Goal: Information Seeking & Learning: Learn about a topic

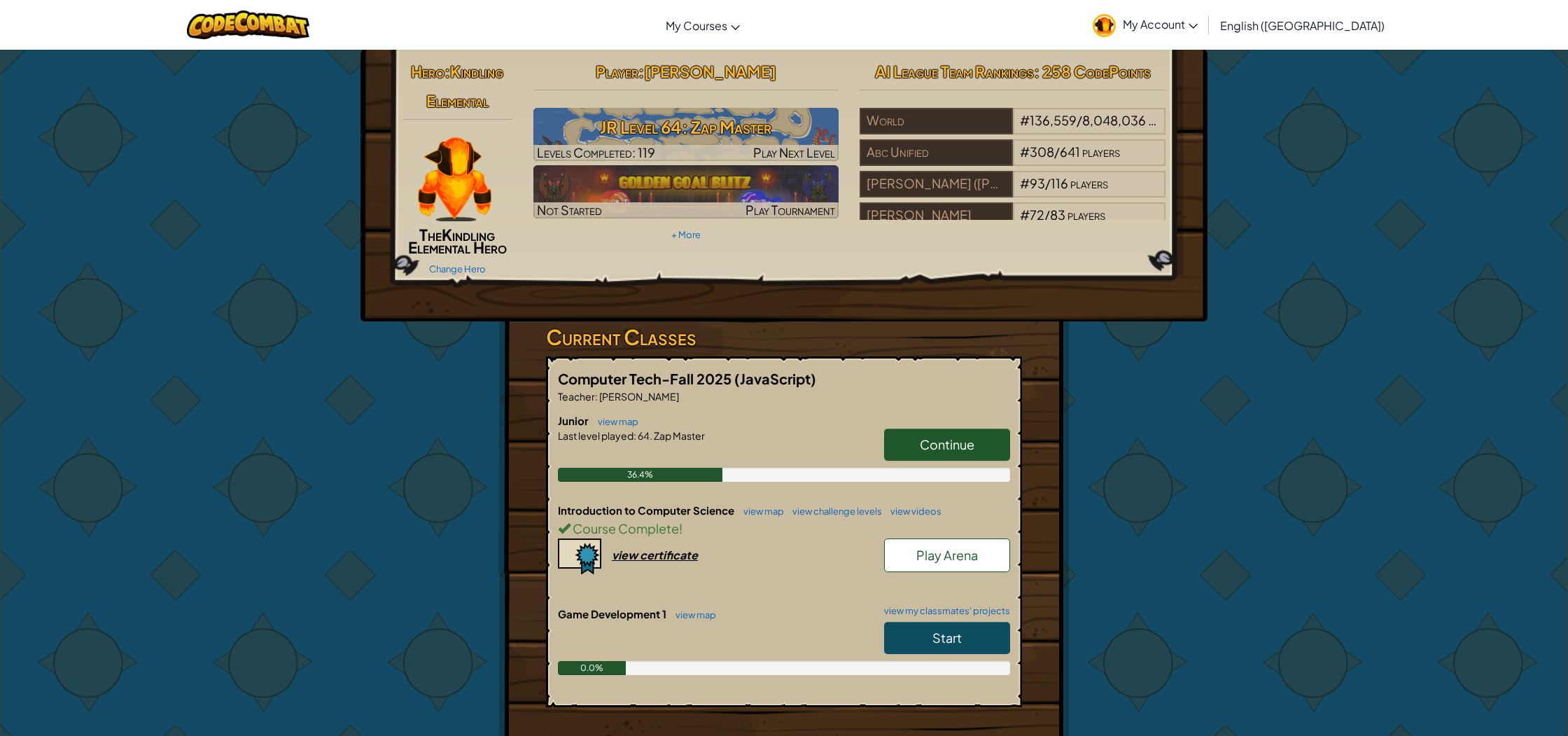
click at [943, 645] on link "Start" at bounding box center [946, 638] width 126 height 32
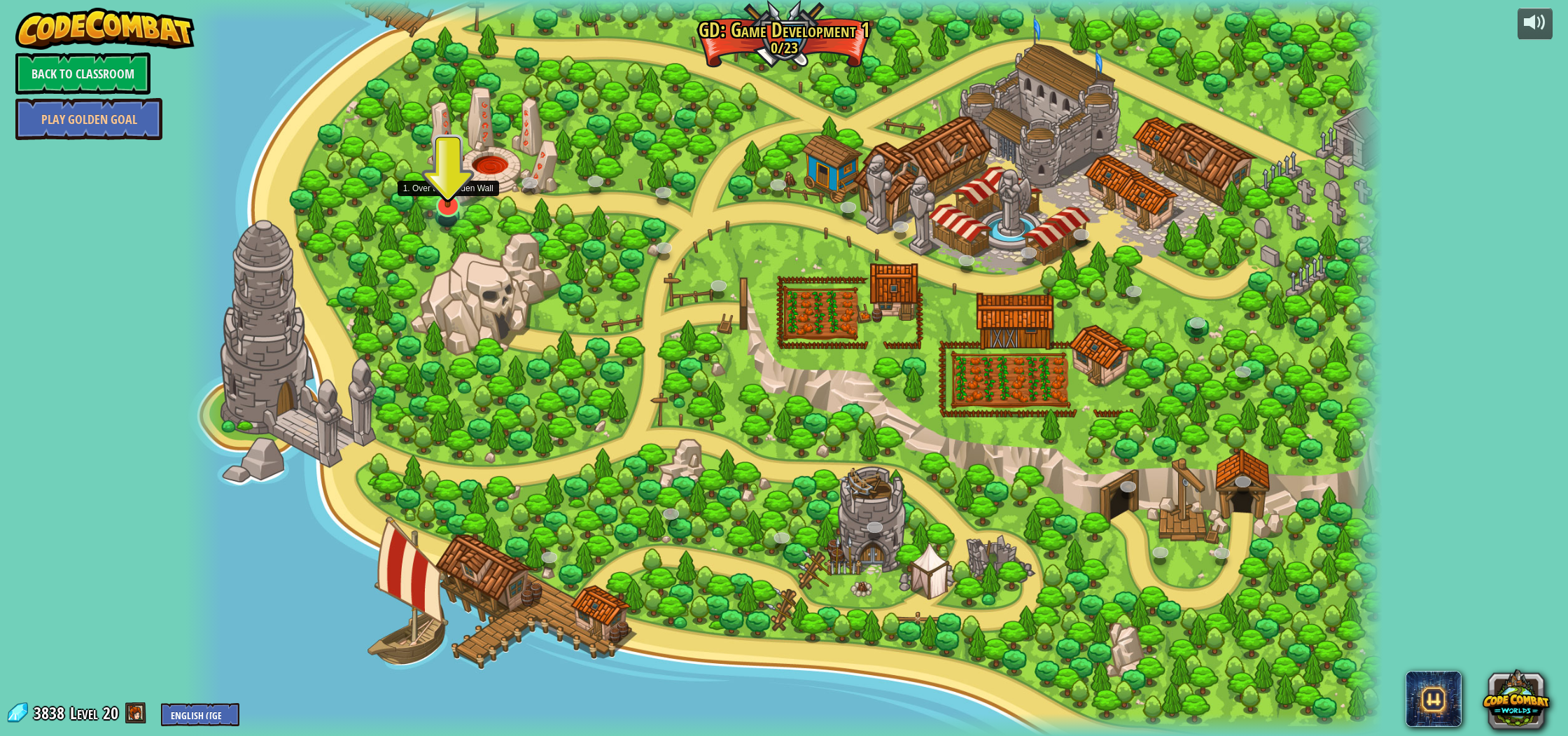
click at [453, 199] on img at bounding box center [447, 169] width 33 height 77
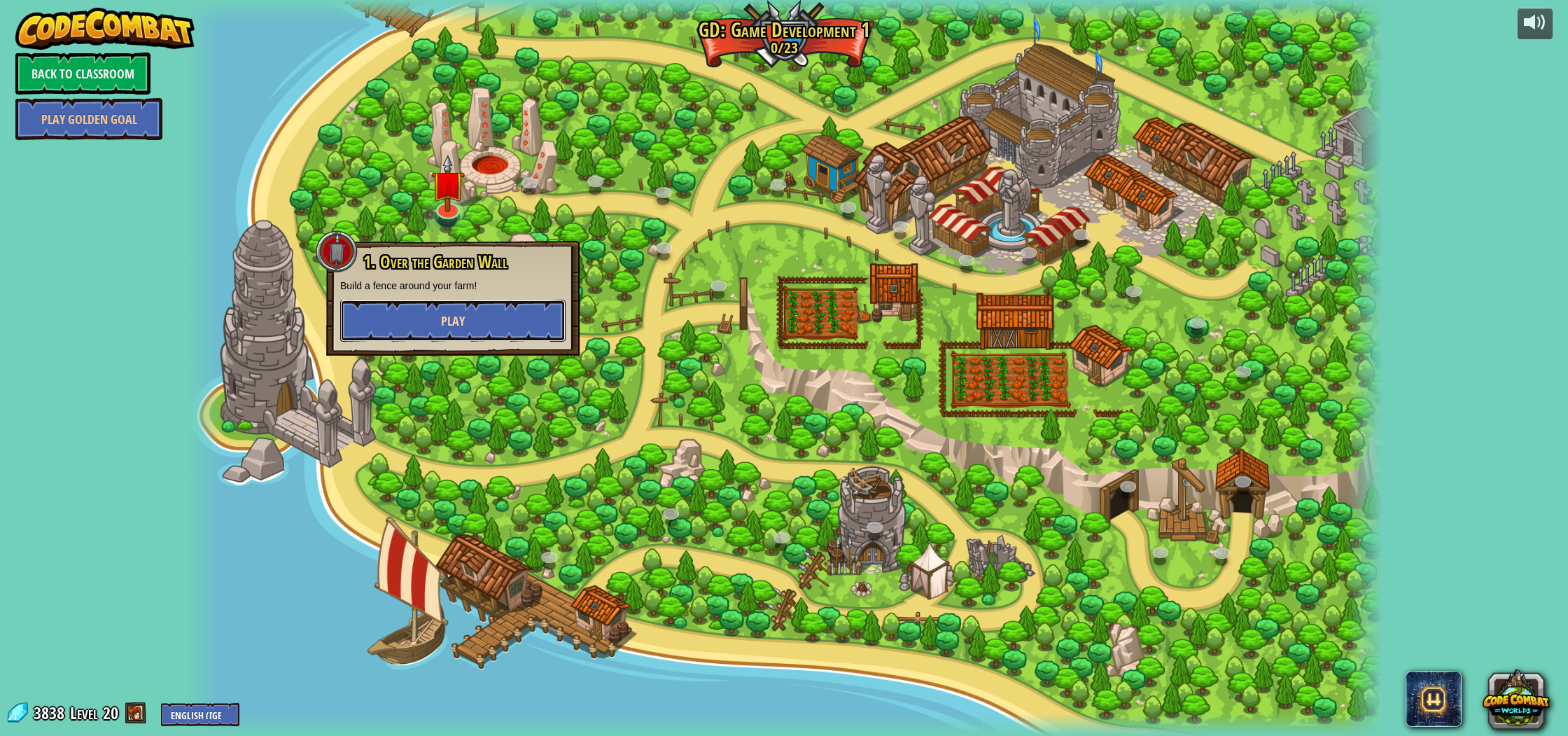
click at [434, 318] on button "Play" at bounding box center [452, 321] width 226 height 42
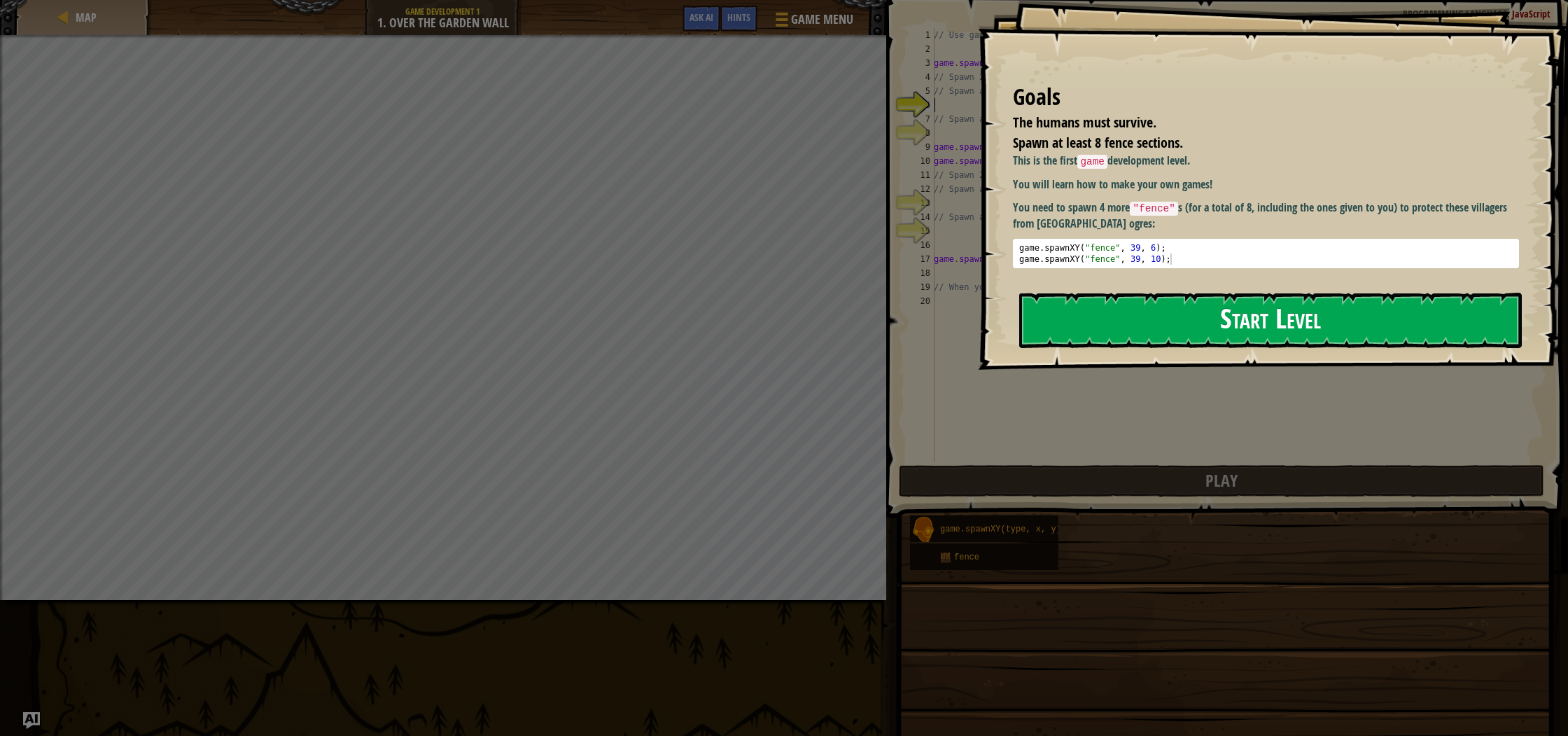
click at [1166, 328] on button "Start Level" at bounding box center [1270, 320] width 503 height 55
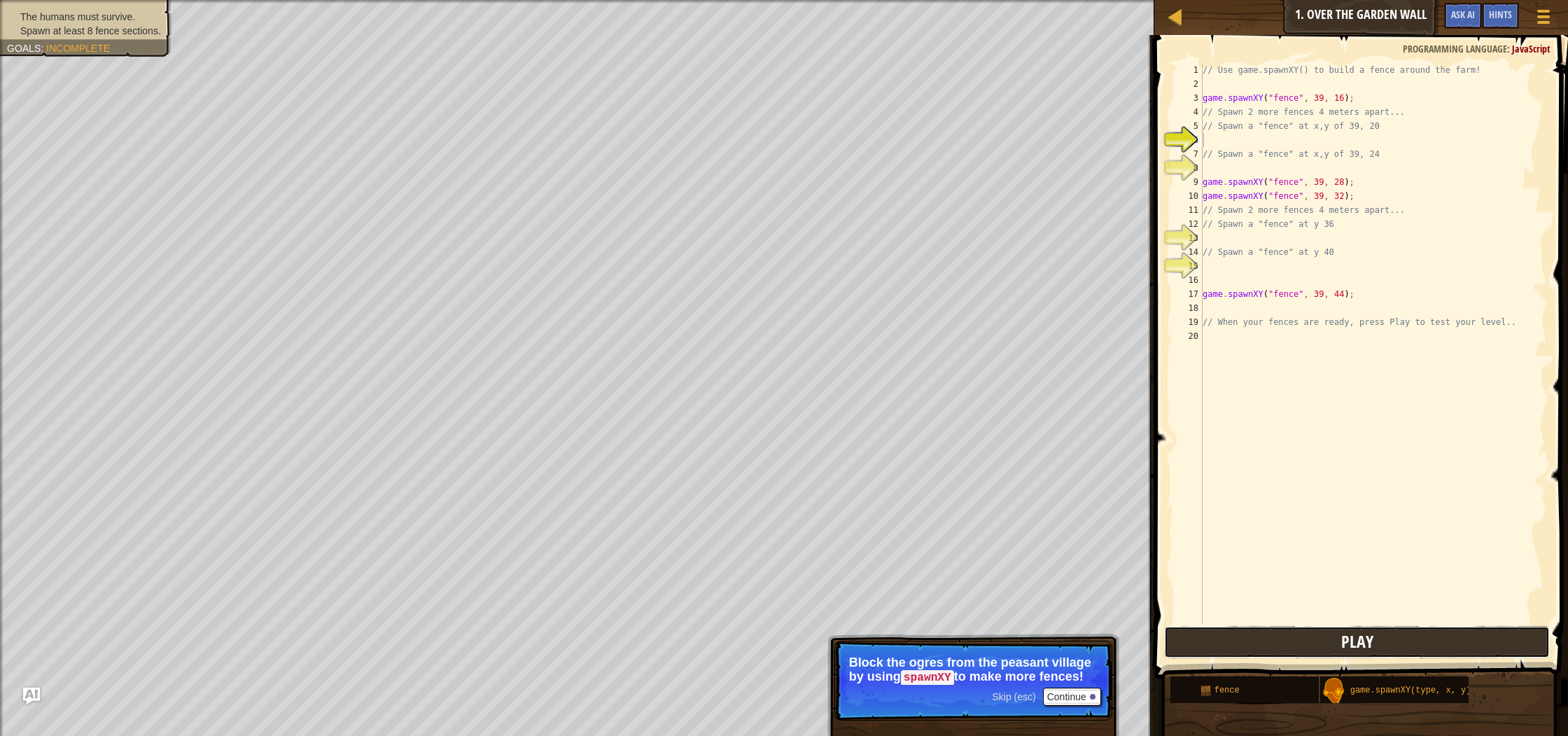
click at [1270, 638] on button "Play" at bounding box center [1356, 642] width 385 height 32
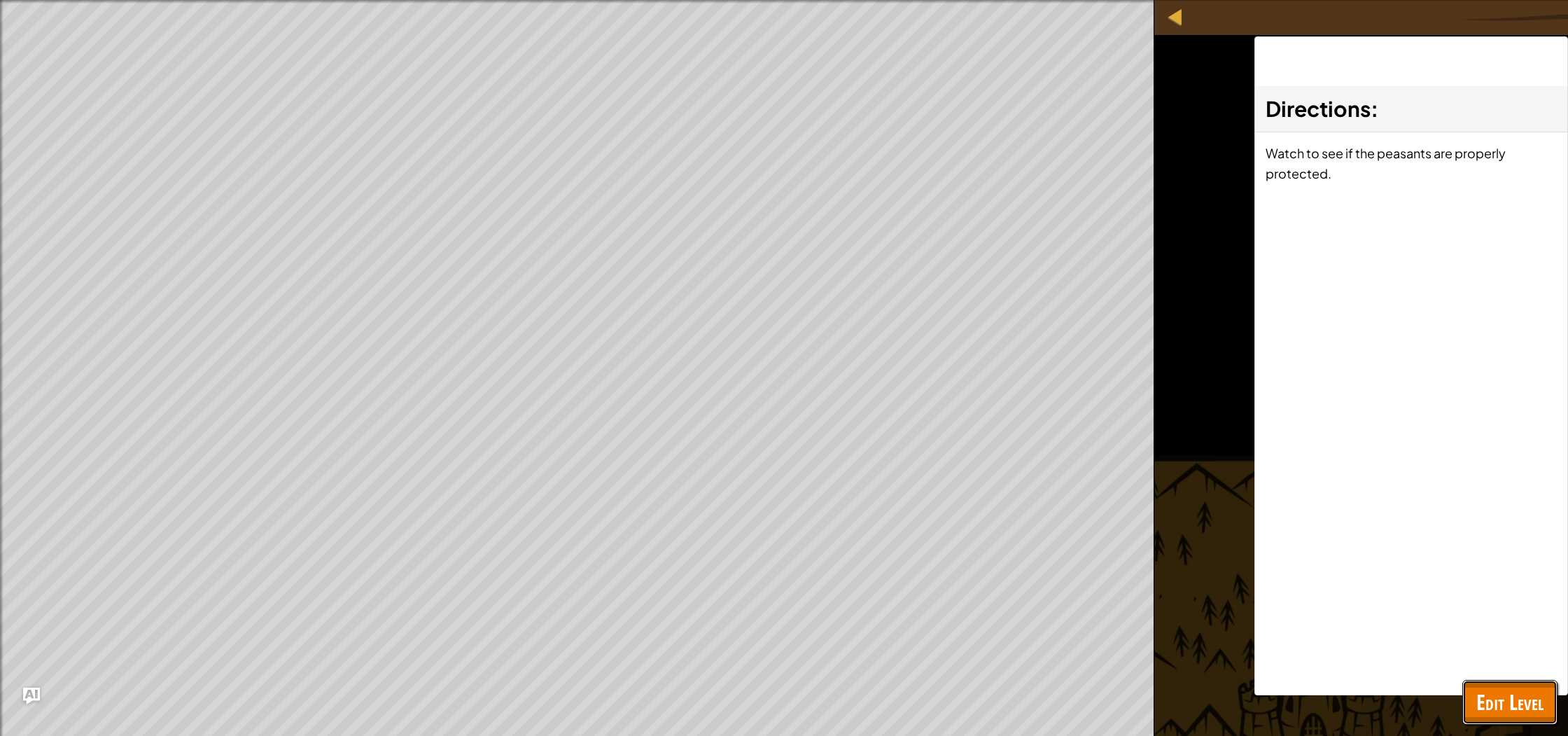
click at [1491, 702] on span "Edit Level" at bounding box center [1509, 702] width 68 height 29
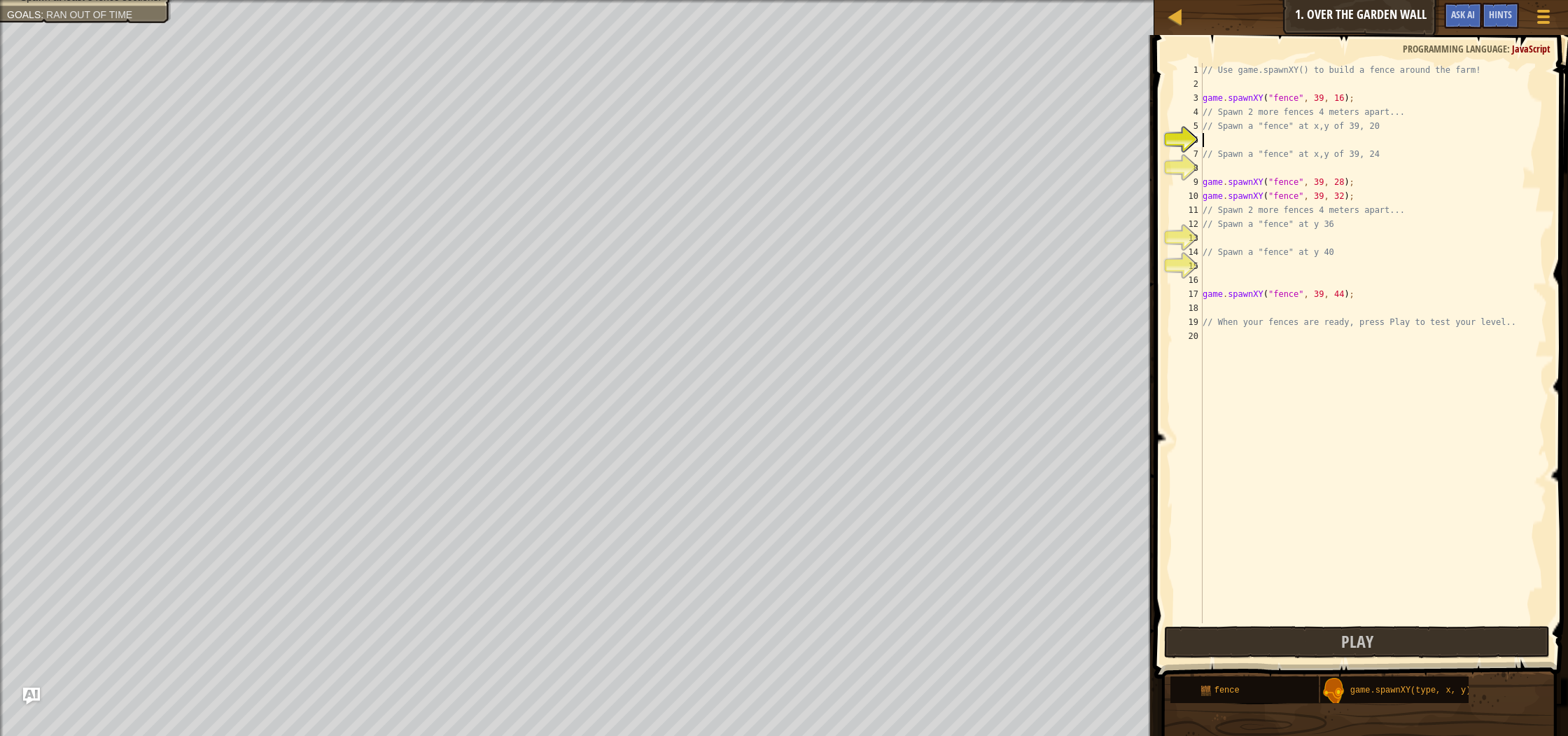
click at [1258, 139] on div "// Use game.spawnXY() to build a fence around the farm! game . spawnXY ( "fence…" at bounding box center [1373, 356] width 347 height 587
click at [1275, 160] on div "game .spawnXY press enter" at bounding box center [1332, 173] width 265 height 50
click at [1343, 139] on div "// Use game.spawnXY() to build a fence around the farm! game . spawnXY ( "fence…" at bounding box center [1373, 356] width 347 height 587
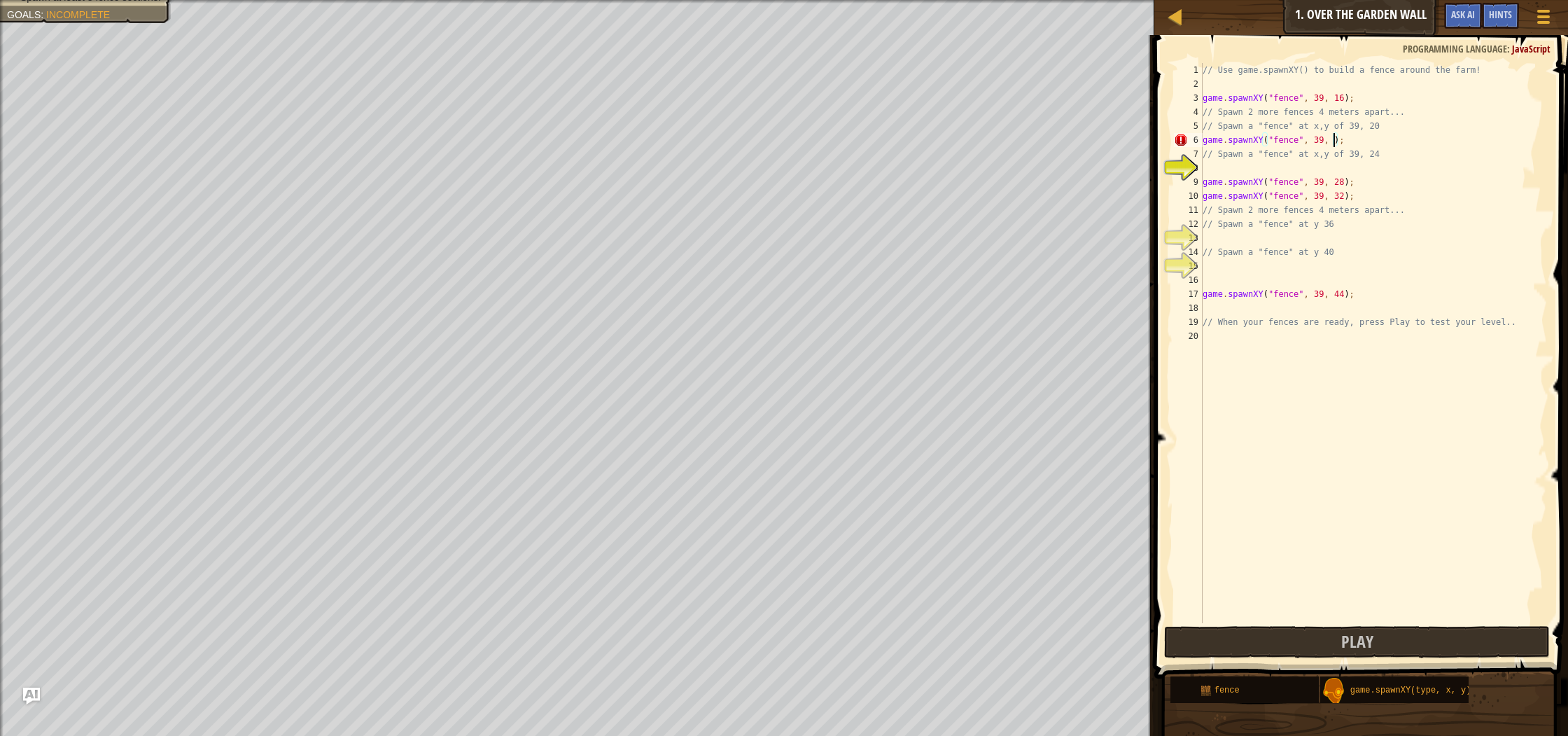
type textarea "game.spawnXY("fence", 39, 40);"
click at [1229, 168] on div "// Use game.spawnXY() to build a fence around the farm! game . spawnXY ( "fence…" at bounding box center [1373, 356] width 347 height 587
click at [1327, 186] on div "game.spawnX Y press enter" at bounding box center [1332, 201] width 265 height 50
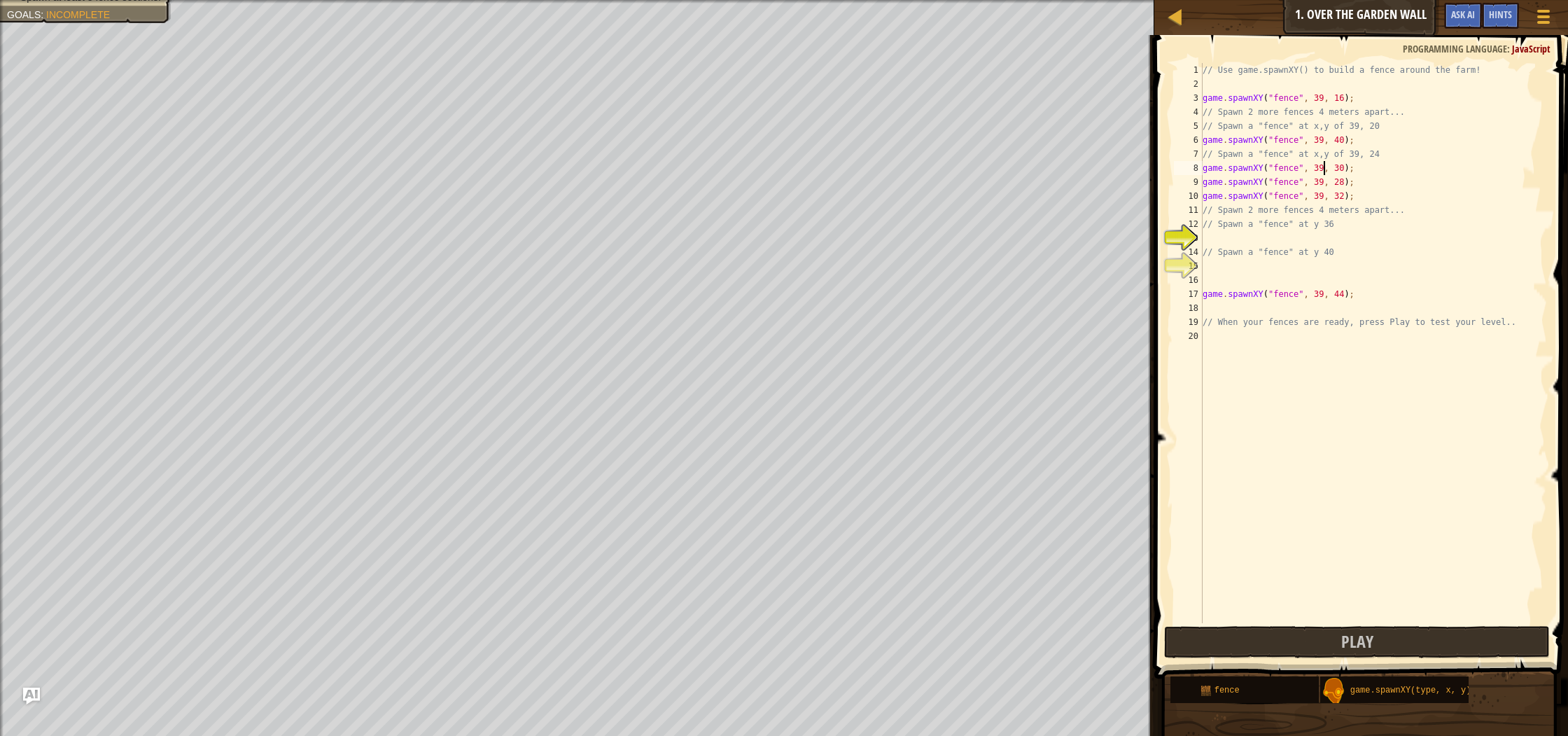
scroll to position [7, 10]
type textarea "game.spawnXY("fence", 39, 38);"
click at [1265, 242] on div "// Use game.spawnXY() to build a fence around the farm! game . spawnXY ( "fence…" at bounding box center [1373, 356] width 347 height 587
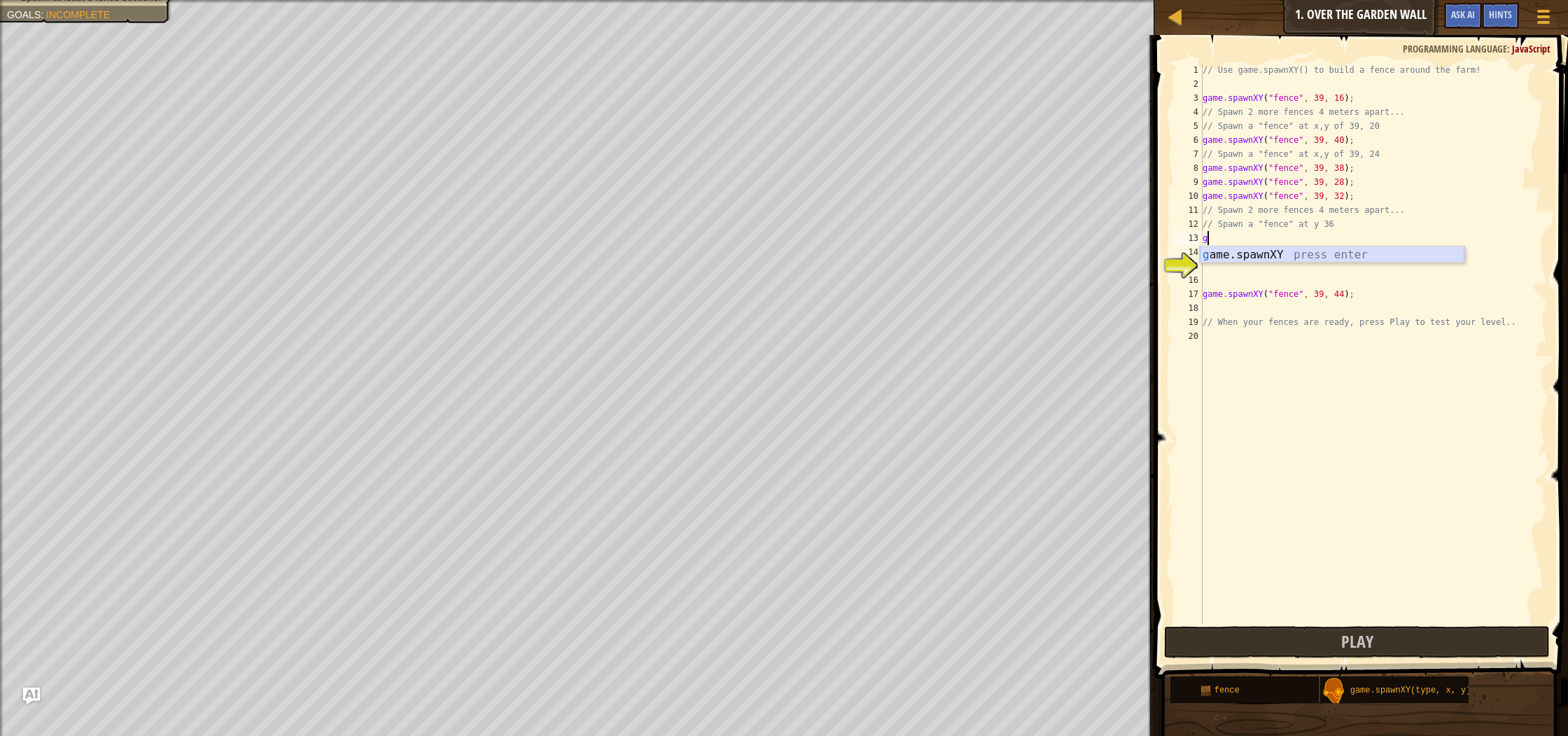
click at [1282, 254] on div "g ame.spawnXY press enter" at bounding box center [1332, 271] width 265 height 50
type textarea "game.spawnXY("fence", 39, 24);"
click at [1211, 266] on div "// Use game.spawnXY() to build a fence around the farm! game . spawnXY ( "fence…" at bounding box center [1373, 356] width 347 height 587
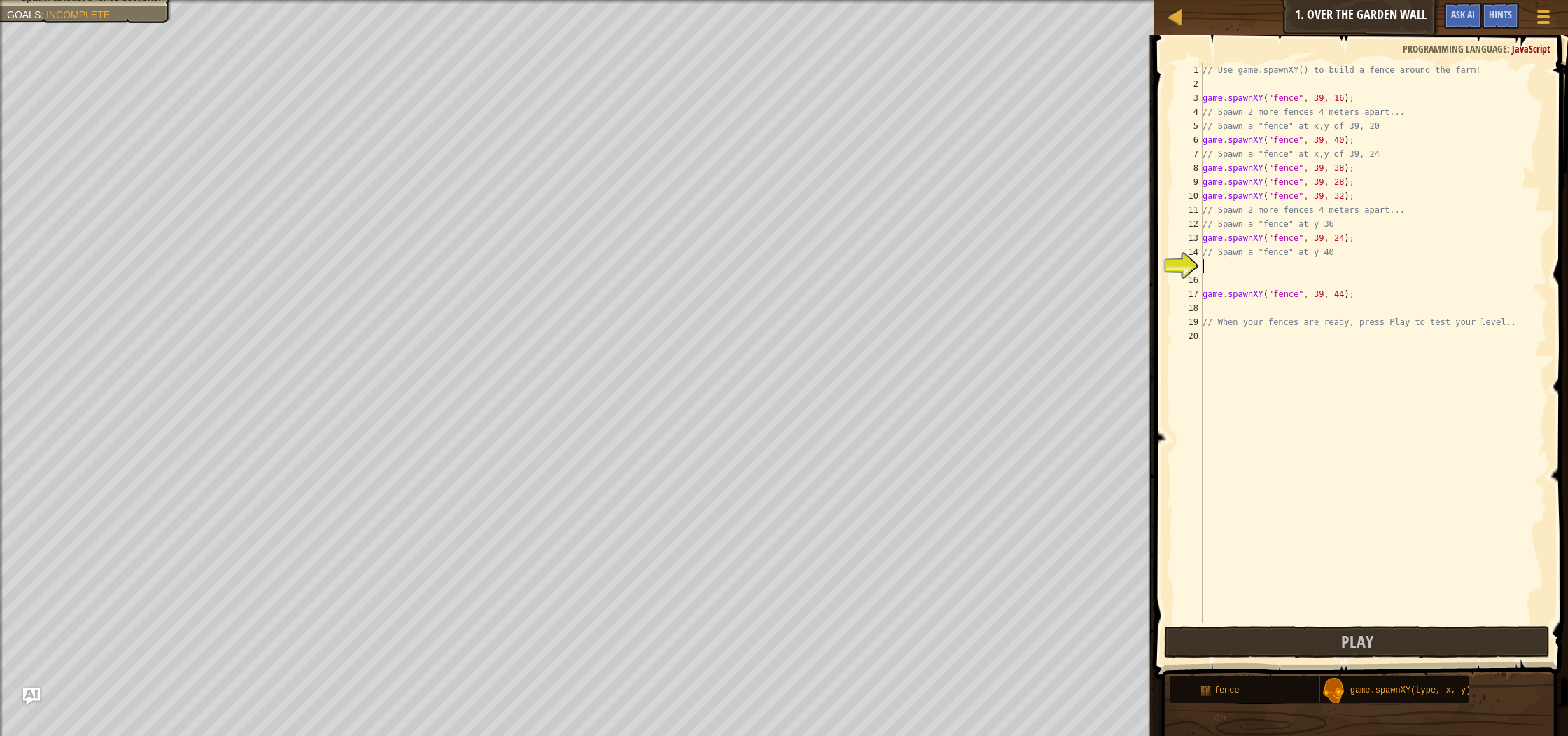
scroll to position [7, 0]
click at [1243, 279] on div "g ame.spawnXY press enter" at bounding box center [1332, 299] width 265 height 50
type textarea "game.spawnXY("fence", 39, 21);"
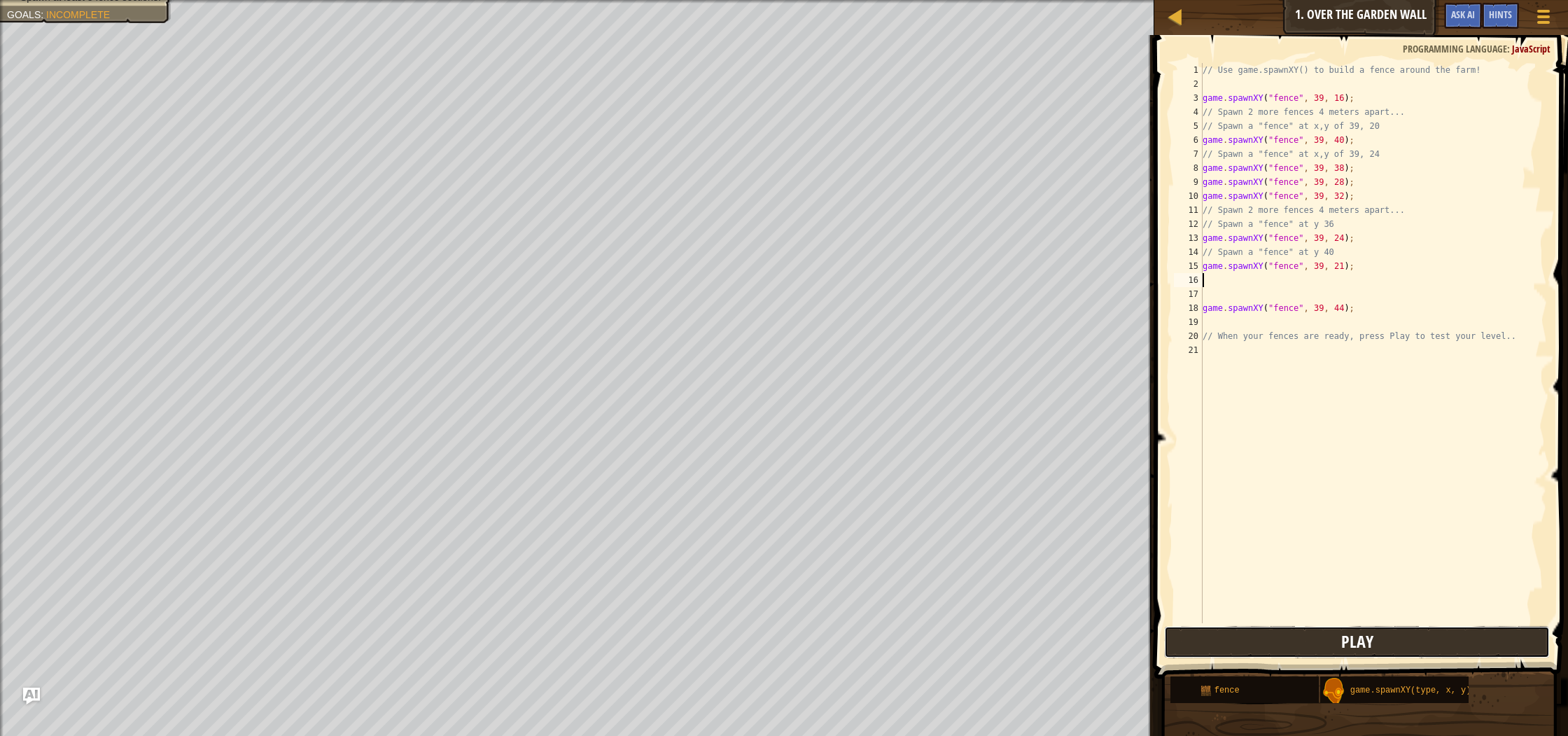
click at [1246, 632] on button "Play" at bounding box center [1356, 642] width 385 height 32
click at [1220, 285] on div "// Use game.spawnXY() to build a fence around the farm! game . spawnXY ( "fence…" at bounding box center [1373, 356] width 347 height 587
click at [1241, 311] on div "g ame press enter g ame.spawnXY press enter" at bounding box center [1332, 322] width 265 height 68
type textarea "game.spawnXY("fence", 39, 37);"
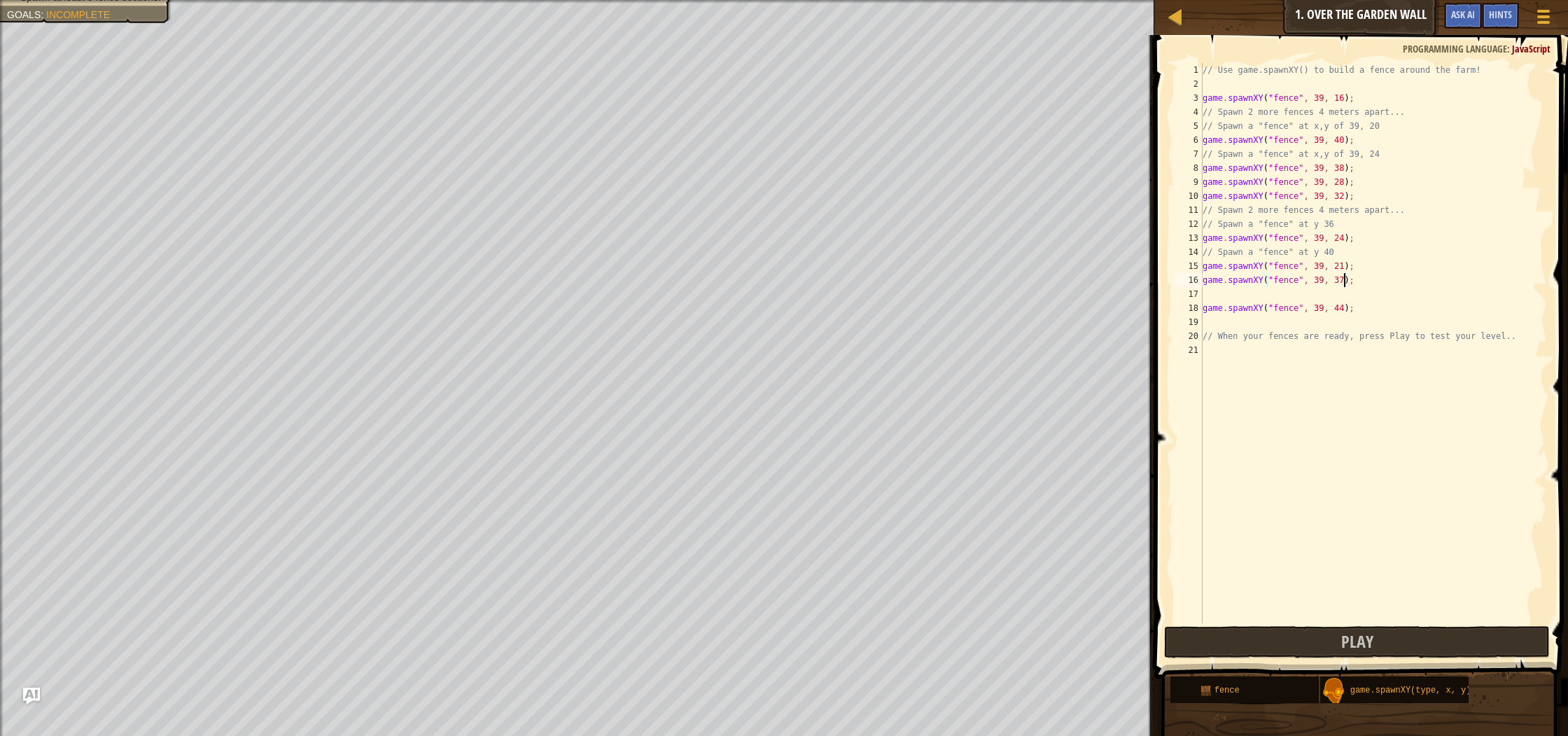
scroll to position [7, 0]
click at [1348, 653] on button "Play" at bounding box center [1356, 642] width 385 height 32
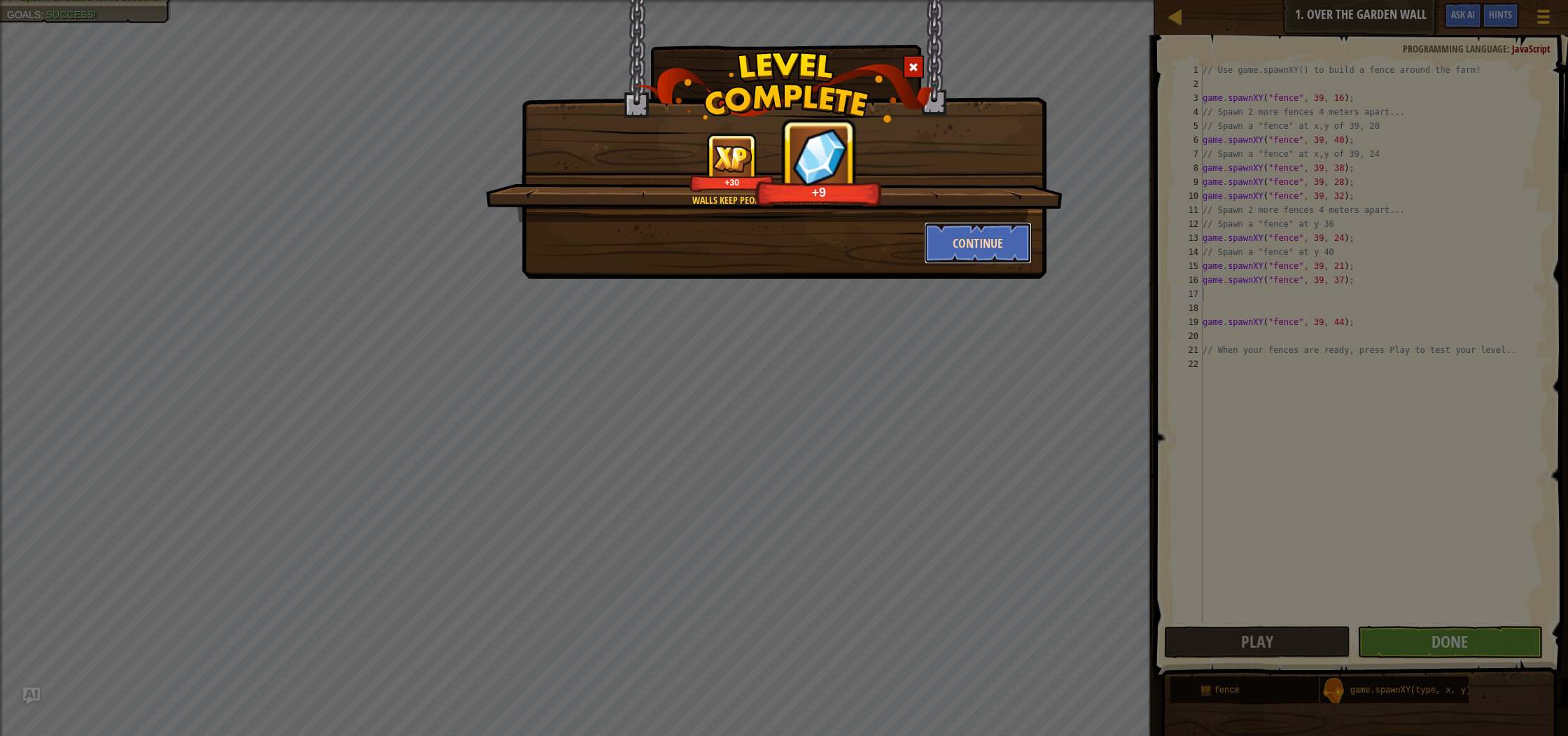
click at [998, 249] on button "Continue" at bounding box center [978, 243] width 109 height 42
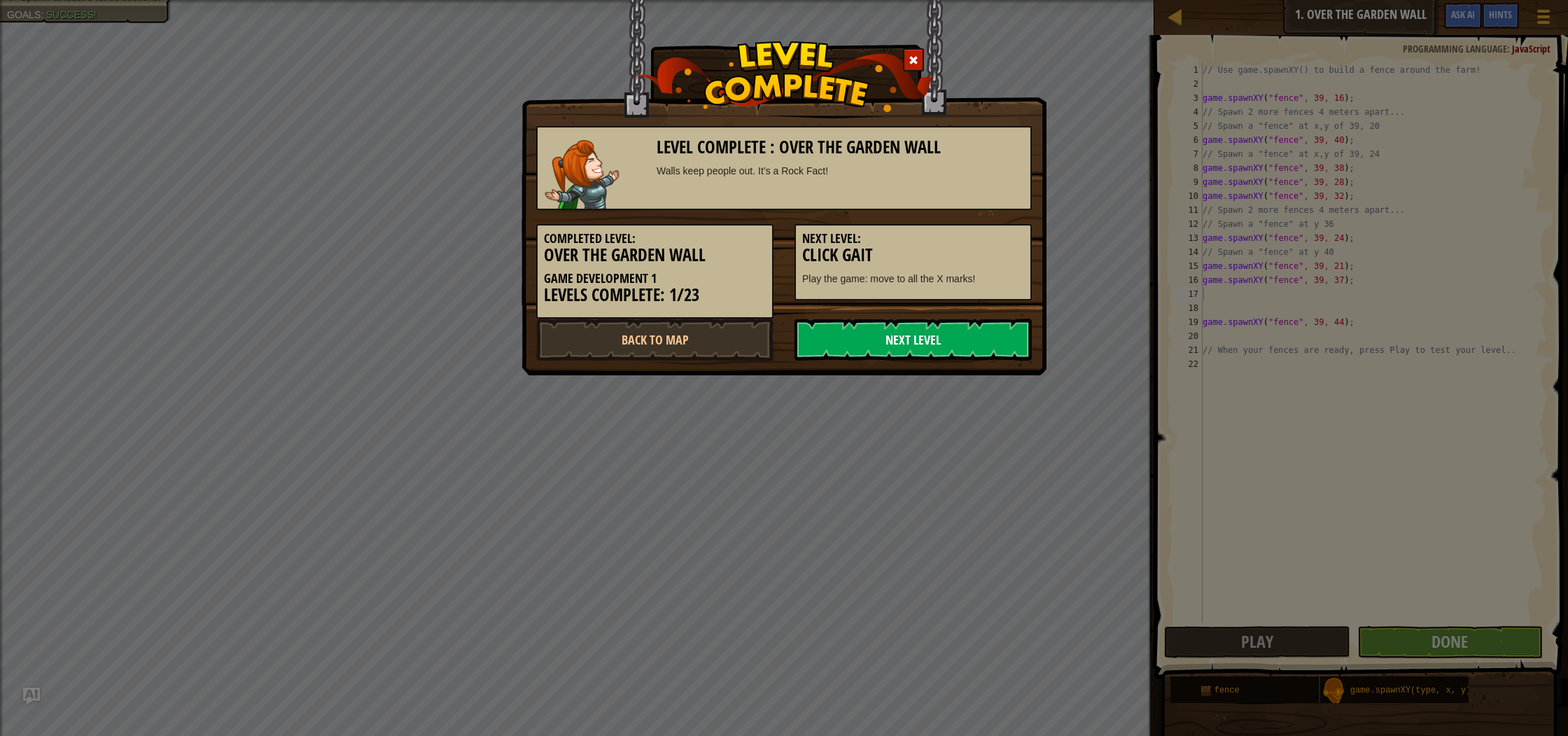
click at [989, 346] on link "Next Level" at bounding box center [912, 339] width 237 height 42
click at [986, 340] on link "Next Level" at bounding box center [912, 339] width 237 height 42
click at [984, 339] on link "Next Level" at bounding box center [912, 339] width 237 height 42
click at [963, 340] on link "Next Level" at bounding box center [912, 339] width 237 height 42
click at [961, 1] on body "Map Game Development 1 1. Over the Garden Wall Game Menu Done Hints Ask AI 1 הה…" at bounding box center [784, 0] width 1568 height 1
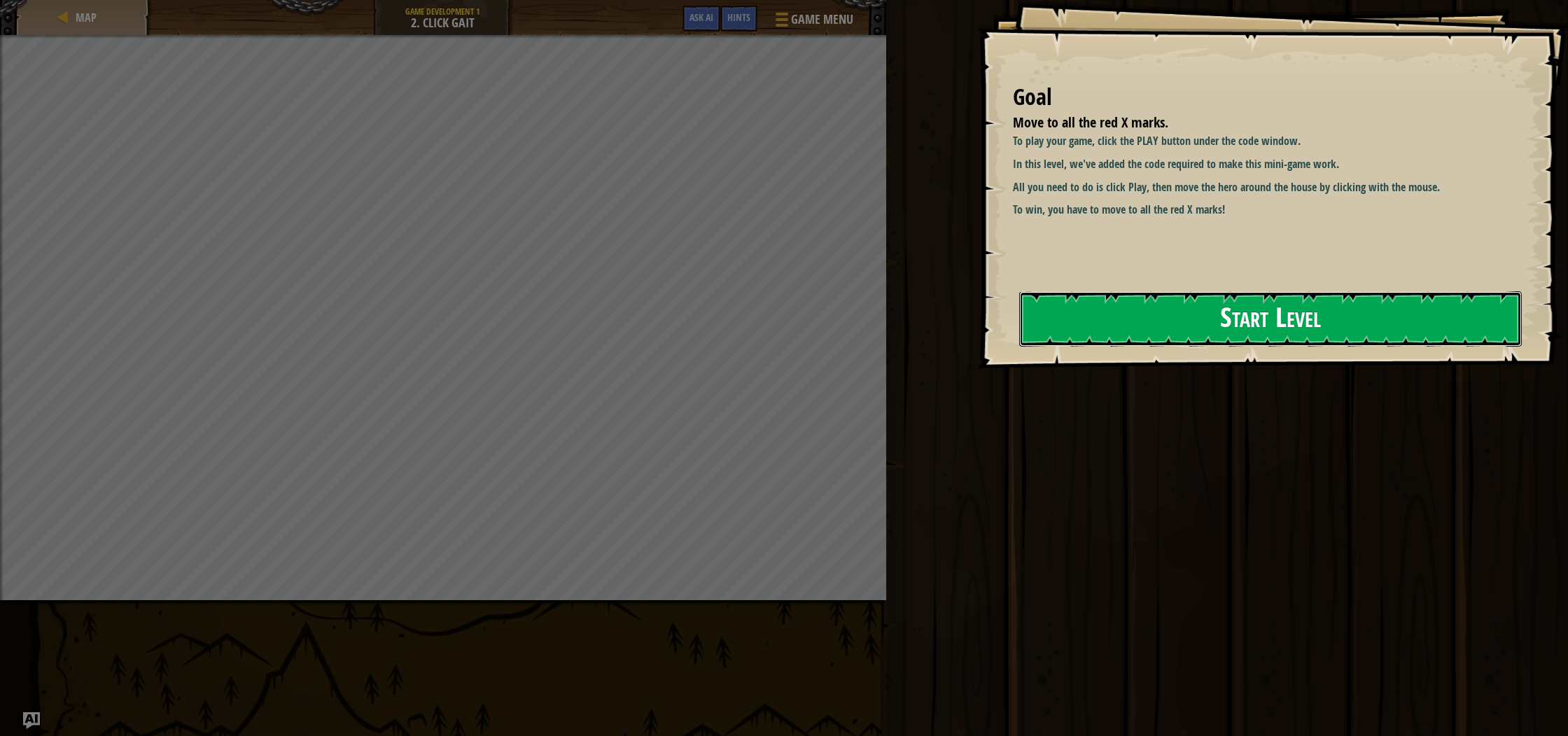
click at [1283, 333] on button "Start Level" at bounding box center [1270, 319] width 503 height 55
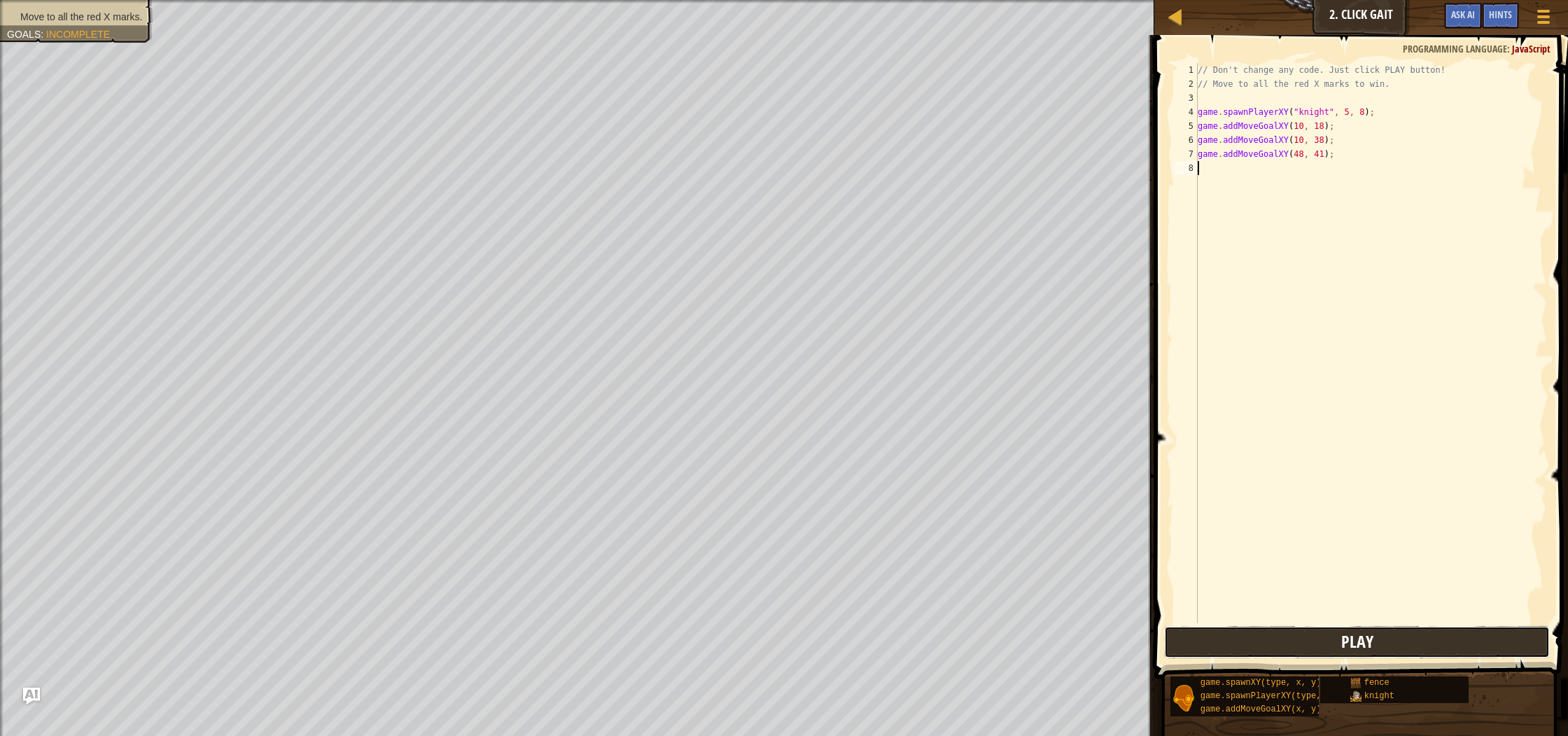
click at [1360, 632] on span "Play" at bounding box center [1357, 642] width 32 height 23
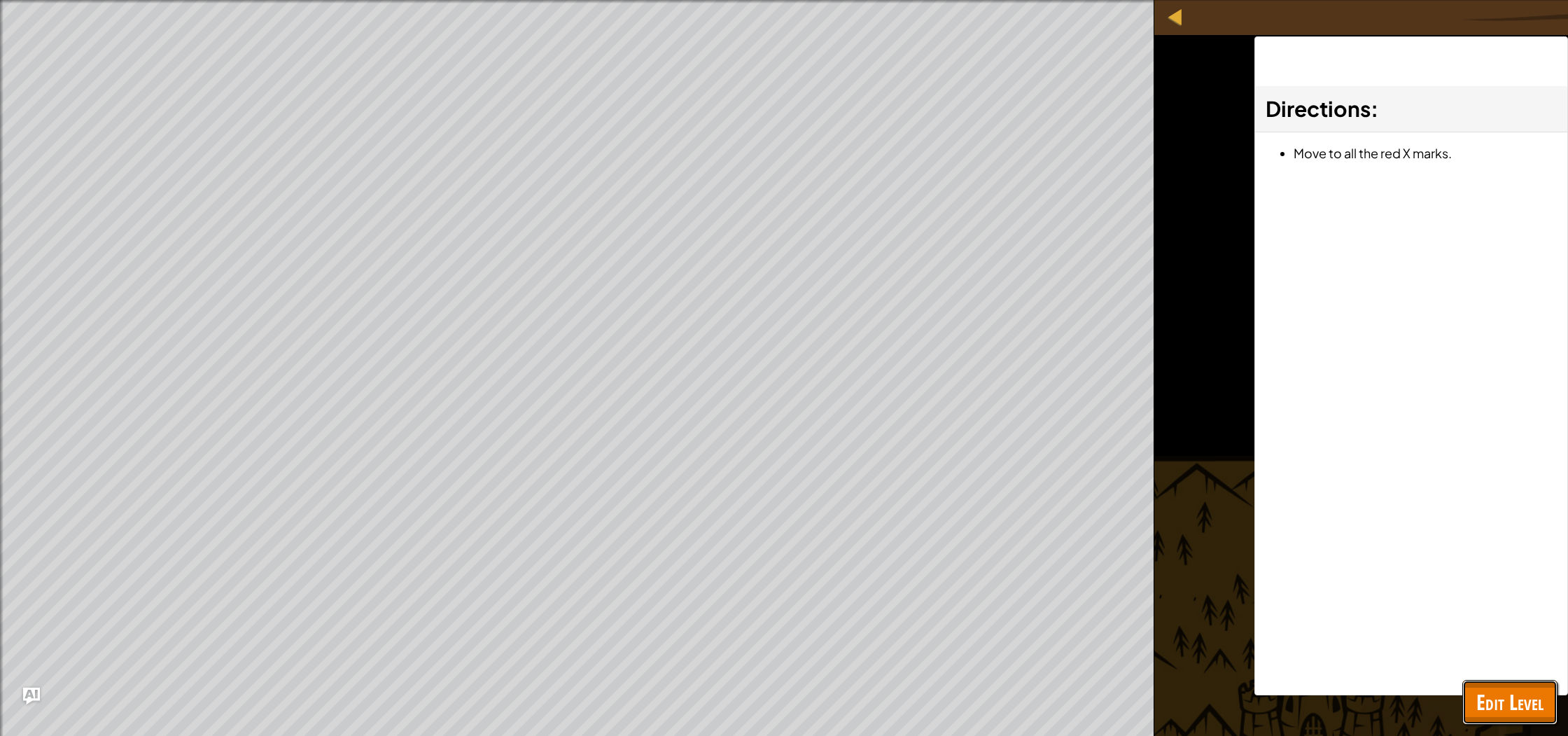
click at [1513, 705] on span "Edit Level" at bounding box center [1509, 702] width 68 height 29
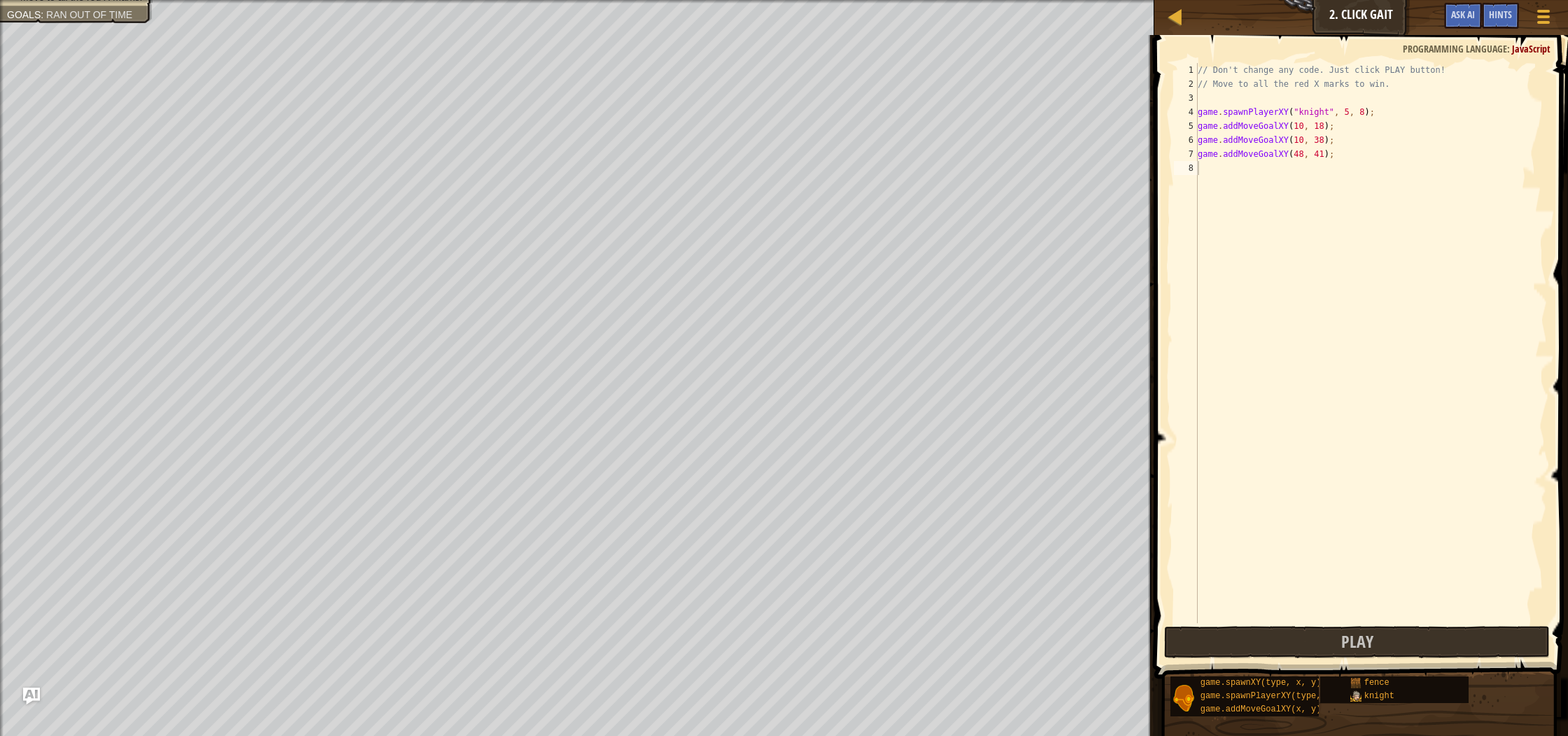
type textarea "game.spawnPlayerXY("knight", 5, 8);"
click at [1384, 109] on div "// Don't change any code. Just click PLAY button! // Move to all the red X mark…" at bounding box center [1371, 356] width 352 height 587
type textarea "m"
type textarea "game.spawnPlayerXY("knight", 10,38 );"
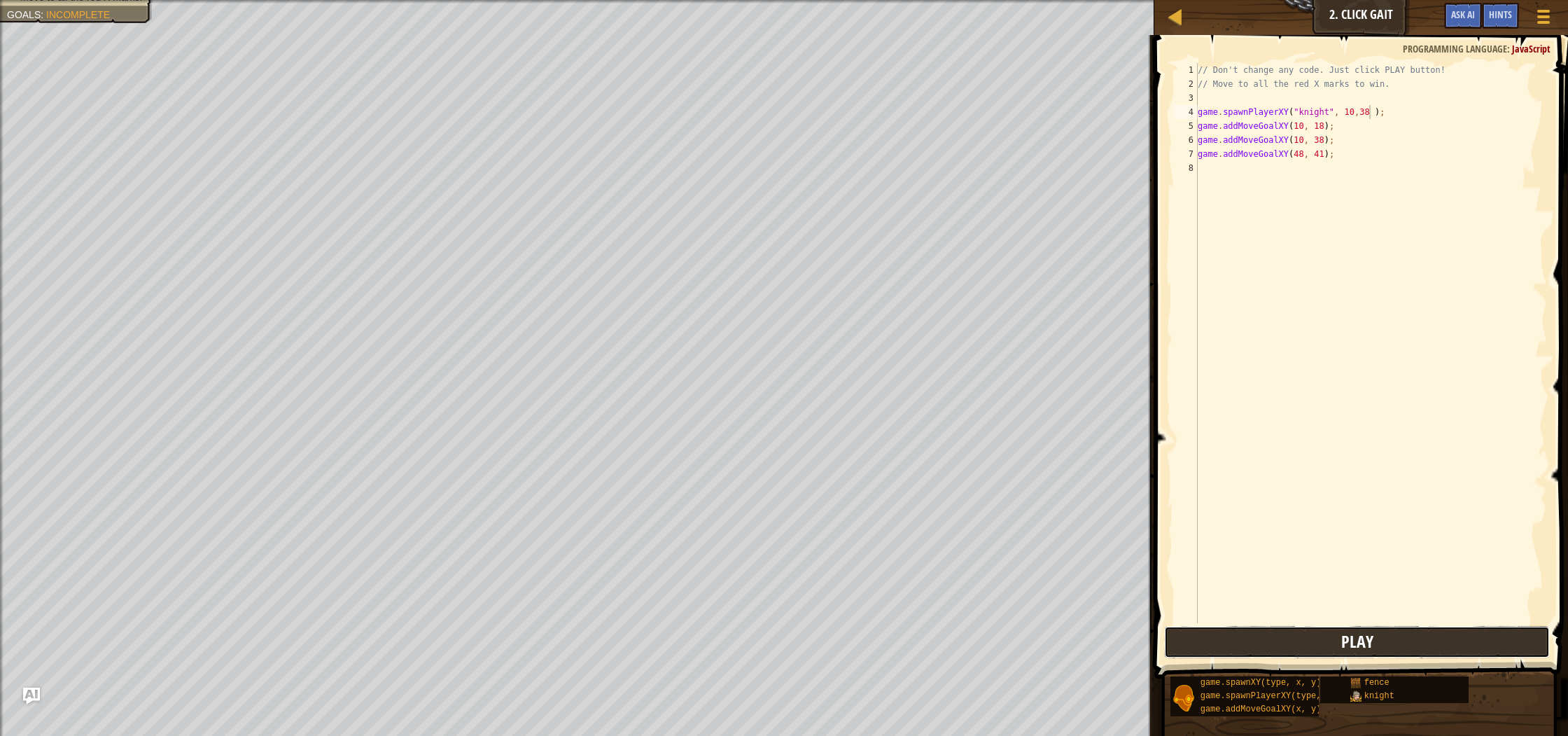
click at [1399, 635] on button "Play" at bounding box center [1356, 642] width 385 height 32
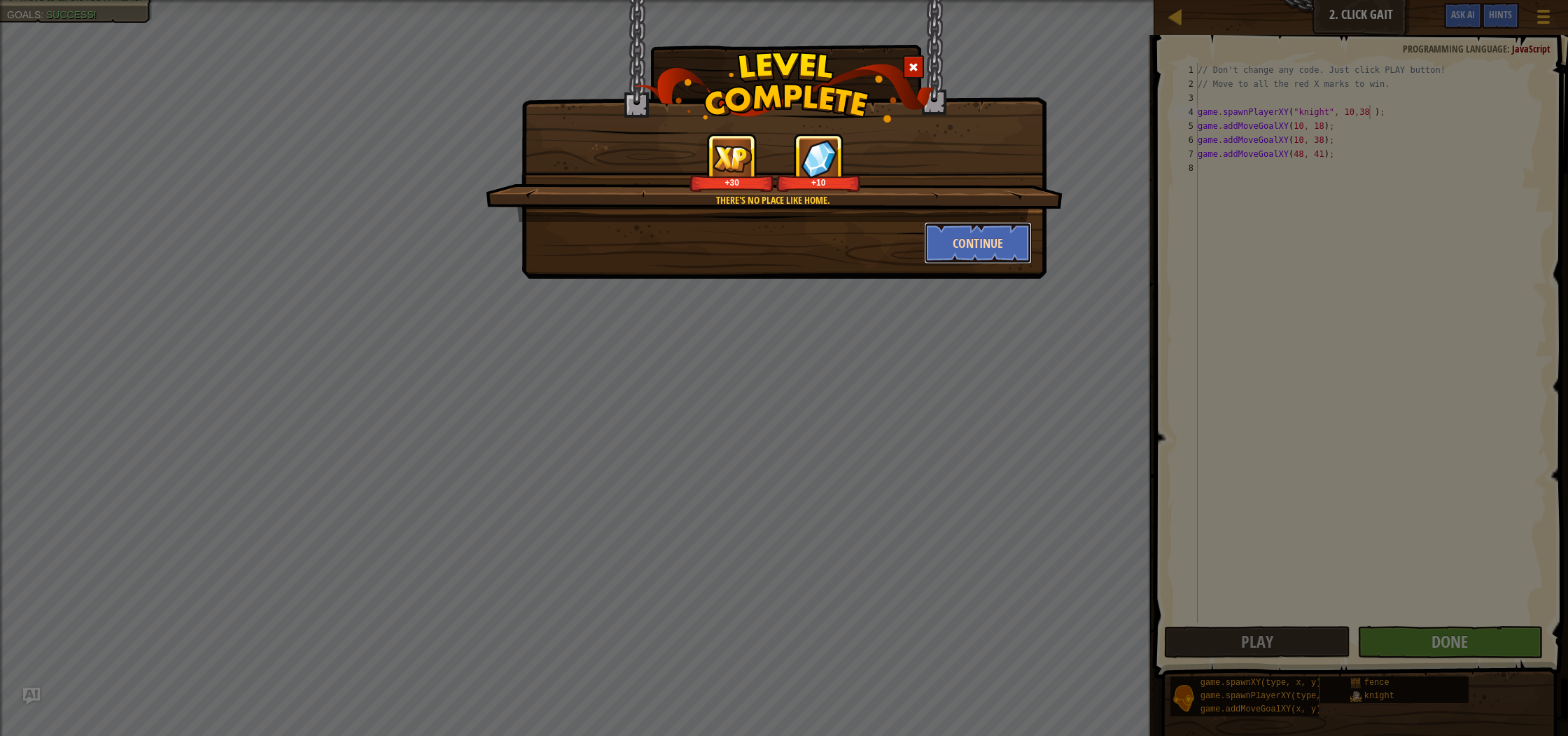
click at [961, 244] on button "Continue" at bounding box center [978, 243] width 109 height 42
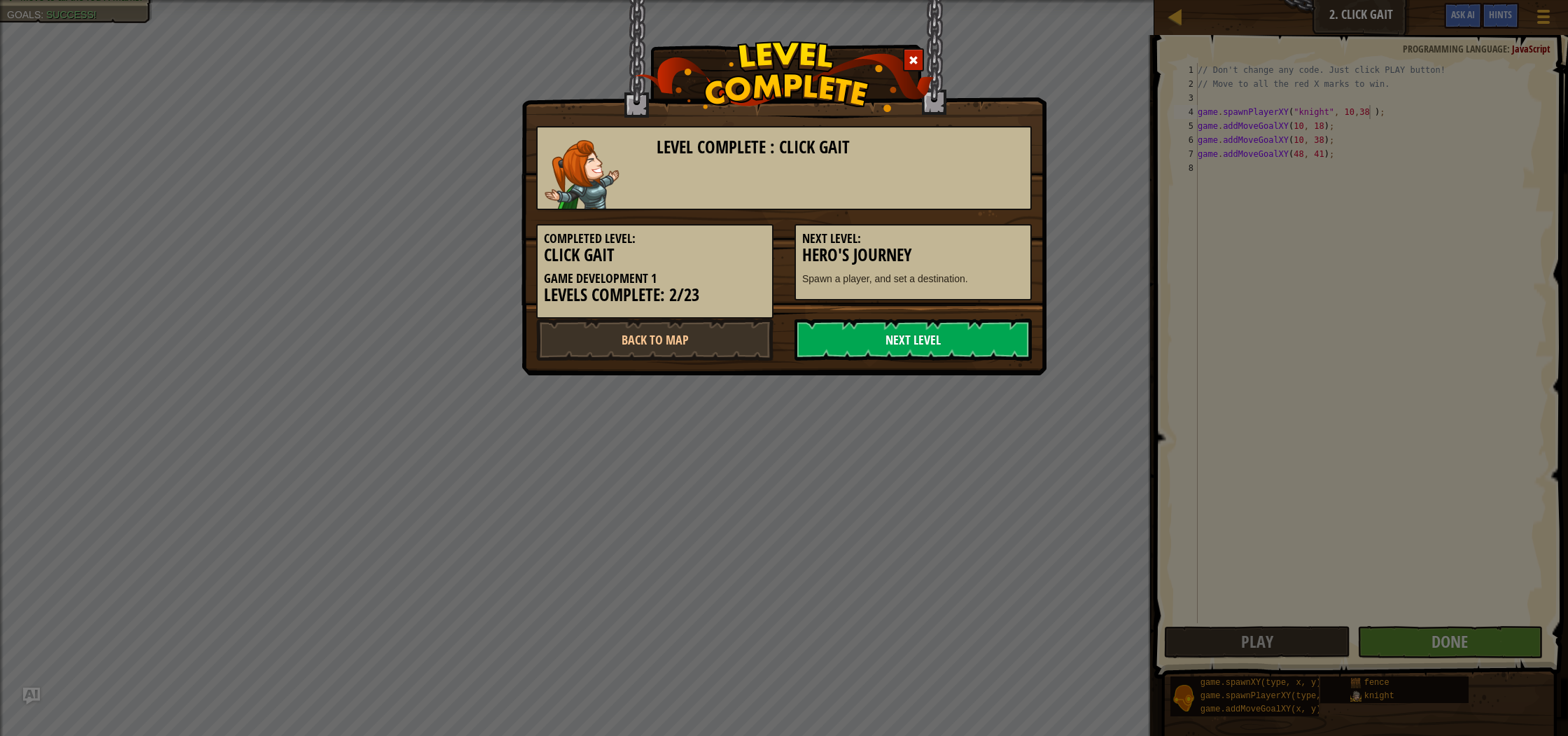
click at [957, 332] on link "Next Level" at bounding box center [912, 339] width 237 height 42
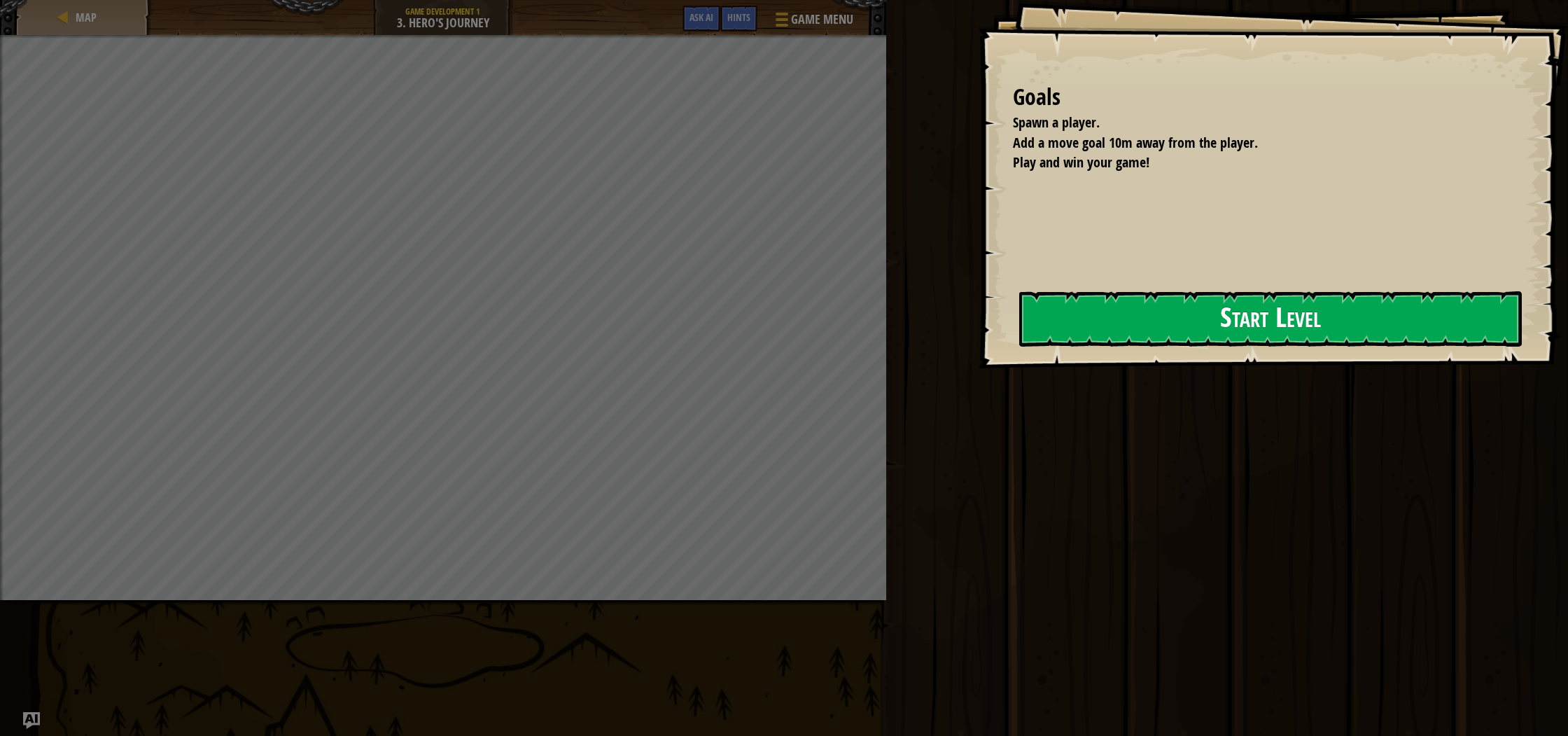
click at [1171, 319] on button "Start Level" at bounding box center [1270, 319] width 503 height 55
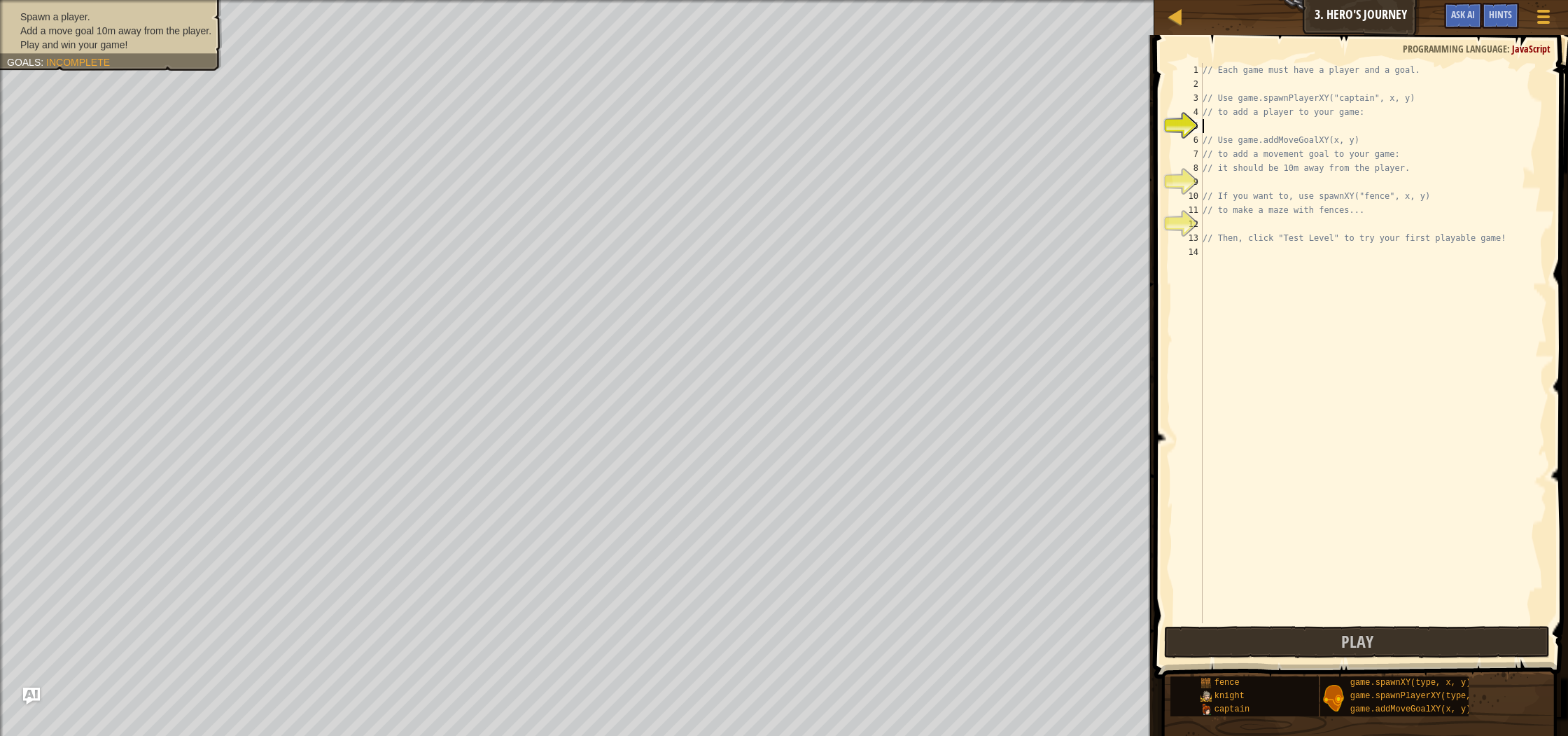
scroll to position [7, 0]
click at [1308, 166] on div "game. s pawnXY press enter game. s pawnPlayerXY press enter" at bounding box center [1332, 168] width 265 height 68
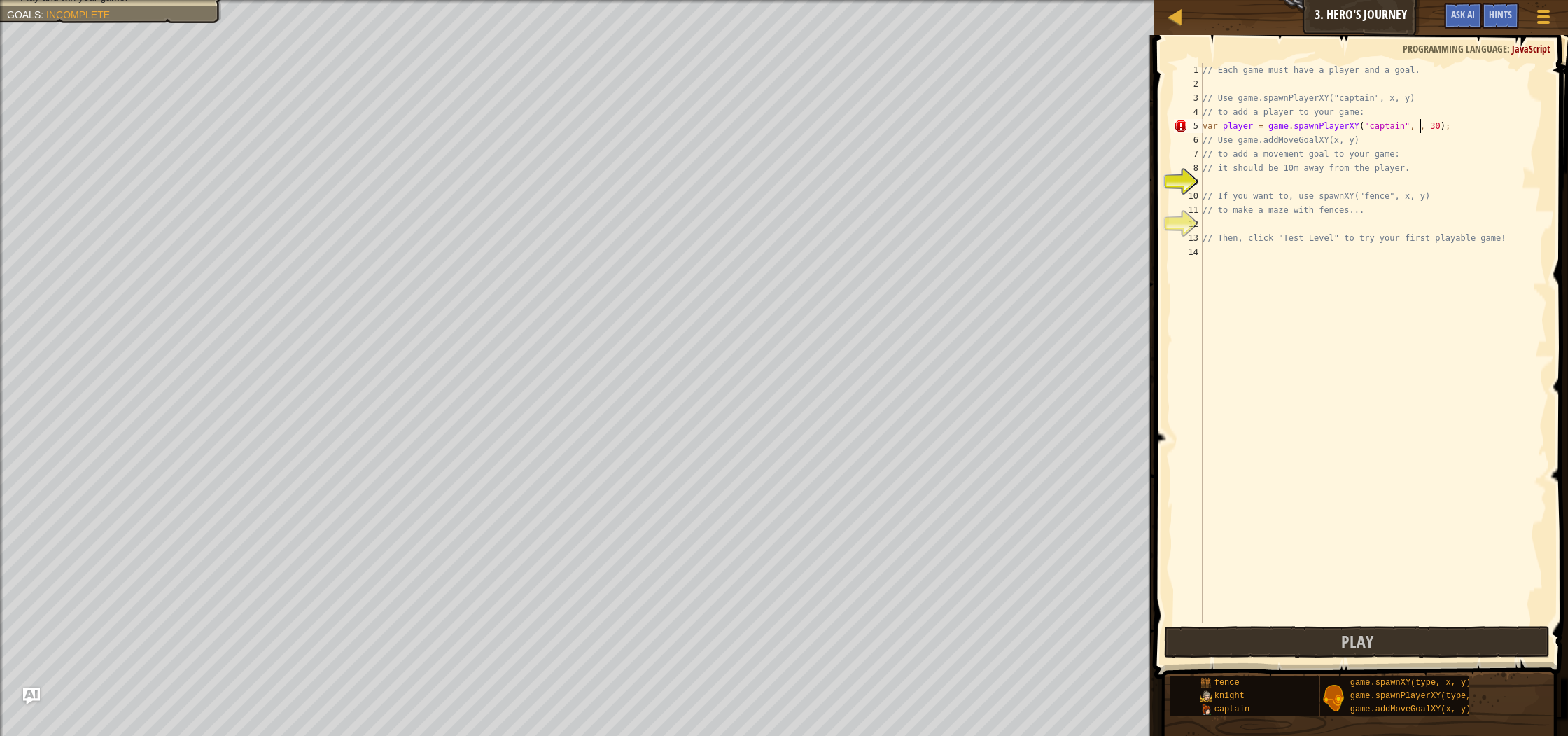
scroll to position [7, 18]
click at [1446, 125] on div "// Each game must have a player and a goal. // Use game.spawnPlayerXY("captain"…" at bounding box center [1373, 356] width 347 height 587
type textarea "var player = game.spawnPlayerXY("captain", 4, 35);"
click at [1224, 187] on div "// Each game must have a player and a goal. // Use game.spawnPlayerXY("captain"…" at bounding box center [1373, 356] width 347 height 587
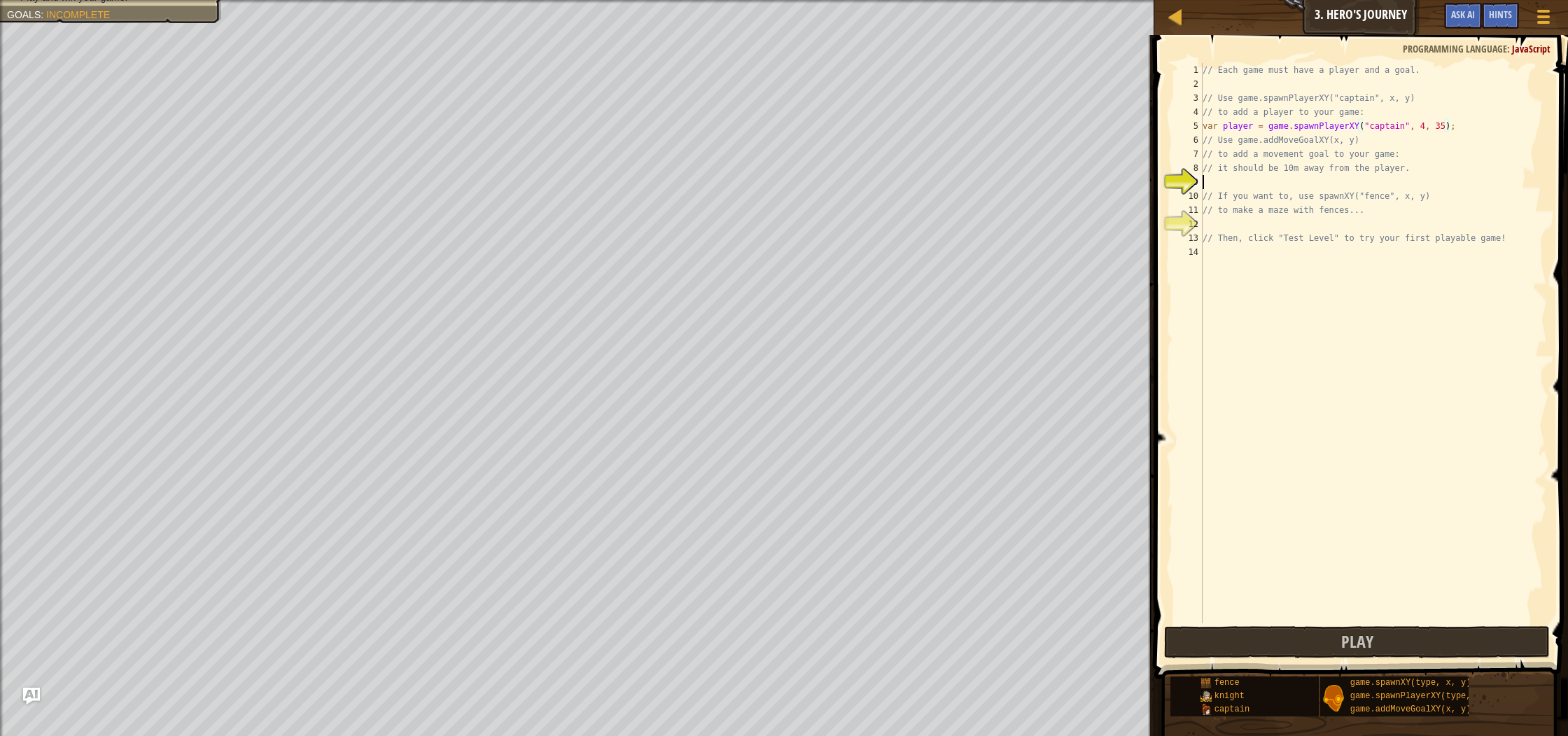
scroll to position [7, 0]
type textarea "p"
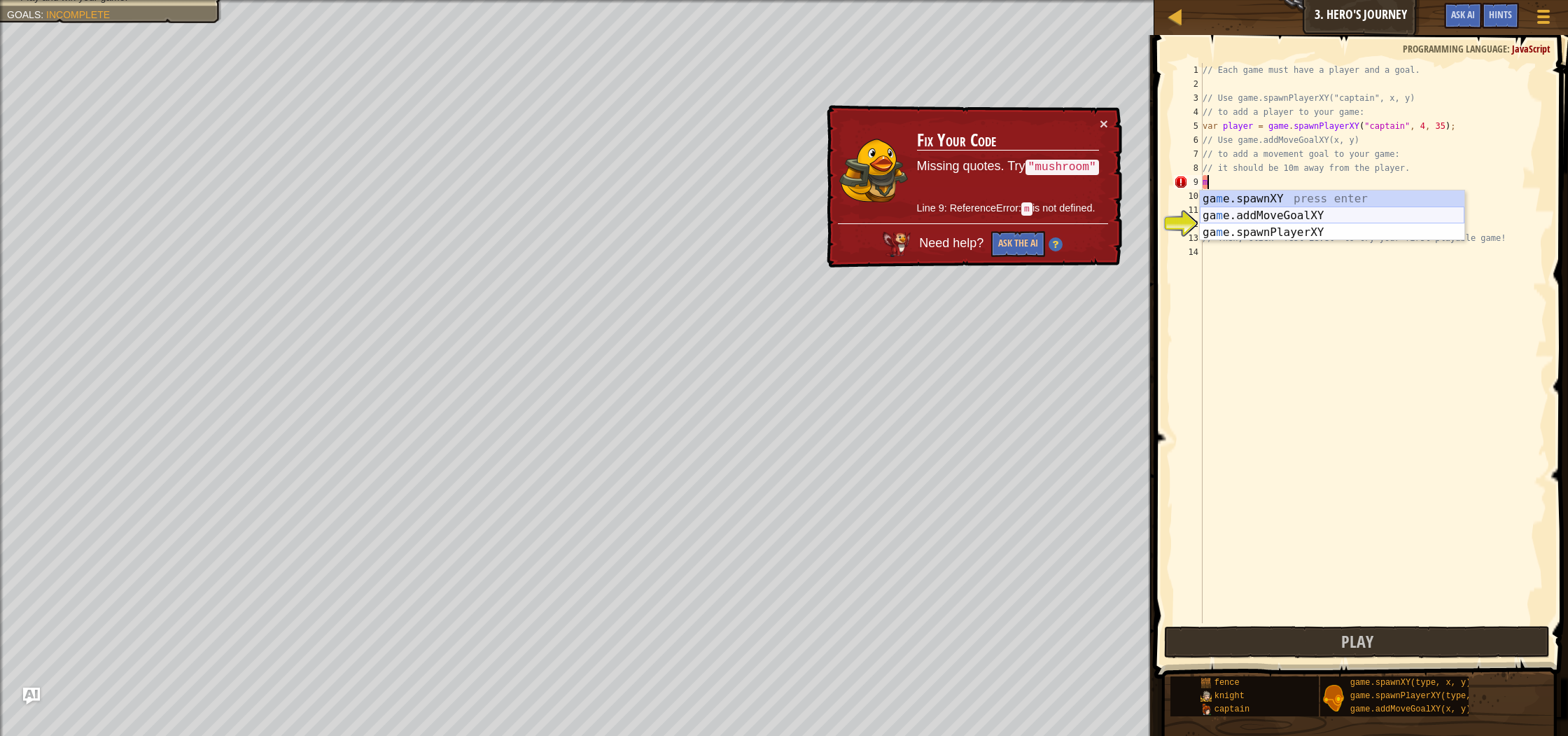
click at [1305, 215] on div "ga m e.spawnXY press enter ga m e.addMoveGoalXY press enter ga m e.spawnPlayerX…" at bounding box center [1332, 232] width 265 height 84
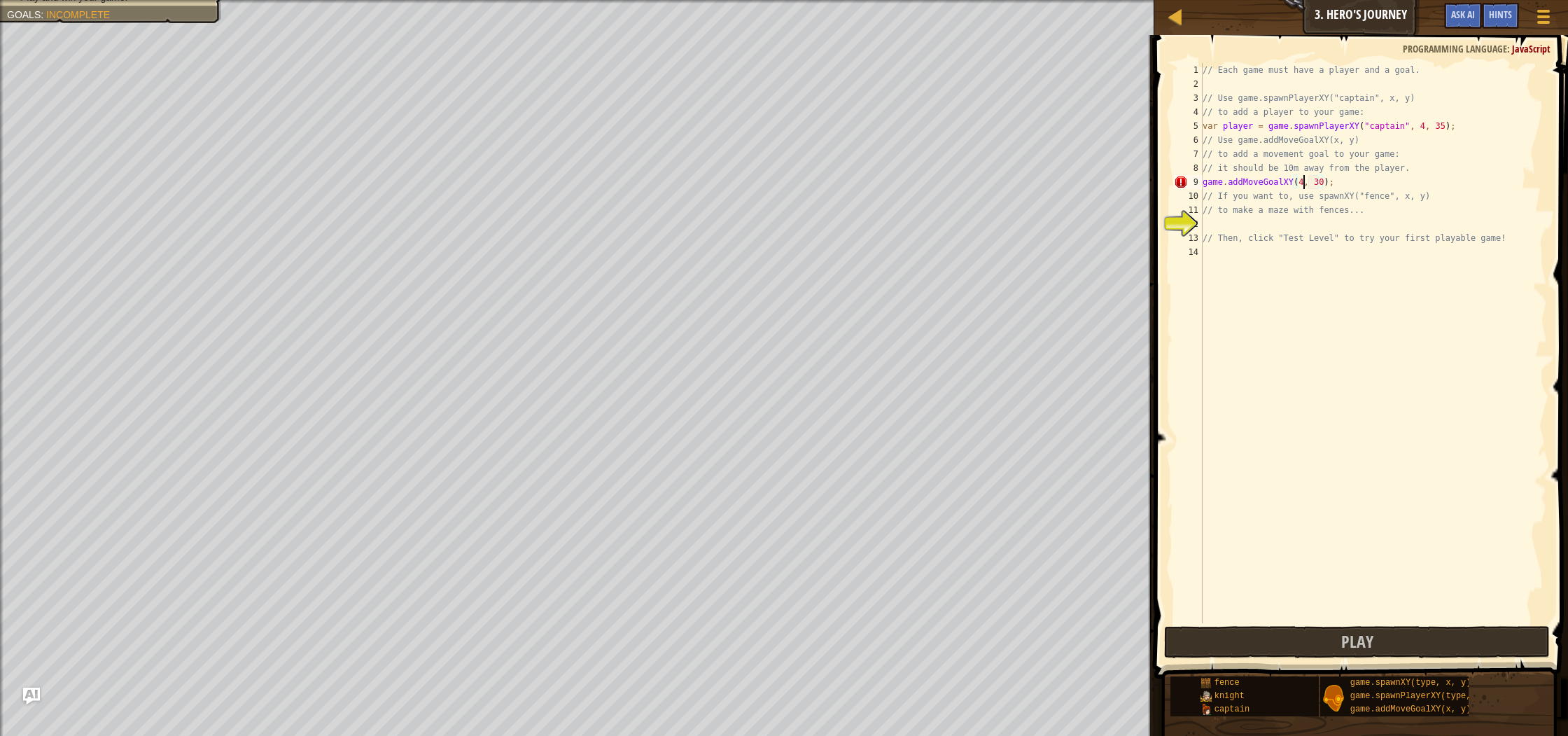
scroll to position [7, 9]
drag, startPoint x: 1333, startPoint y: 182, endPoint x: 1333, endPoint y: 208, distance: 26.0
click at [1333, 182] on div "// Each game must have a player and a goal. // Use game.spawnPlayerXY("captain"…" at bounding box center [1373, 356] width 347 height 587
drag, startPoint x: 1332, startPoint y: 178, endPoint x: 1335, endPoint y: 191, distance: 13.3
click at [1335, 187] on div "// Each game must have a player and a goal. // Use game.spawnPlayerXY("captain"…" at bounding box center [1373, 356] width 347 height 587
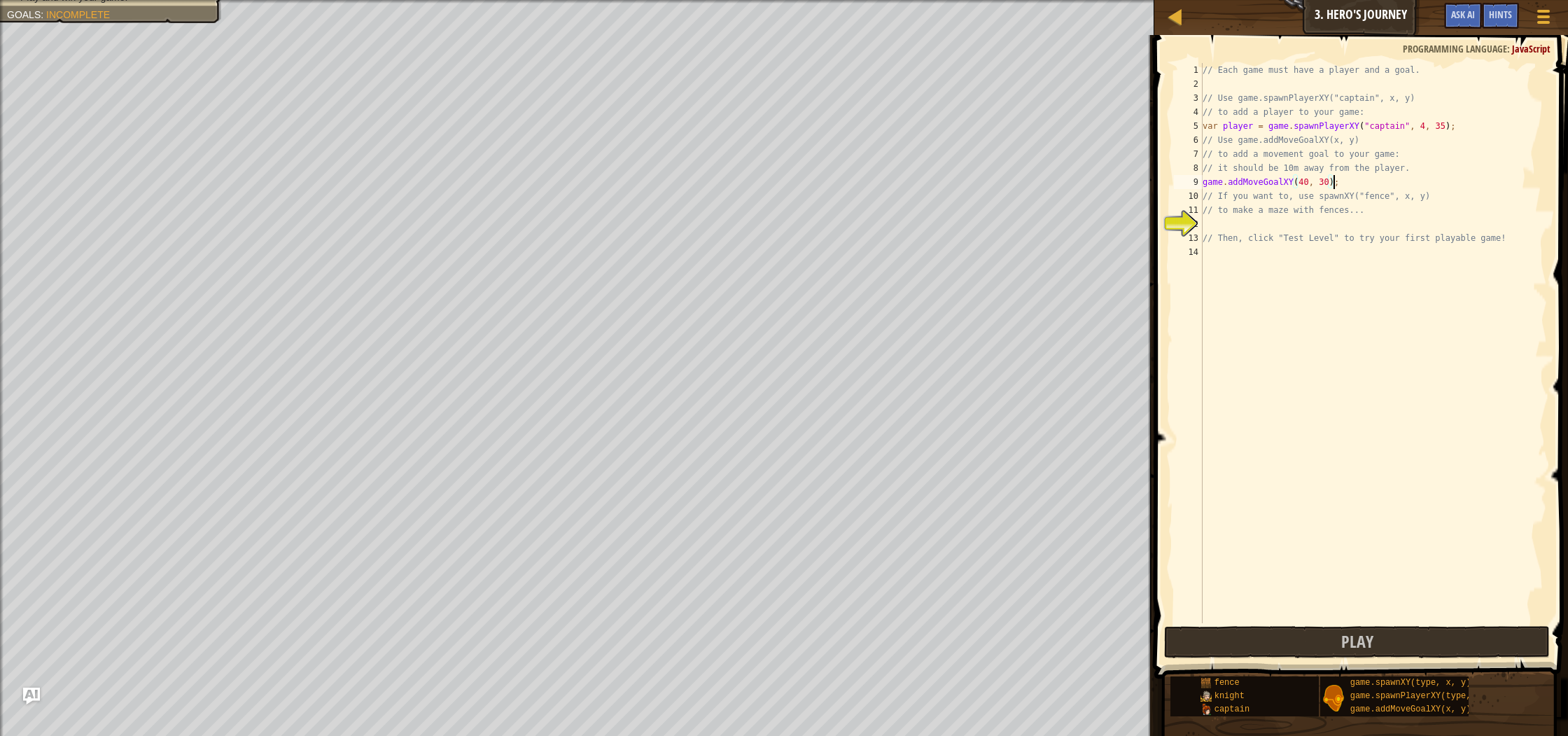
click at [1328, 184] on div "// Each game must have a player and a goal. // Use game.spawnPlayerXY("captain"…" at bounding box center [1373, 356] width 347 height 587
click at [1309, 181] on div "// Each game must have a player and a goal. // Use game.spawnPlayerXY("captain"…" at bounding box center [1373, 356] width 347 height 587
type textarea "game.addMoveGoalXY(54, 46);"
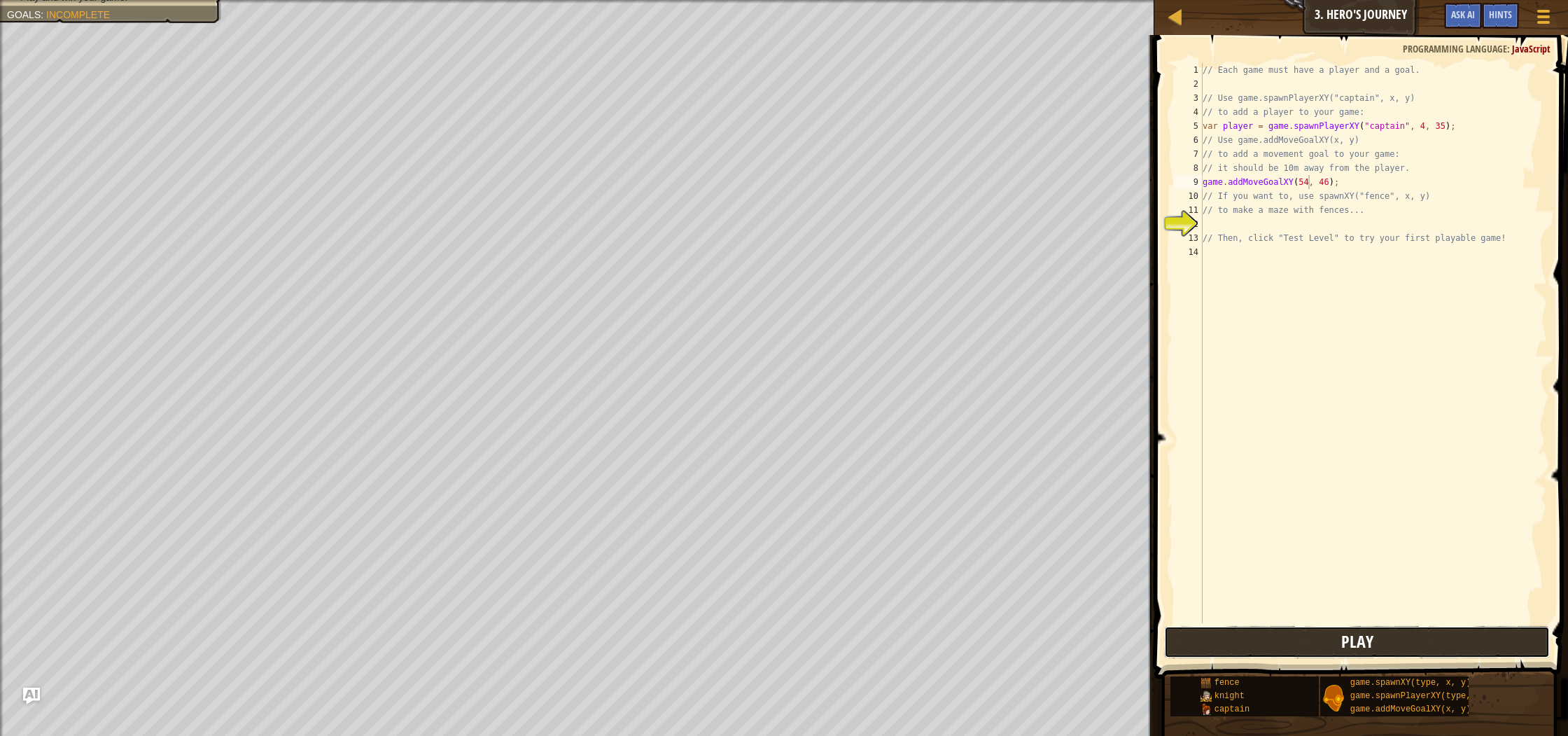
click at [1286, 643] on button "Play" at bounding box center [1356, 642] width 385 height 32
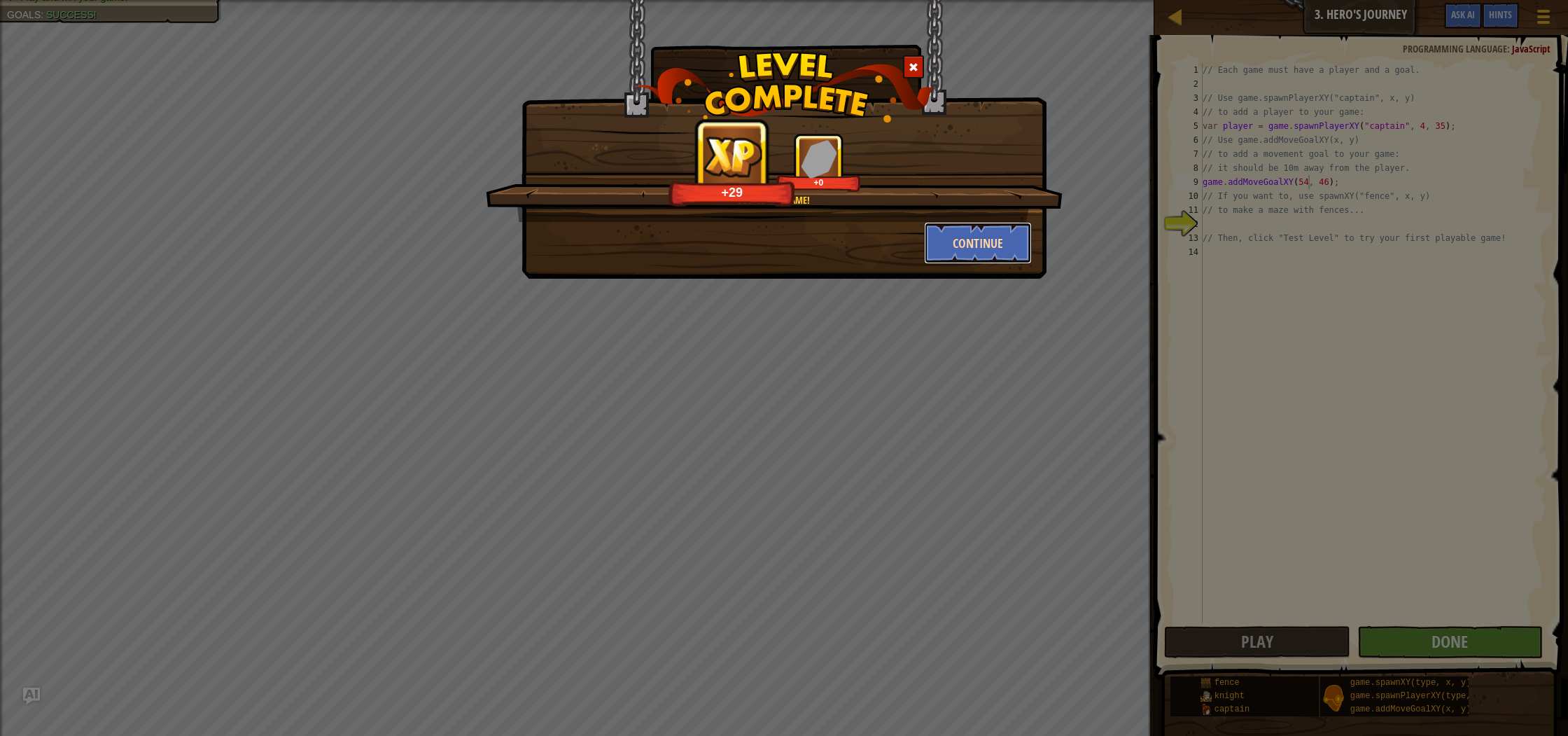
drag, startPoint x: 985, startPoint y: 229, endPoint x: 996, endPoint y: 227, distance: 11.2
click at [996, 227] on button "Continue" at bounding box center [978, 243] width 109 height 42
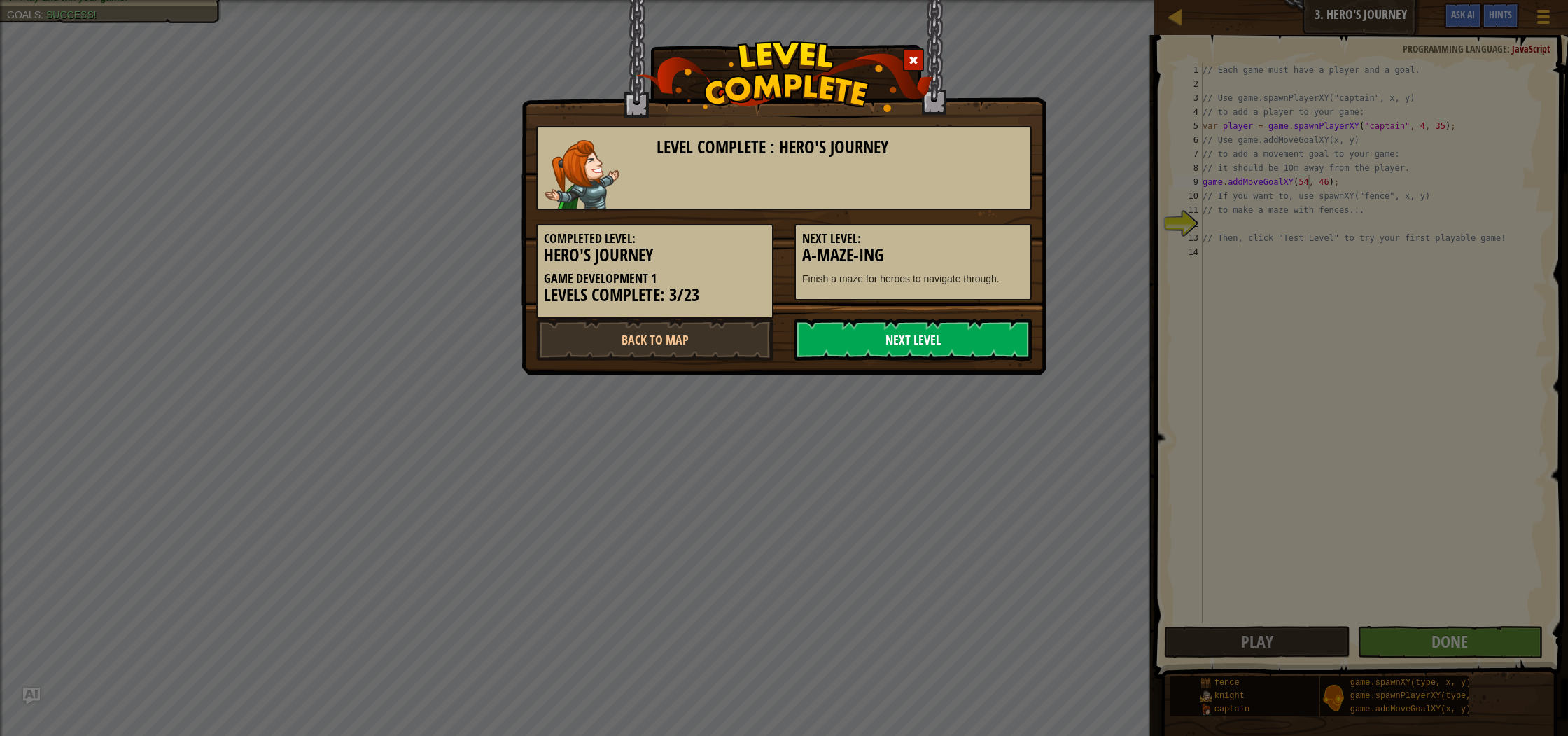
click at [899, 347] on link "Next Level" at bounding box center [912, 339] width 237 height 42
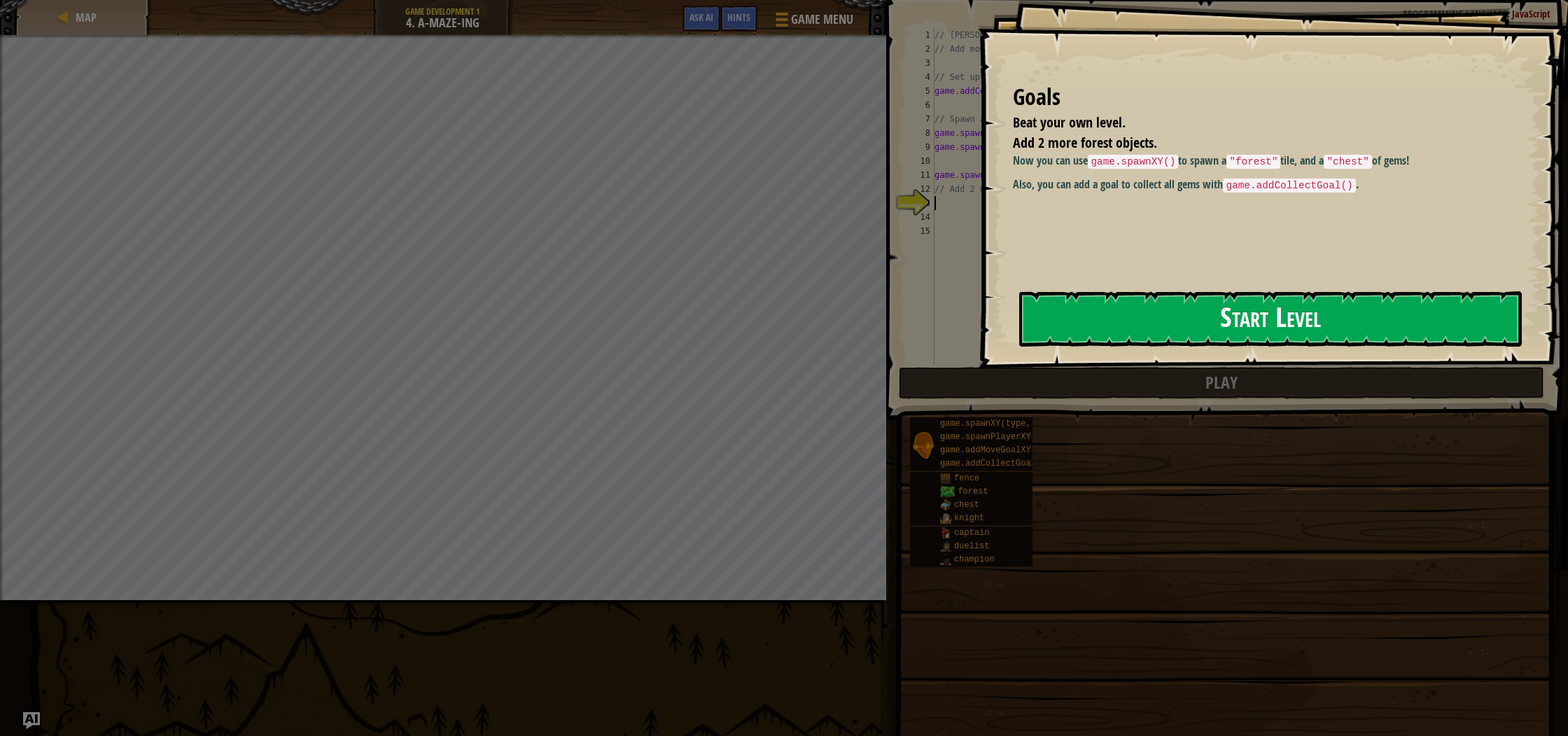
click at [1262, 340] on button "Start Level" at bounding box center [1270, 319] width 503 height 55
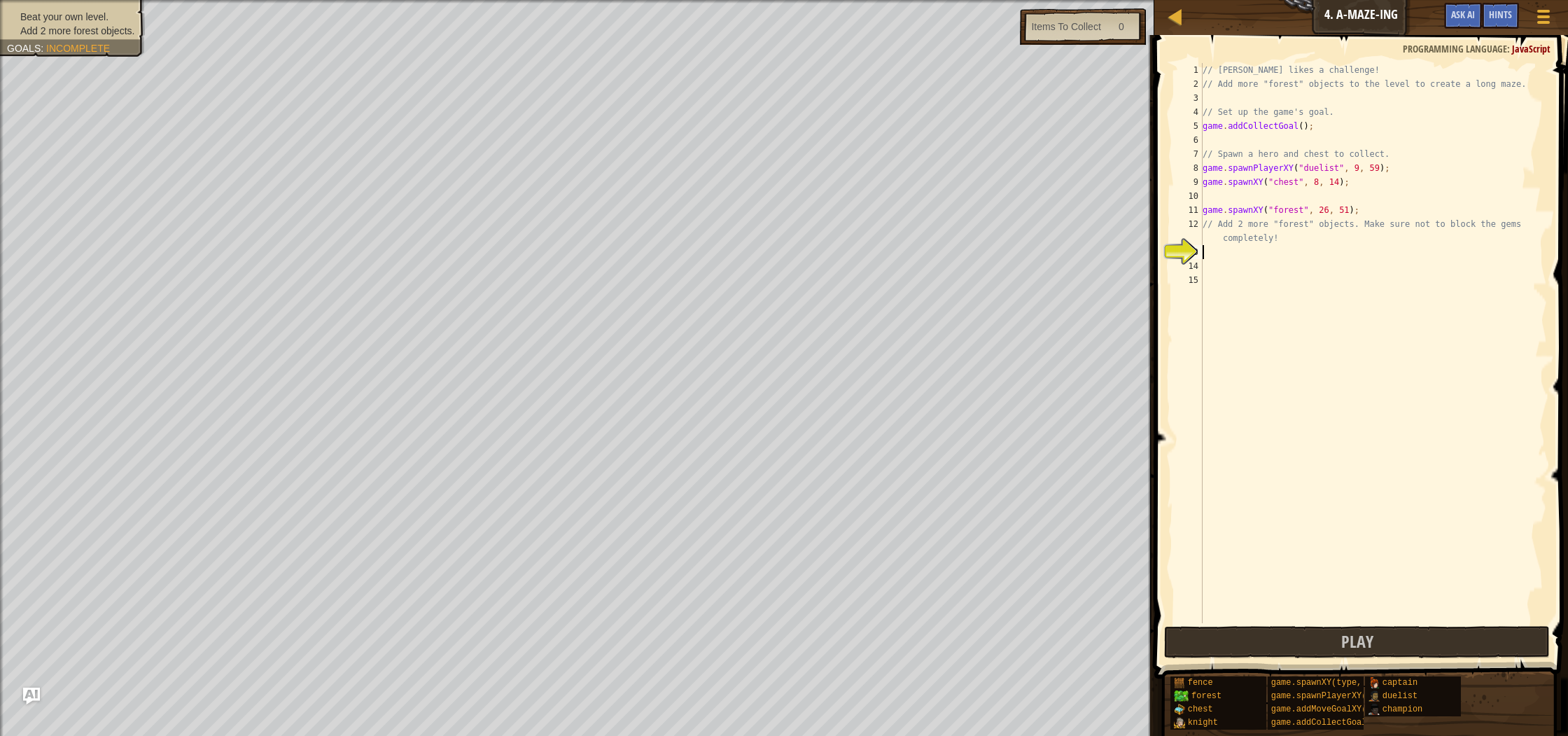
type textarea "a"
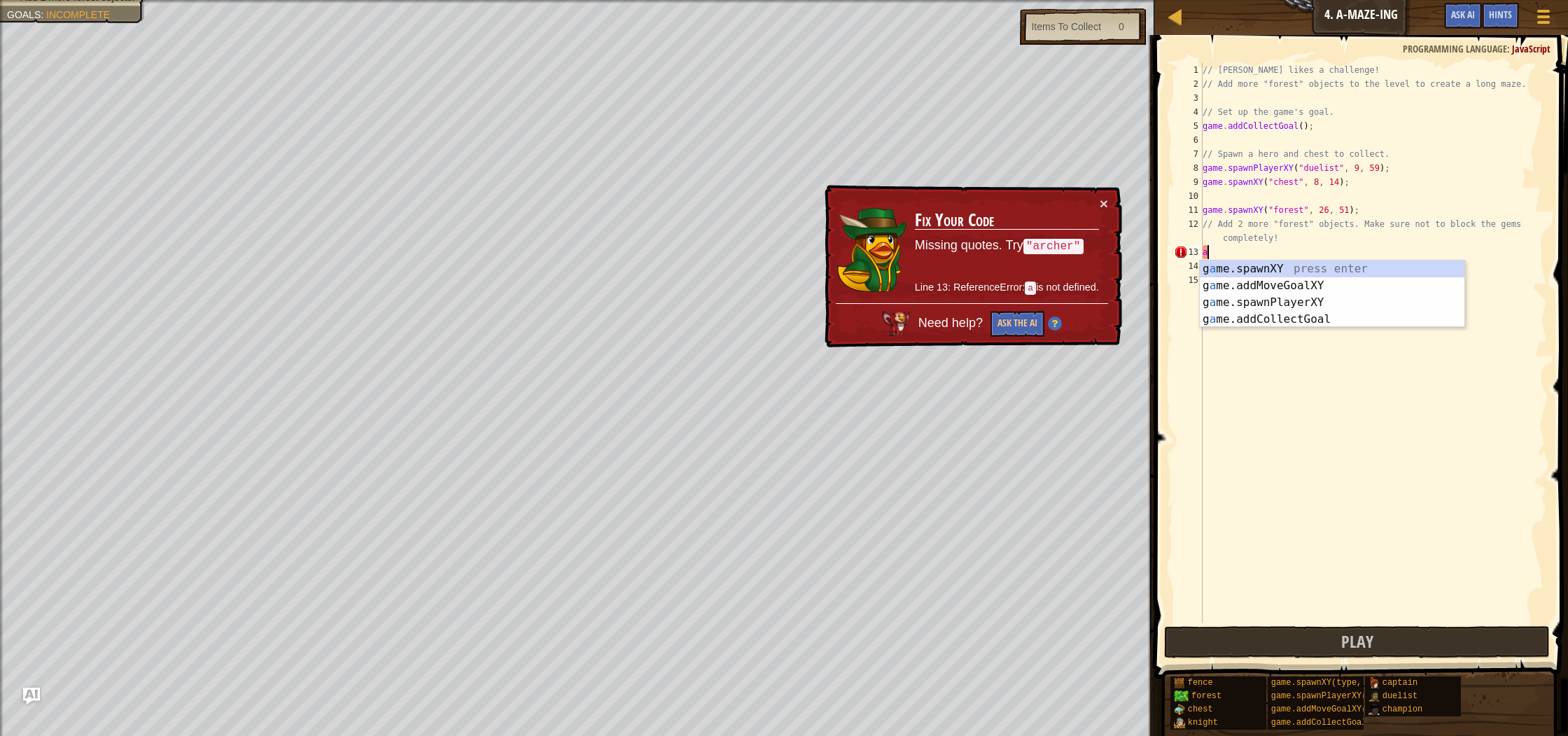
type textarea "f"
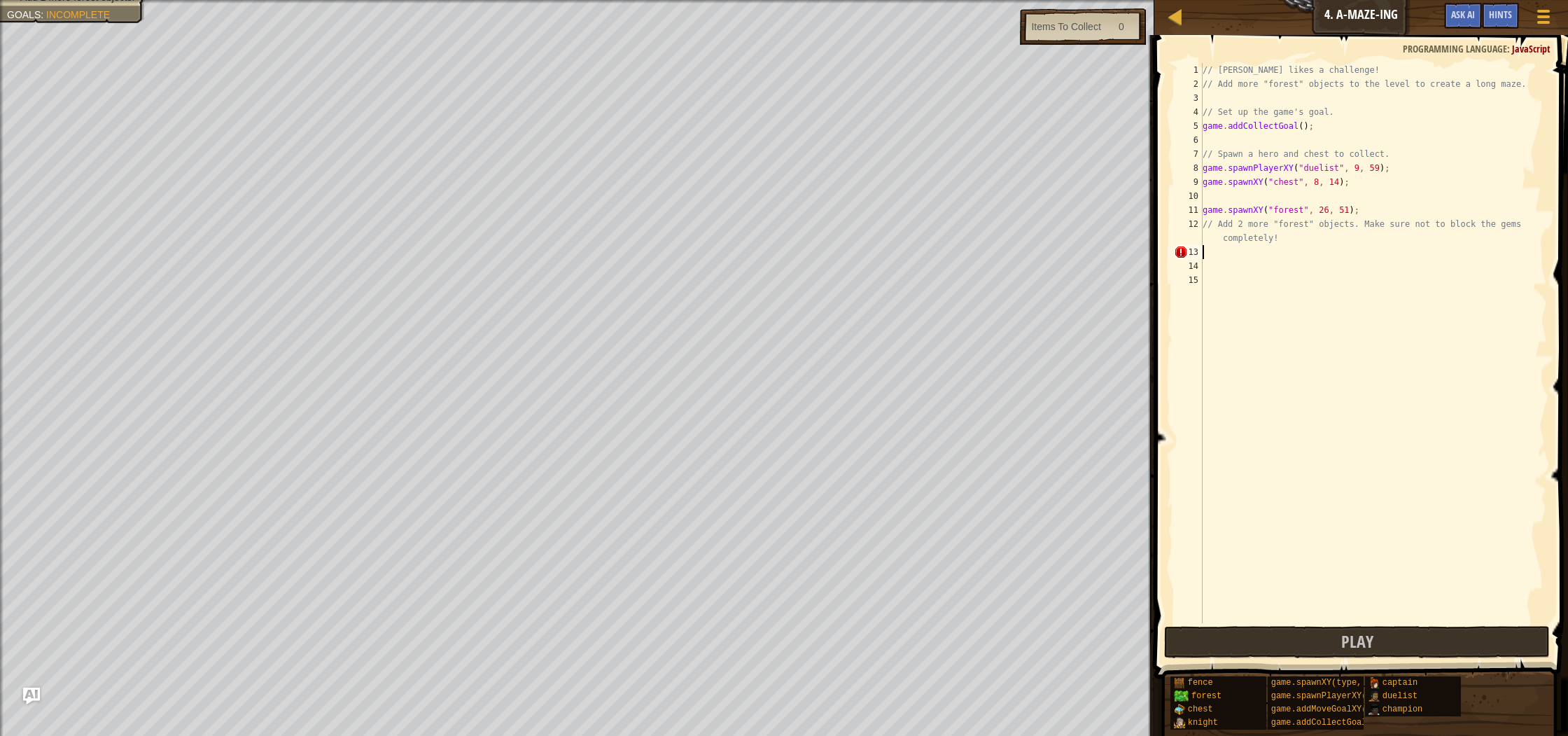
type textarea "f"
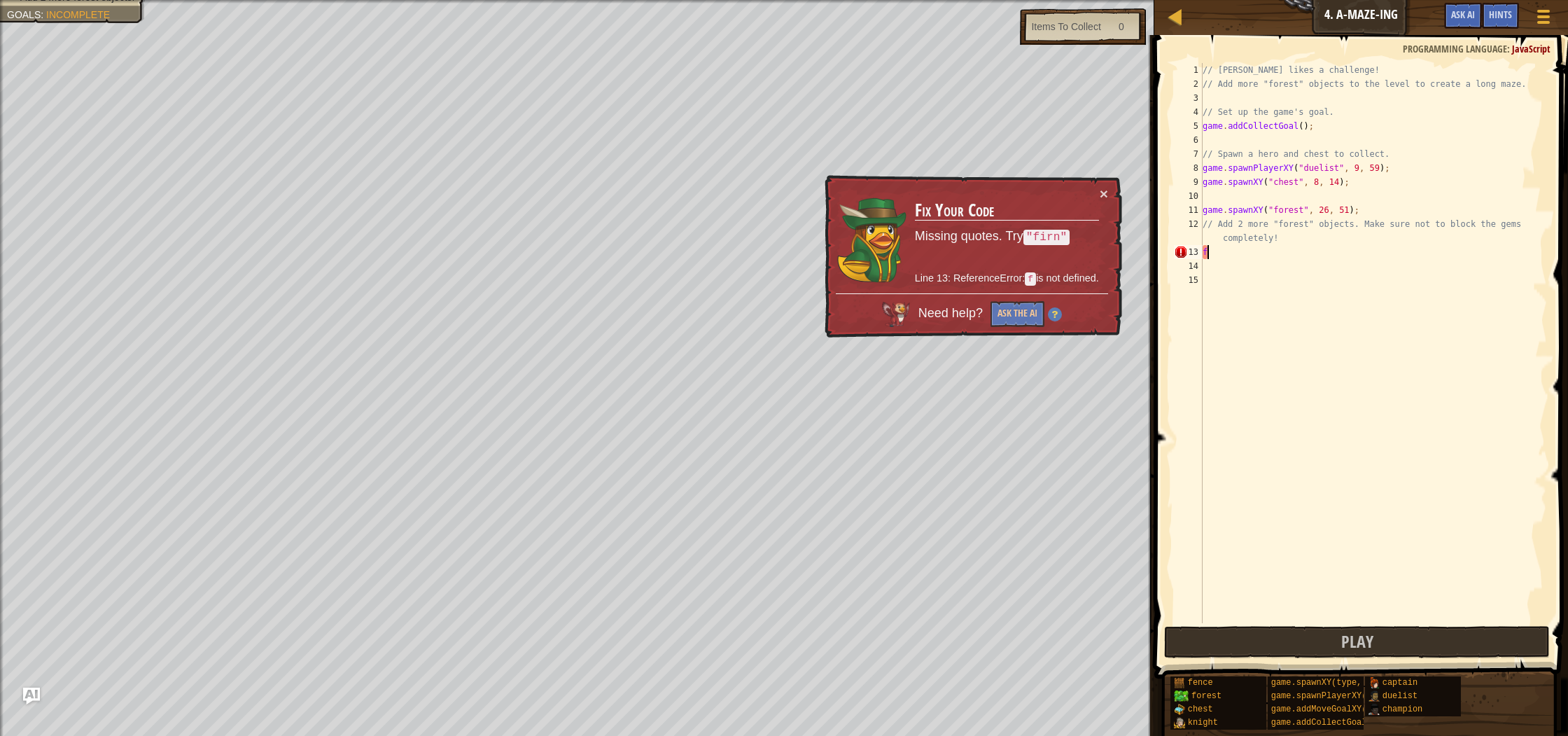
type textarea "f"
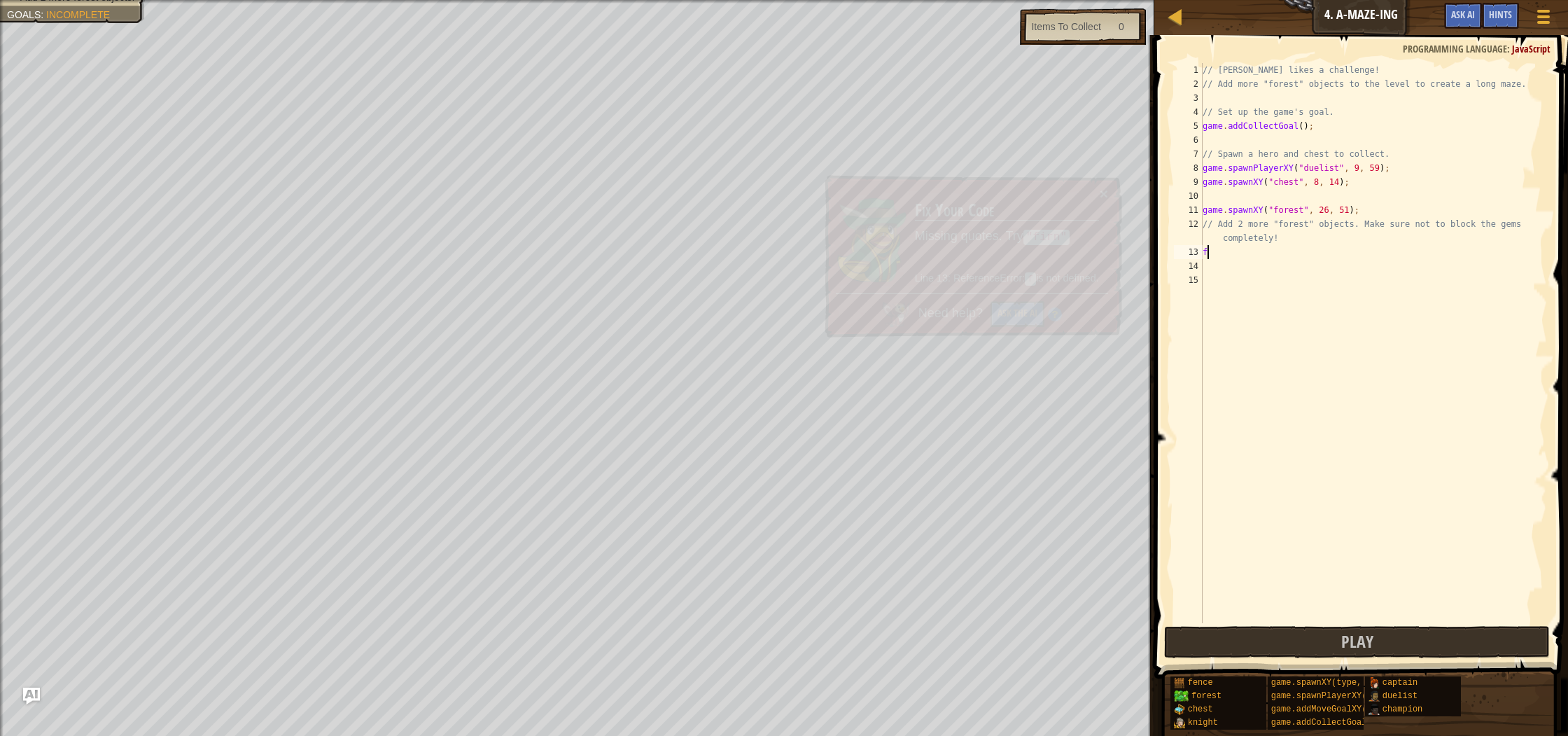
type textarea "f"
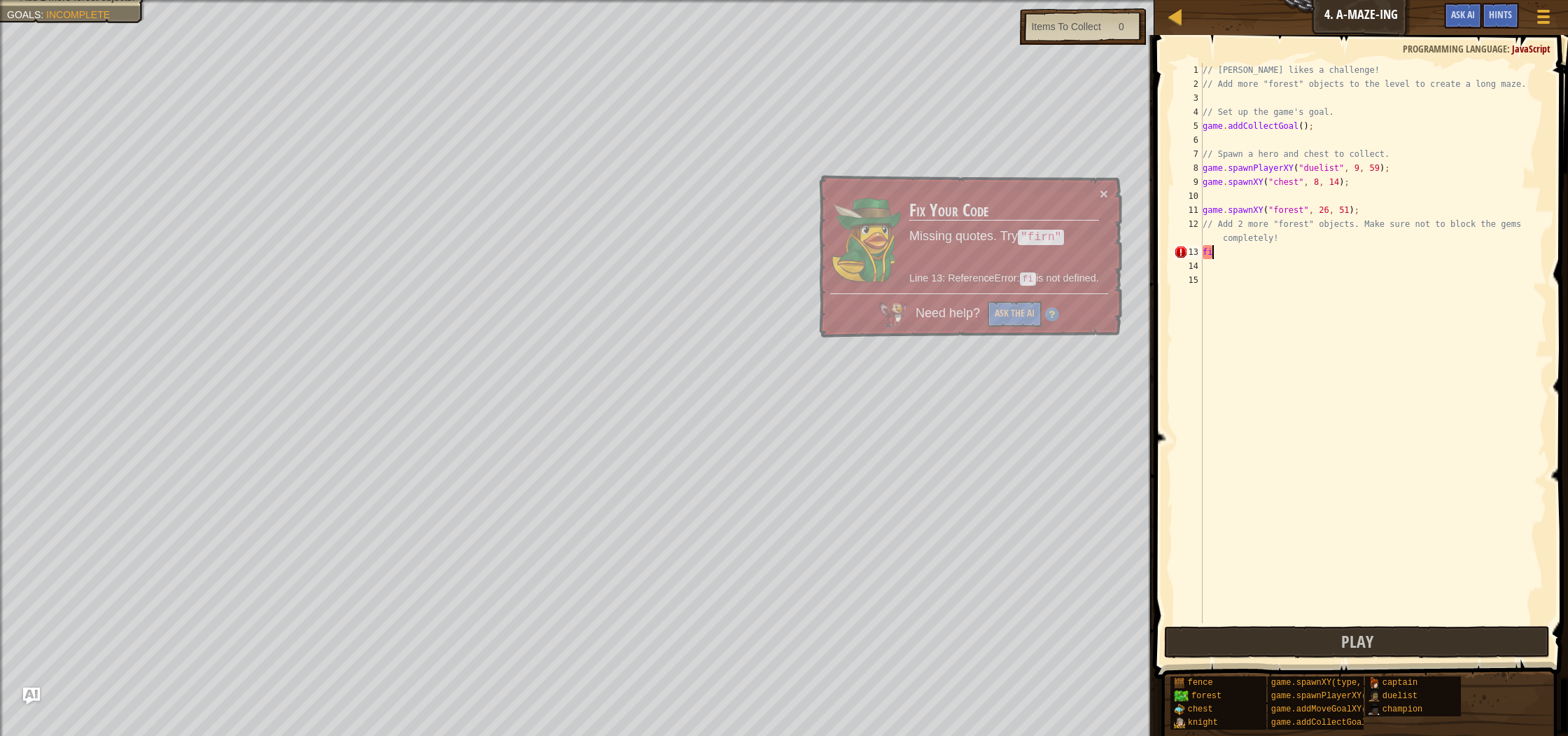
type textarea "f"
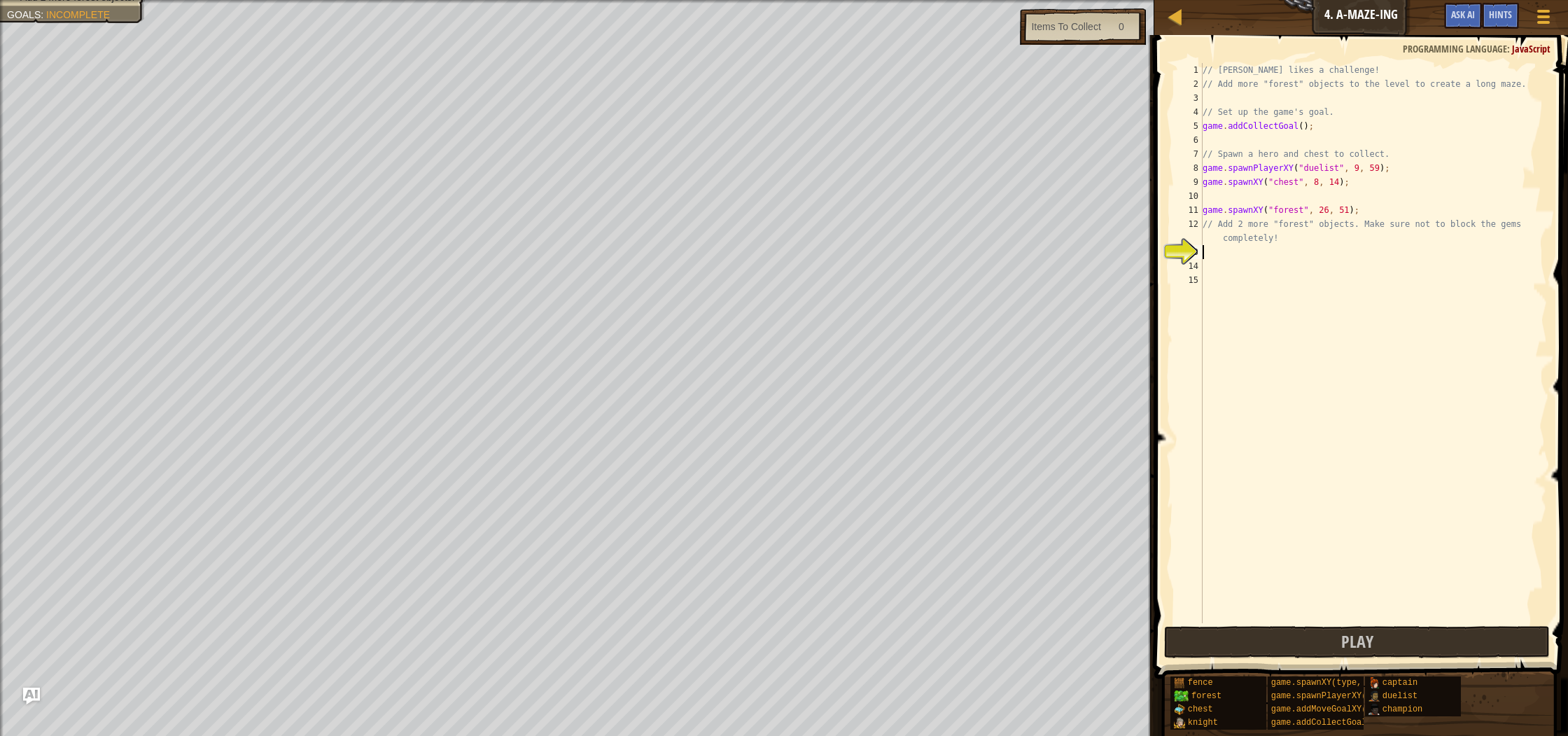
type textarea "o"
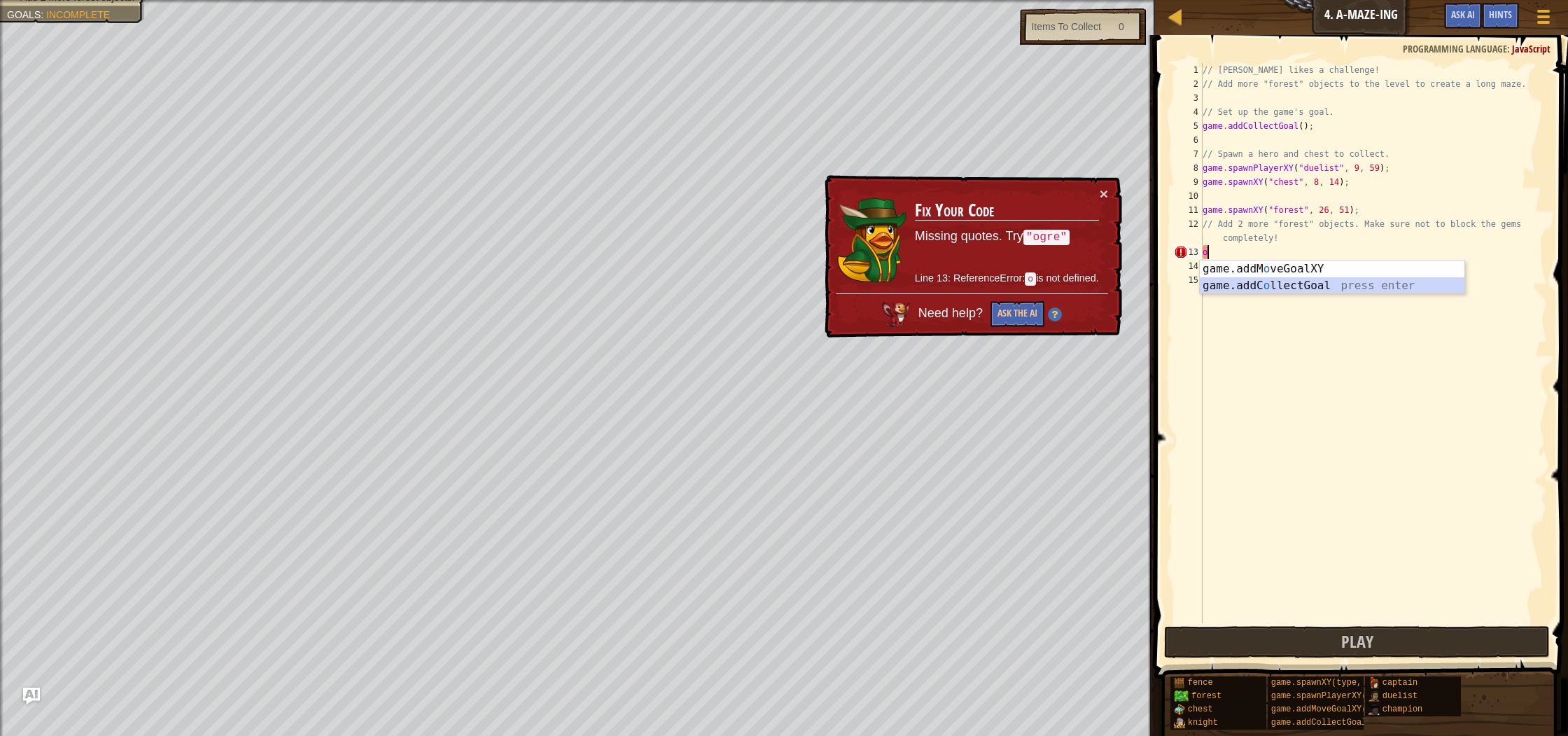
click at [1251, 287] on div "game.addM o veGoalXY press enter game.addC o llectGoal press enter" at bounding box center [1332, 293] width 265 height 68
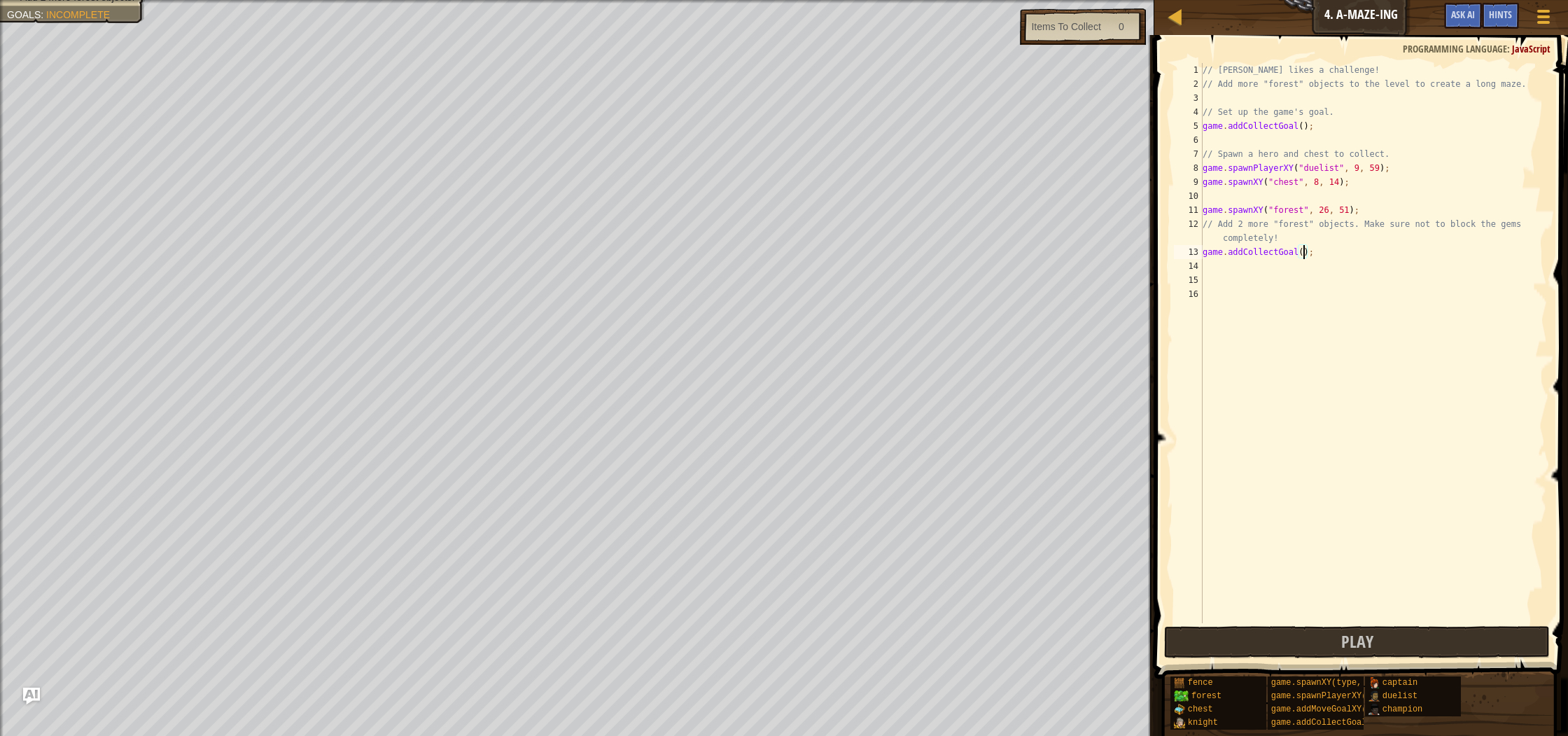
click at [1303, 253] on div "// [PERSON_NAME] likes a challenge! // Add more "forest" objects to the level t…" at bounding box center [1373, 356] width 347 height 587
type textarea "game.addCollectGoal();"
click at [1327, 637] on button "Play" at bounding box center [1356, 642] width 385 height 32
click at [1286, 633] on button "Play" at bounding box center [1256, 642] width 186 height 32
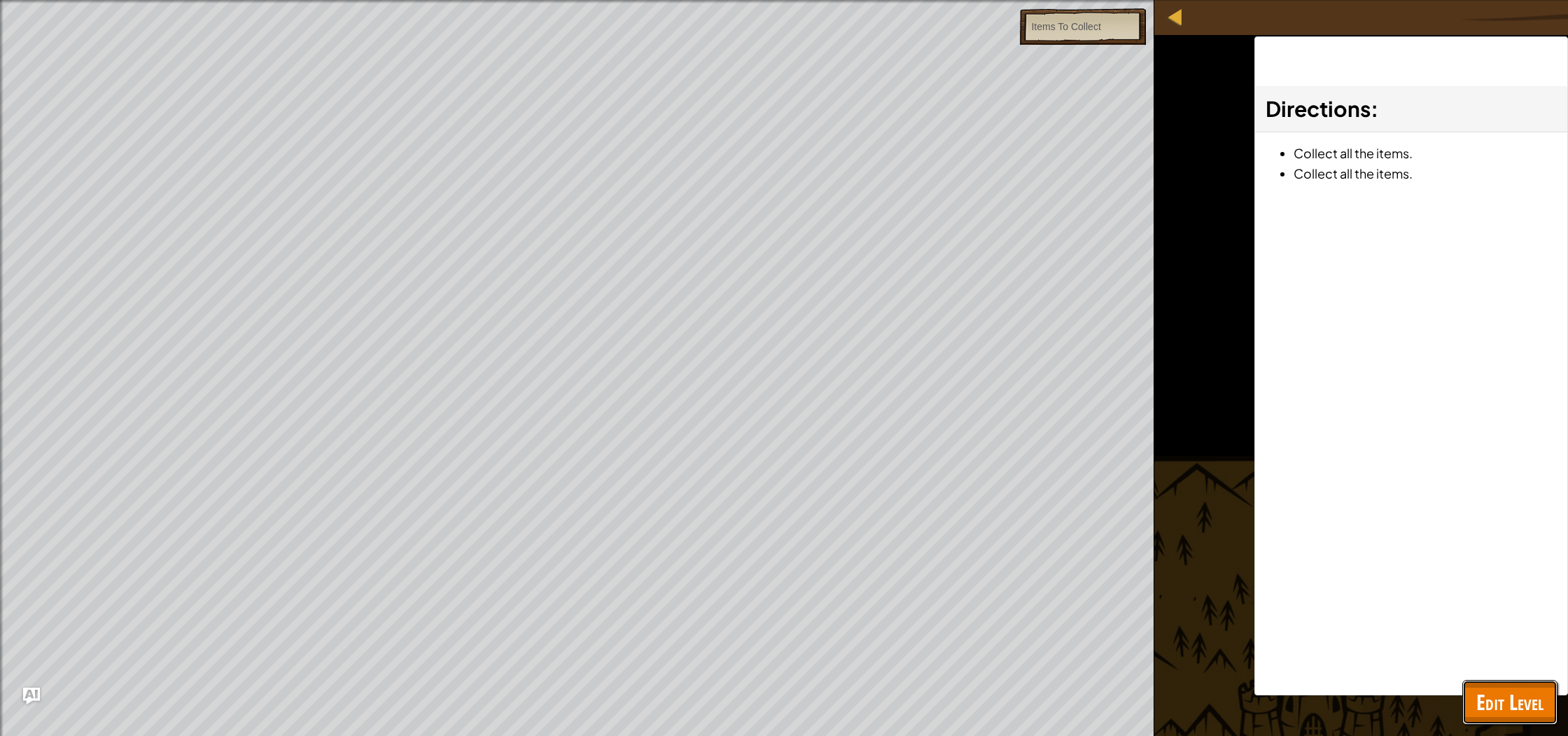
click at [1519, 710] on span "Edit Level" at bounding box center [1509, 702] width 68 height 29
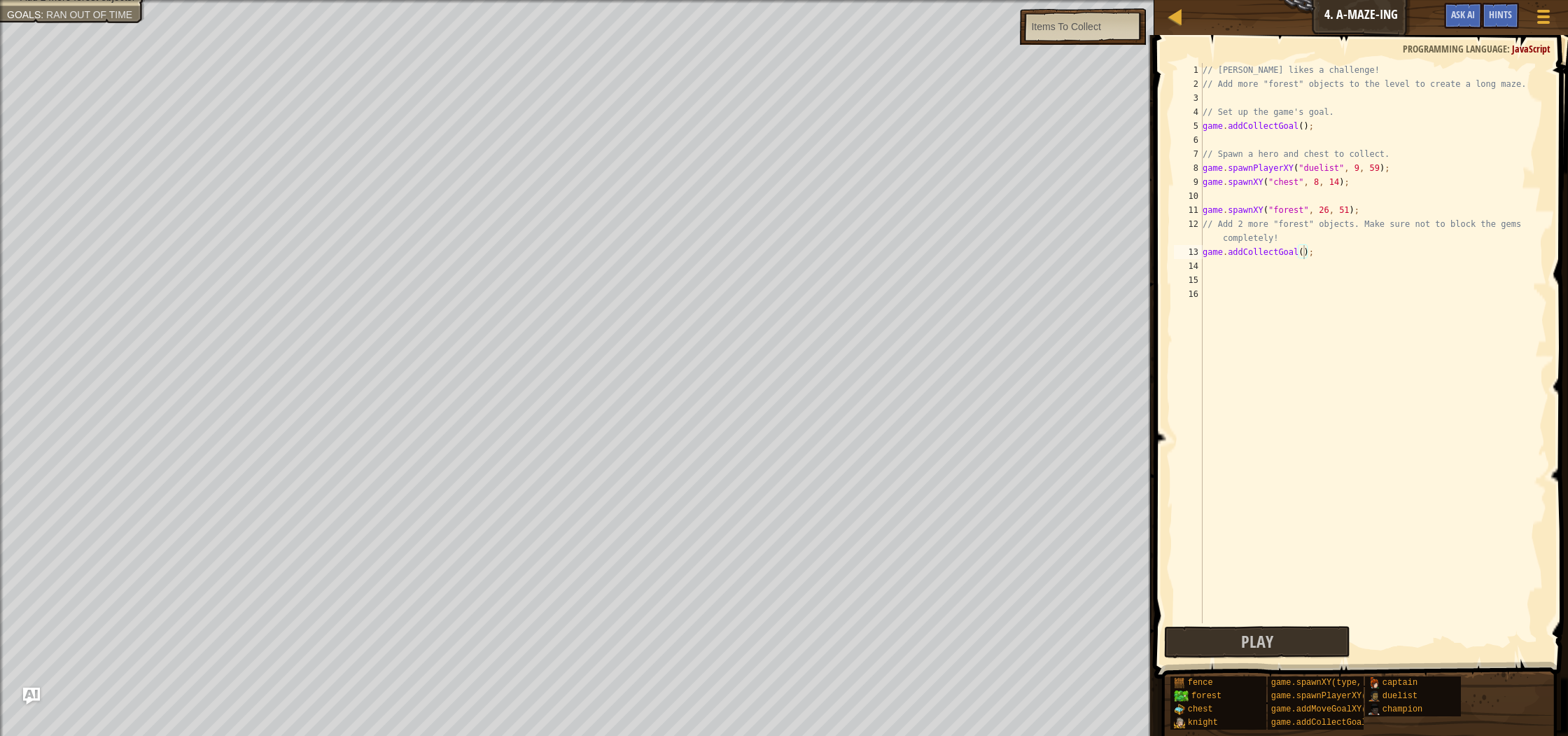
click at [1253, 267] on div "// [PERSON_NAME] likes a challenge! // Add more "forest" objects to the level t…" at bounding box center [1373, 356] width 347 height 587
type textarea "c"
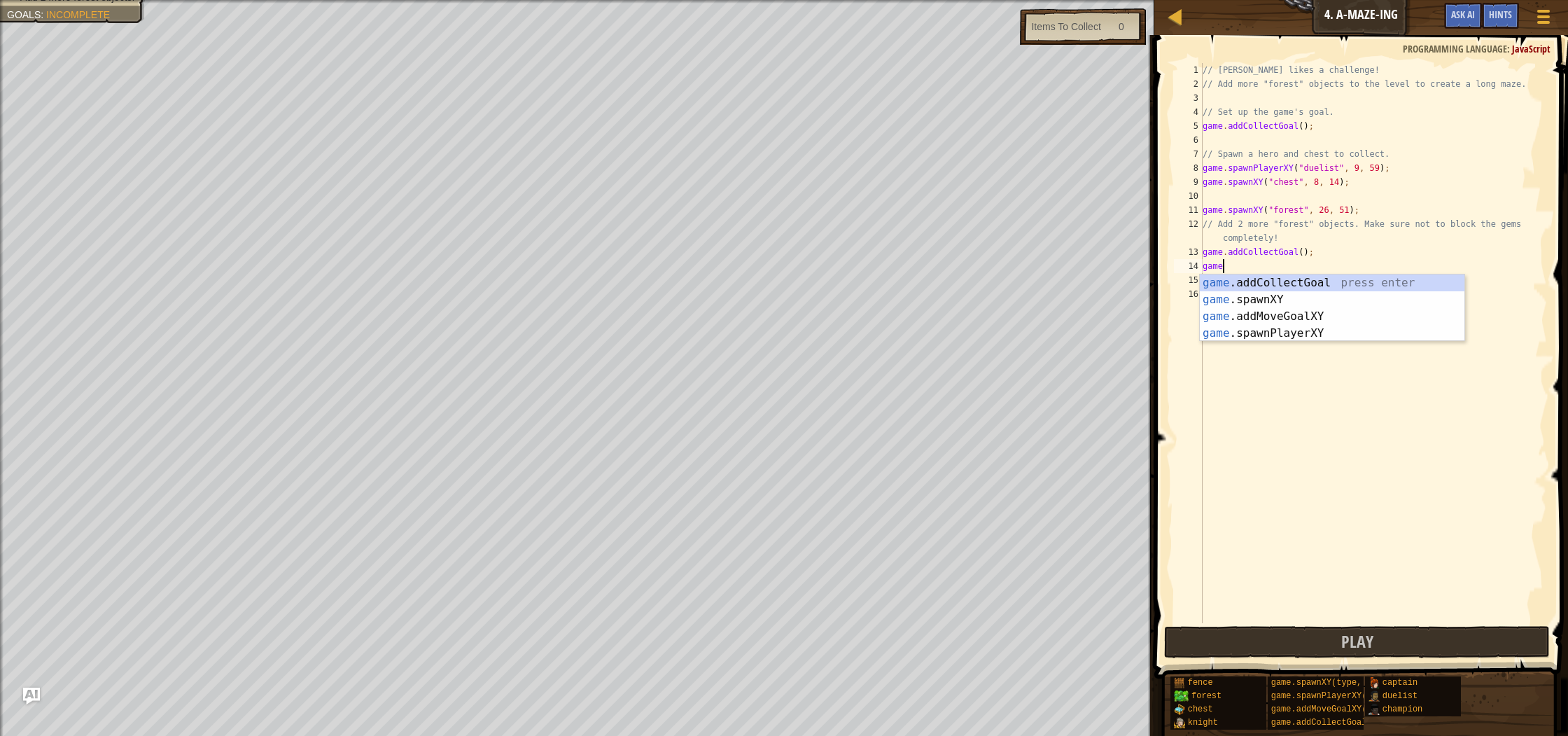
scroll to position [7, 1]
click at [1266, 300] on div "game .addCollectGoal press enter game .spawnXY press enter game .addMoveGoalXY …" at bounding box center [1332, 325] width 265 height 101
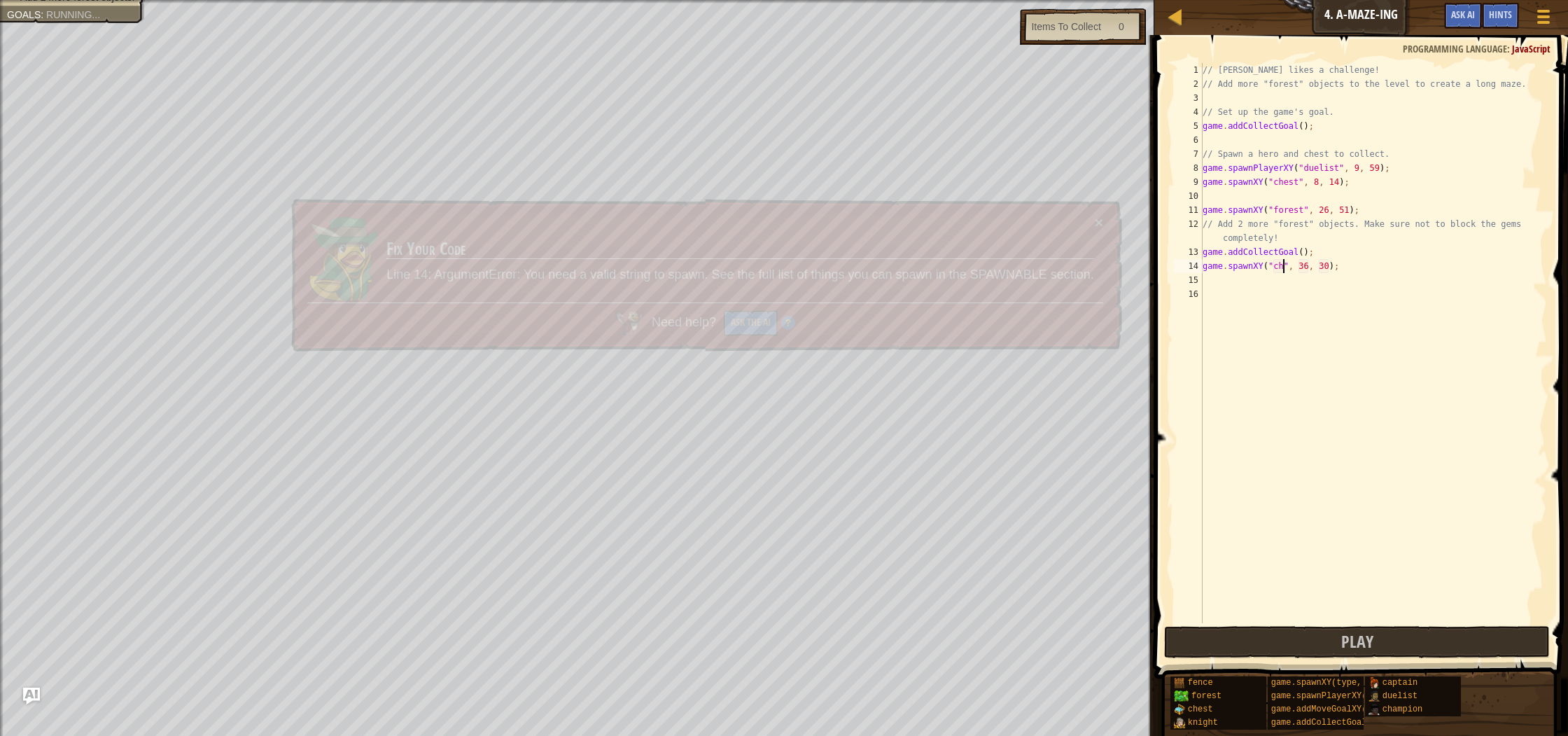
scroll to position [7, 7]
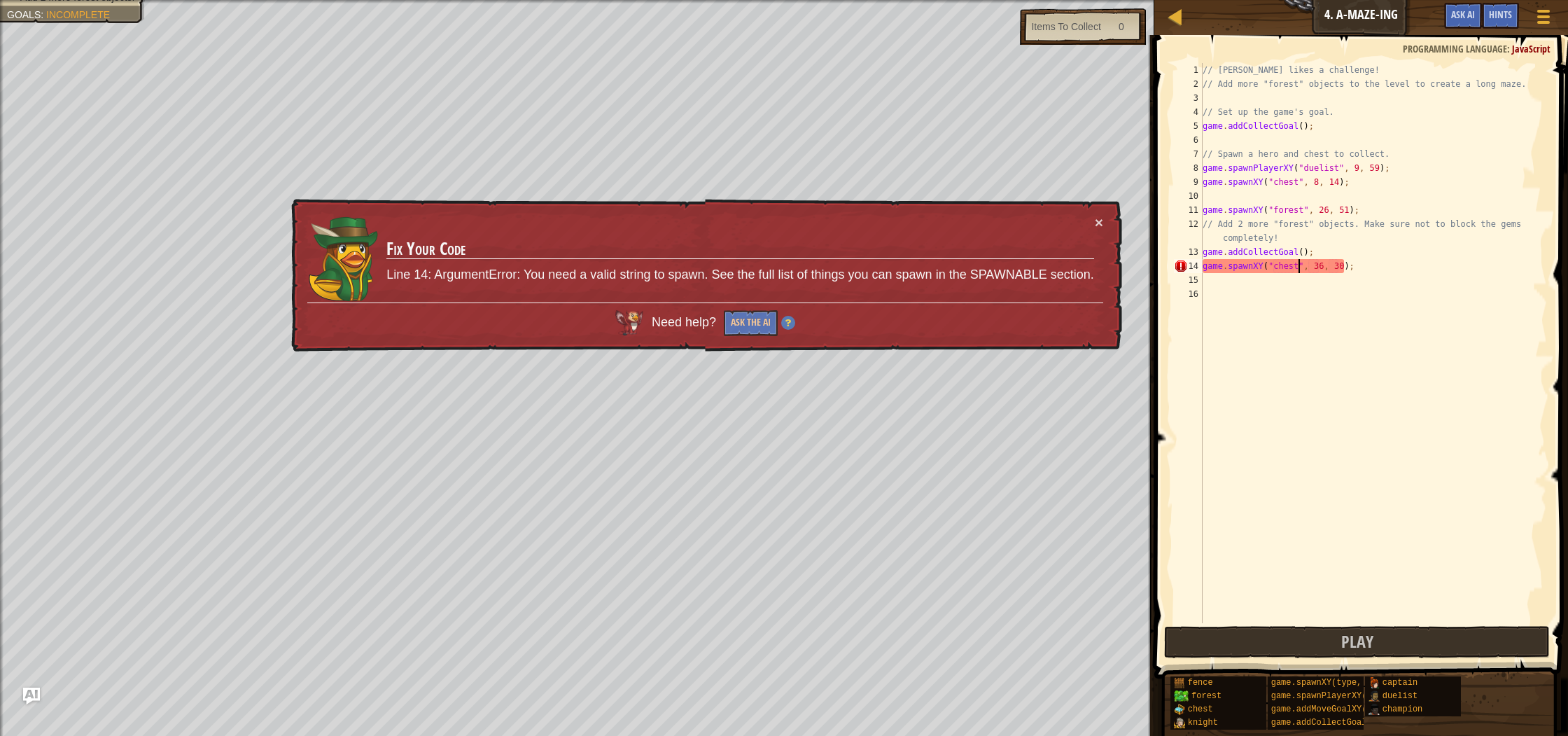
type textarea "game.spawnXY("chest", 36, 30);"
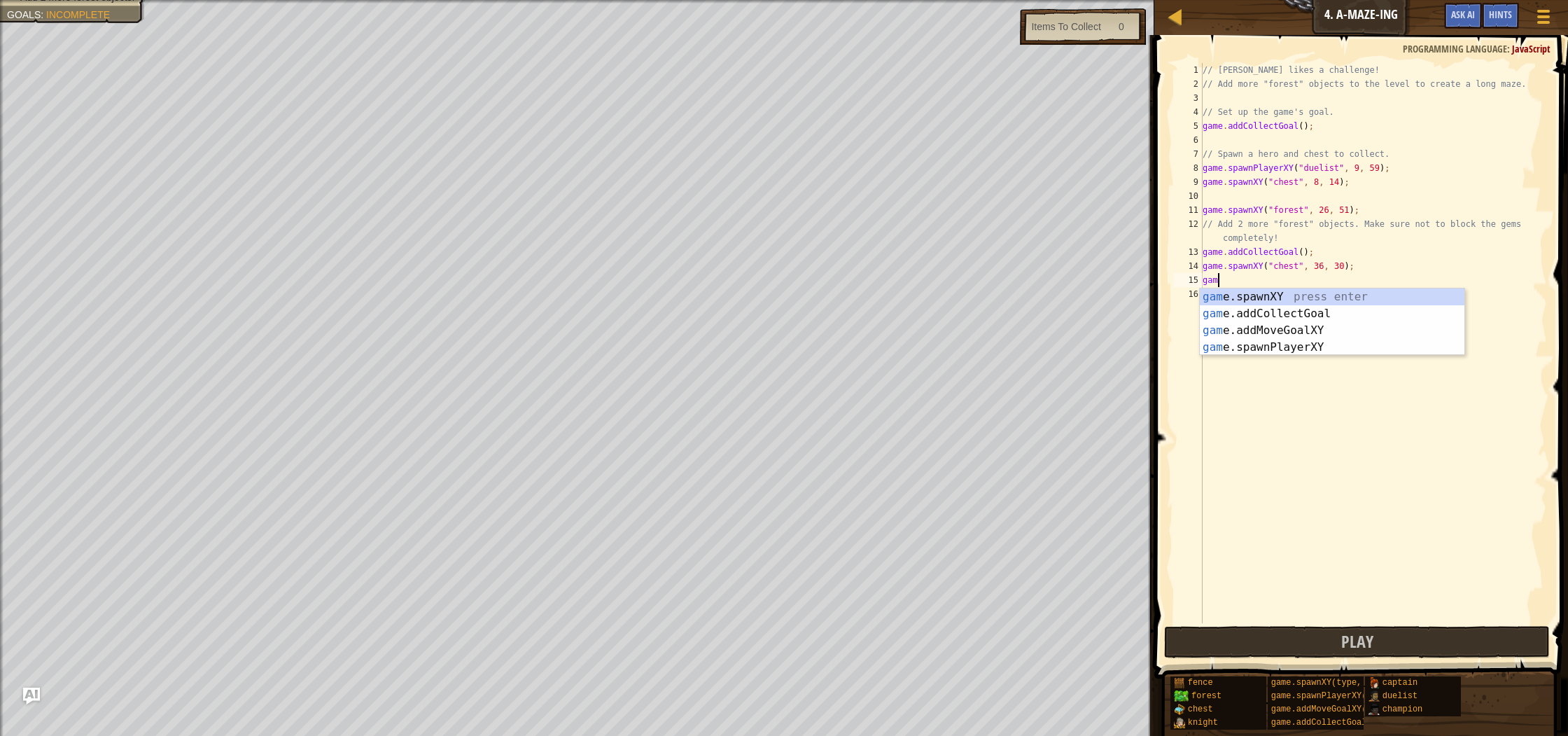
scroll to position [7, 0]
click at [1322, 298] on div "gam e.spawnXY press enter gam e.addCollectGoal press enter gam e.addMoveGoalXY …" at bounding box center [1332, 339] width 265 height 101
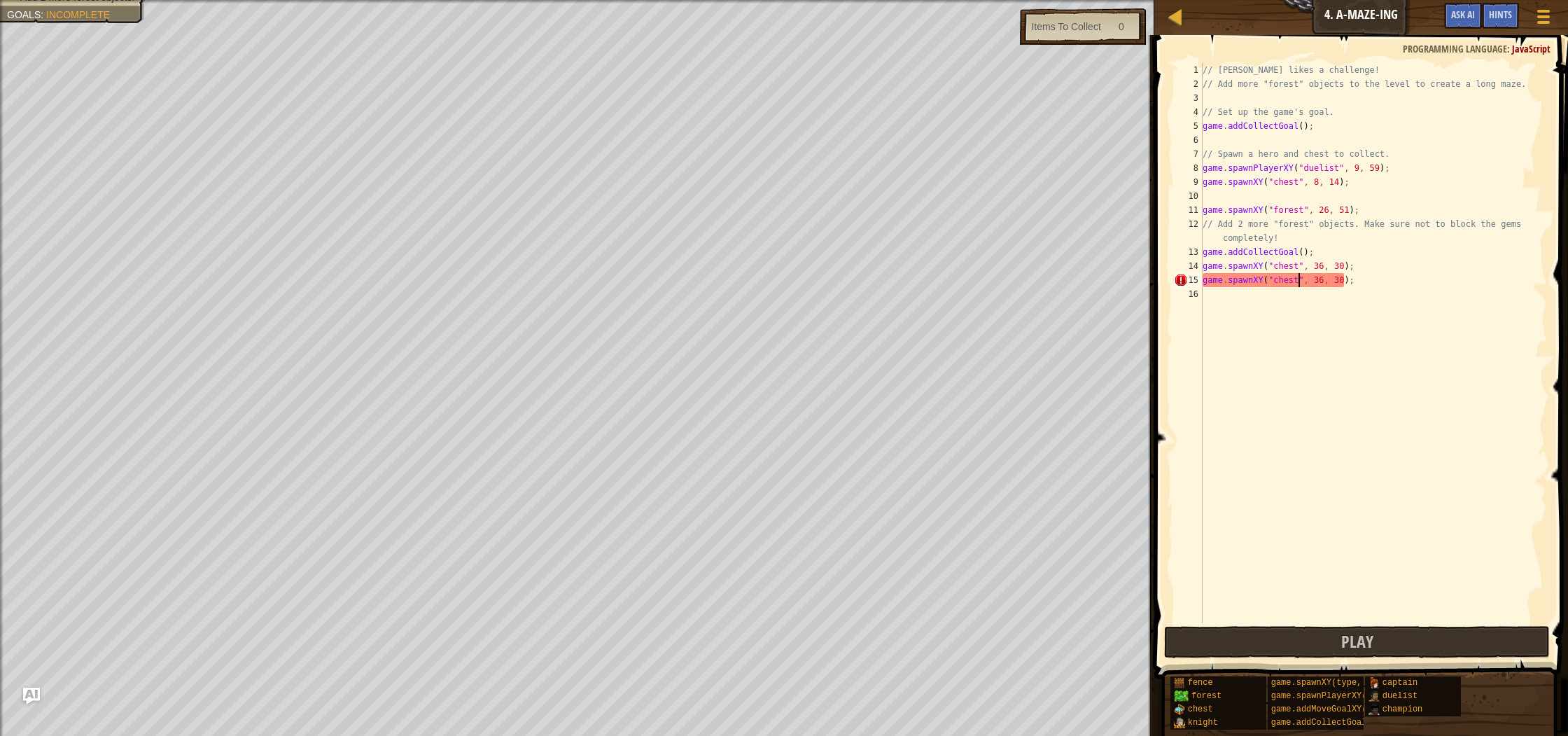
scroll to position [7, 8]
click at [1344, 279] on div "// [PERSON_NAME] likes a challenge! // Add more "forest" objects to the level t…" at bounding box center [1373, 356] width 347 height 587
type textarea "game.spawnXY("chest", 36, 35);"
click at [1404, 642] on button "Play" at bounding box center [1356, 642] width 385 height 32
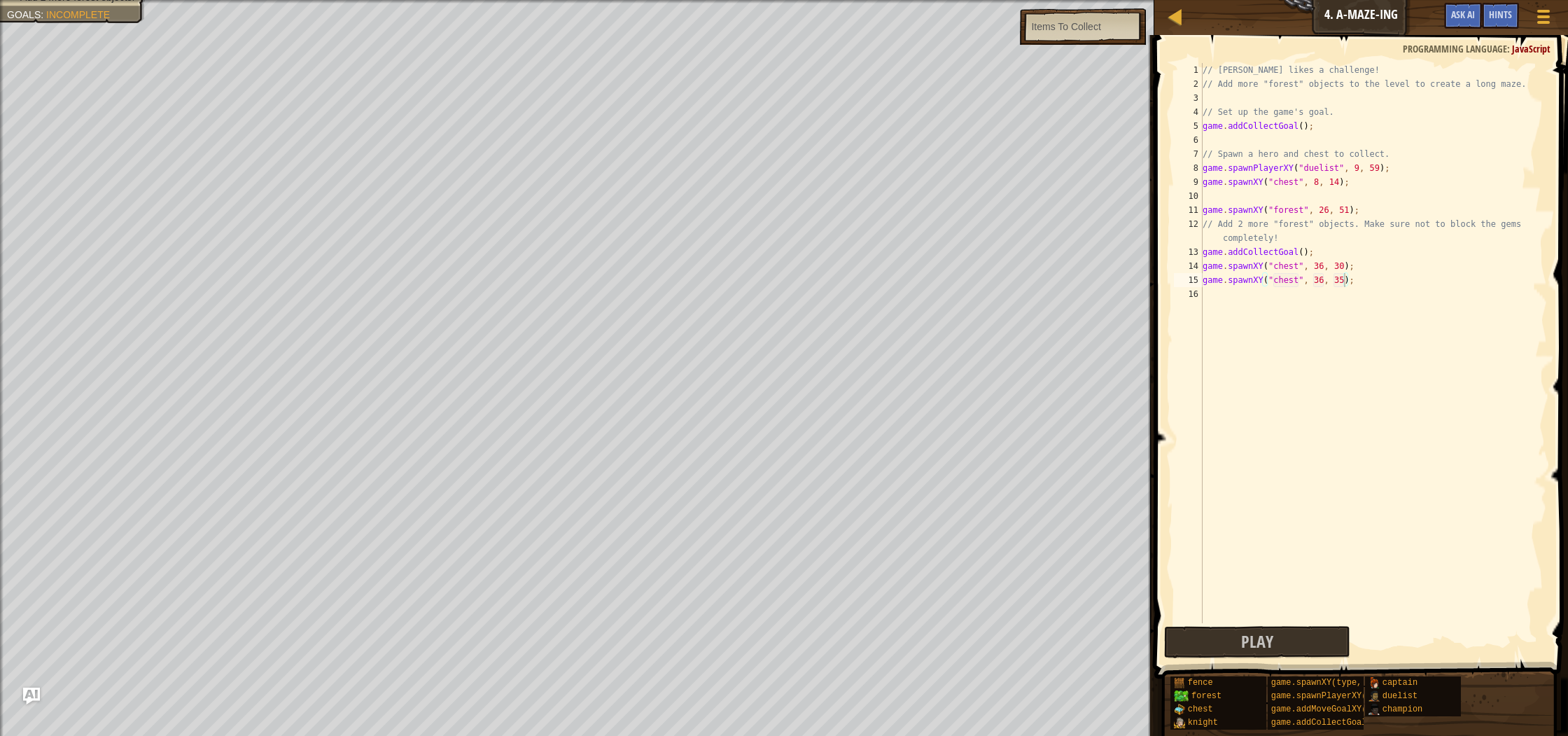
click at [1068, 25] on div "Items To Collect" at bounding box center [1065, 27] width 69 height 14
click at [1065, 37] on div "Items To Collect" at bounding box center [1082, 27] width 126 height 36
click at [1225, 627] on button "Play" at bounding box center [1256, 642] width 186 height 32
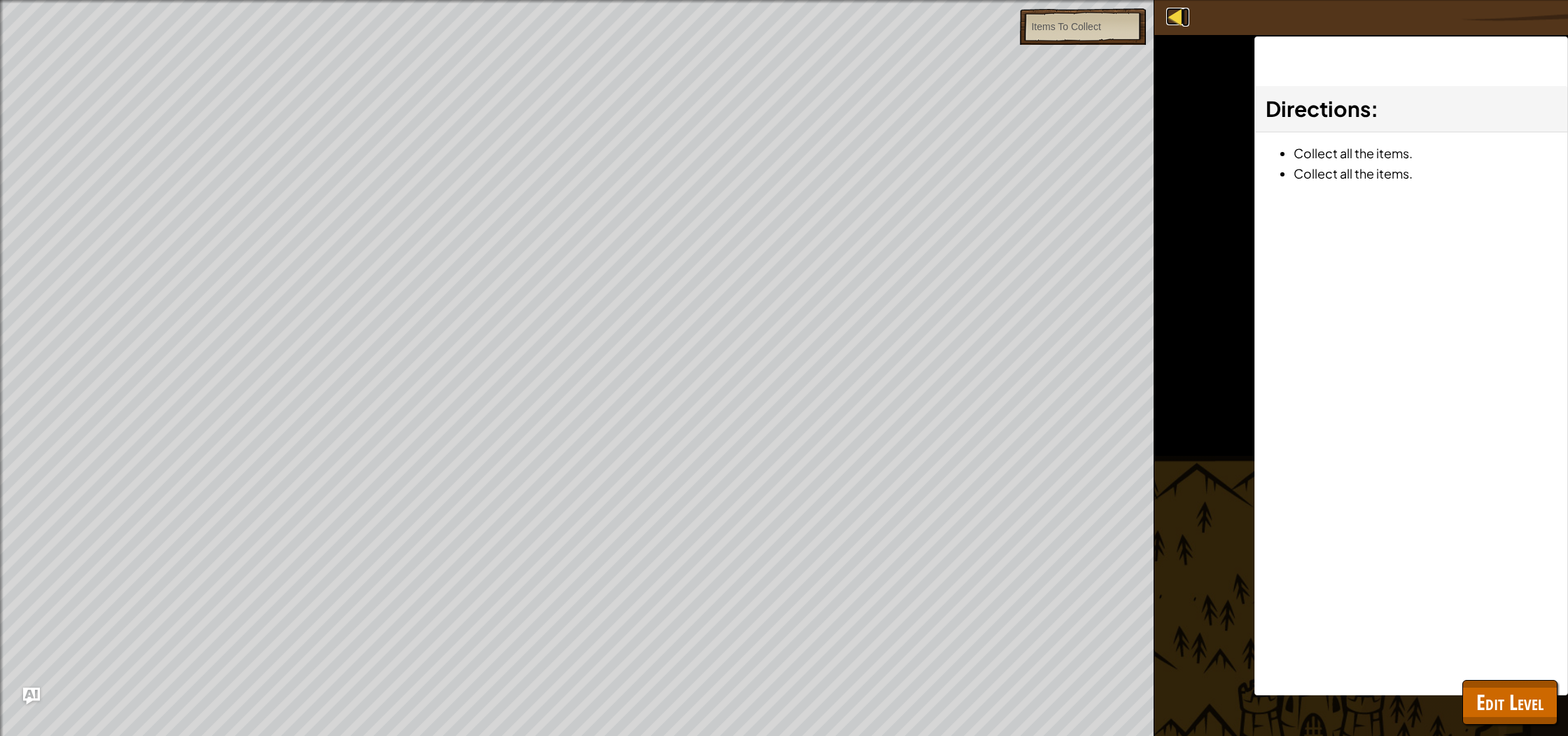
click at [1179, 14] on div at bounding box center [1175, 16] width 17 height 17
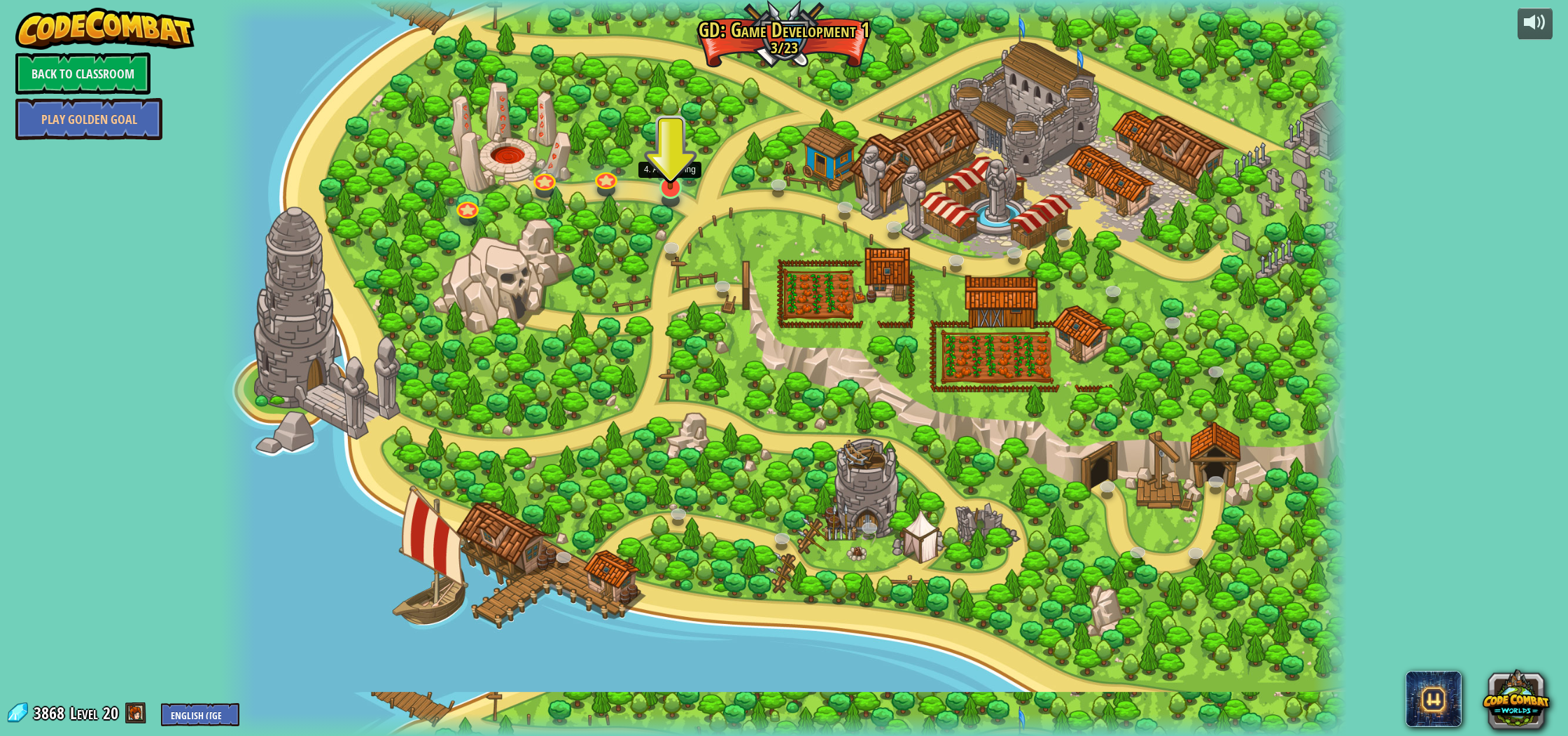
click at [671, 188] on img at bounding box center [670, 153] width 30 height 71
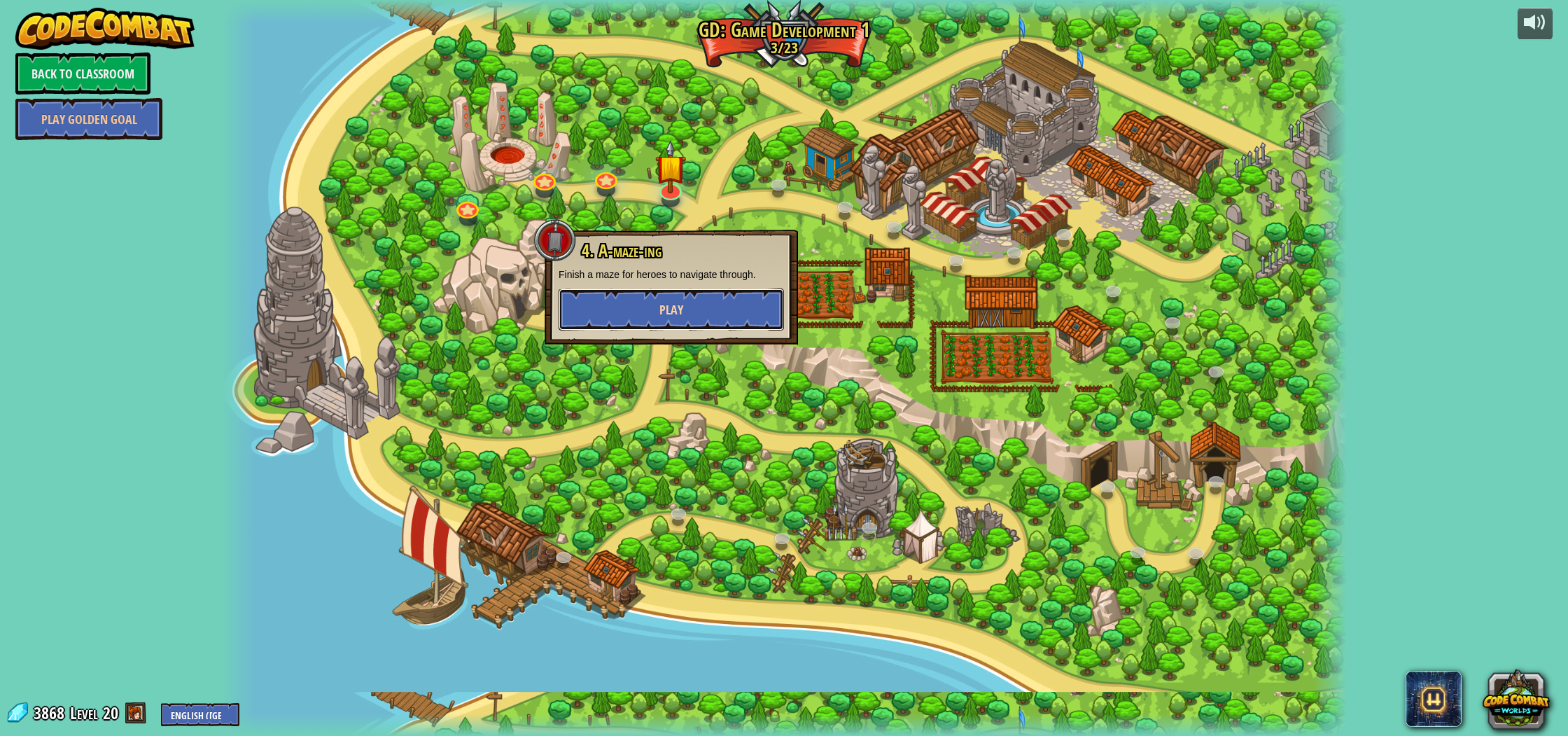
click at [722, 301] on button "Play" at bounding box center [671, 309] width 226 height 42
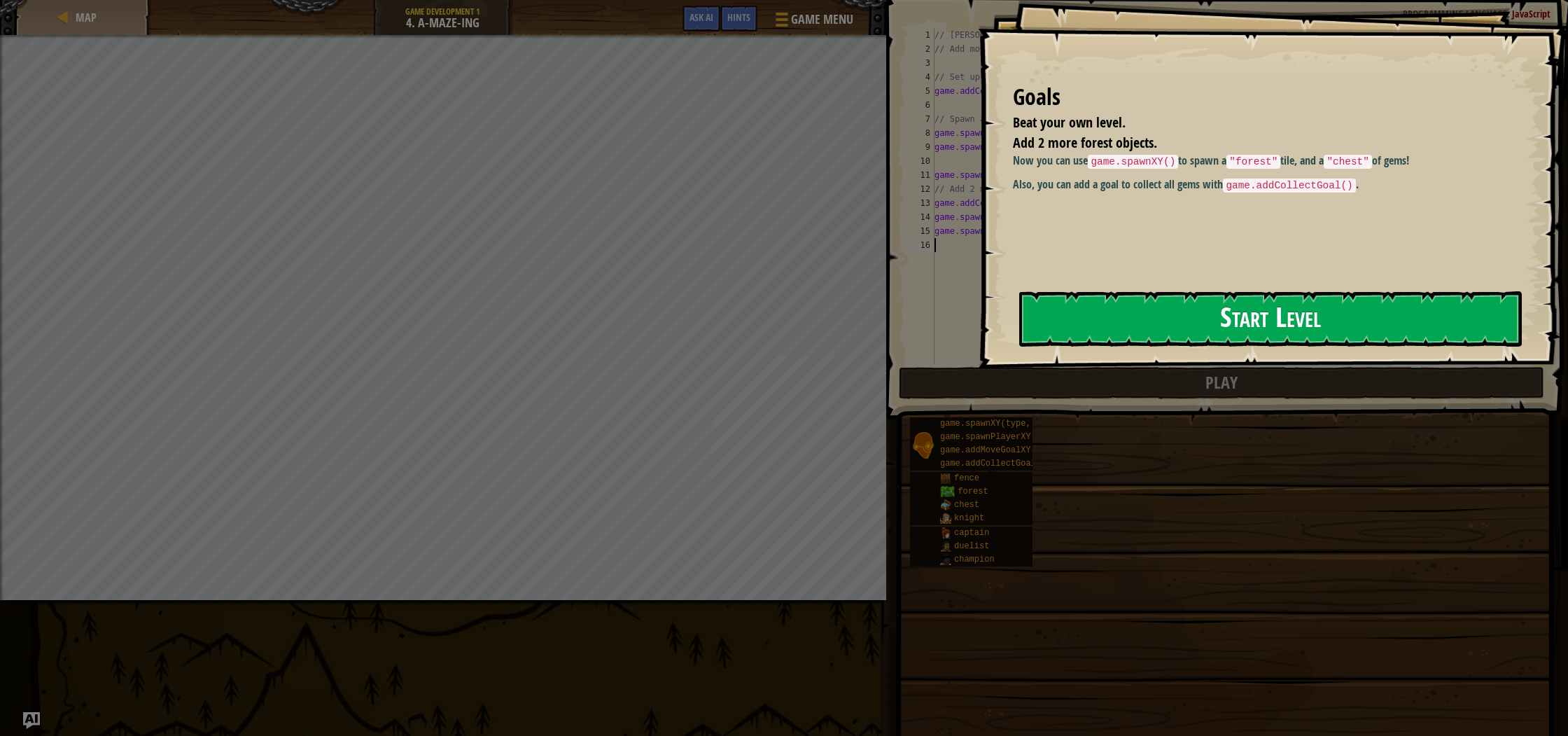
click at [1182, 305] on button "Start Level" at bounding box center [1270, 319] width 503 height 55
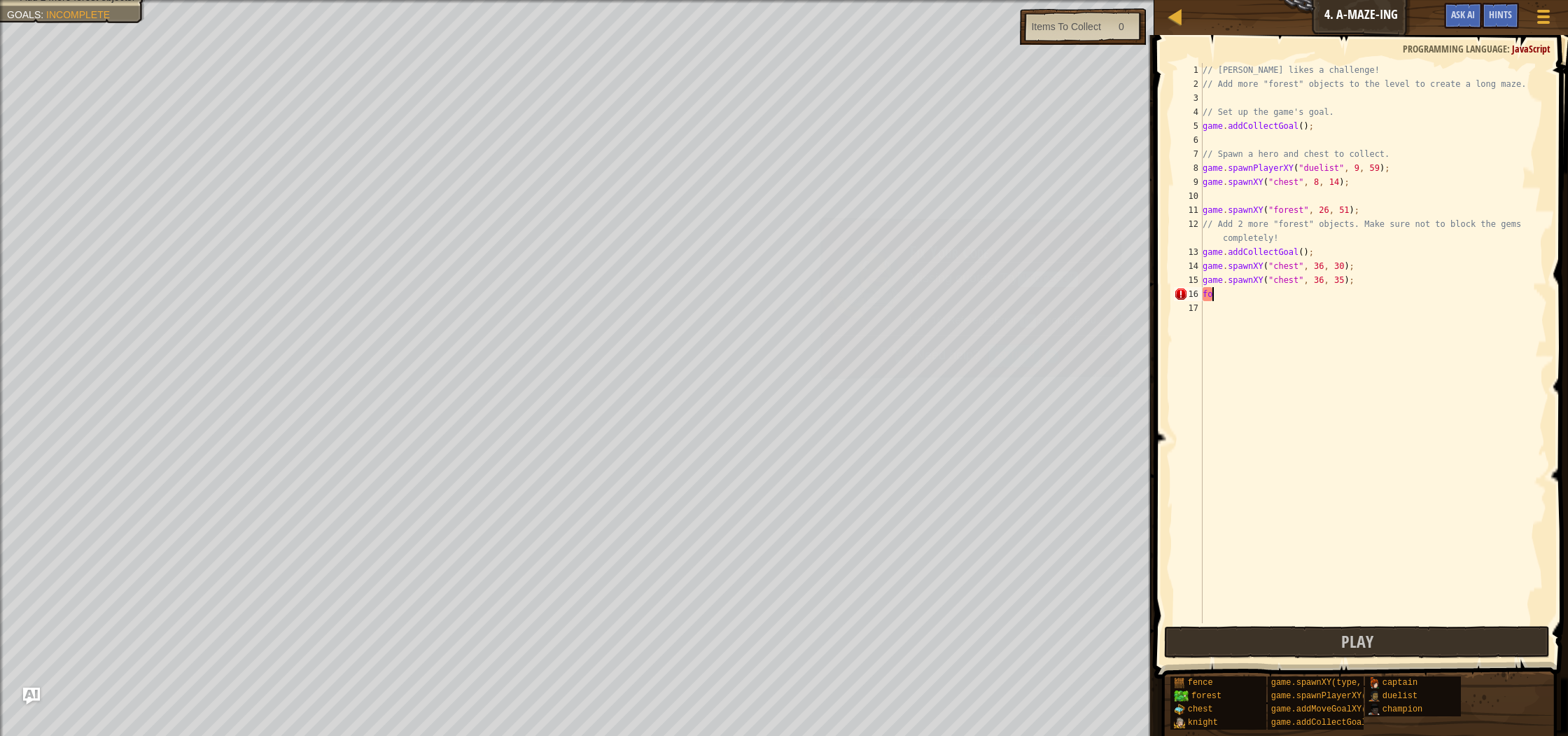
scroll to position [7, 0]
type textarea "f"
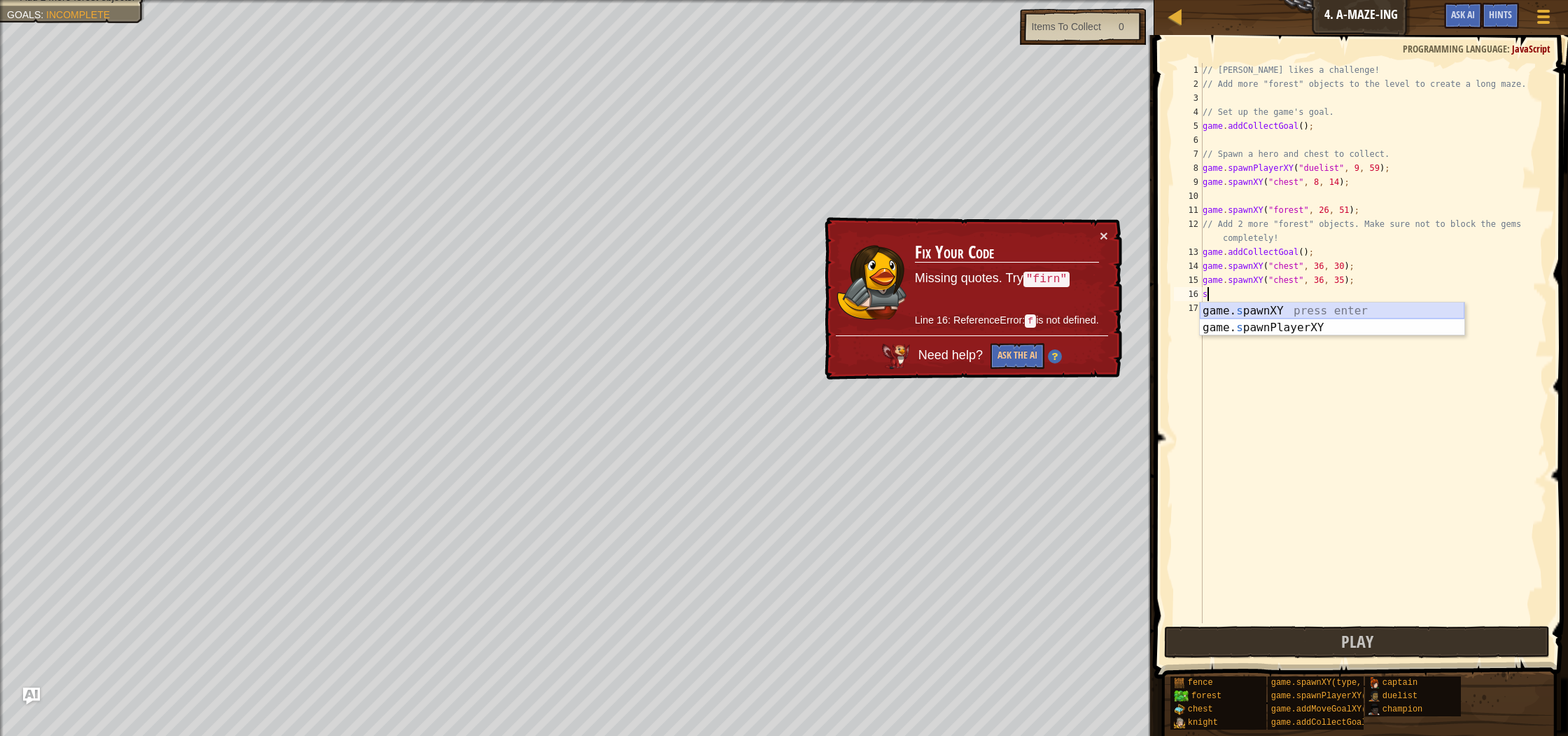
click at [1278, 316] on div "game. s pawnXY press enter game. s pawnPlayerXY press enter" at bounding box center [1332, 336] width 265 height 68
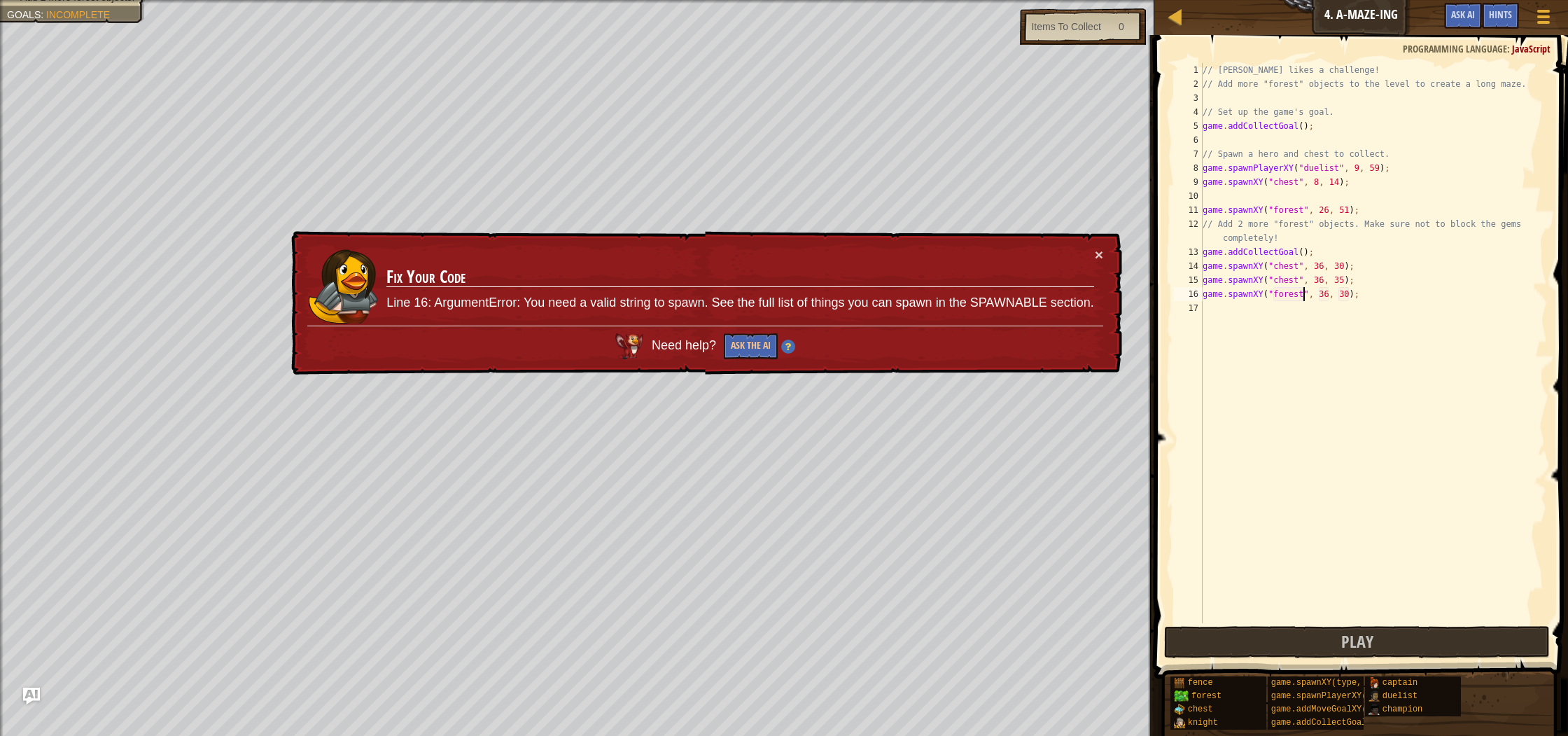
scroll to position [7, 4]
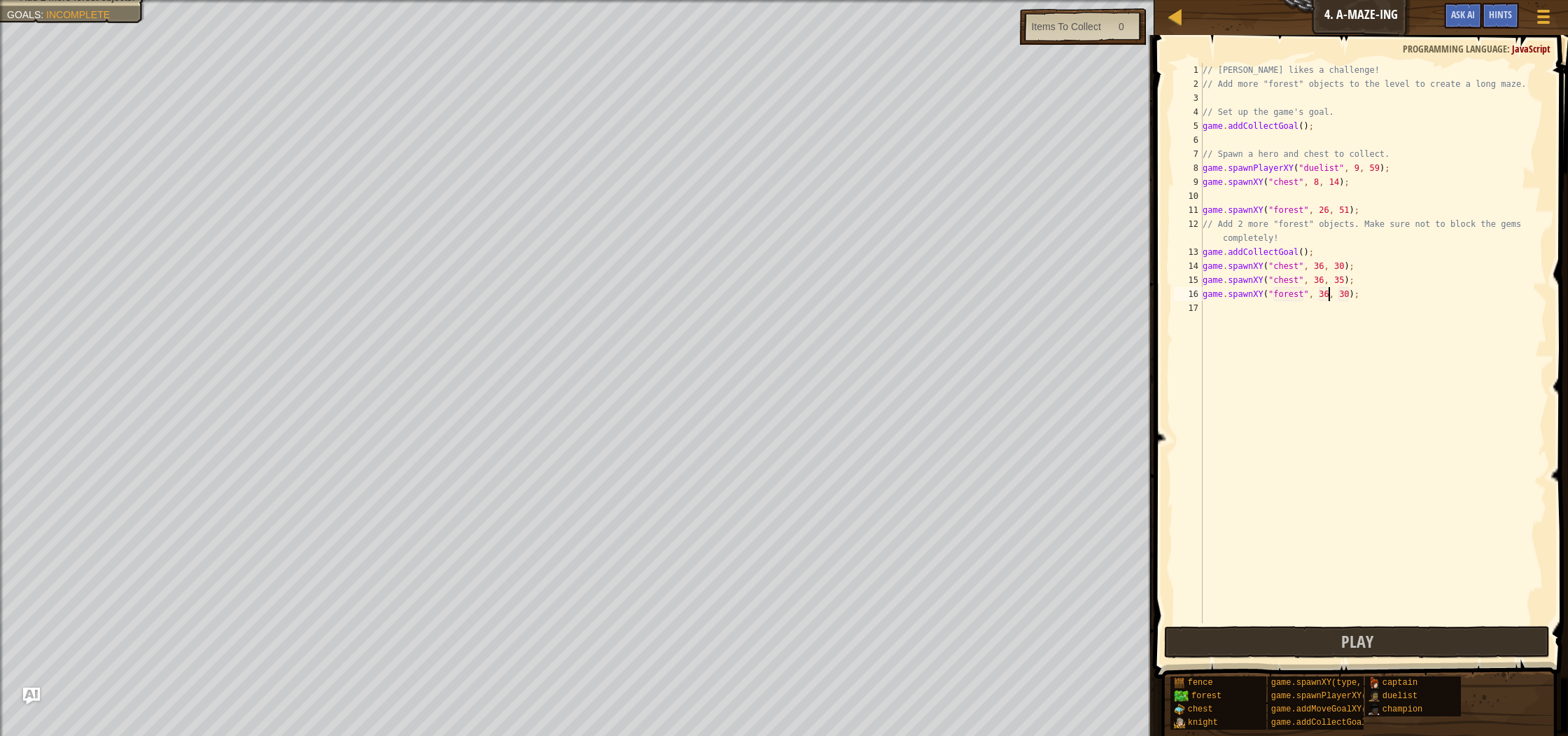
click at [1329, 293] on div "// [PERSON_NAME] likes a challenge! // Add more "forest" objects to the level t…" at bounding box center [1373, 356] width 347 height 587
type textarea "game.spawnXY("forest", 58, 30);"
drag, startPoint x: 1210, startPoint y: 293, endPoint x: 1345, endPoint y: 292, distance: 135.0
click at [1366, 292] on div "// [PERSON_NAME] likes a challenge! // Add more "forest" objects to the level t…" at bounding box center [1373, 356] width 347 height 587
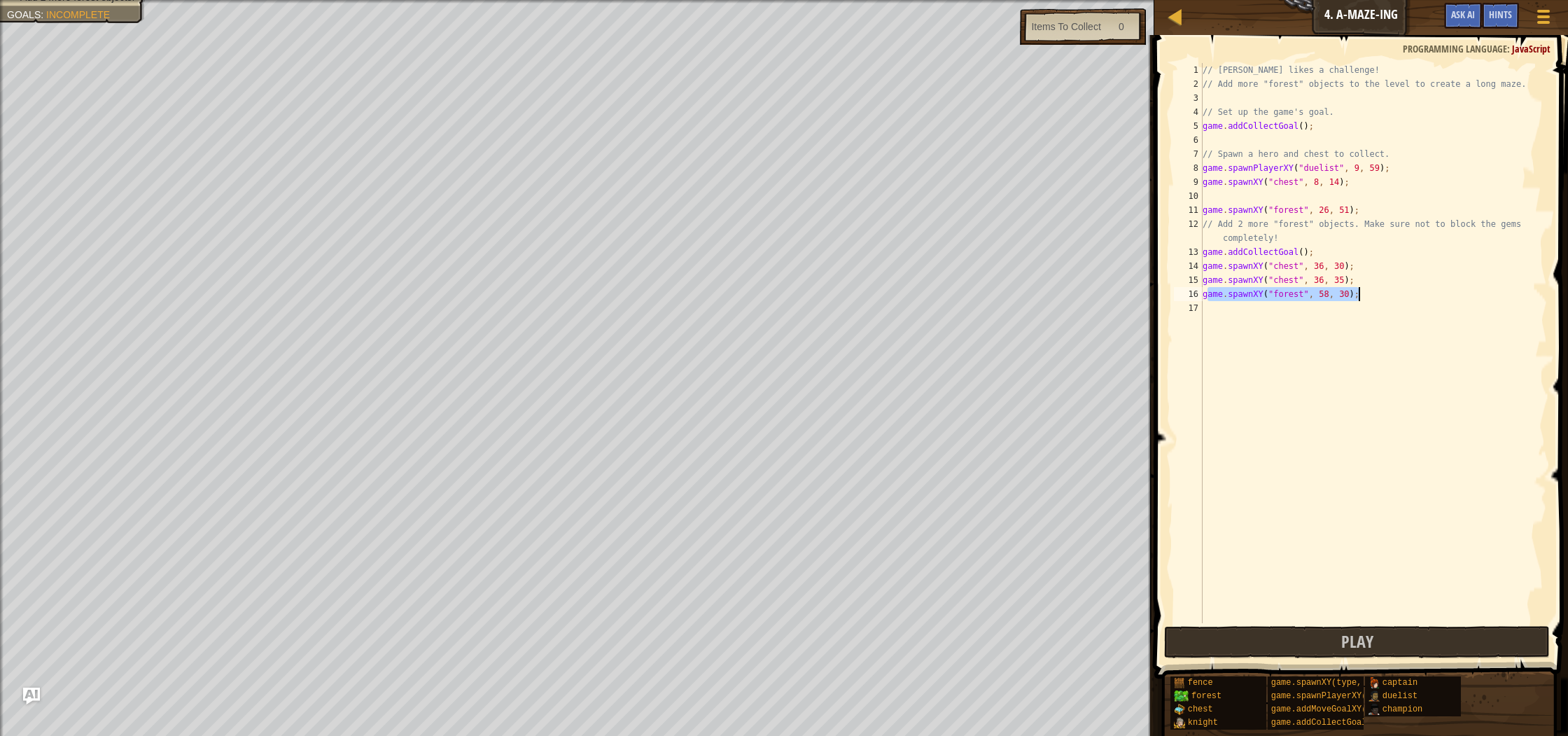
click at [1254, 318] on div "// [PERSON_NAME] likes a challenge! // Add more "forest" objects to the level t…" at bounding box center [1373, 356] width 347 height 587
drag, startPoint x: 1203, startPoint y: 294, endPoint x: 1358, endPoint y: 300, distance: 155.1
click at [1358, 300] on div "// [PERSON_NAME] likes a challenge! // Add more "forest" objects to the level t…" at bounding box center [1373, 356] width 347 height 587
type textarea "game.spawnXY("forest", 58, 30);"
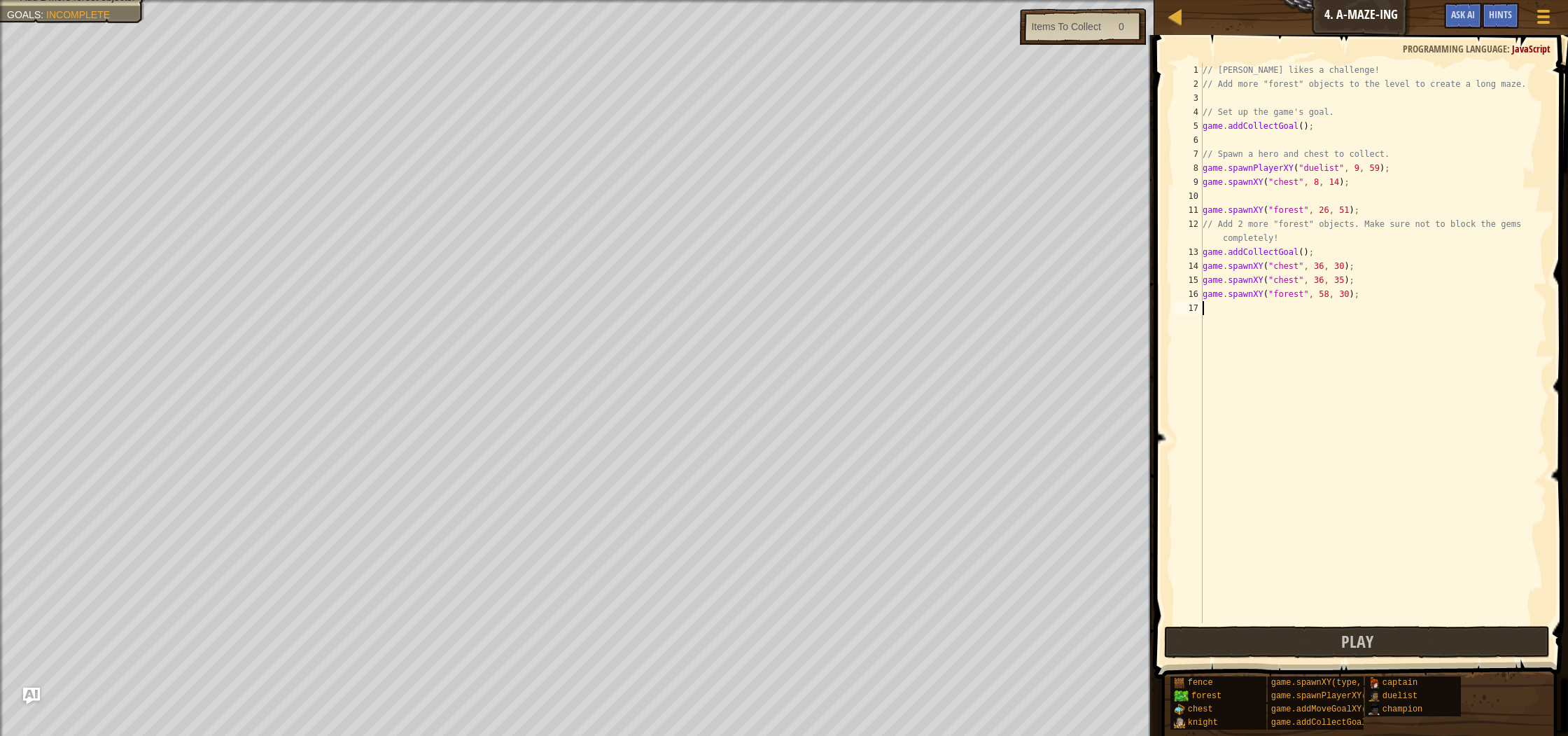
click at [1223, 305] on div "// [PERSON_NAME] likes a challenge! // Add more "forest" objects to the level t…" at bounding box center [1373, 356] width 347 height 587
type textarea "v"
drag, startPoint x: 1203, startPoint y: 295, endPoint x: 1361, endPoint y: 301, distance: 158.1
click at [1360, 301] on div "// [PERSON_NAME] likes a challenge! // Add more "forest" objects to the level t…" at bounding box center [1373, 356] width 347 height 587
click at [1360, 300] on div "// [PERSON_NAME] likes a challenge! // Add more "forest" objects to the level t…" at bounding box center [1373, 356] width 347 height 587
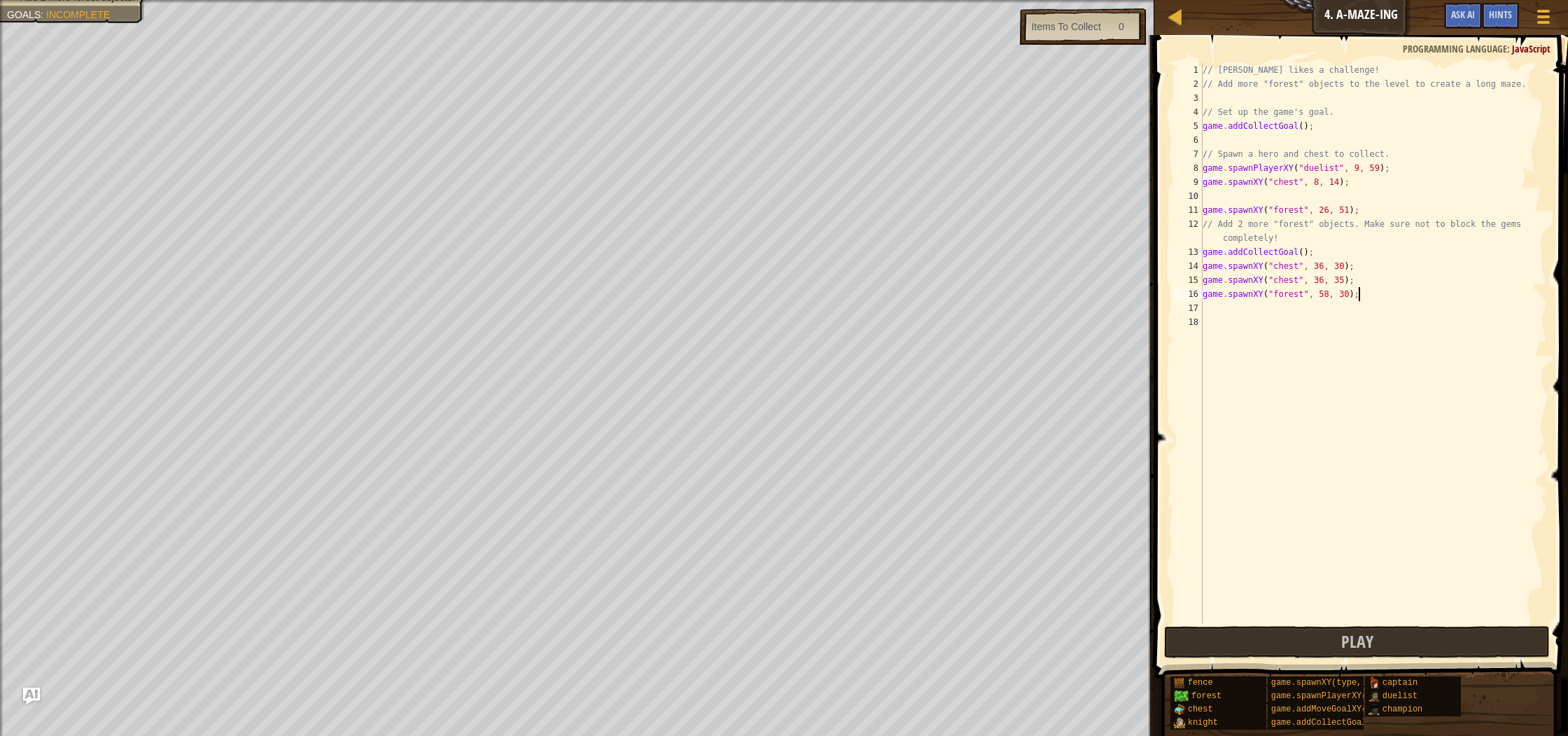
type textarea "game.spawnXY("forest", 58, 30);"
drag, startPoint x: 1205, startPoint y: 294, endPoint x: 1216, endPoint y: 295, distance: 11.0
click at [1217, 295] on div "// [PERSON_NAME] likes a challenge! // Add more "forest" objects to the level t…" at bounding box center [1373, 356] width 347 height 587
drag, startPoint x: 1204, startPoint y: 294, endPoint x: 1357, endPoint y: 295, distance: 153.0
click at [1357, 295] on div "// [PERSON_NAME] likes a challenge! // Add more "forest" objects to the level t…" at bounding box center [1373, 356] width 347 height 587
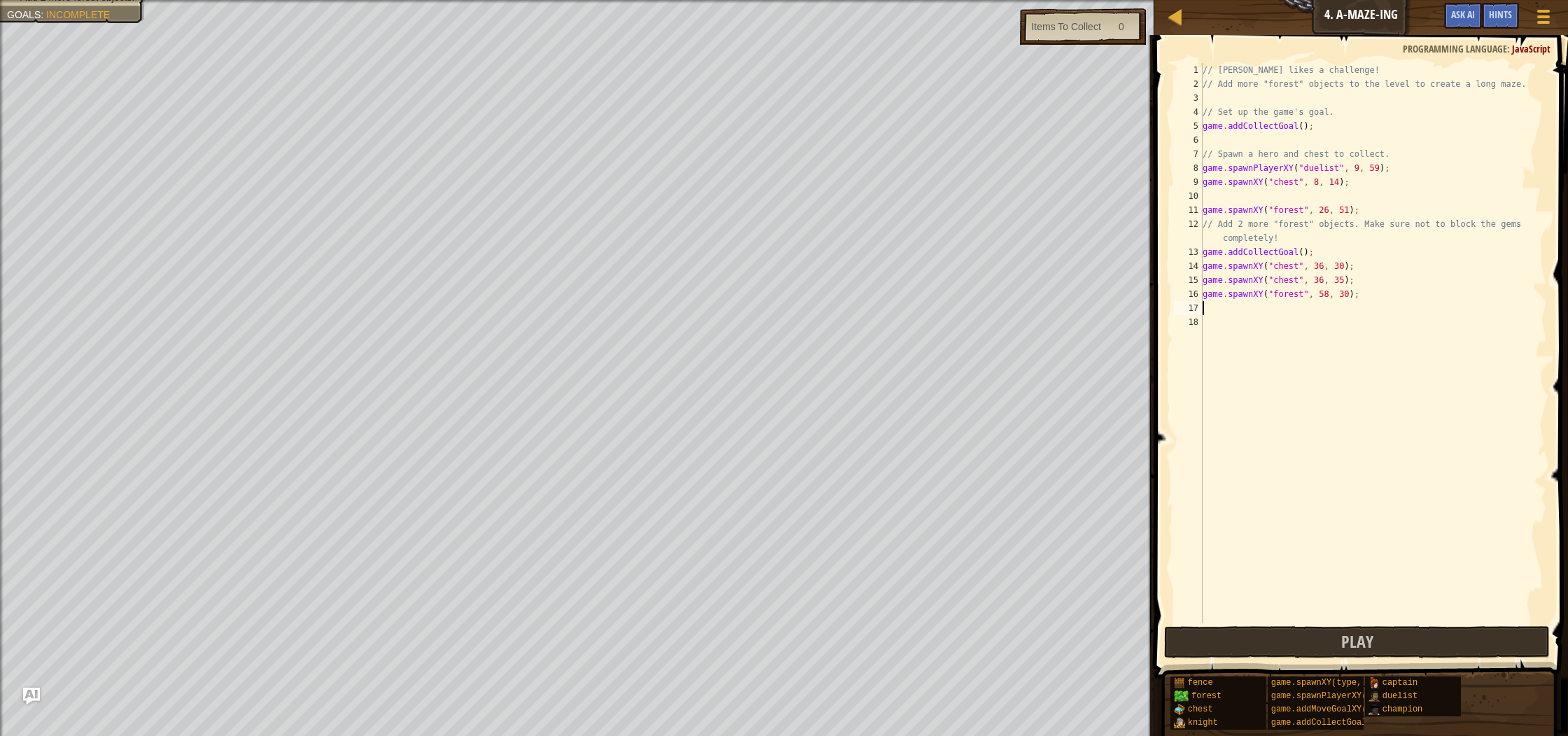
click at [1217, 309] on div "// [PERSON_NAME] likes a challenge! // Add more "forest" objects to the level t…" at bounding box center [1373, 356] width 347 height 587
paste textarea "game.spawnXY("forest", 58, 30);"
type textarea "game.spawnXY("forest", 58, 30);"
click at [1288, 631] on button "Play" at bounding box center [1356, 642] width 385 height 32
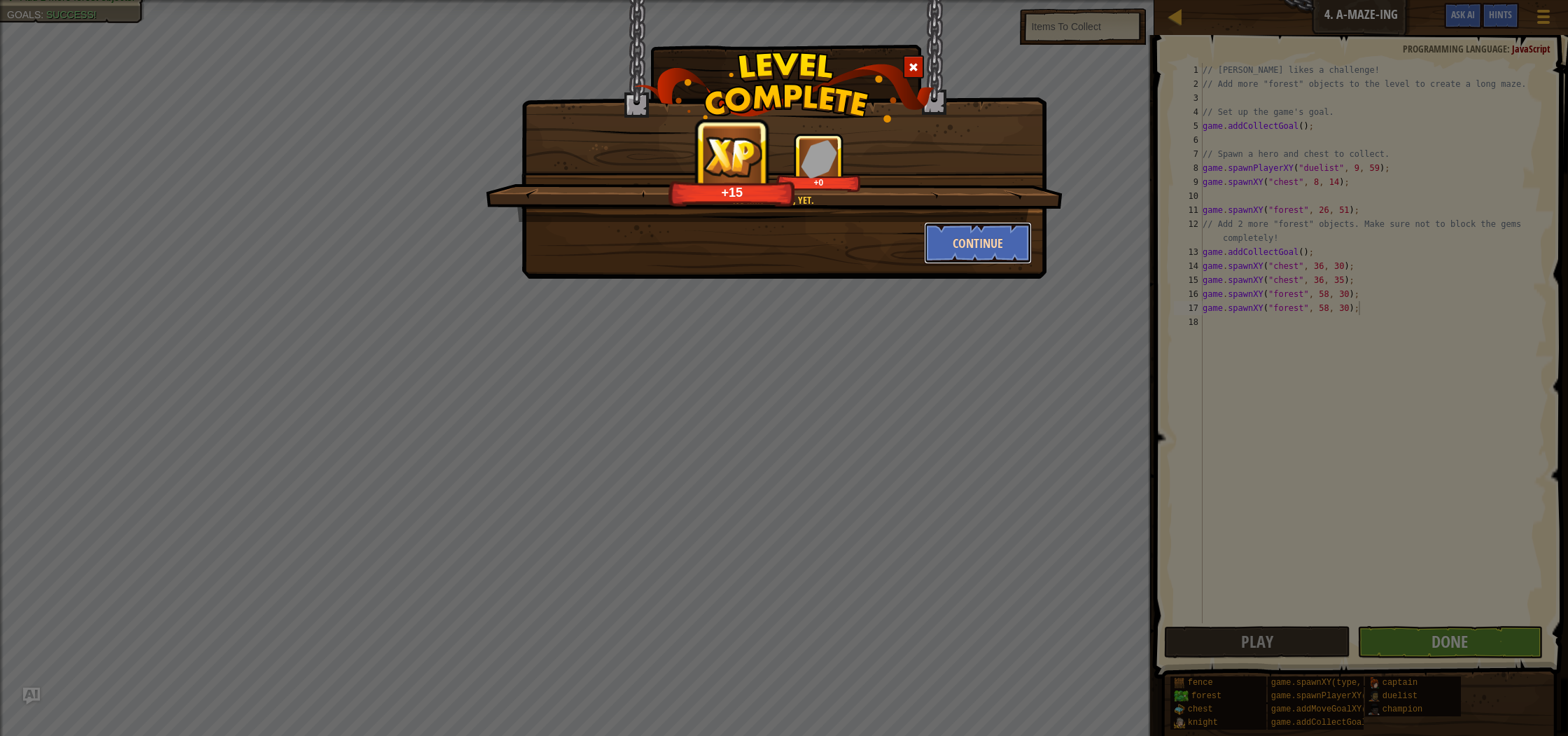
click at [987, 248] on button "Continue" at bounding box center [978, 243] width 109 height 42
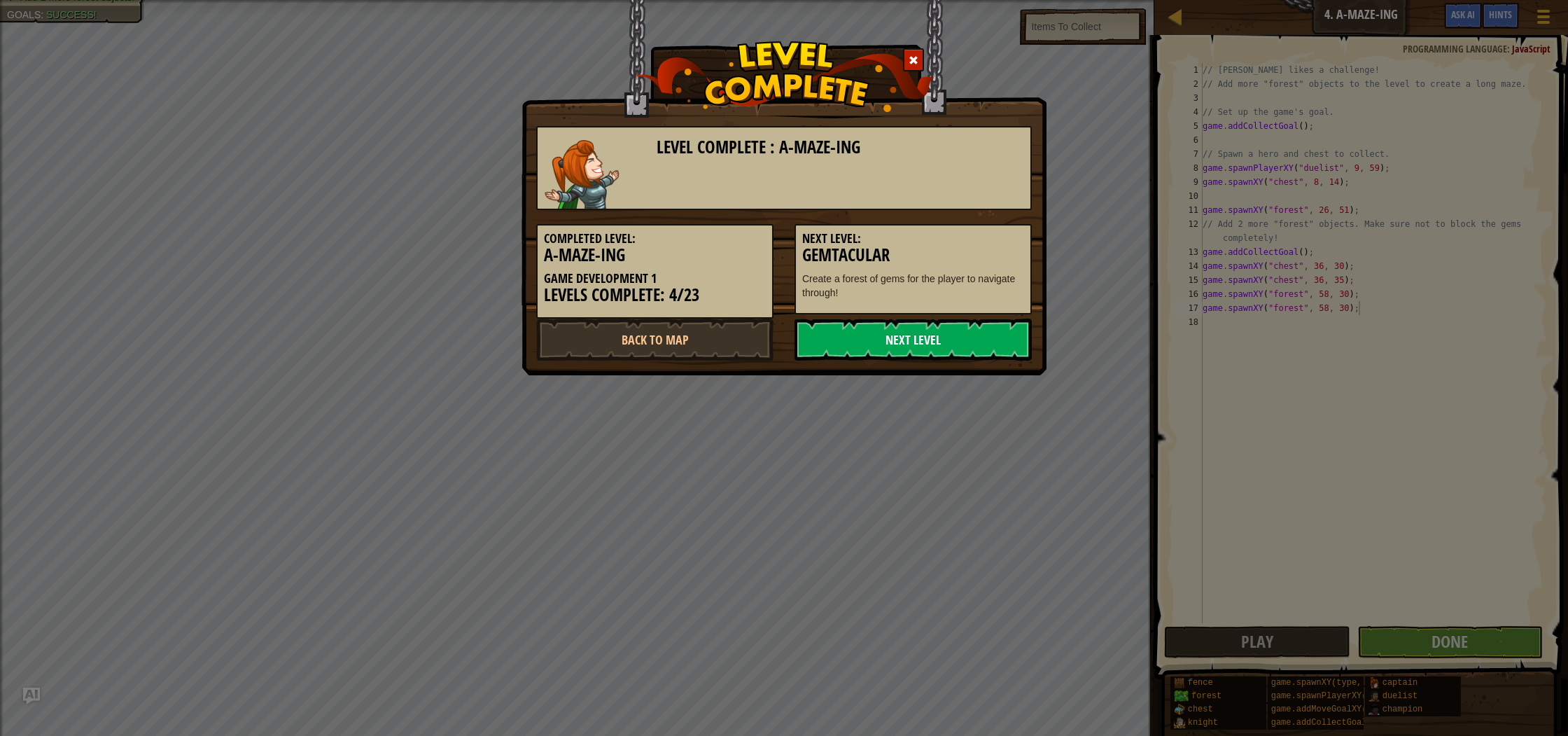
click at [977, 351] on link "Next Level" at bounding box center [912, 339] width 237 height 42
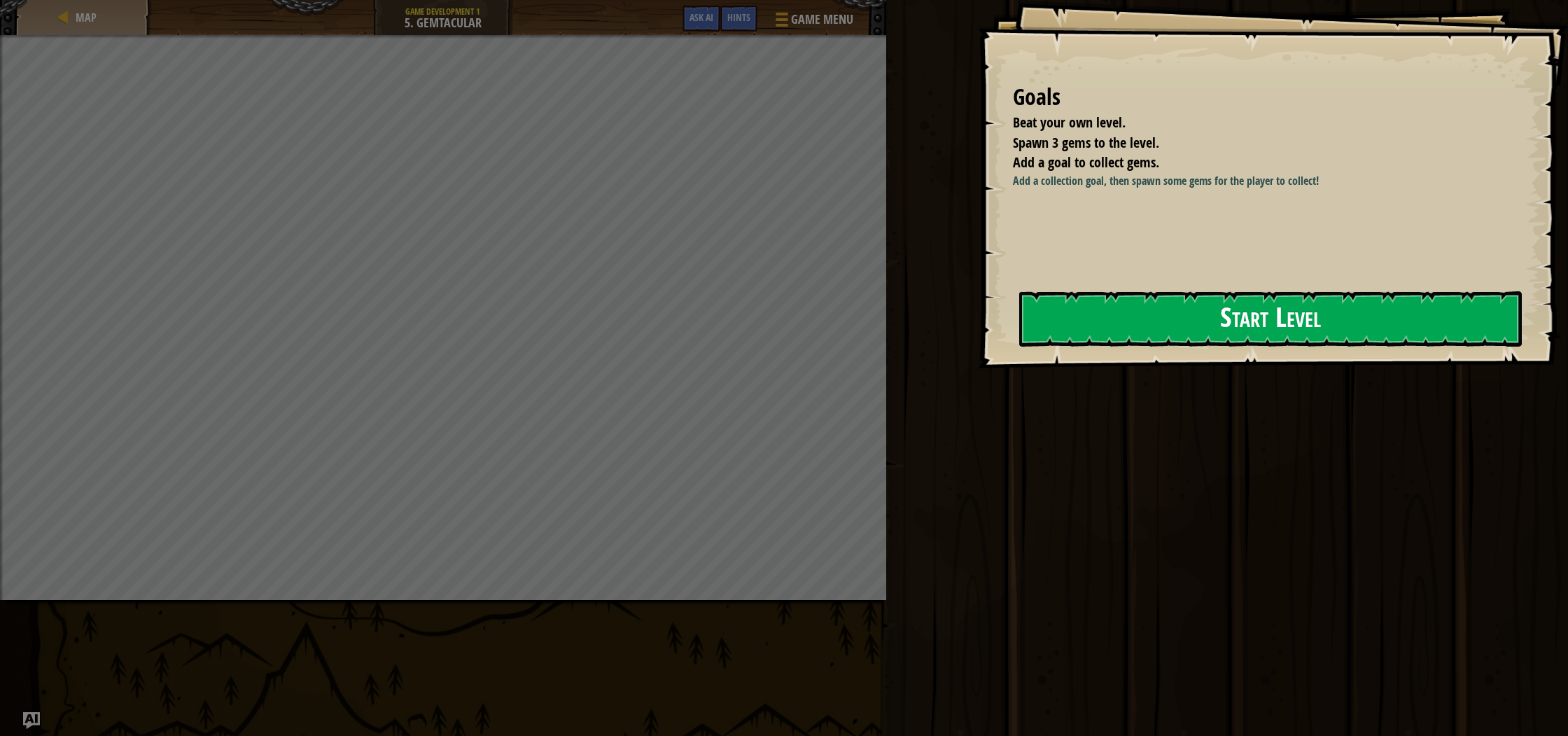
click at [1172, 318] on button "Start Level" at bounding box center [1270, 319] width 503 height 55
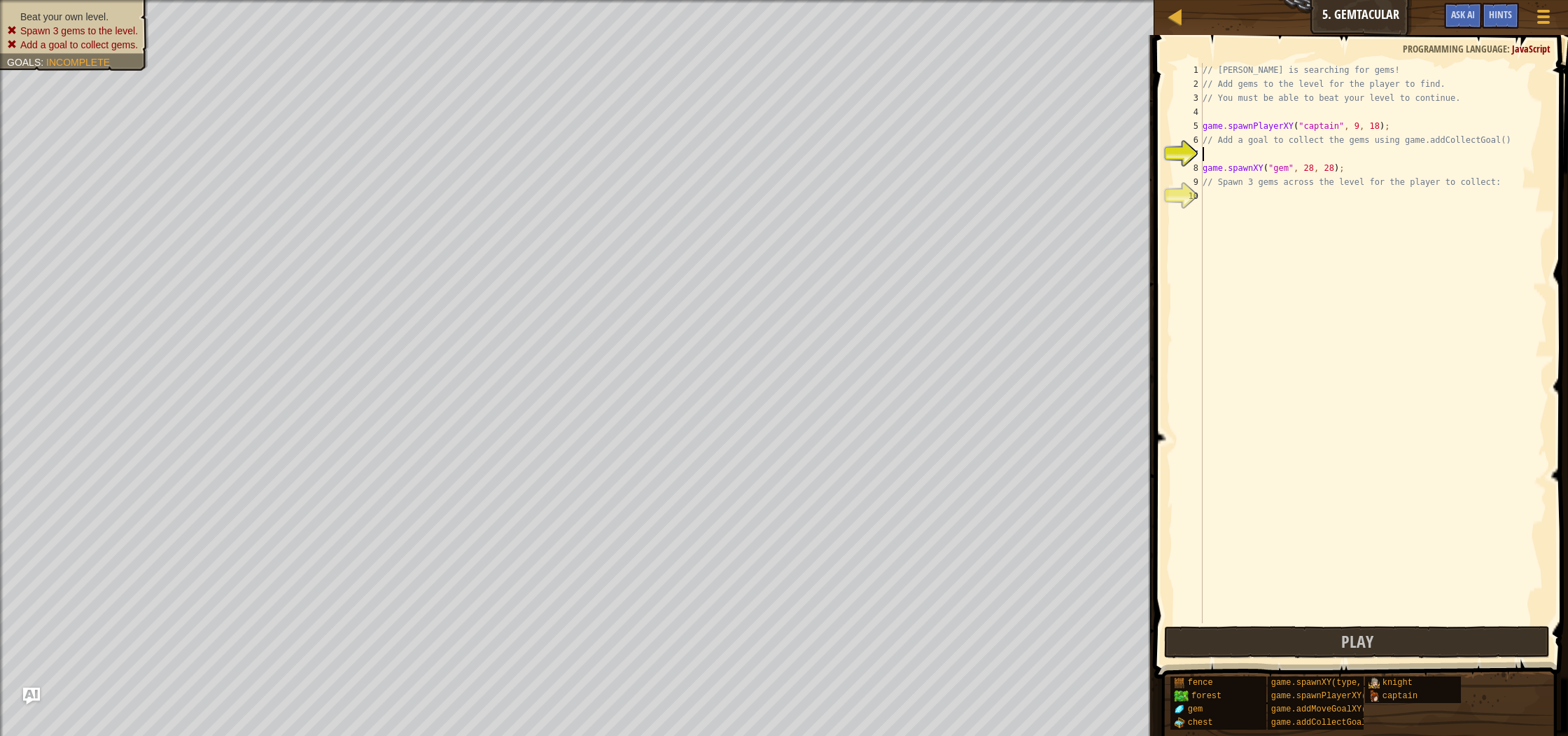
click at [1220, 209] on div "// [PERSON_NAME] is searching for gems! // Add gems to the level for the player…" at bounding box center [1373, 356] width 347 height 587
type textarea "c"
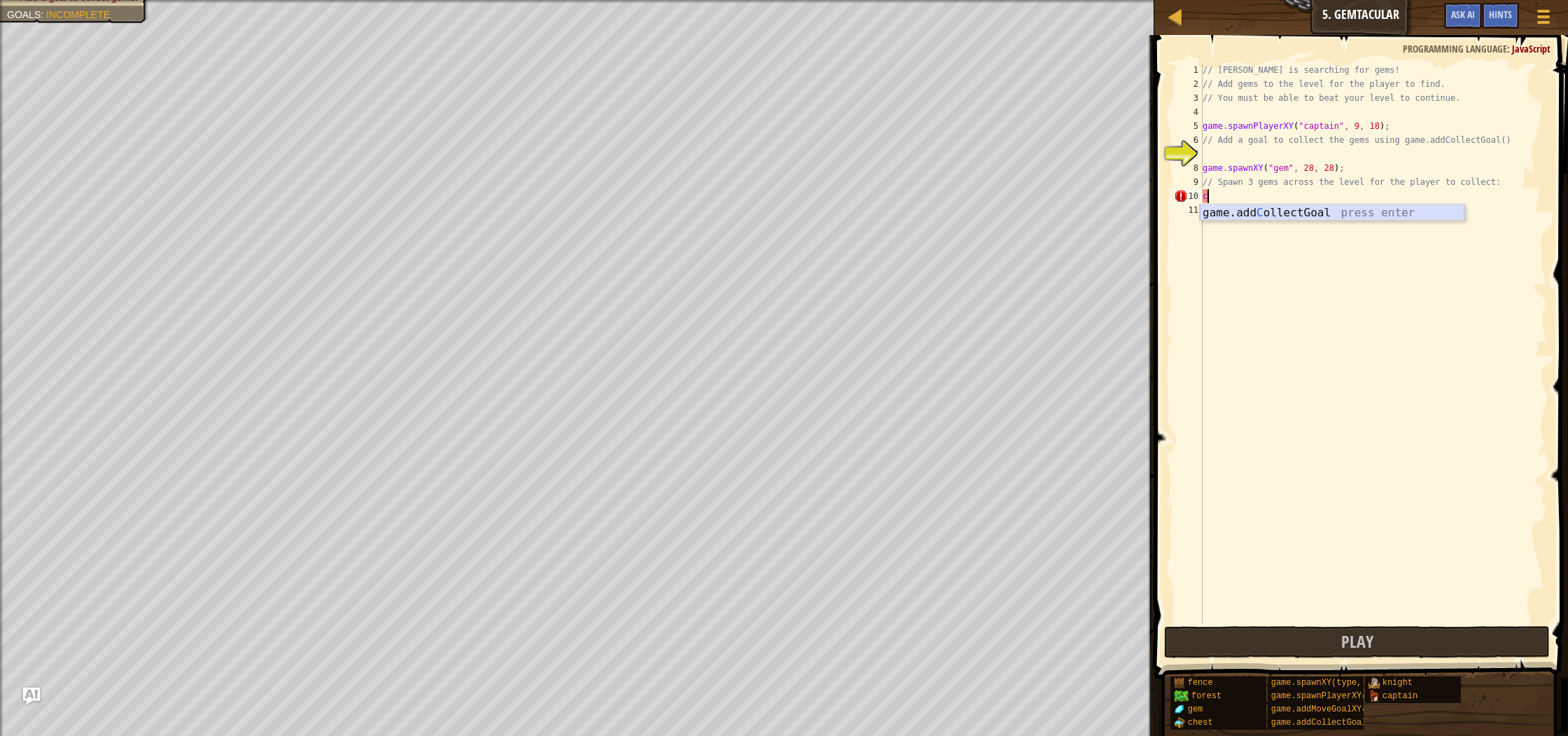
click at [1325, 218] on div "game.add C ollectGoal press enter" at bounding box center [1332, 229] width 265 height 50
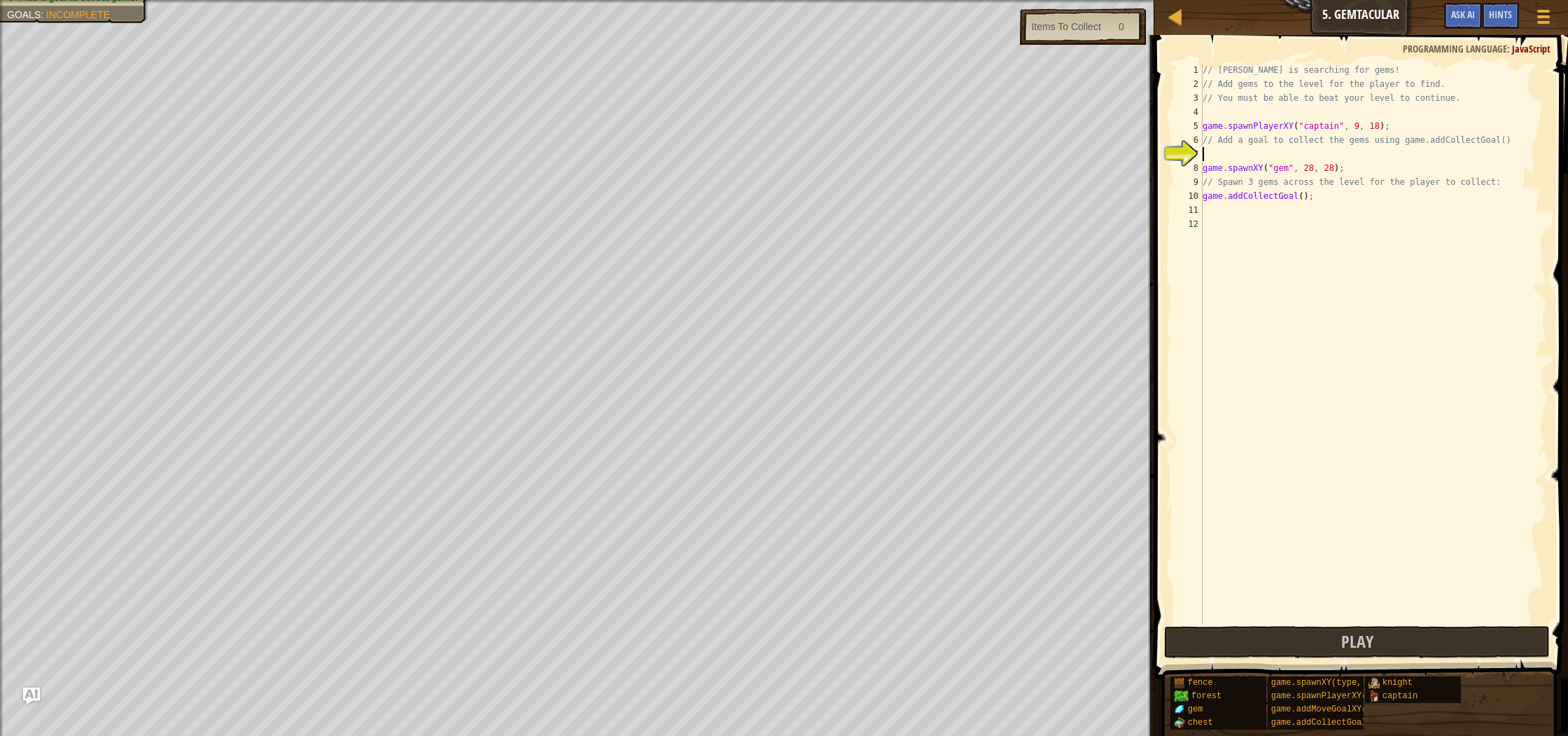
click at [1238, 152] on div "// [PERSON_NAME] is searching for gems! // Add gems to the level for the player…" at bounding box center [1373, 356] width 347 height 587
click at [1416, 175] on div "game. s pawnXY press enter game. s pawnPlayerXY press enter" at bounding box center [1332, 196] width 265 height 68
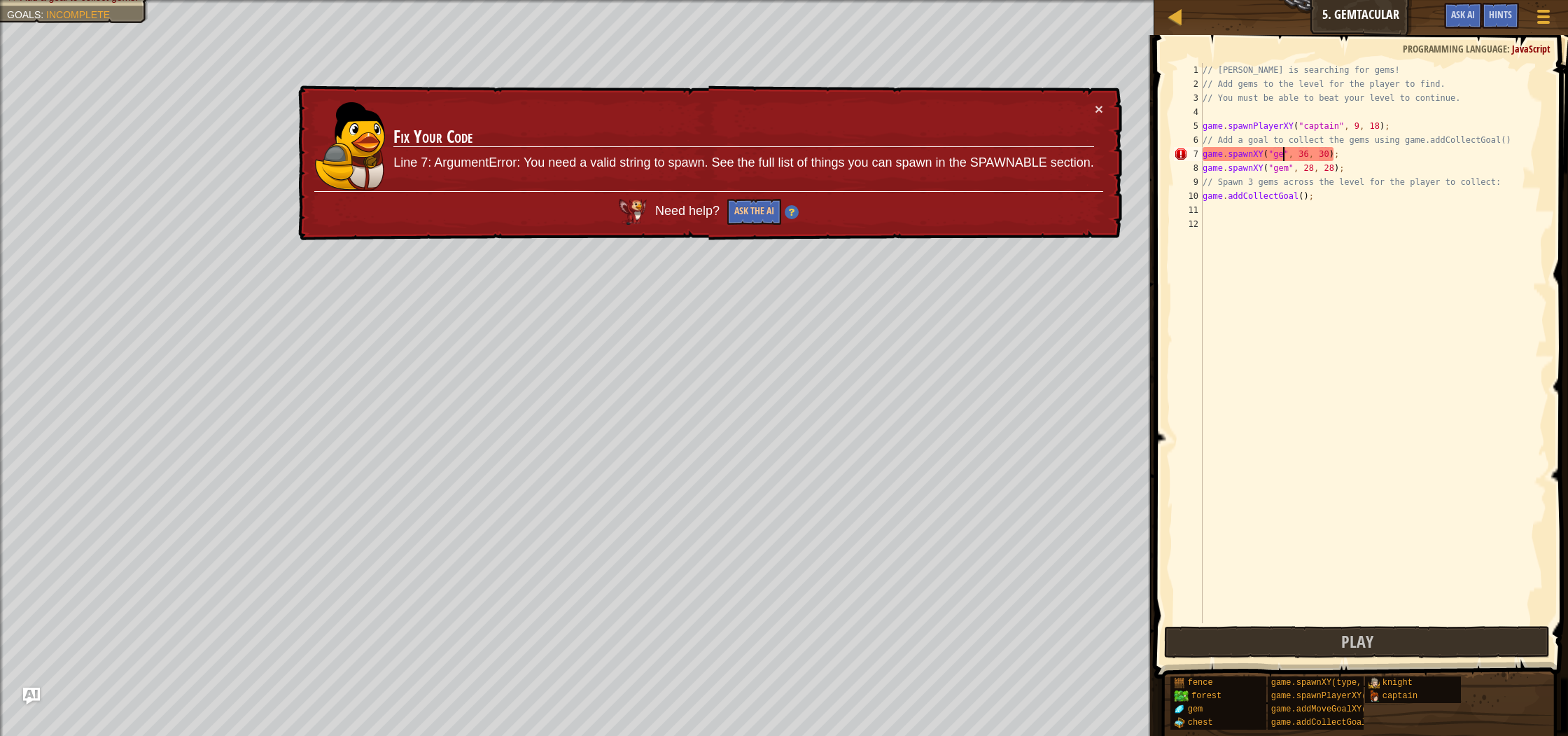
scroll to position [7, 7]
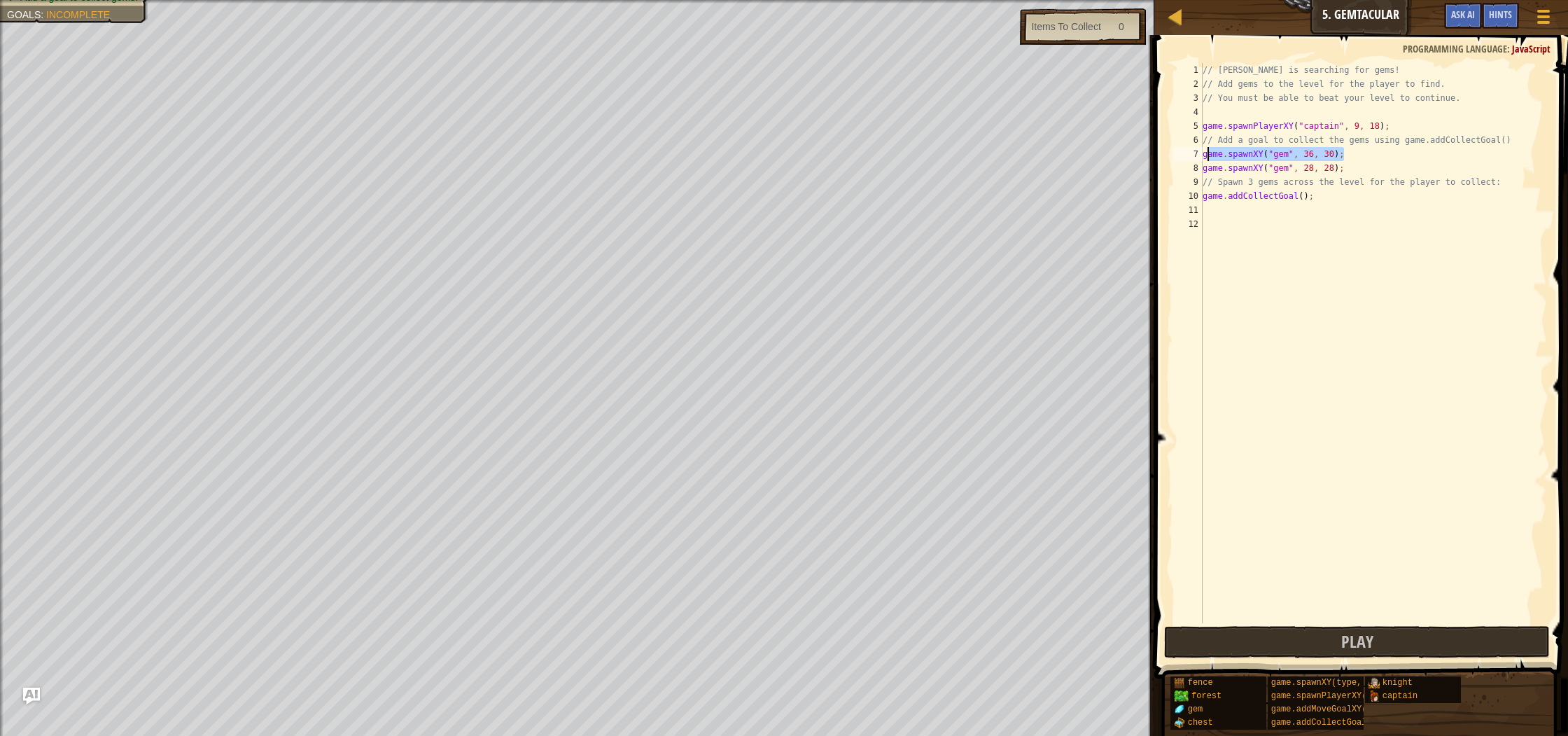
drag, startPoint x: 1355, startPoint y: 153, endPoint x: 1203, endPoint y: 149, distance: 152.1
click at [1203, 149] on div "// [PERSON_NAME] is searching for gems! // Add gems to the level for the player…" at bounding box center [1373, 356] width 347 height 587
type textarea "game.spawnXY("gem", 36, 30);"
click at [1367, 152] on div "// [PERSON_NAME] is searching for gems! // Add gems to the level for the player…" at bounding box center [1373, 356] width 347 height 587
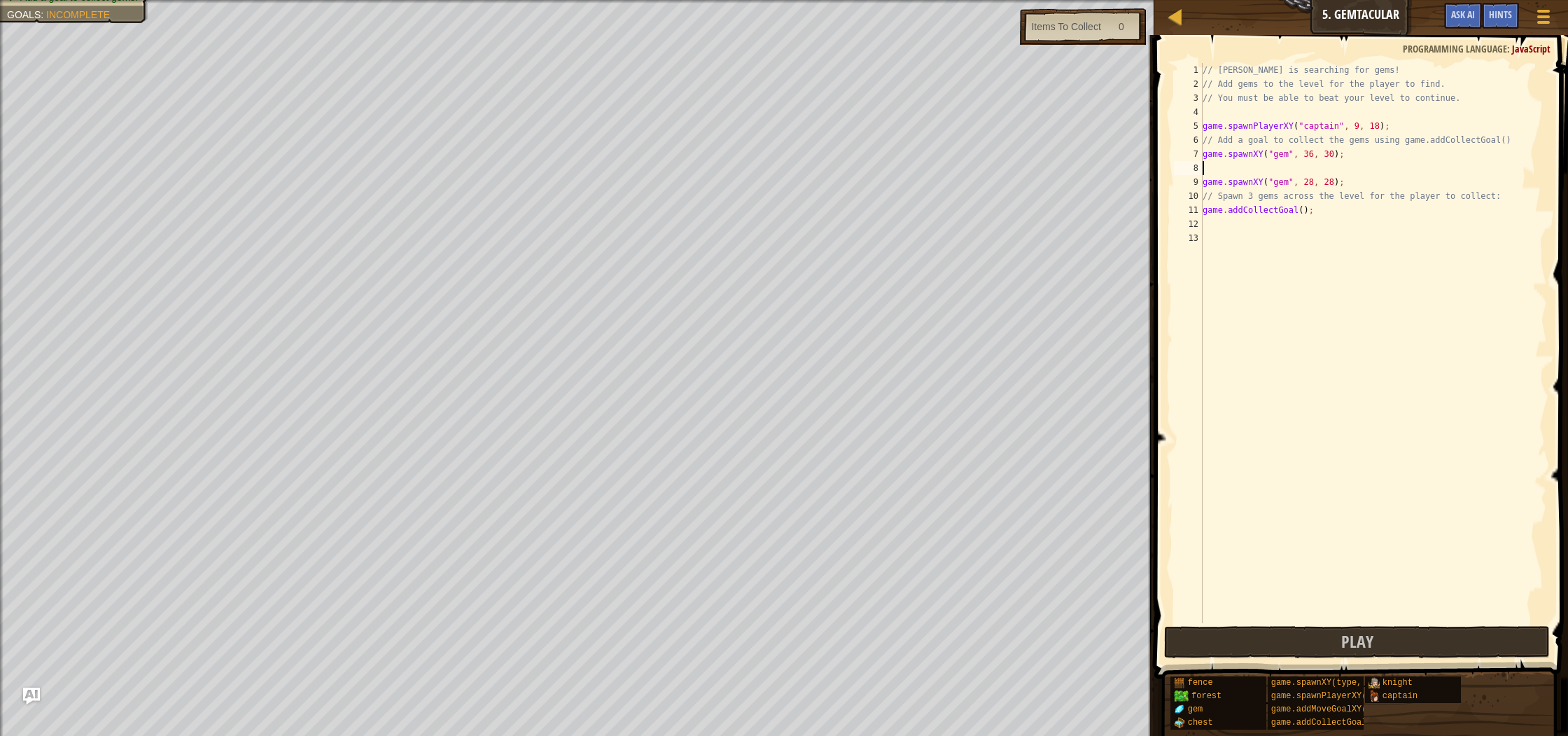
paste textarea "game.spawnXY("gem", 36, 30);"
type textarea "game.spawnXY("gem", 36, 30);"
click at [1370, 646] on span "Play" at bounding box center [1357, 642] width 32 height 23
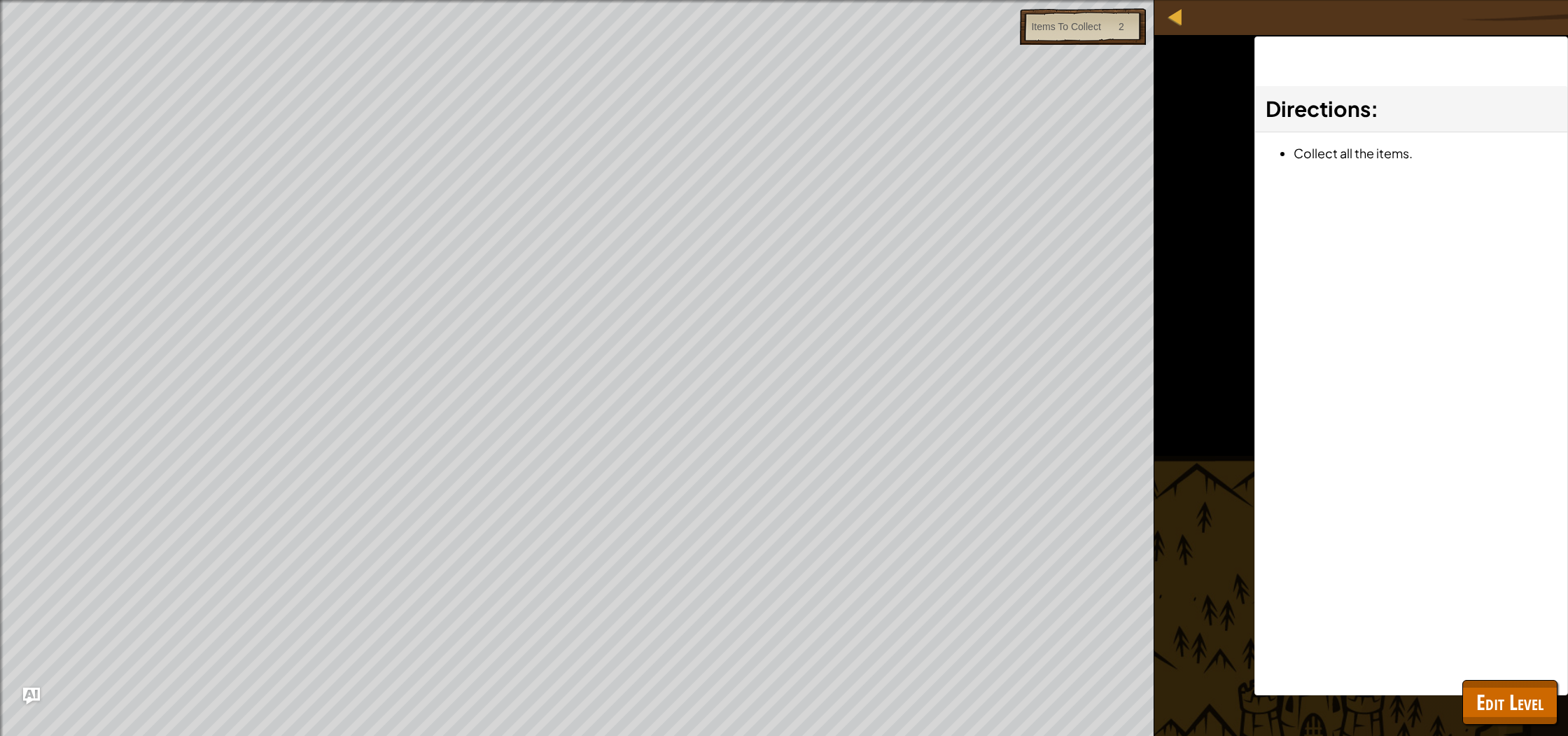
click at [1452, 525] on div "Directions : Collect all the items." at bounding box center [1410, 366] width 313 height 659
click at [1174, 14] on div at bounding box center [1175, 16] width 17 height 17
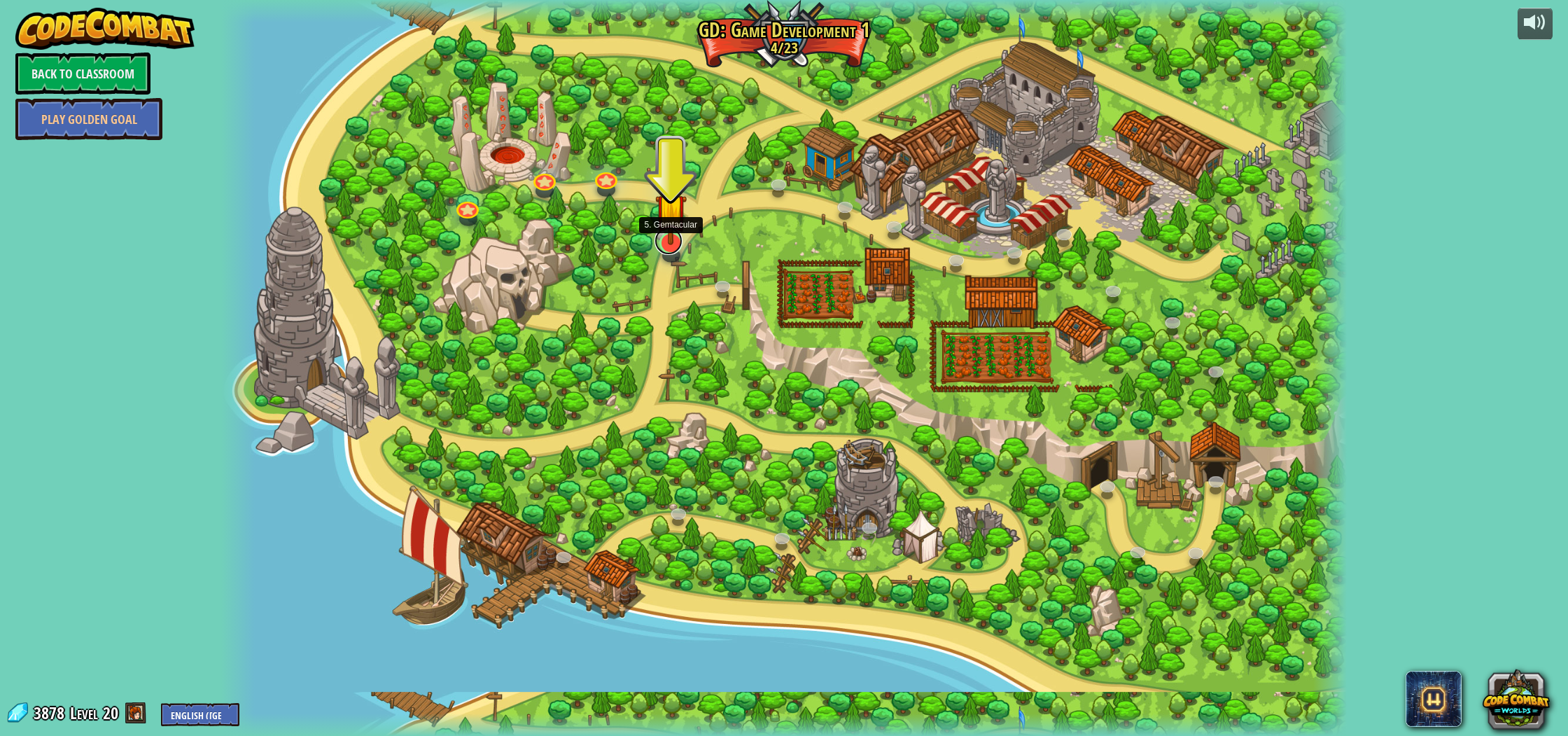
click at [669, 253] on div "3. Hero's Journey Spawn a player, and set a destination. Play 2. Click Gait Pla…" at bounding box center [784, 368] width 1125 height 736
click at [669, 251] on link at bounding box center [667, 240] width 28 height 28
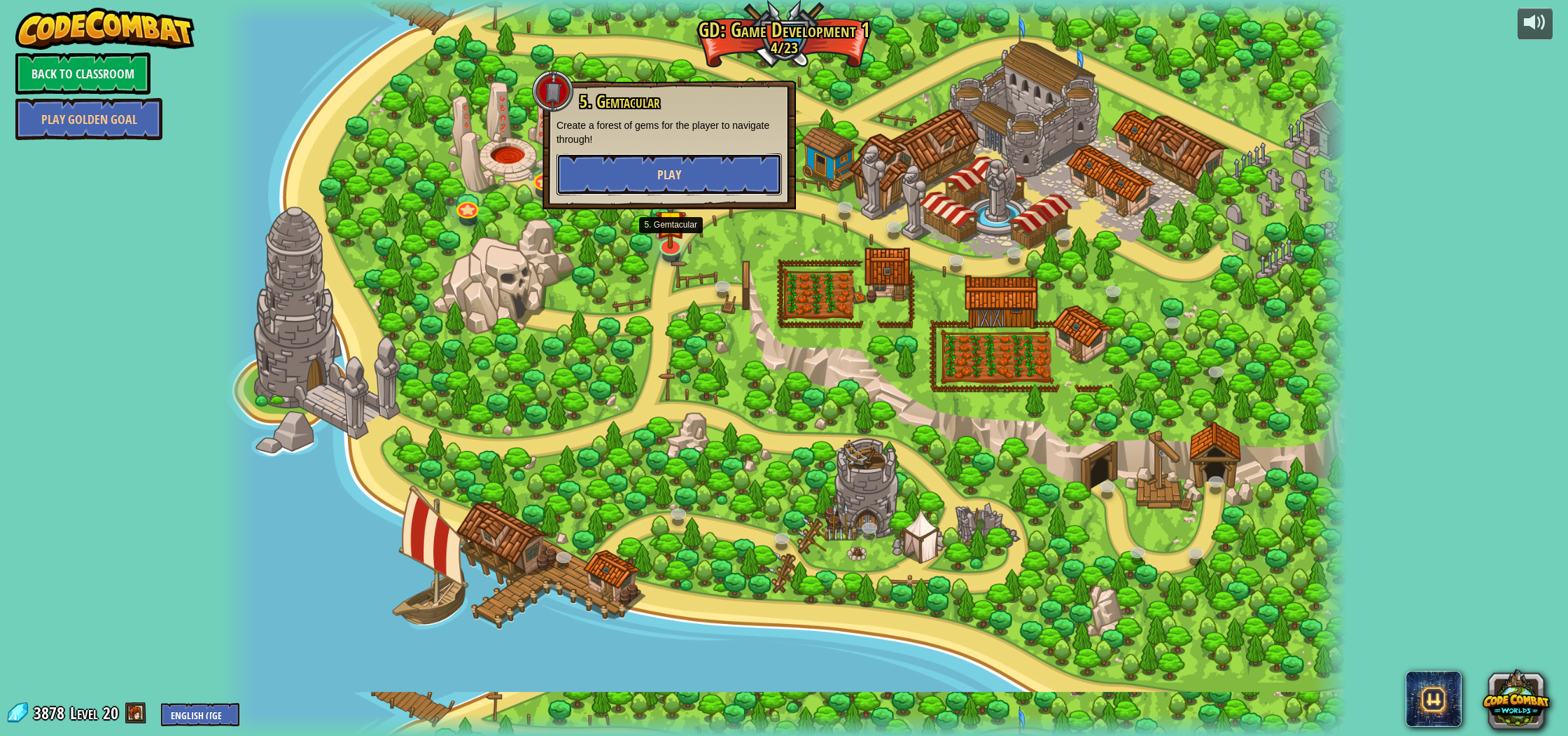
click at [737, 184] on button "Play" at bounding box center [668, 174] width 226 height 42
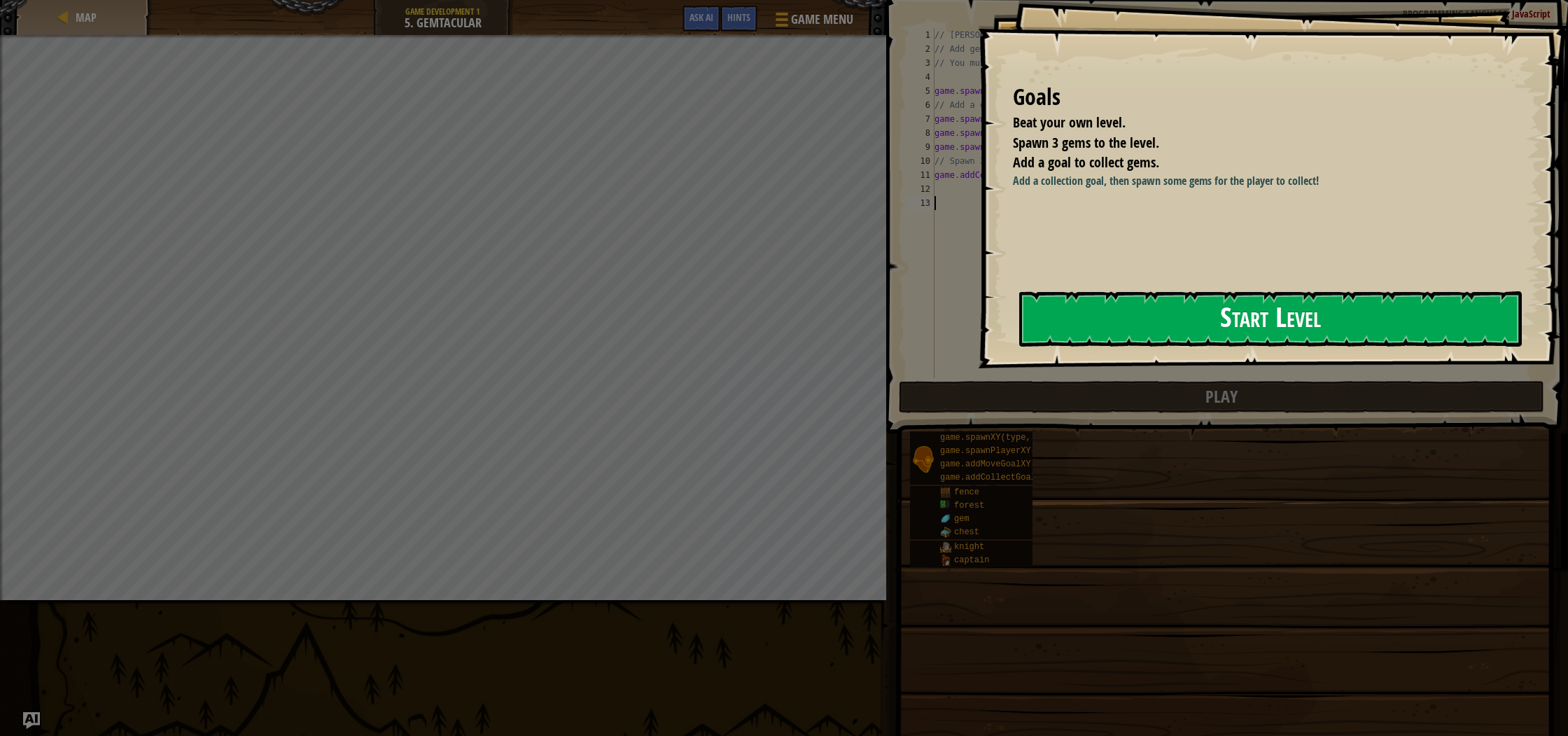
click at [1232, 301] on button "Start Level" at bounding box center [1270, 319] width 503 height 55
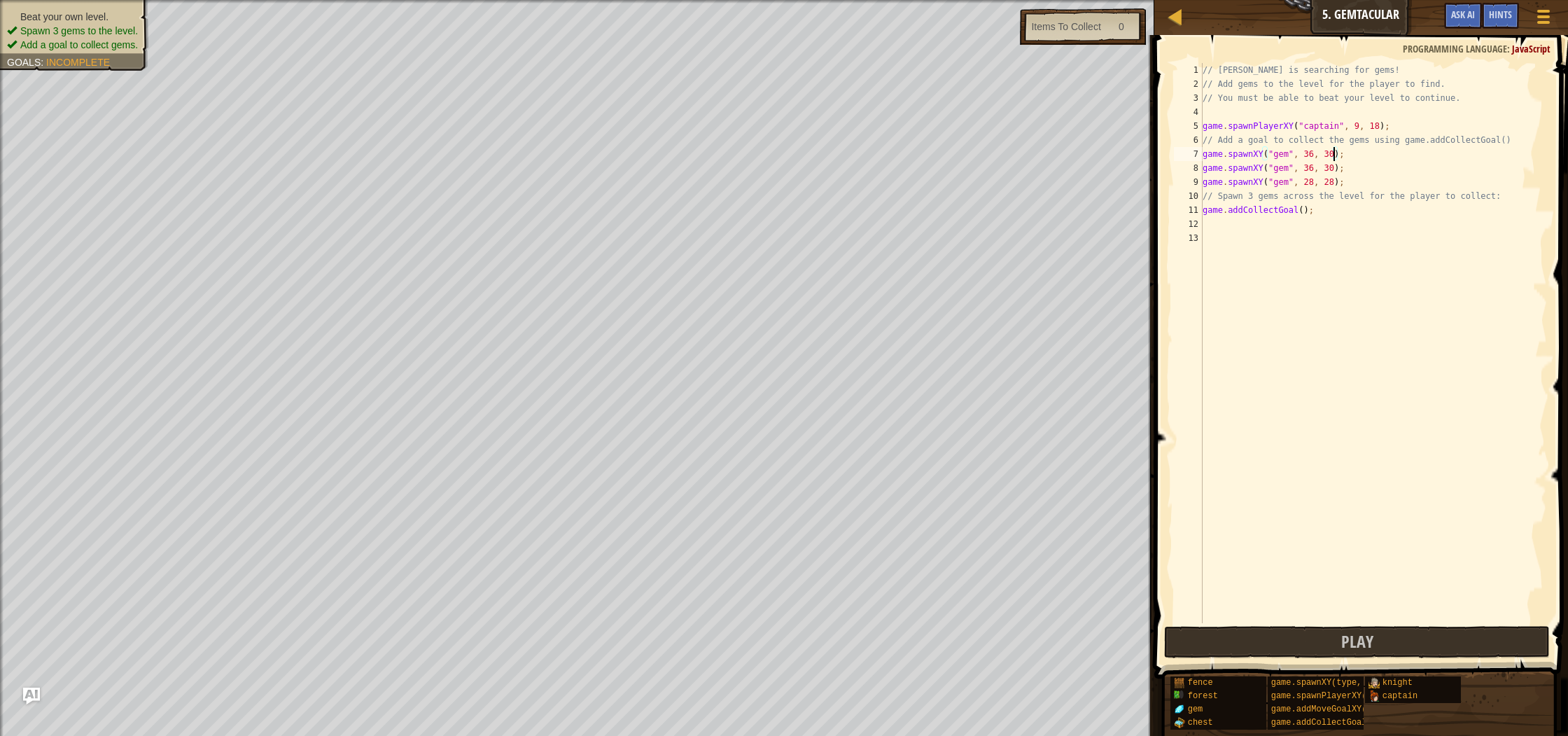
drag, startPoint x: 1334, startPoint y: 157, endPoint x: 1336, endPoint y: 173, distance: 16.1
click at [1334, 157] on div "// [PERSON_NAME] is searching for gems! // Add gems to the level for the player…" at bounding box center [1373, 356] width 347 height 587
click at [1335, 169] on div "// [PERSON_NAME] is searching for gems! // Add gems to the level for the player…" at bounding box center [1373, 356] width 347 height 587
click at [1314, 156] on div "// [PERSON_NAME] is searching for gems! // Add gems to the level for the player…" at bounding box center [1373, 356] width 347 height 587
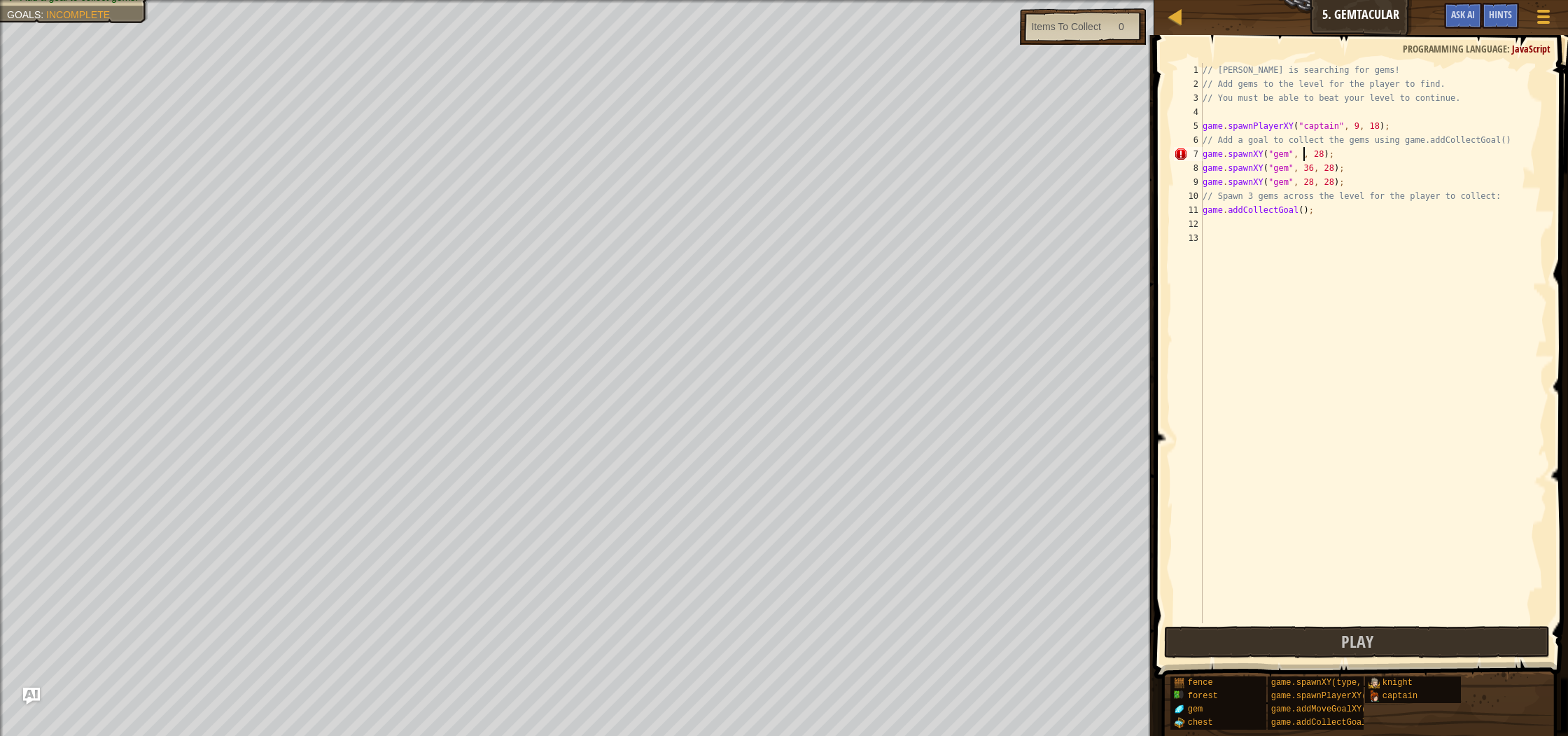
scroll to position [7, 9]
click at [1315, 170] on div "// [PERSON_NAME] is searching for gems! // Add gems to the level for the player…" at bounding box center [1373, 356] width 347 height 587
type textarea "game.spawnXY("gem", 28, 28);"
click at [1422, 647] on button "Play" at bounding box center [1356, 642] width 385 height 32
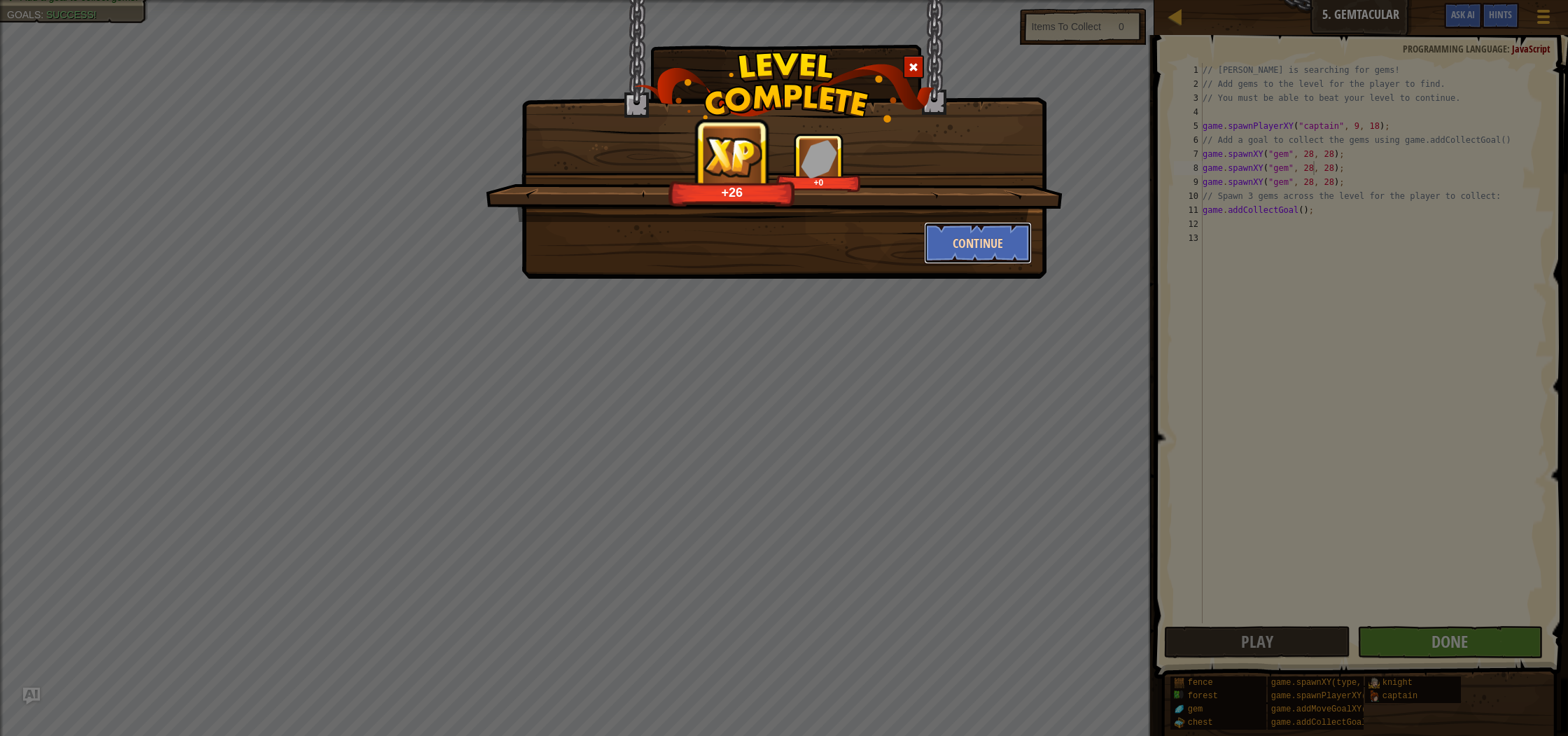
click at [947, 236] on button "Continue" at bounding box center [978, 243] width 109 height 42
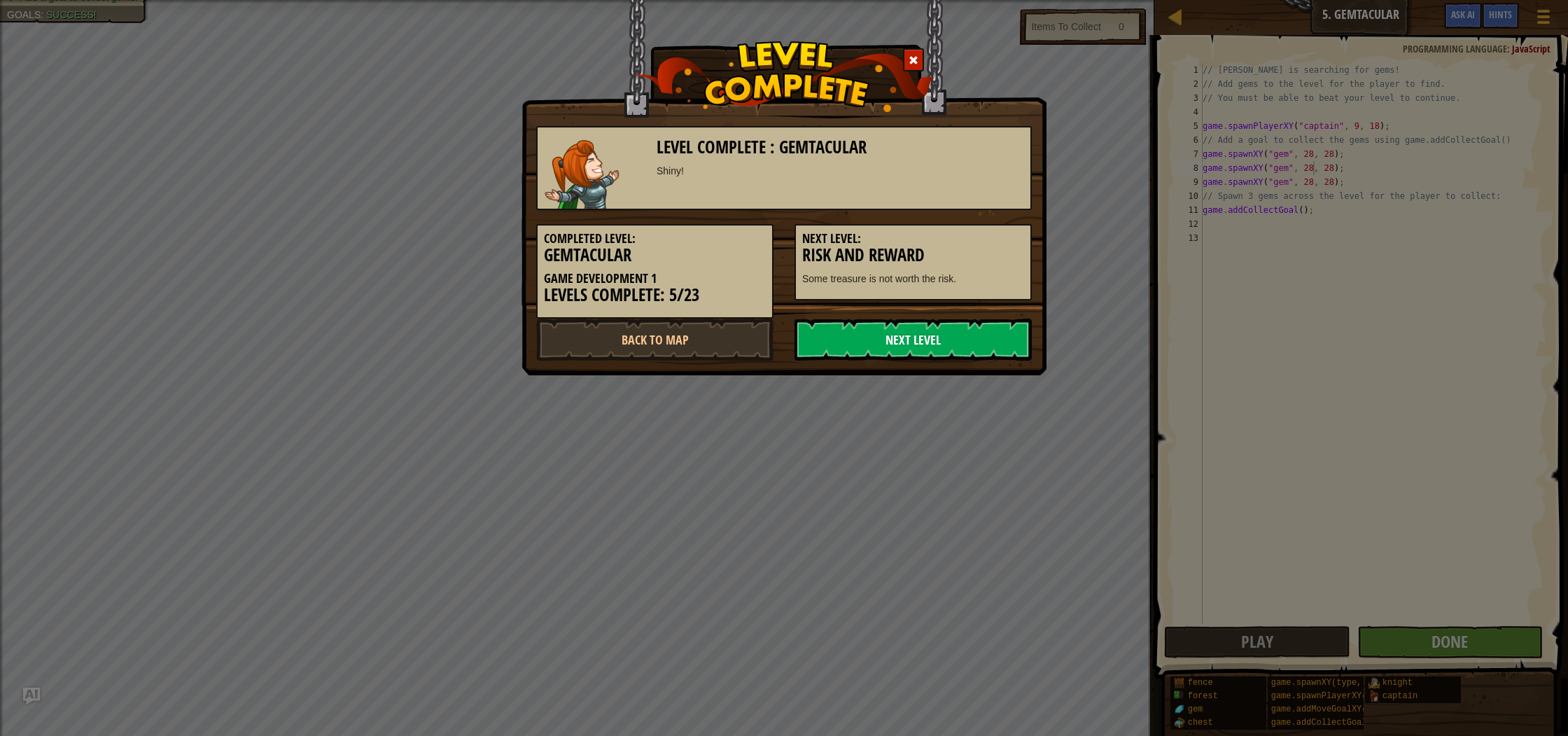
click at [958, 355] on link "Next Level" at bounding box center [912, 339] width 237 height 42
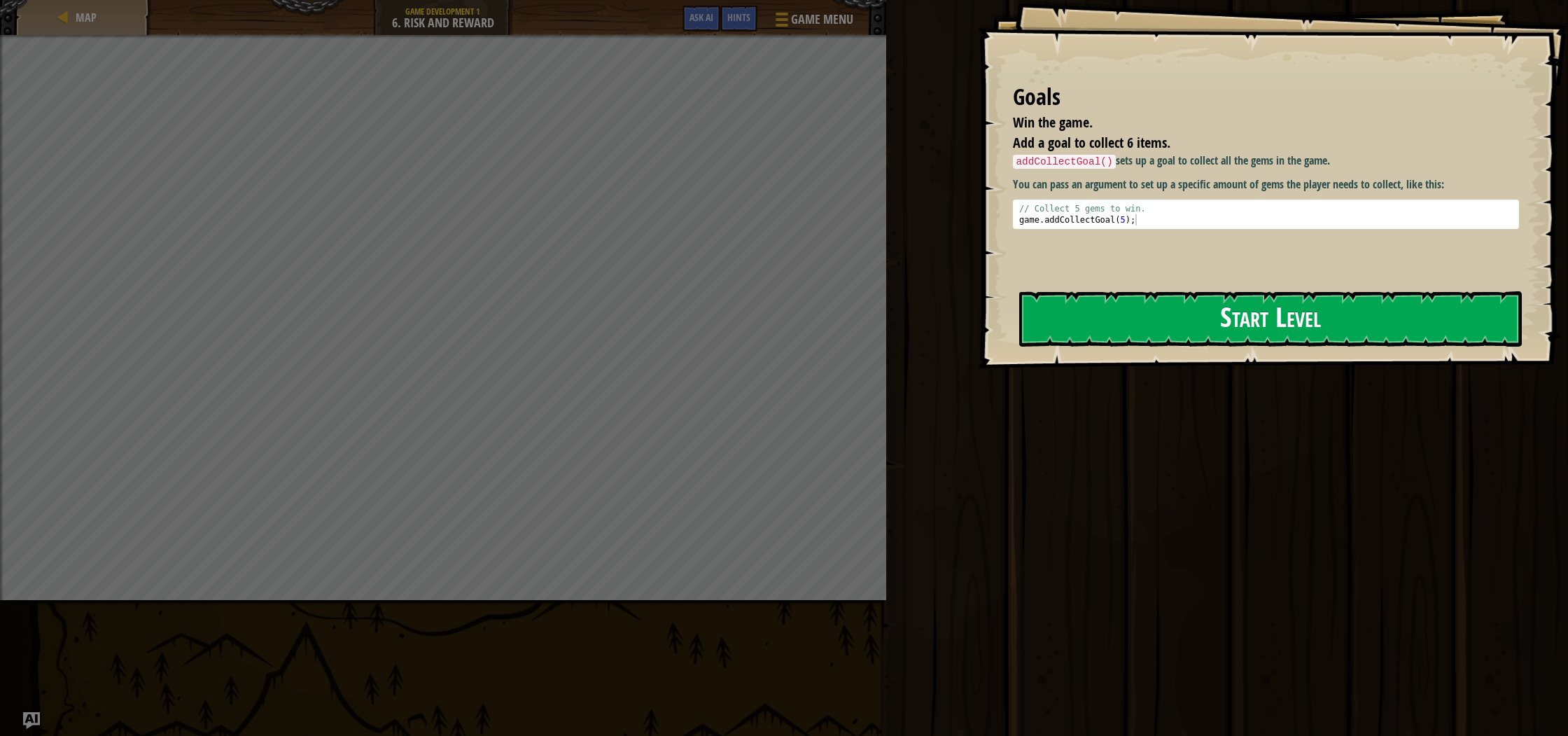
click at [1156, 307] on button "Start Level" at bounding box center [1270, 319] width 503 height 55
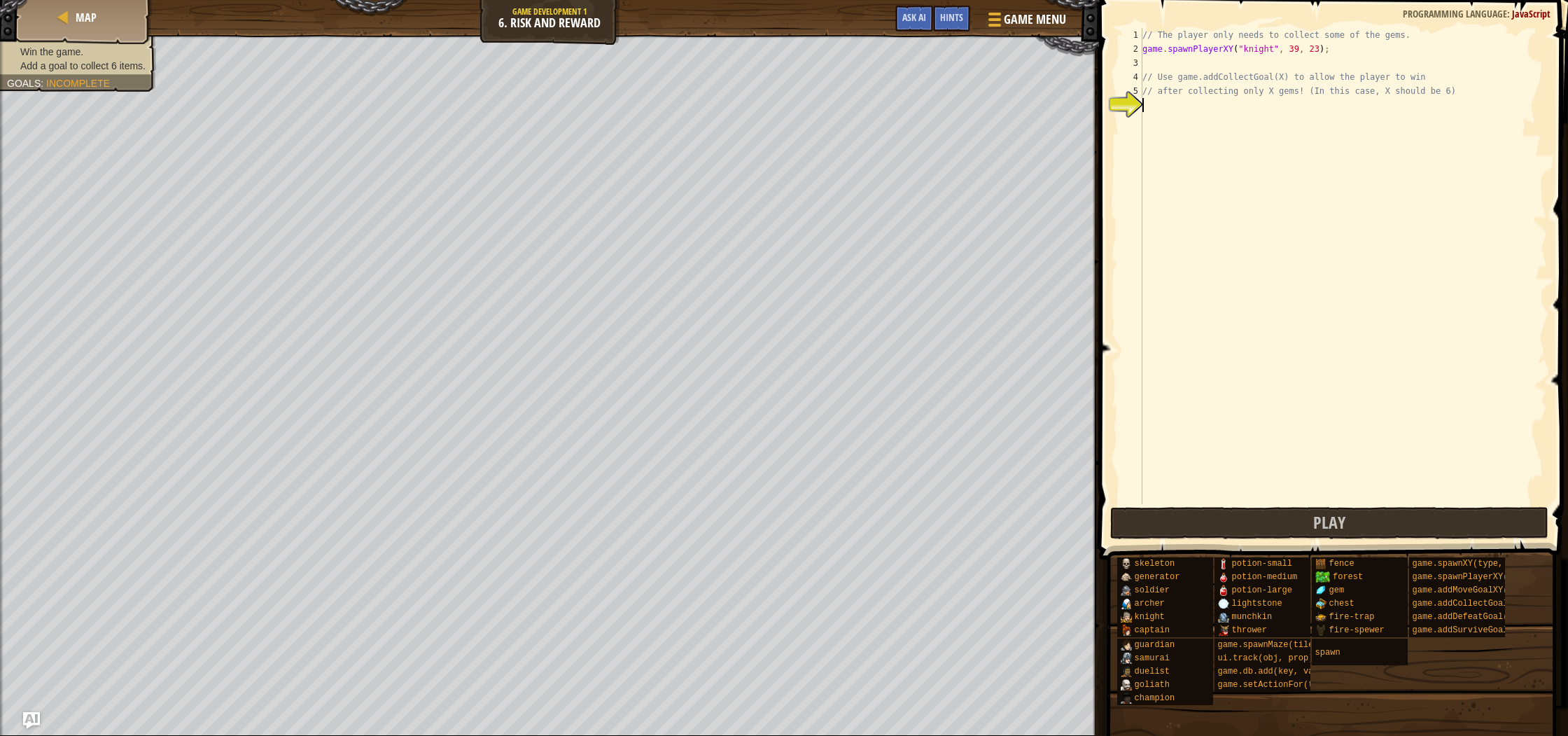
type textarea "c"
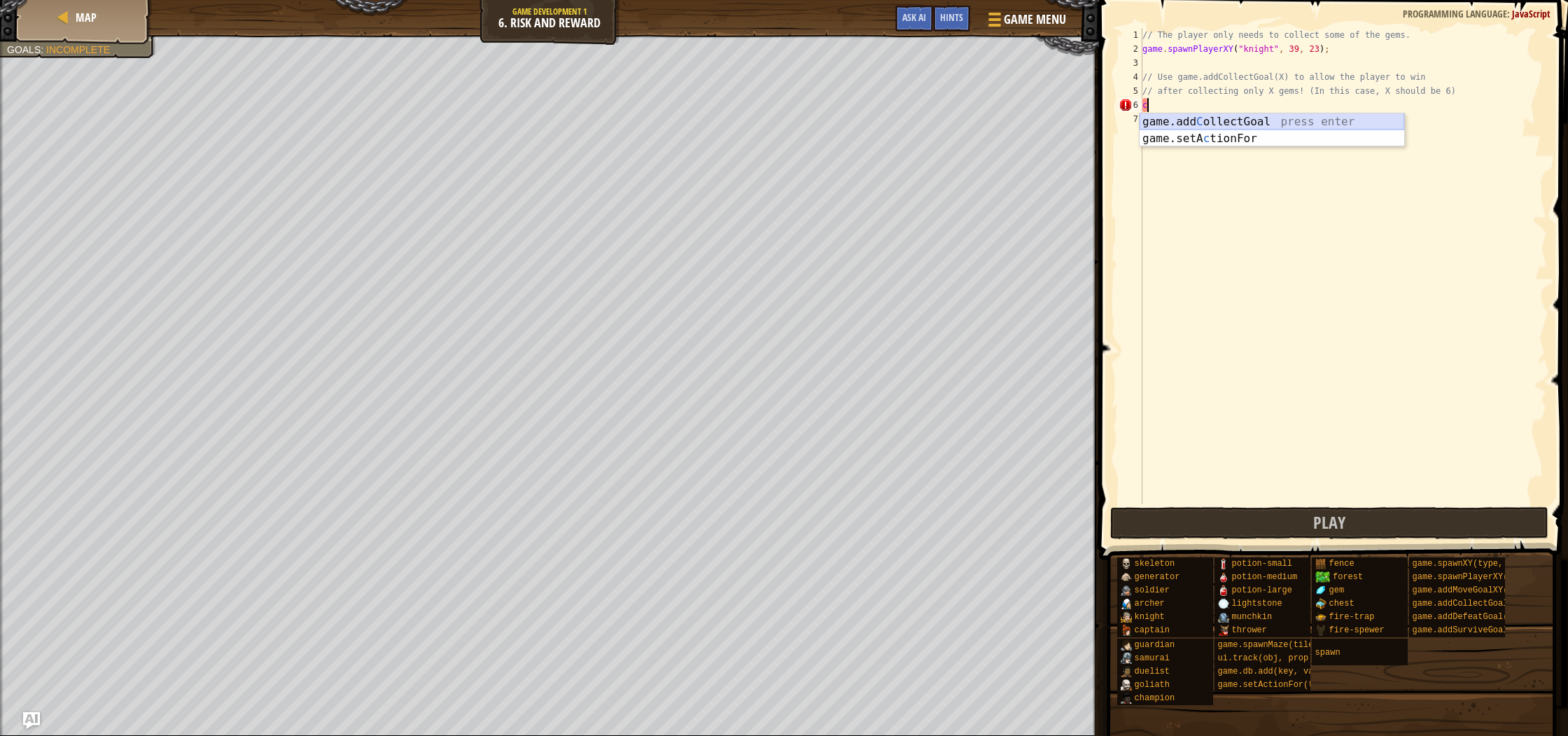
click at [1252, 120] on div "game.add C ollectGoal press enter game.setA c tionFor press enter" at bounding box center [1272, 147] width 265 height 68
type textarea "s"
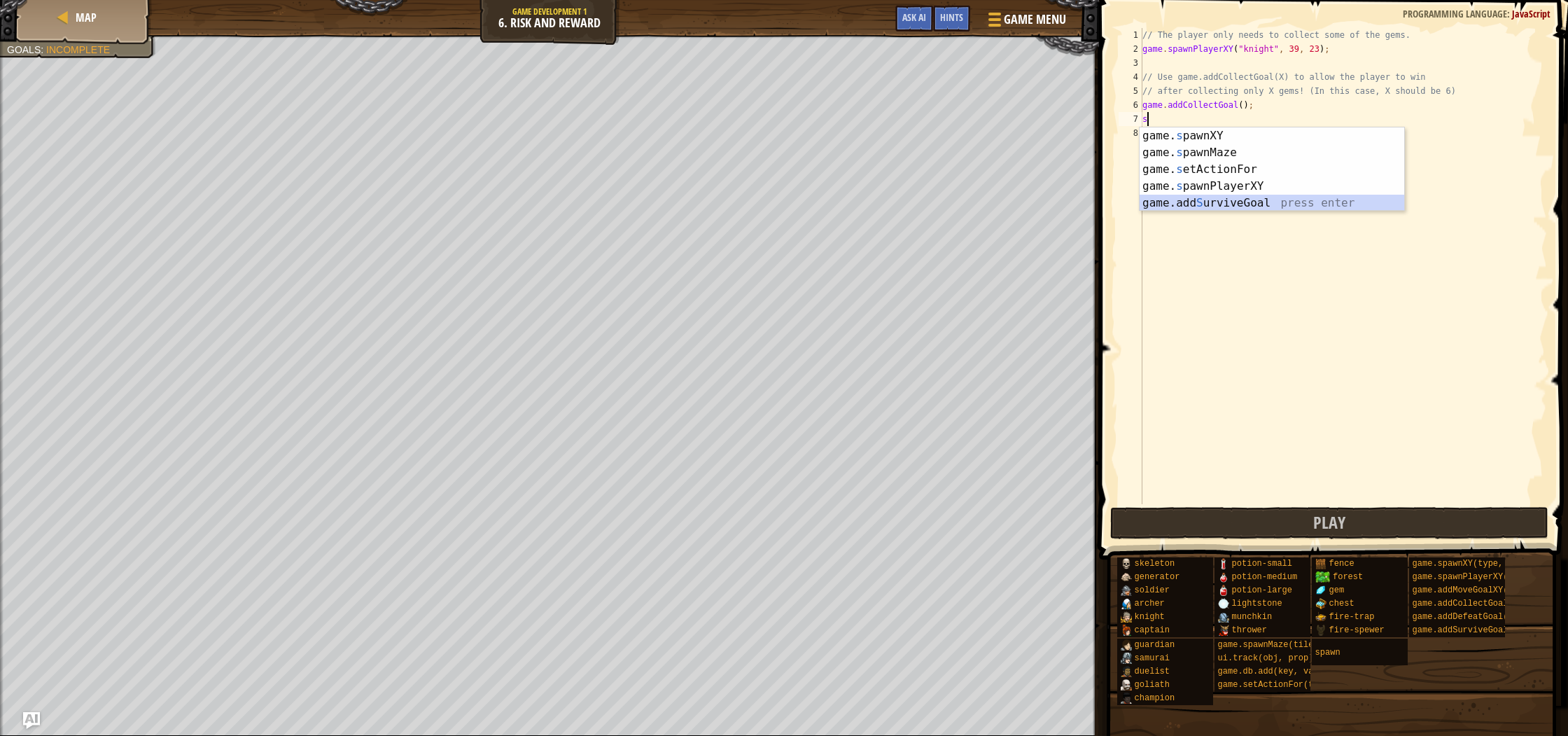
click at [1315, 199] on div "game. s pawnXY press enter game. s pawnMaze press enter game. s etActionFor pre…" at bounding box center [1272, 186] width 265 height 117
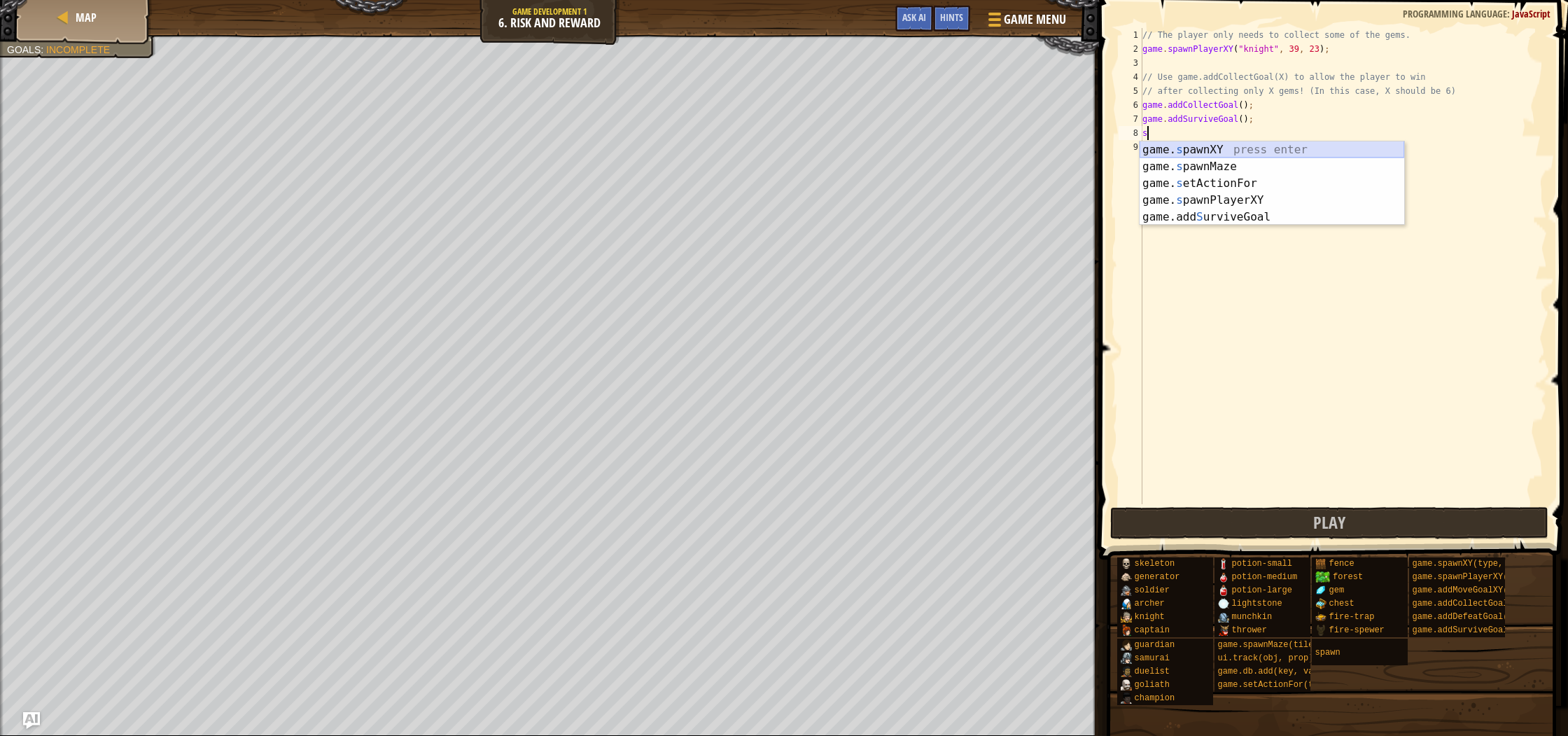
click at [1258, 149] on div "game. s pawnXY press enter game. s pawnMaze press enter game. s etActionFor pre…" at bounding box center [1272, 199] width 265 height 117
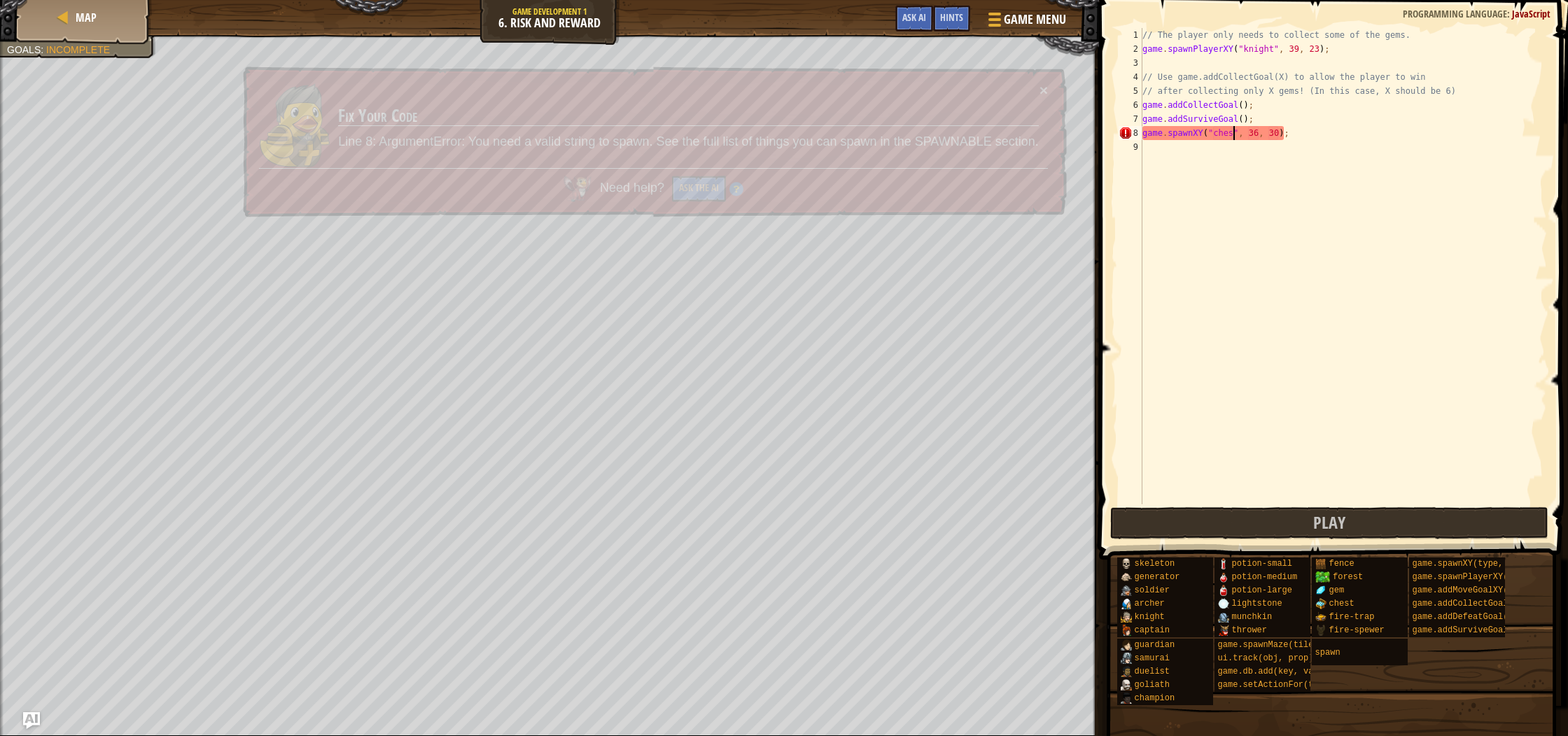
scroll to position [7, 8]
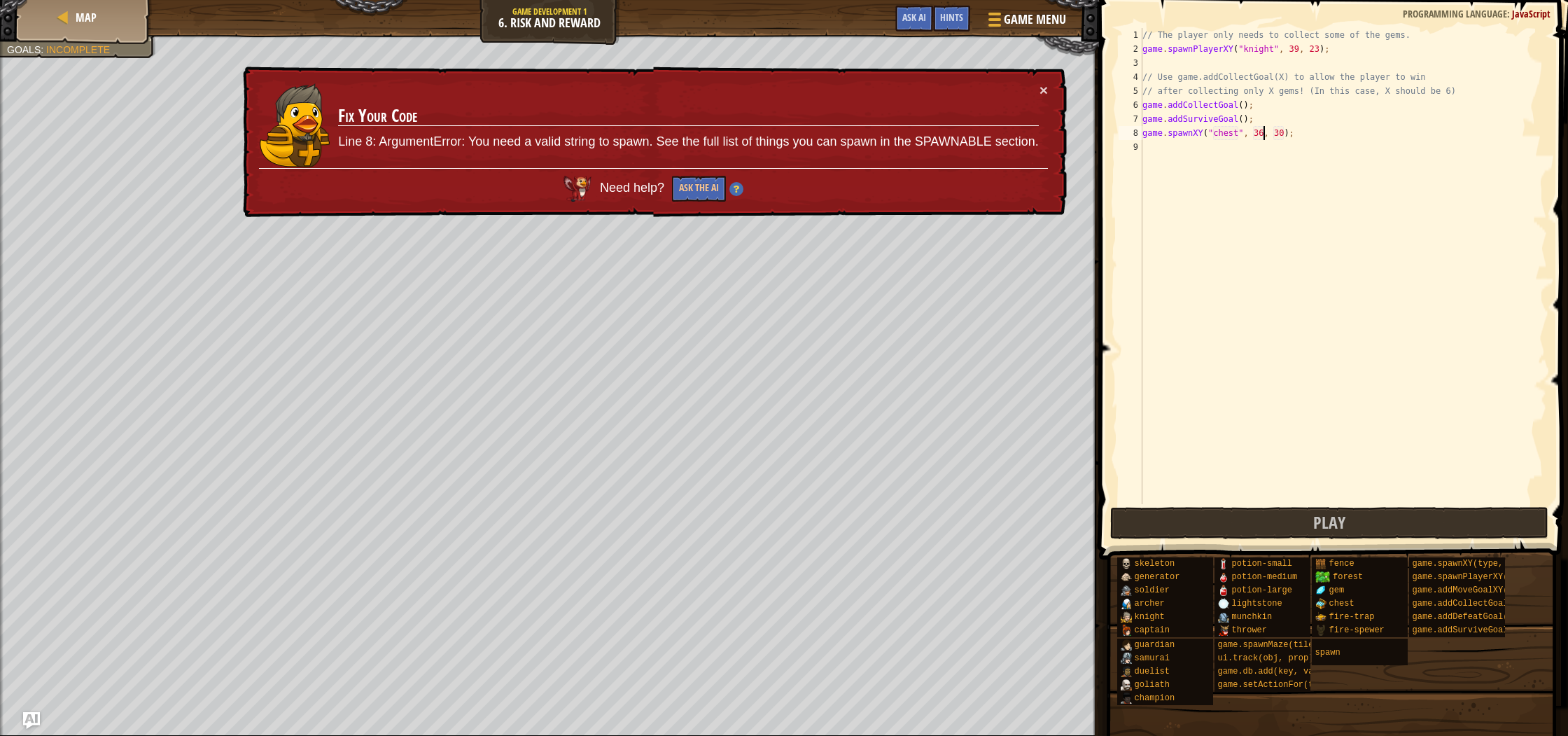
click at [1264, 129] on div "// The player only needs to collect some of the gems. game . spawnPlayerXY ( "k…" at bounding box center [1343, 279] width 407 height 504
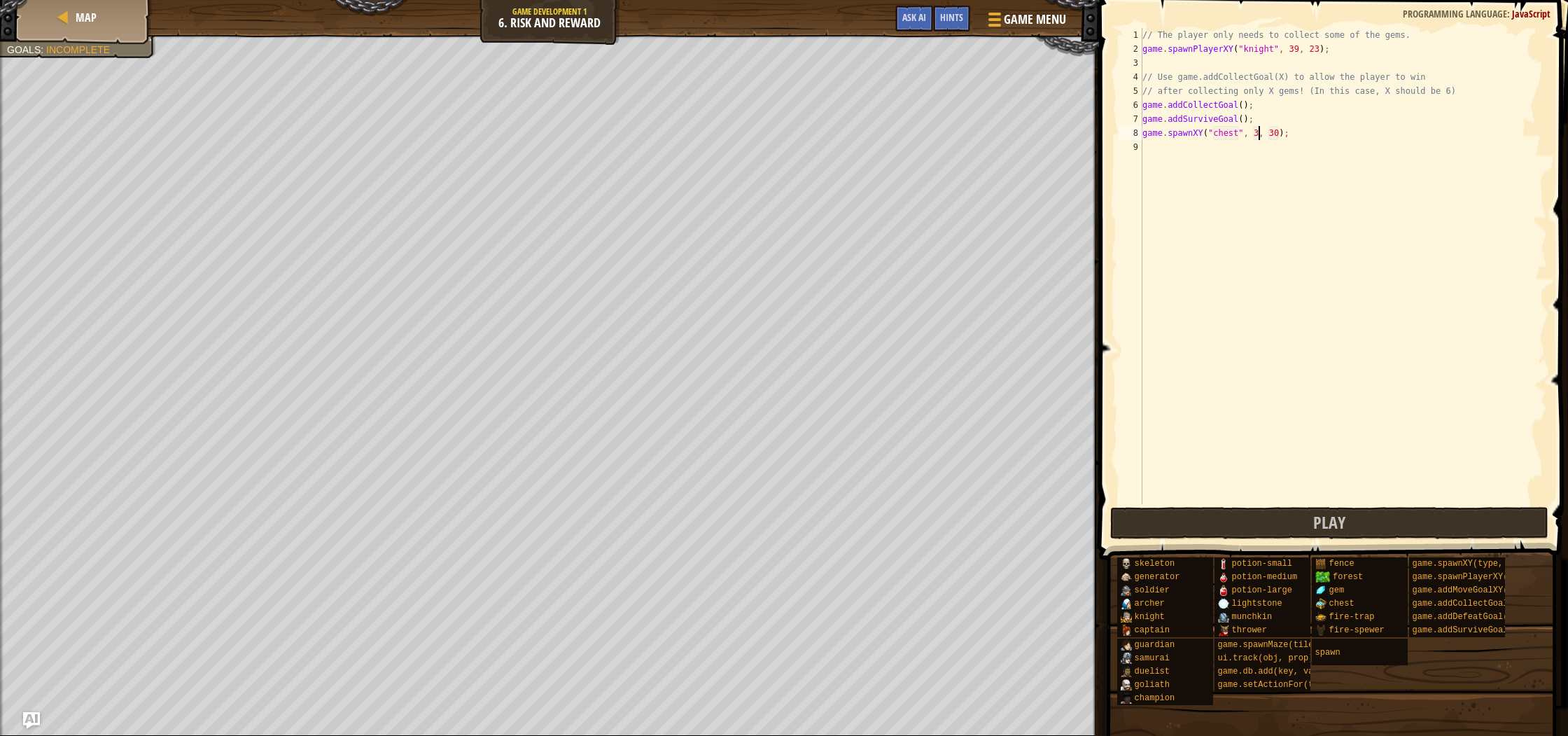
scroll to position [7, 10]
click at [1281, 131] on div "// The player only needs to collect some of the gems. game . spawnPlayerXY ( "k…" at bounding box center [1343, 279] width 407 height 504
type textarea "game.spawnXY("chest", 31, 24);"
click at [1159, 149] on div "// The player only needs to collect some of the gems. game . spawnPlayerXY ( "k…" at bounding box center [1343, 279] width 407 height 504
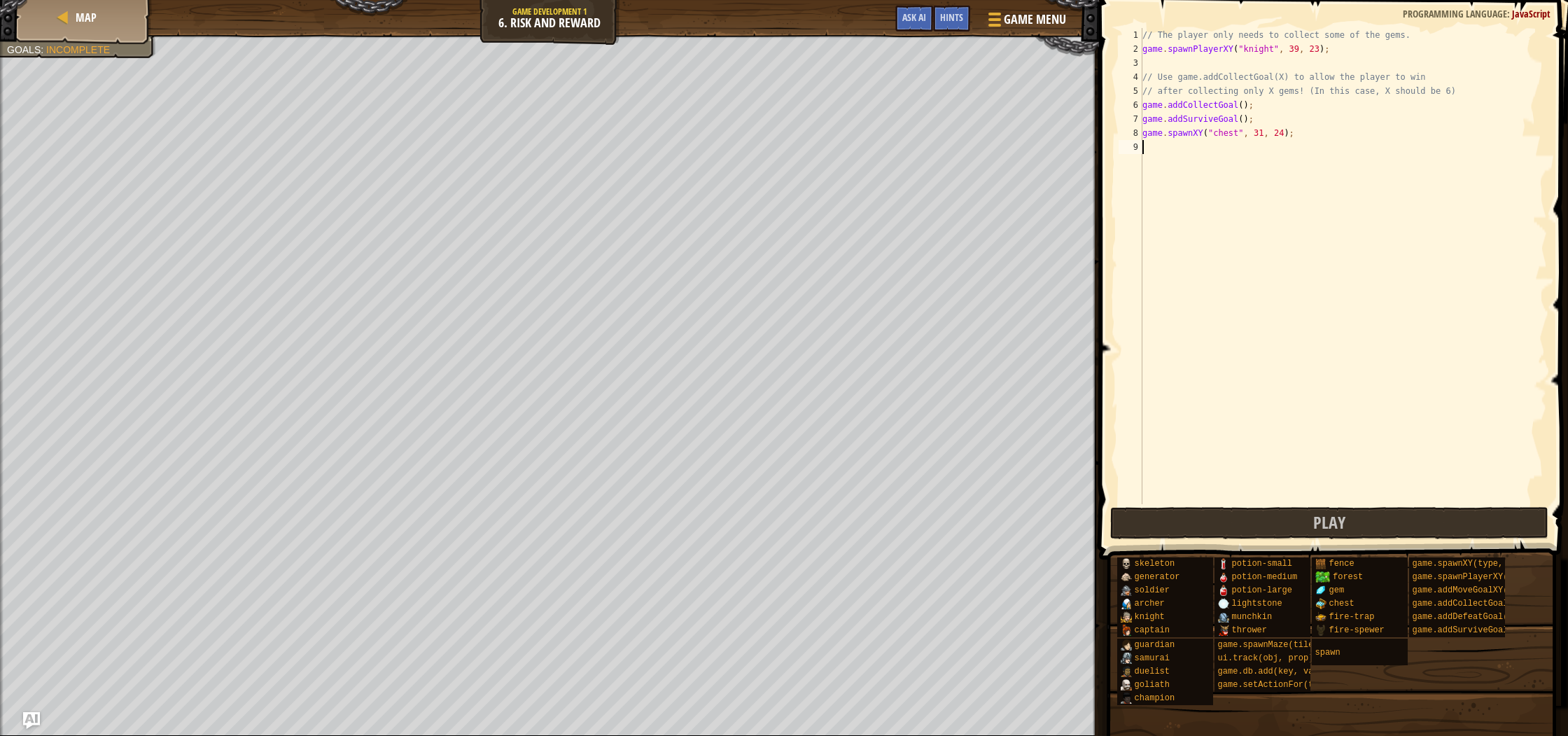
scroll to position [7, 0]
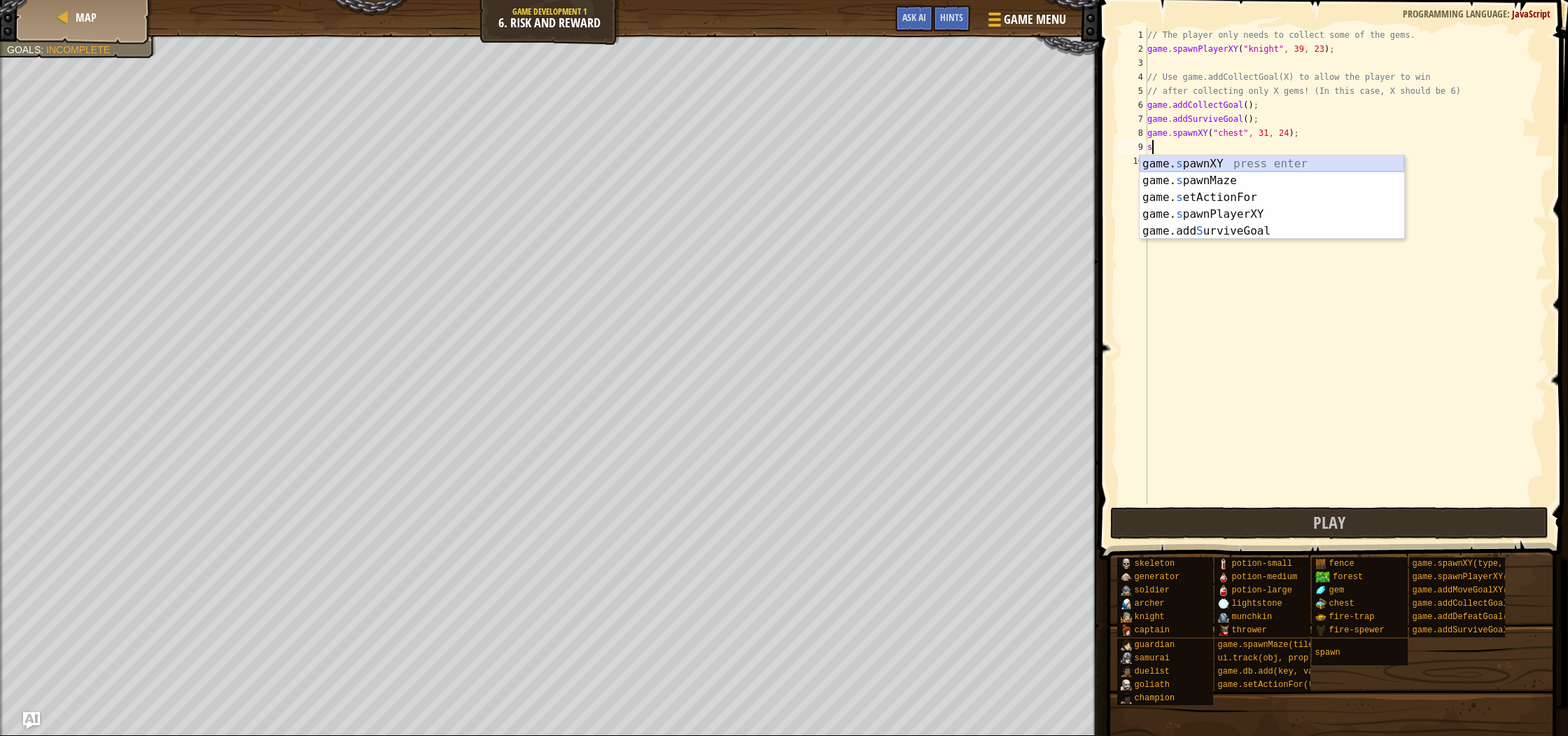
click at [1259, 157] on div "game. s pawnXY press enter game. s pawnMaze press enter game. s etActionFor pre…" at bounding box center [1272, 213] width 265 height 117
type textarea "game.spawnXY("fence", 36, 30);"
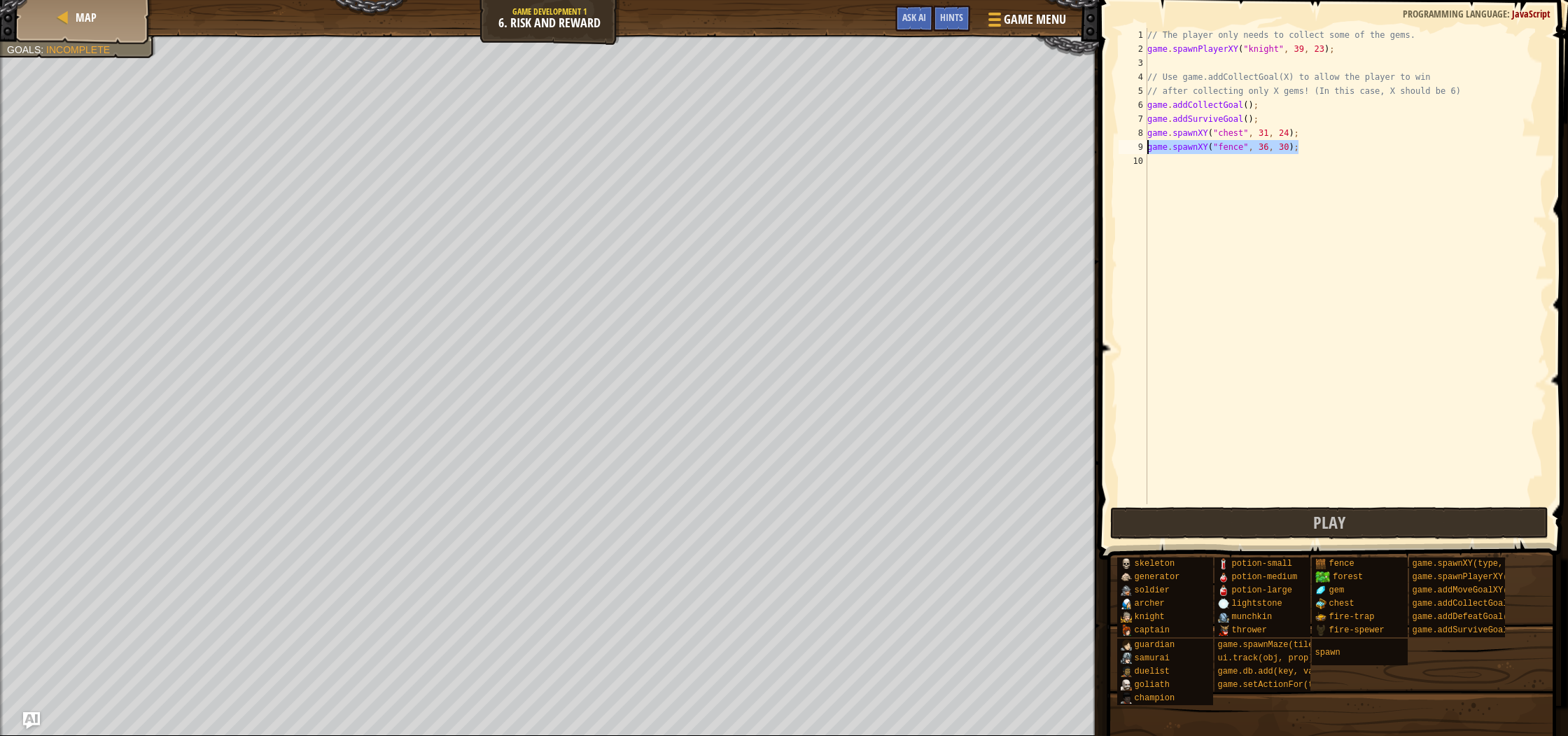
drag, startPoint x: 1227, startPoint y: 146, endPoint x: 1141, endPoint y: 147, distance: 86.0
click at [1141, 147] on div "game.spawnXY("fence", 36, 30); 1 2 3 4 5 6 7 8 9 10 // The player only needs to…" at bounding box center [1331, 266] width 431 height 476
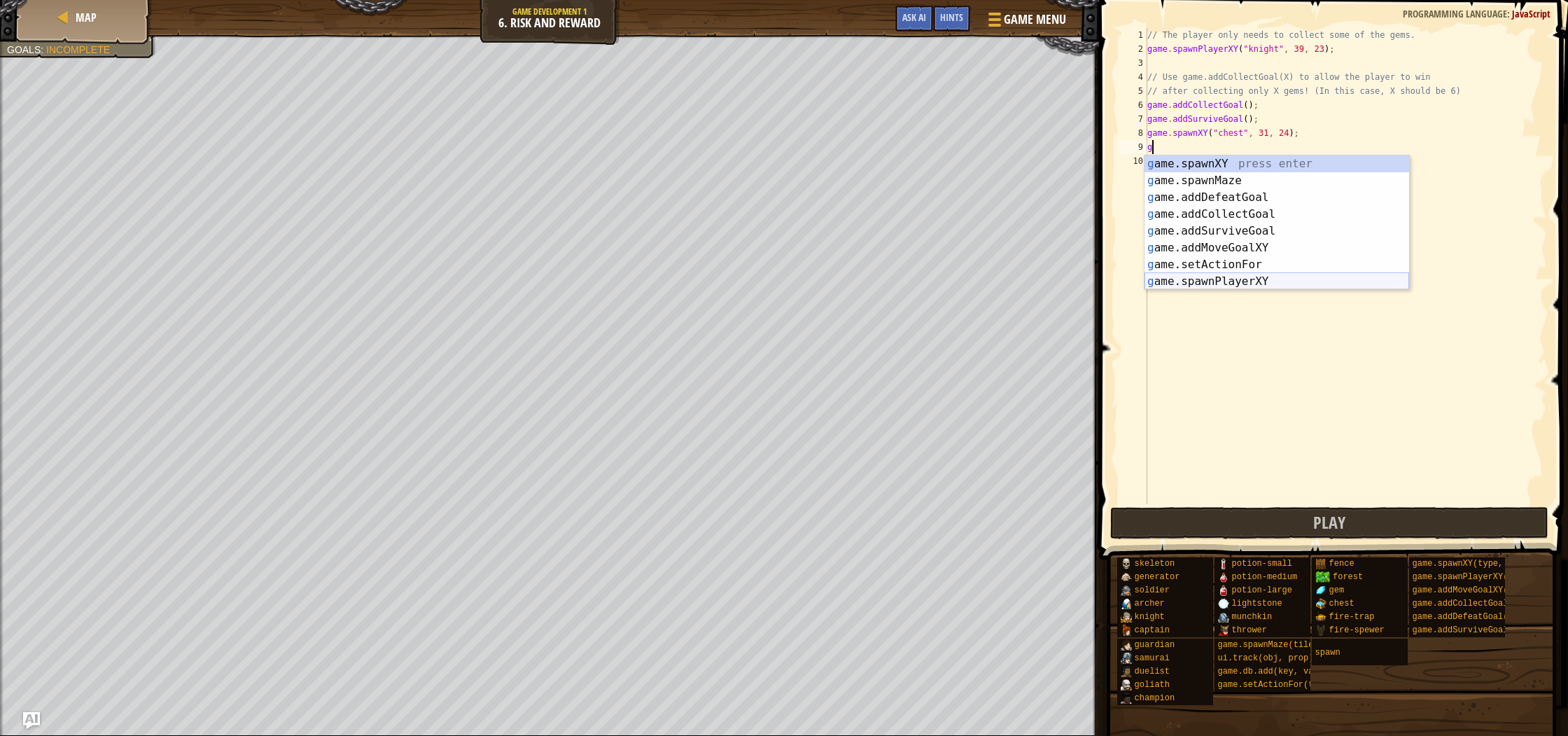
click at [1225, 287] on div "g ame.spawnXY press enter g ame.spawnMaze press enter g ame.addDefeatGoal press…" at bounding box center [1277, 239] width 265 height 168
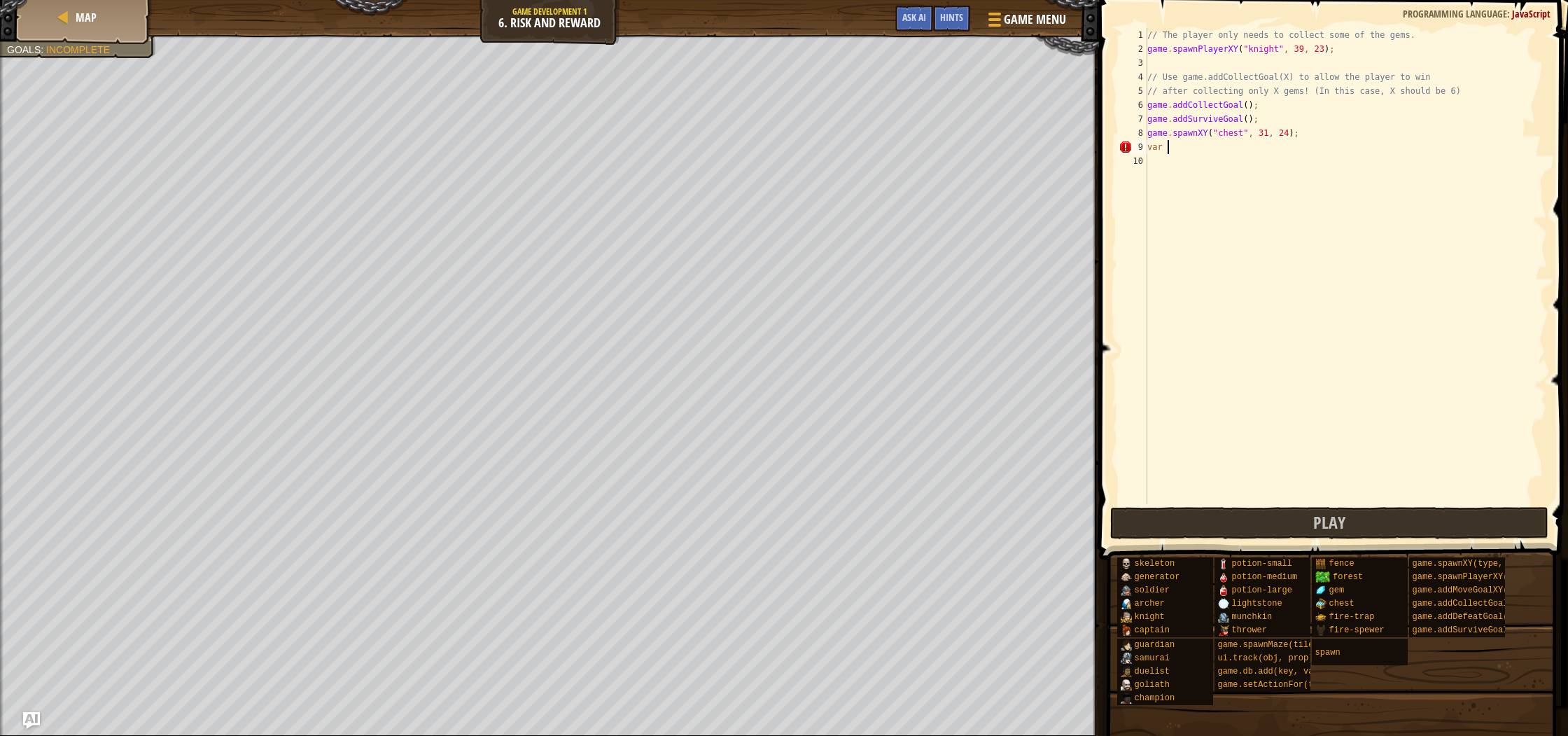
scroll to position [7, 1]
type textarea "v"
type textarea "game.spawnXY("chest", 31, 24)"
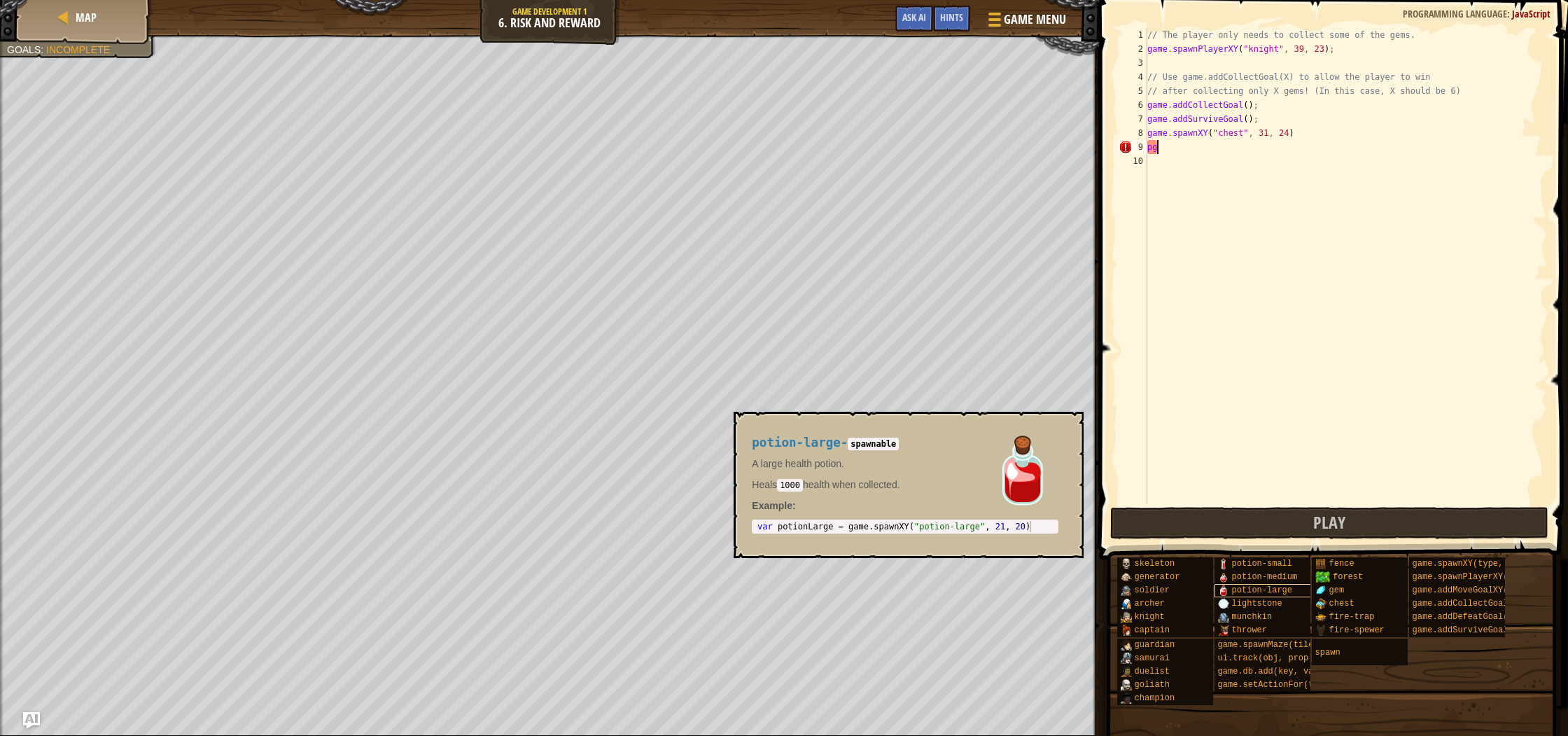
type textarea "p"
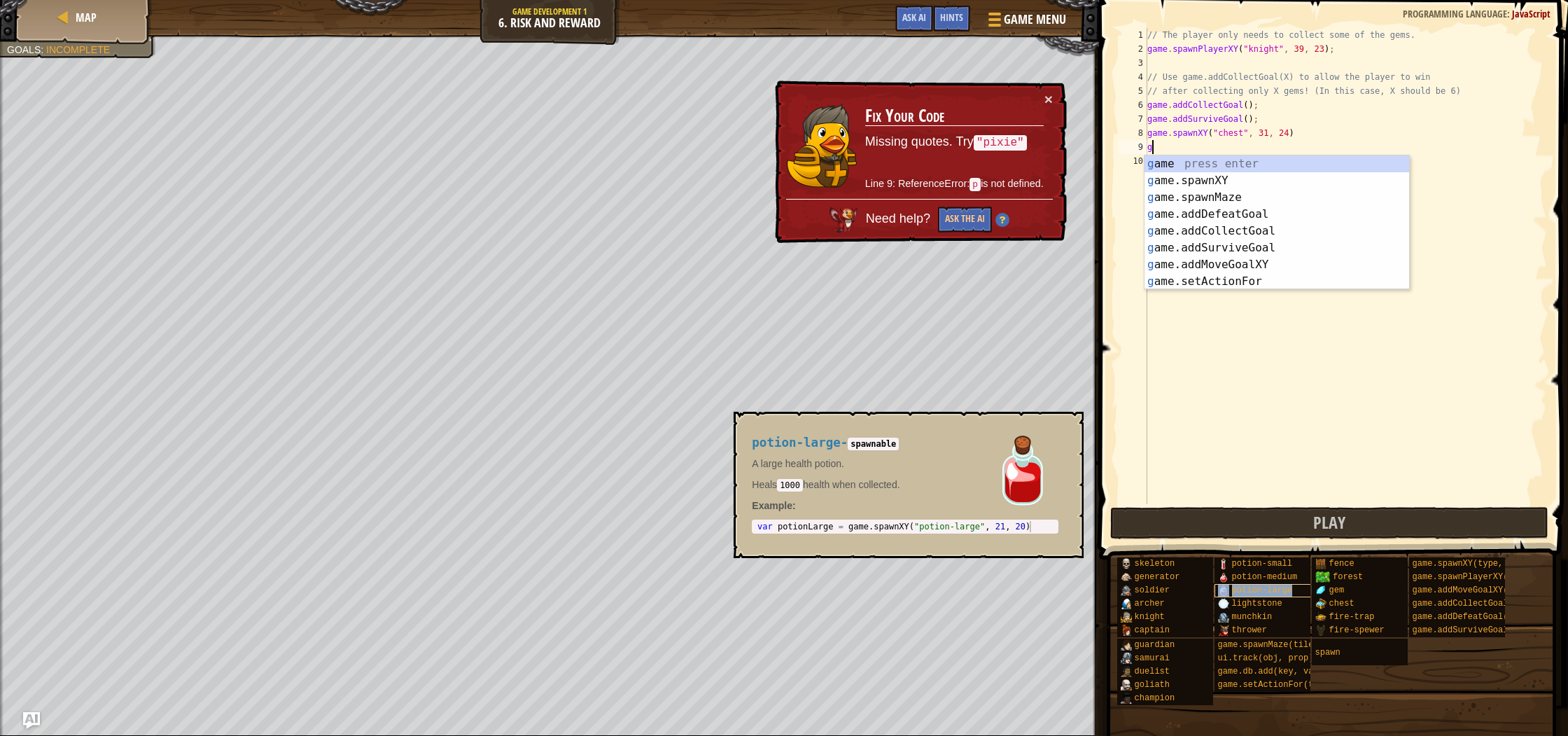
click at [1272, 592] on span "potion-large" at bounding box center [1261, 590] width 60 height 10
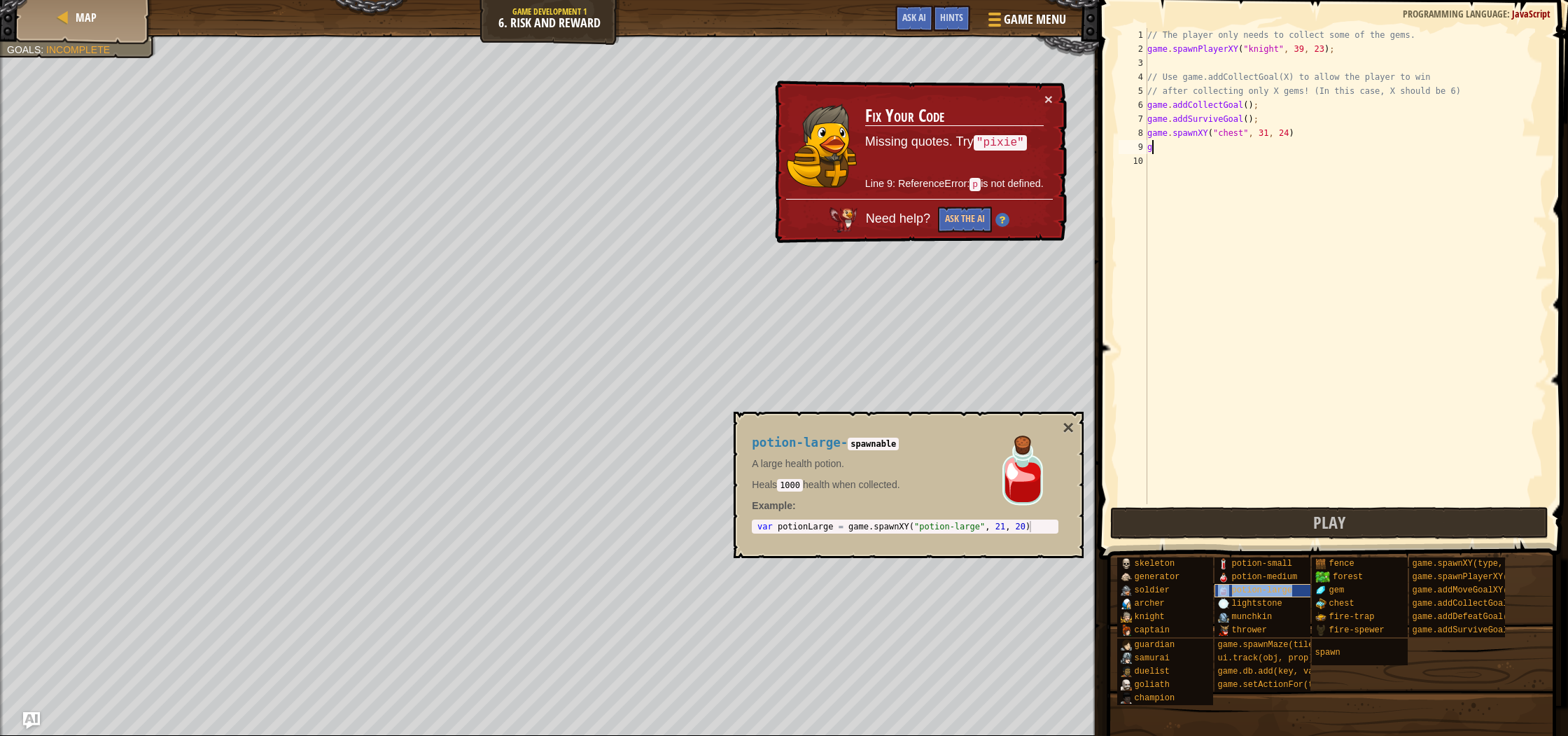
click at [1272, 592] on span "potion-large" at bounding box center [1261, 590] width 60 height 10
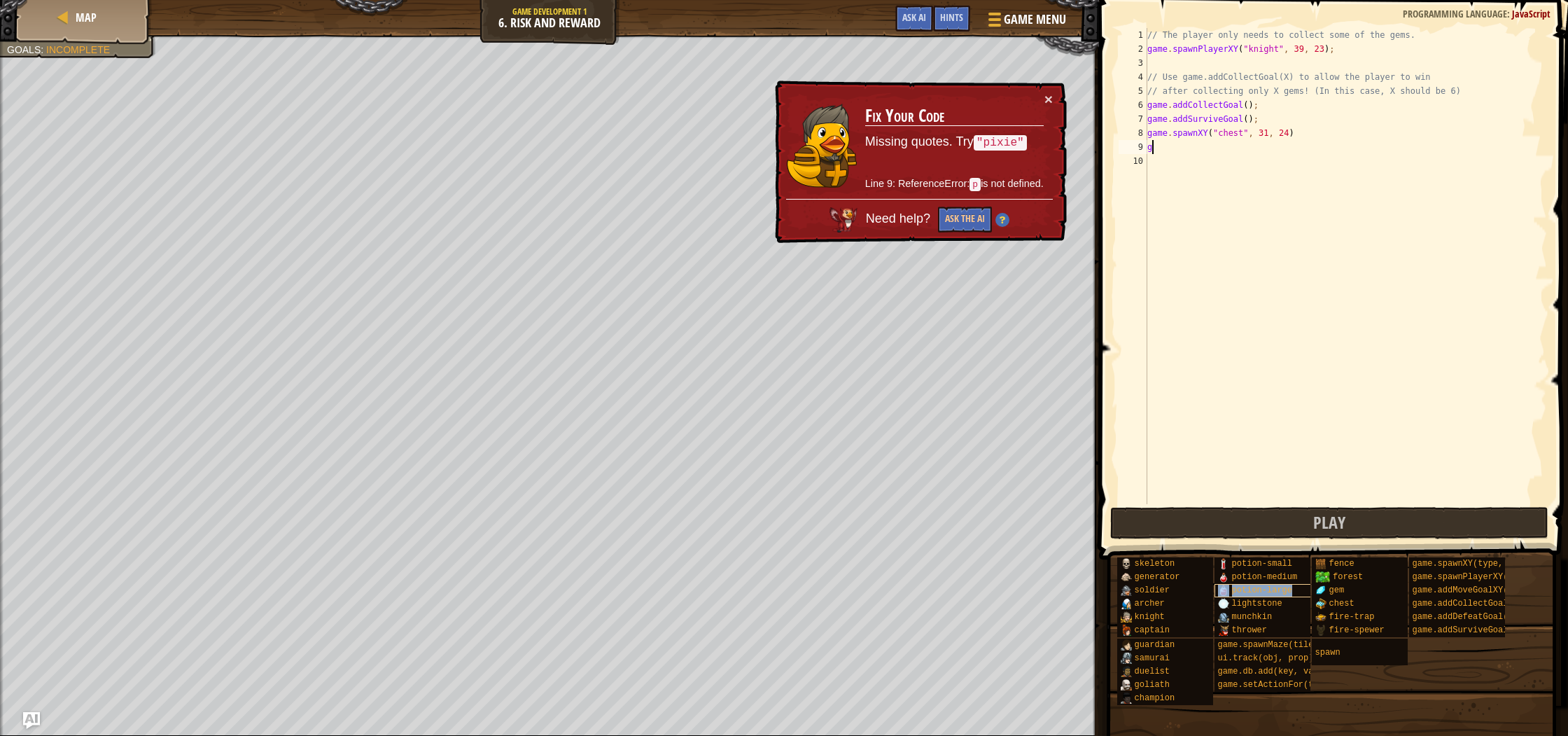
click at [1272, 592] on span "potion-large" at bounding box center [1261, 590] width 60 height 10
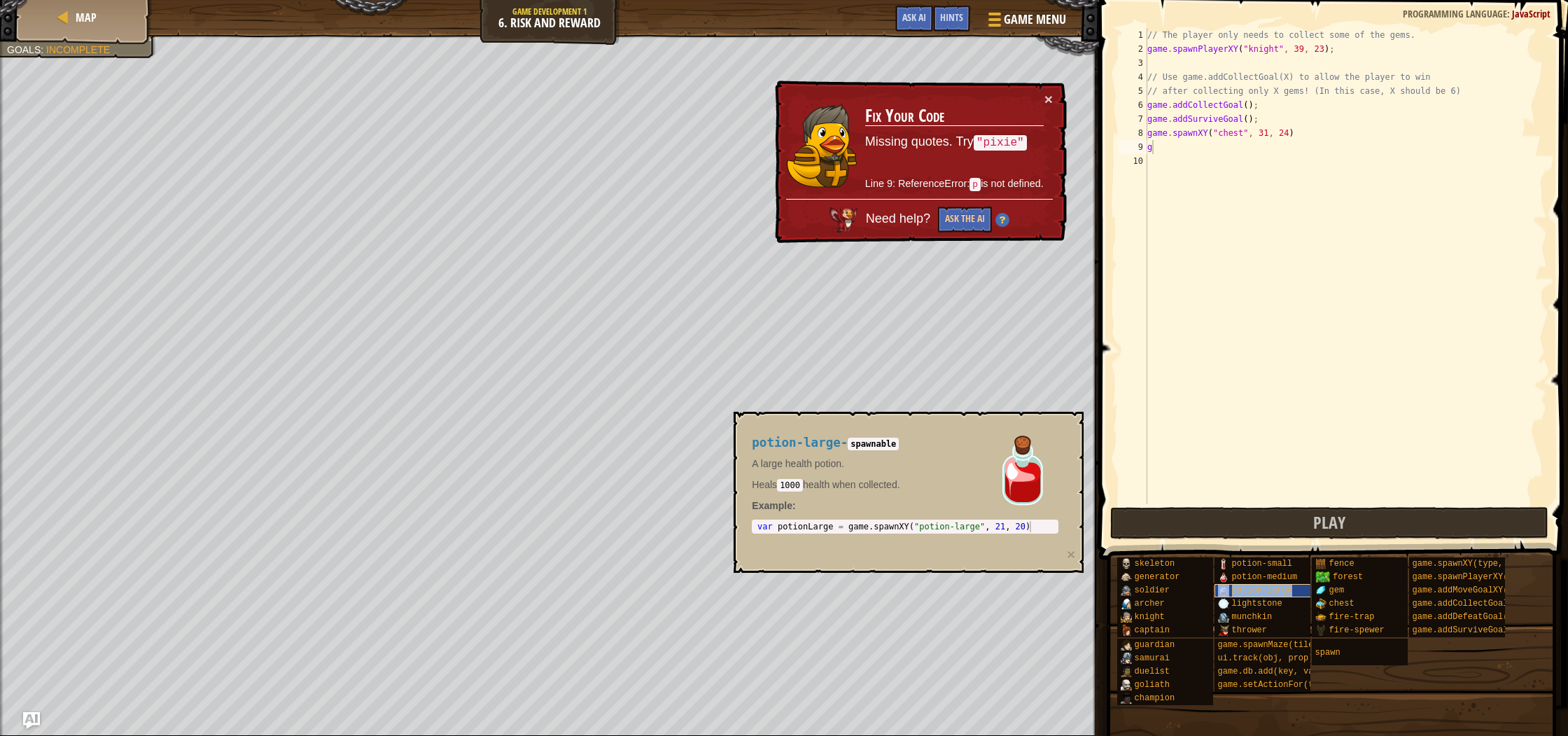
click at [1272, 592] on span "potion-large" at bounding box center [1261, 590] width 60 height 10
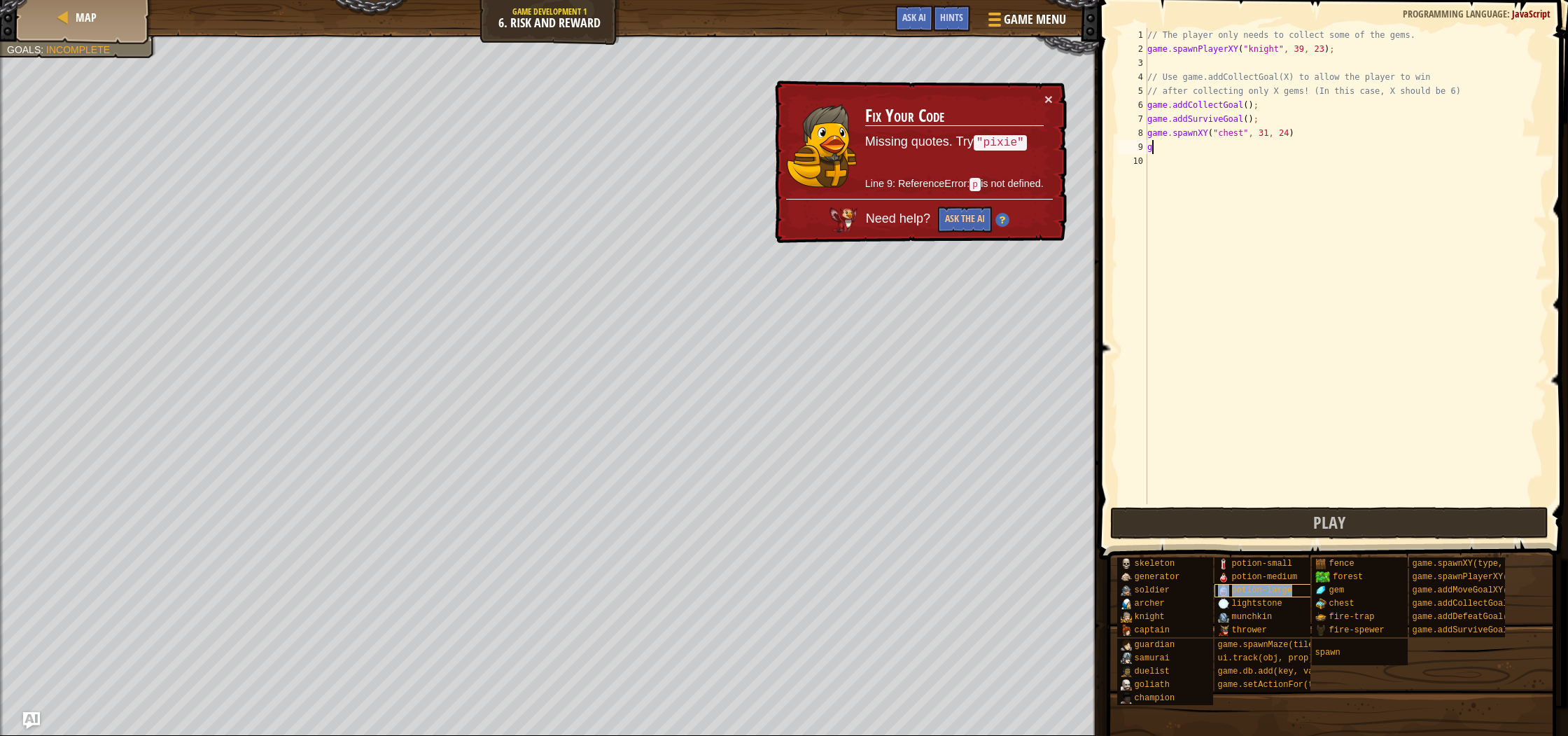
click at [1272, 592] on span "potion-large" at bounding box center [1261, 590] width 60 height 10
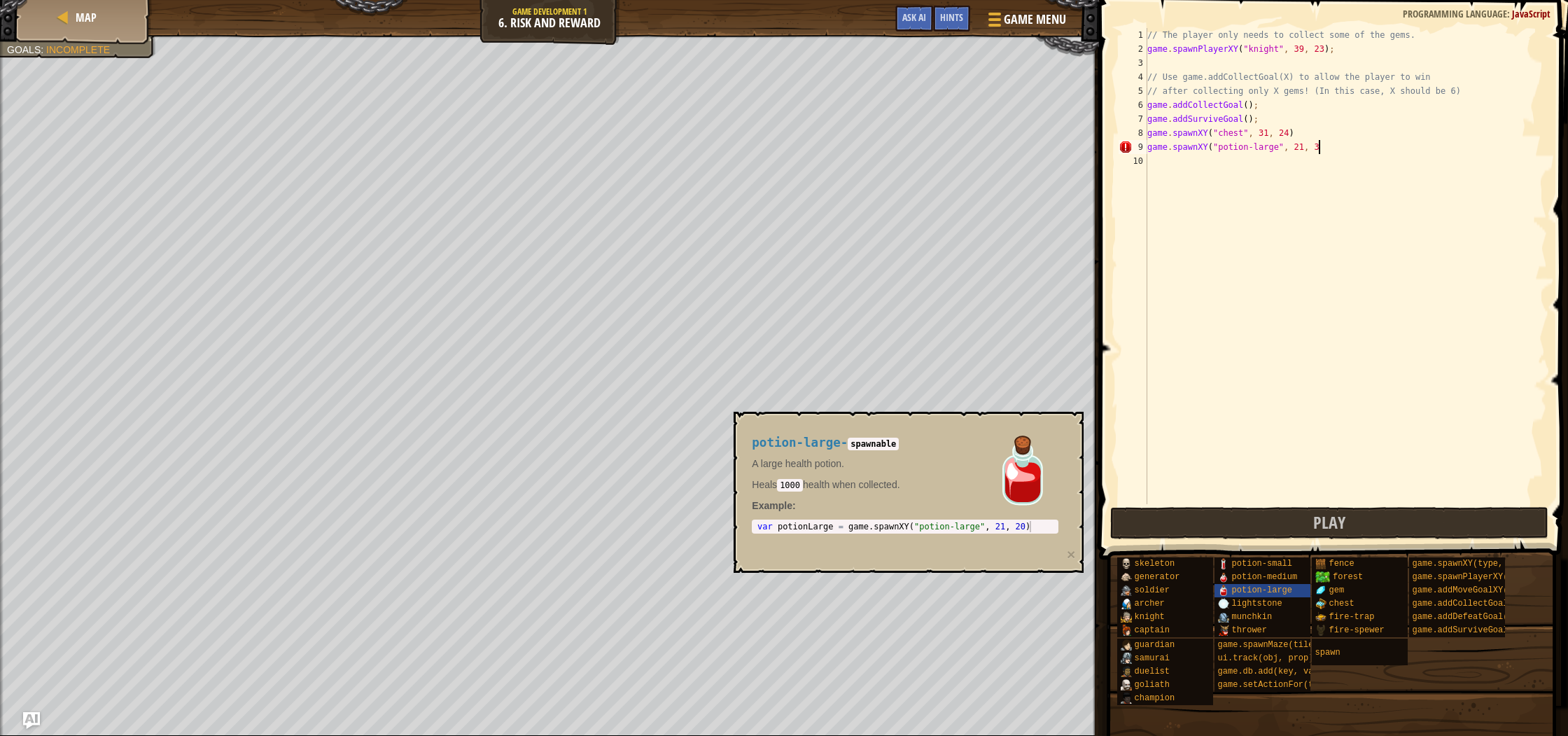
scroll to position [7, 14]
type textarea "game.spawnXY("potion-large", 21, 30)"
click at [1329, 257] on div "// The player only needs to collect some of the gems. game . spawnPlayerXY ( "k…" at bounding box center [1345, 279] width 403 height 504
click at [1374, 550] on span at bounding box center [1331, 749] width 459 height 414
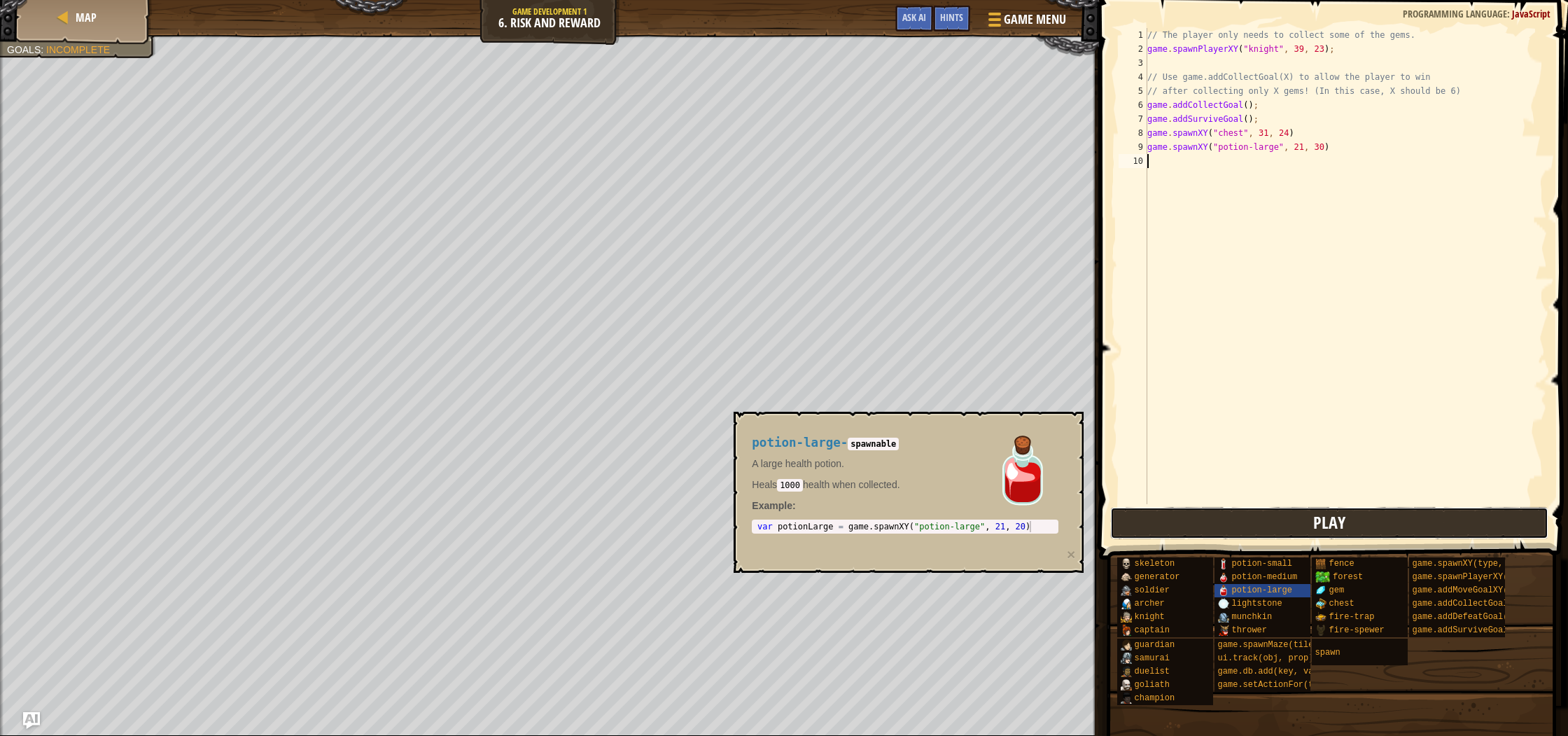
click at [1365, 532] on button "Play" at bounding box center [1329, 523] width 438 height 32
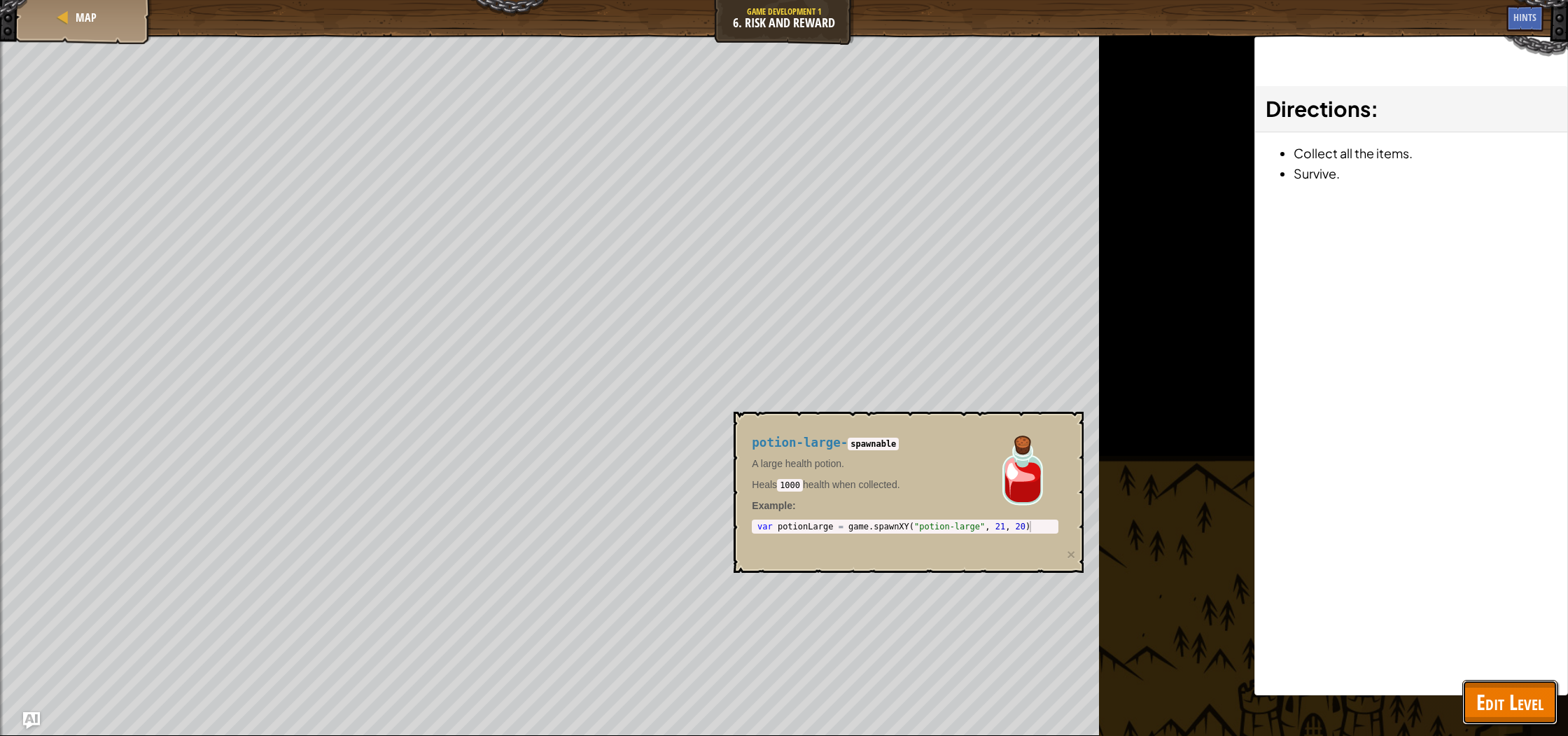
drag, startPoint x: 1516, startPoint y: 696, endPoint x: 1534, endPoint y: 623, distance: 75.2
click at [1517, 696] on span "Edit Level" at bounding box center [1509, 702] width 68 height 29
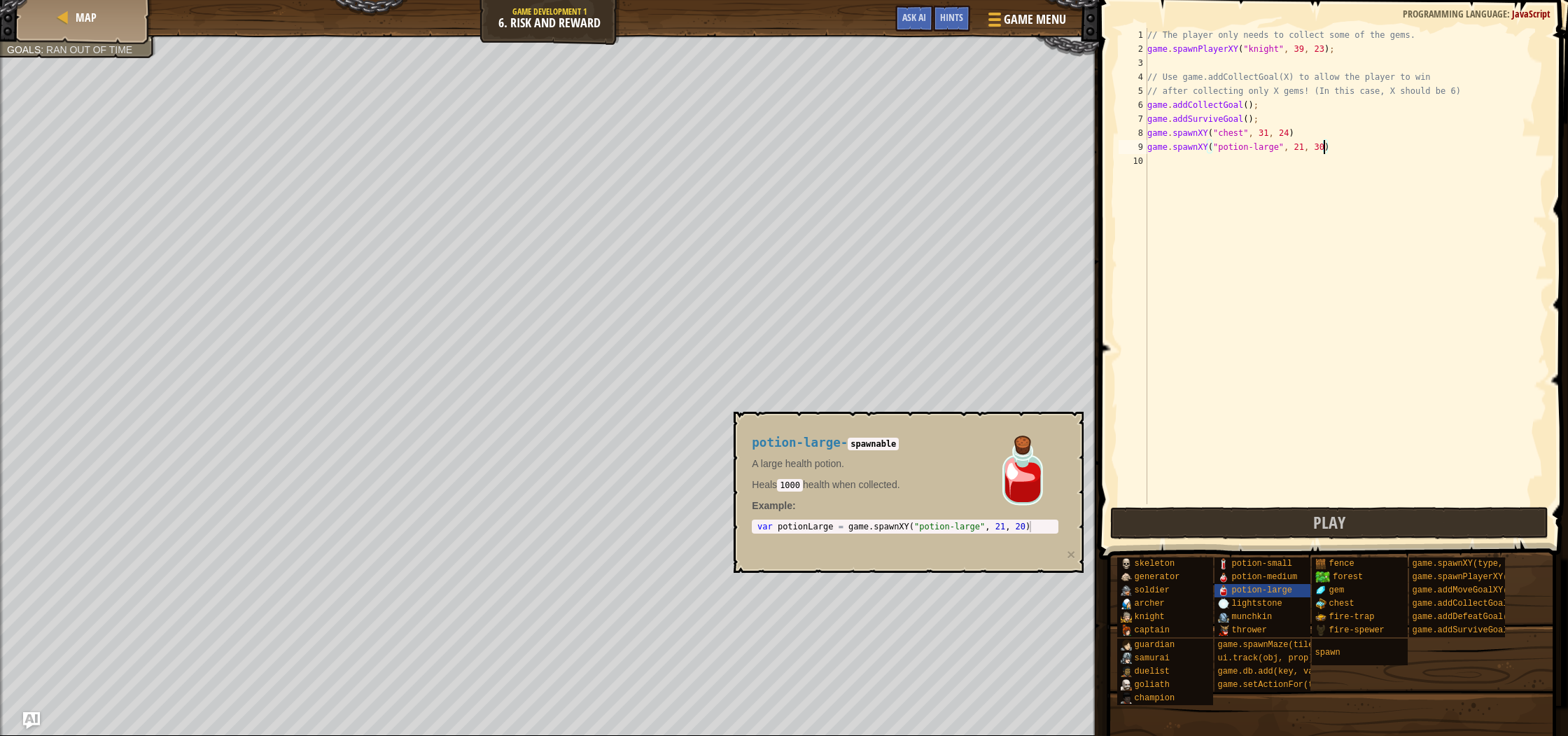
drag, startPoint x: 1323, startPoint y: 144, endPoint x: 1309, endPoint y: 181, distance: 39.6
click at [1323, 149] on div "// The player only needs to collect some of the gems. game . spawnPlayerXY ( "k…" at bounding box center [1345, 279] width 403 height 504
type textarea "game.spawnXY("potion-large", 21, 42)"
click at [1163, 163] on div "// The player only needs to collect some of the gems. game . spawnPlayerXY ( "k…" at bounding box center [1345, 279] width 403 height 504
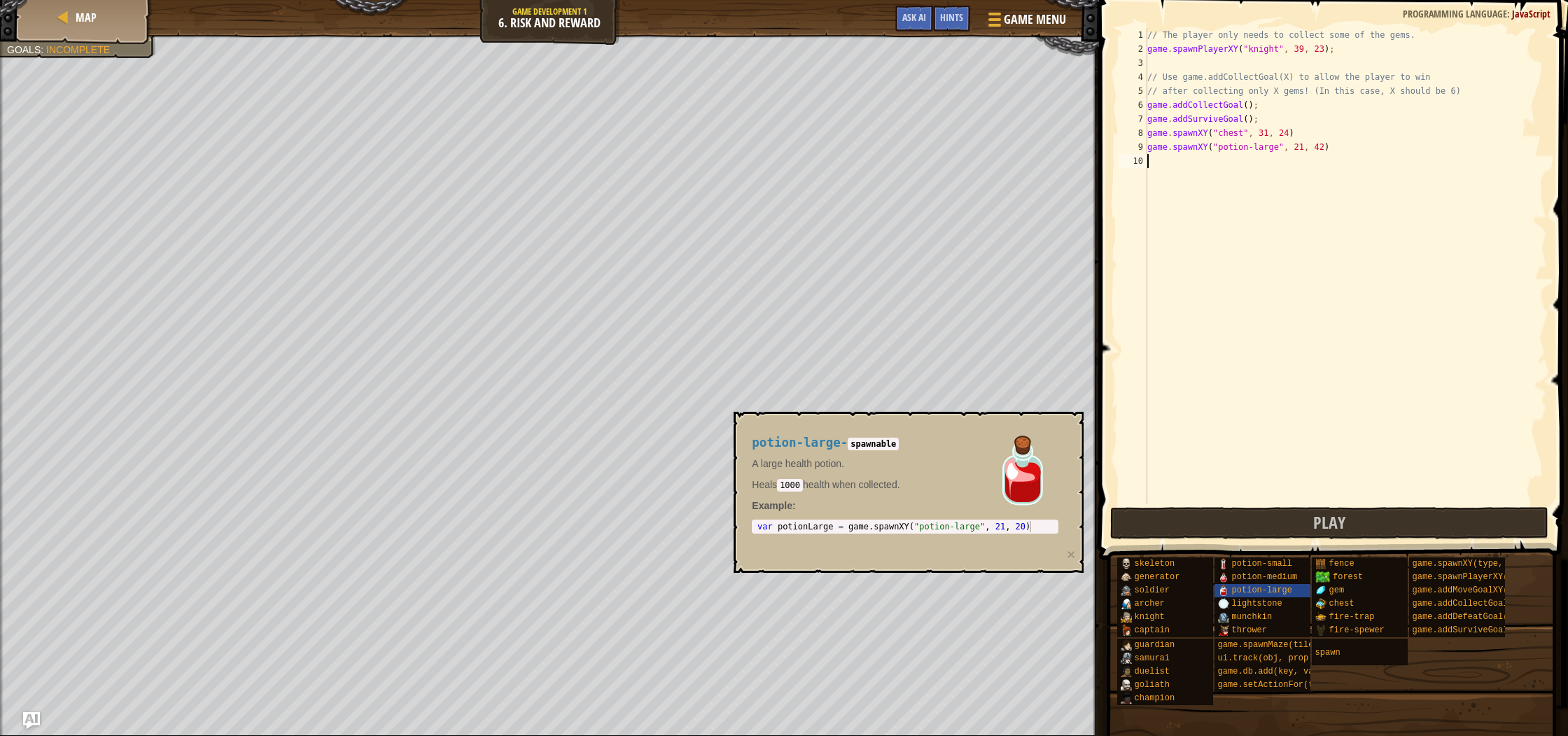
scroll to position [7, 0]
click at [1333, 509] on button "Play" at bounding box center [1329, 523] width 438 height 32
click at [1256, 514] on button "Play" at bounding box center [1329, 523] width 438 height 32
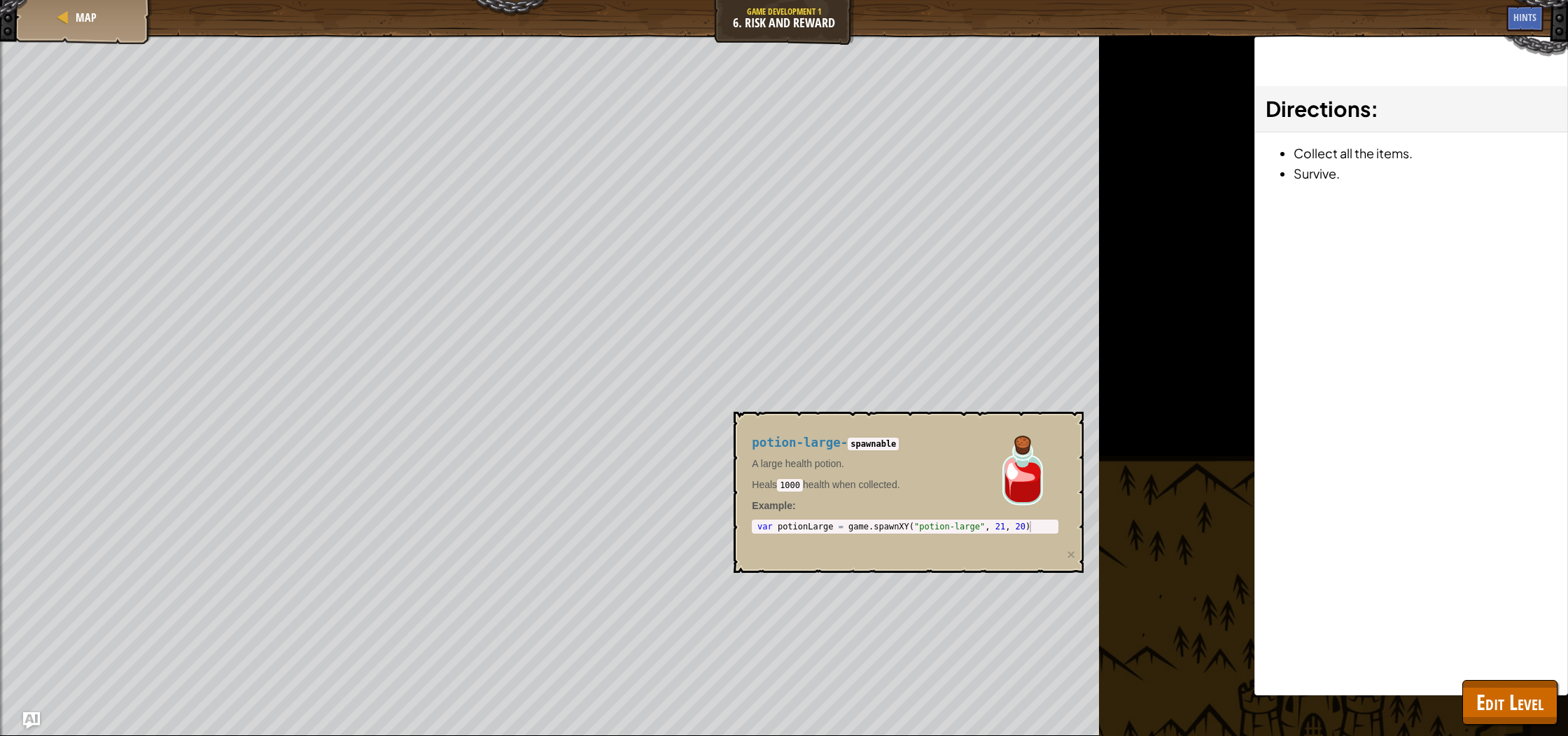
drag, startPoint x: 787, startPoint y: 490, endPoint x: 928, endPoint y: 467, distance: 142.9
click at [835, 484] on p "Heals 1000 health when collected." at bounding box center [904, 484] width 307 height 14
click at [883, 461] on p "A large health potion." at bounding box center [904, 463] width 307 height 14
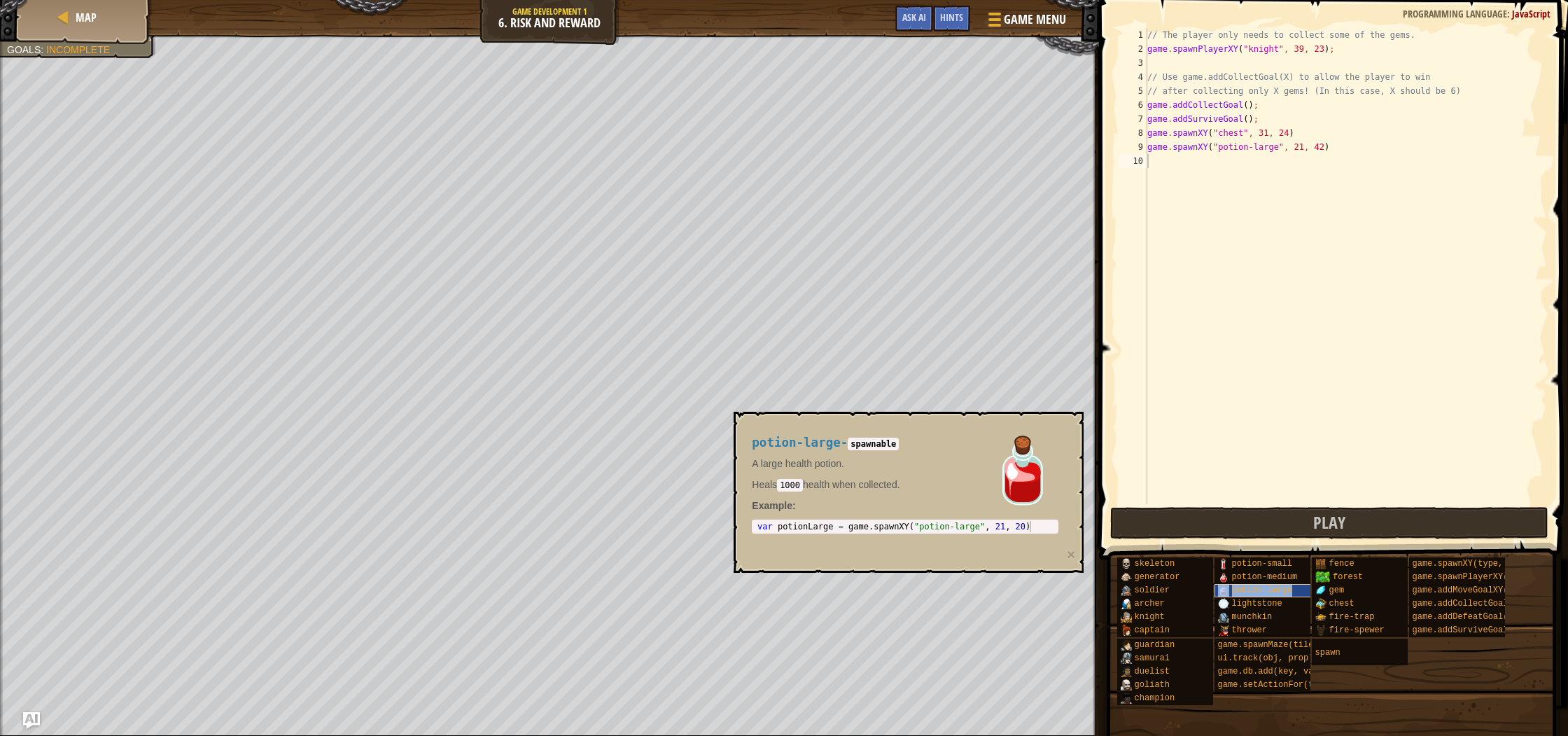
click at [1228, 593] on div "potion-large" at bounding box center [1292, 590] width 157 height 13
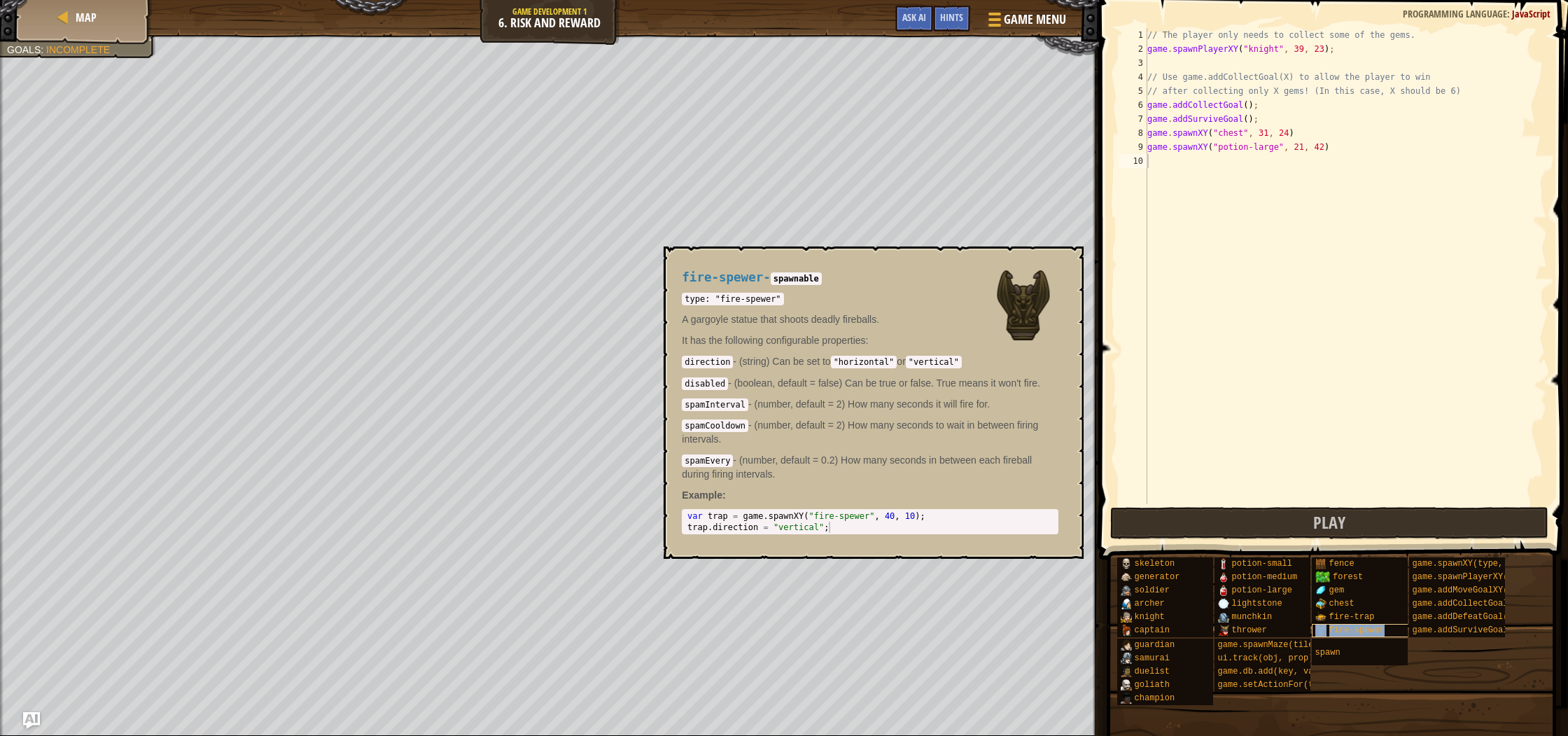
click at [1404, 633] on div "fire-spewer" at bounding box center [1390, 630] width 157 height 13
type textarea "var trap = game.spawnXY("fire-spewer", 40, 10);"
drag, startPoint x: 688, startPoint y: 516, endPoint x: 935, endPoint y: 519, distance: 247.0
click at [935, 519] on div "var trap = game . spawnXY ( "fire-spewer" , 40 , 10 ) ; trap . direction = "ver…" at bounding box center [870, 532] width 371 height 45
click at [1159, 159] on div "// The player only needs to collect some of the gems. game . spawnPlayerXY ( "k…" at bounding box center [1345, 279] width 403 height 504
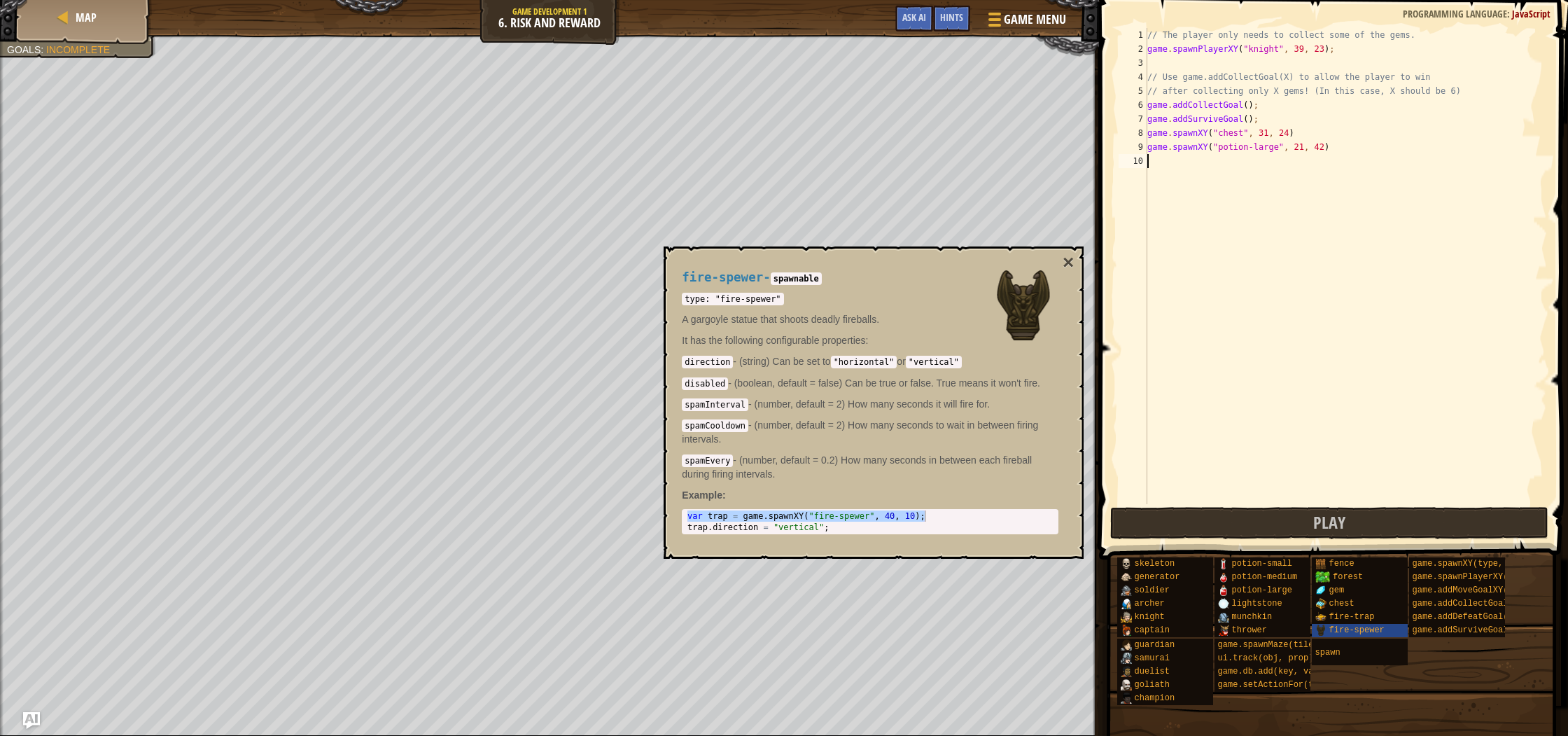
paste textarea "var trap = game.spawnXY("fire-spewer", 40, 10);"
click at [1066, 266] on button "×" at bounding box center [1068, 262] width 11 height 20
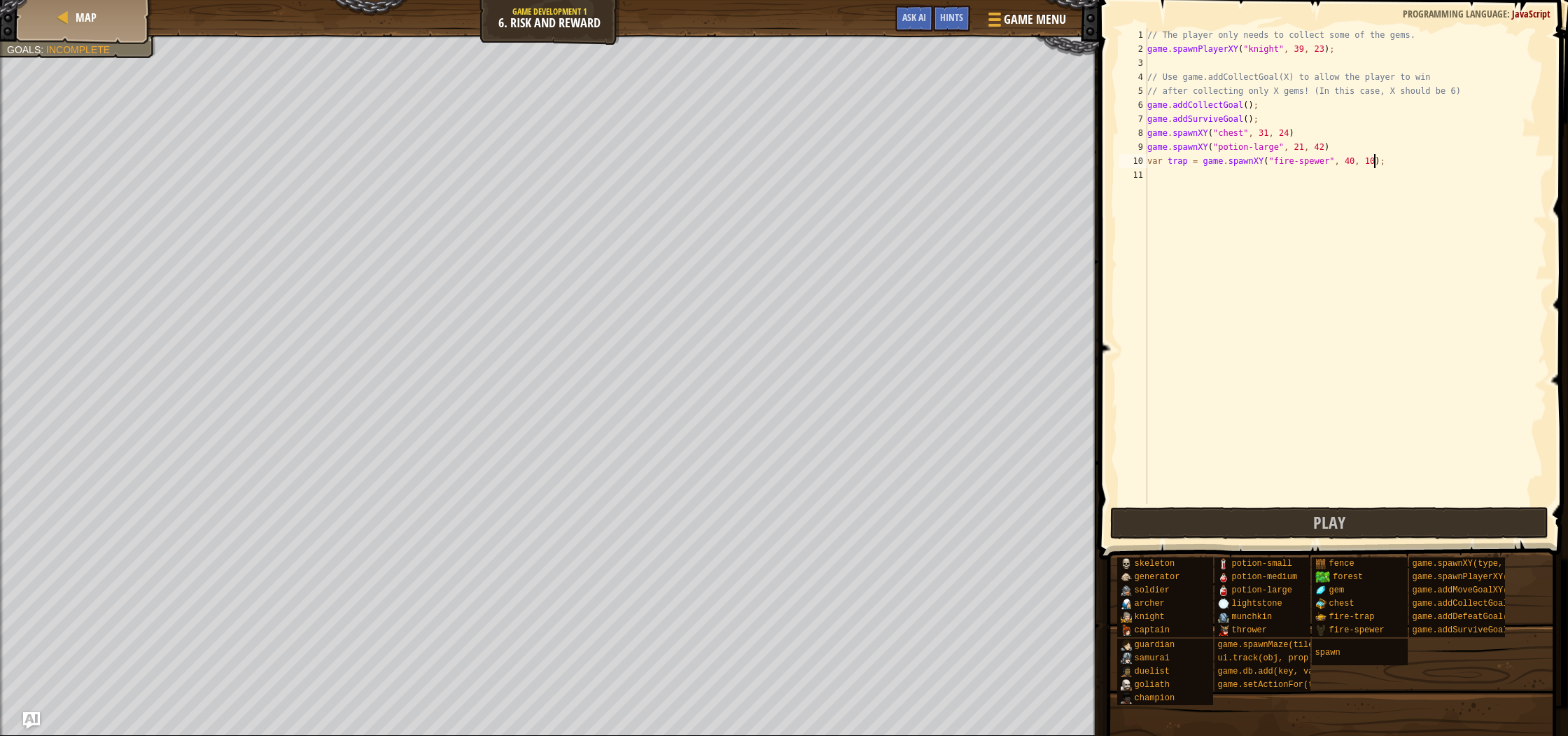
drag, startPoint x: 1373, startPoint y: 160, endPoint x: 1370, endPoint y: 189, distance: 29.2
click at [1373, 163] on div "// The player only needs to collect some of the gems. game . spawnPlayerXY ( "k…" at bounding box center [1345, 279] width 403 height 504
click at [1355, 158] on div "// The player only needs to collect some of the gems. game . spawnPlayerXY ( "k…" at bounding box center [1345, 279] width 403 height 504
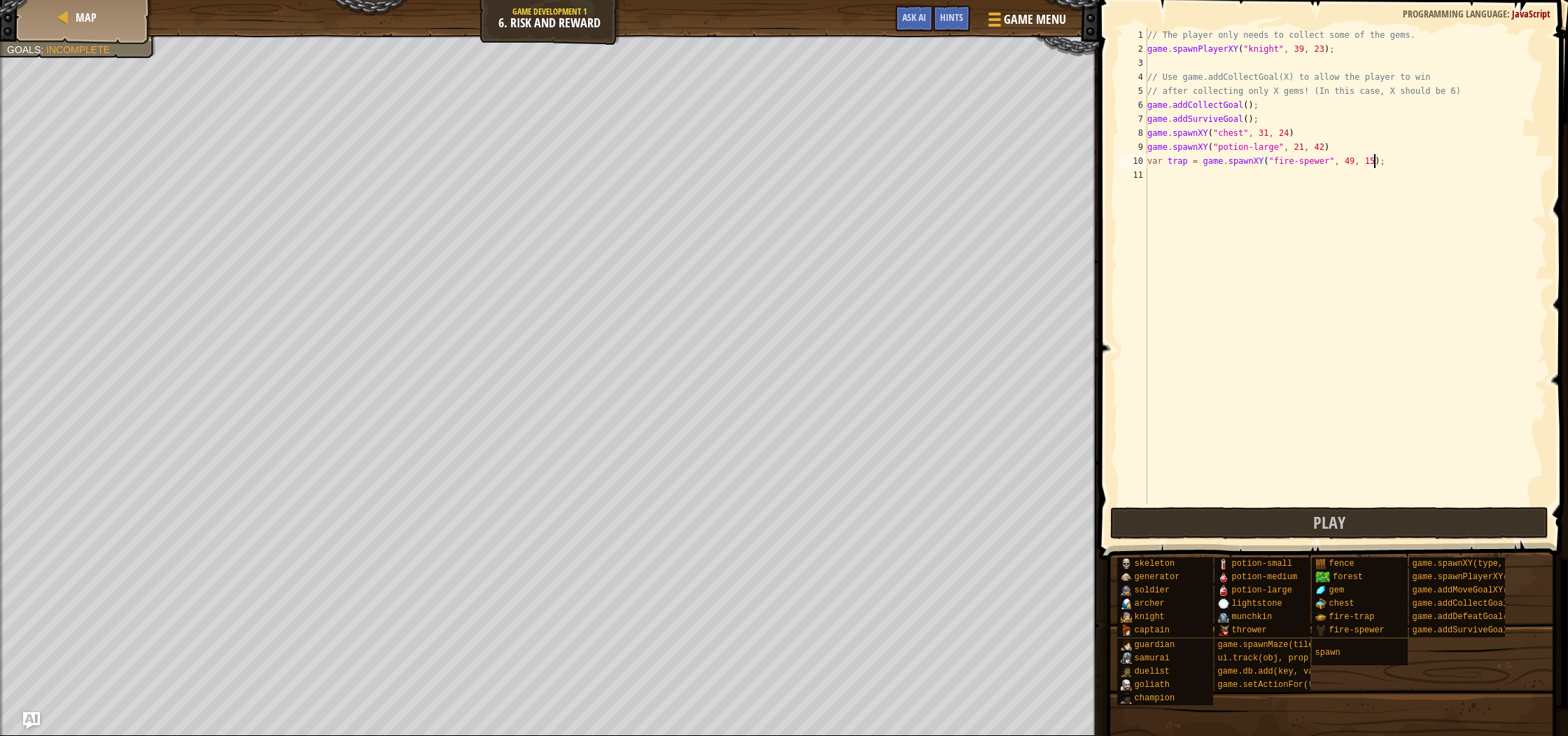
click at [1375, 160] on div "// The player only needs to collect some of the gems. game . spawnPlayerXY ( "k…" at bounding box center [1345, 279] width 403 height 504
type textarea "var trap = game.spawnXY("fire-spewer", 49, 22);"
click at [1153, 174] on div "// The player only needs to collect some of the gems. game . spawnPlayerXY ( "k…" at bounding box center [1345, 279] width 403 height 504
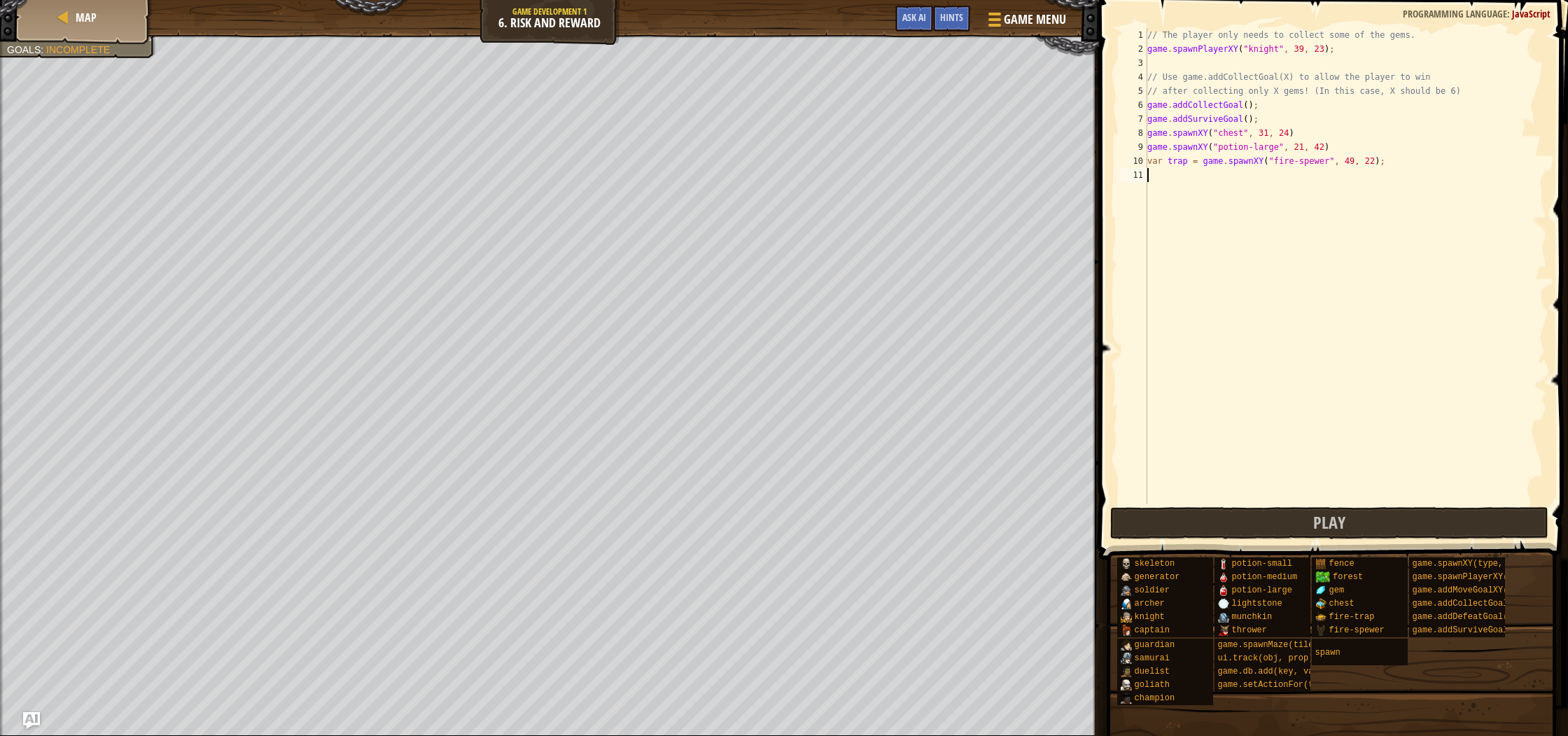
paste textarea "var trap = game.spawnXY("fire-spewer", 40, 10);"
click at [1351, 170] on div "// The player only needs to collect some of the gems. game . spawnPlayerXY ( "k…" at bounding box center [1345, 279] width 403 height 504
click at [1375, 176] on div "// The player only needs to collect some of the gems. game . spawnPlayerXY ( "k…" at bounding box center [1345, 279] width 403 height 504
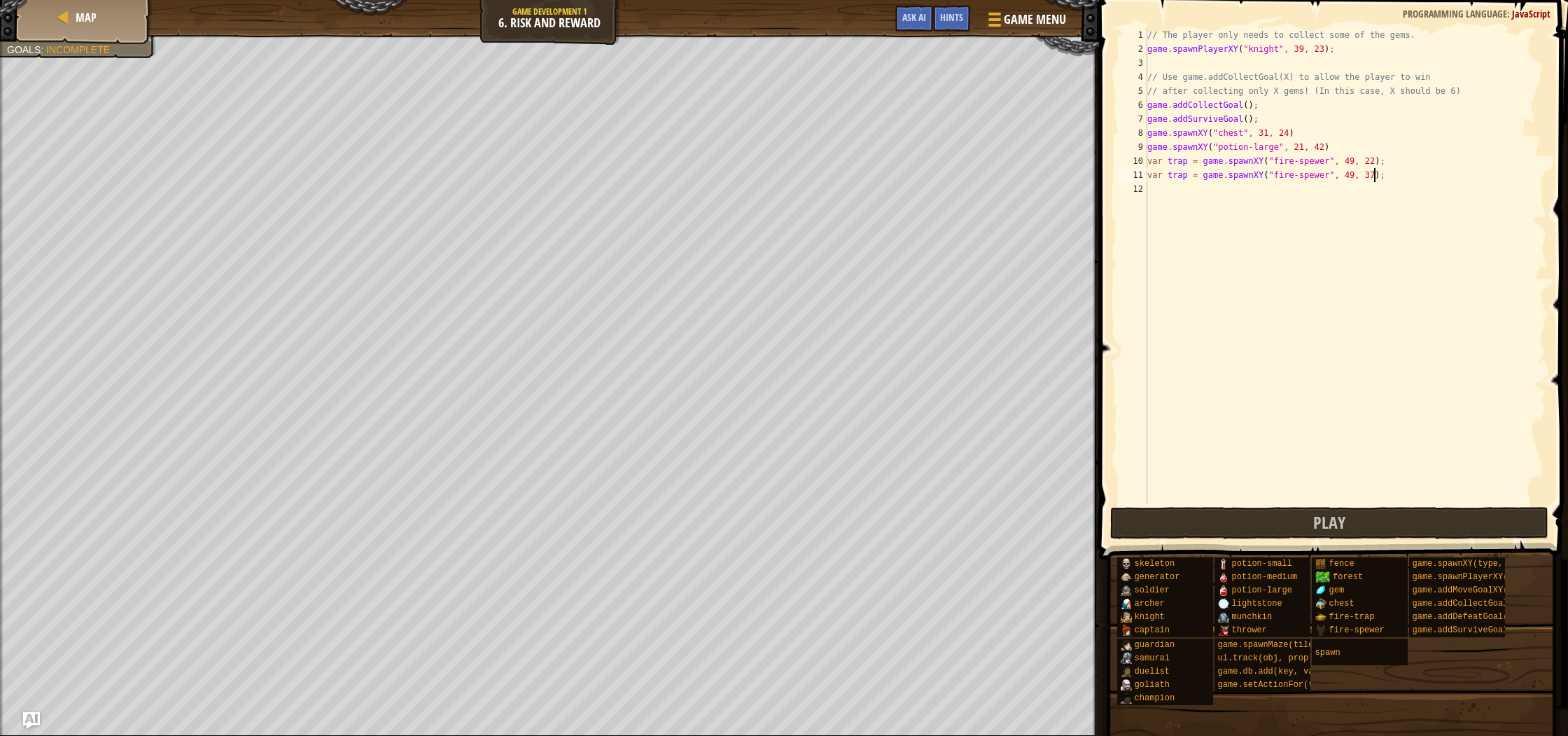
click at [1353, 172] on div "// The player only needs to collect some of the gems. game . spawnPlayerXY ( "k…" at bounding box center [1345, 279] width 403 height 504
type textarea "var trap = game.spawnXY("fire-spewer", 12, 37);"
click at [1336, 521] on span "Play" at bounding box center [1329, 523] width 32 height 23
click at [1339, 527] on span "Play" at bounding box center [1329, 523] width 32 height 23
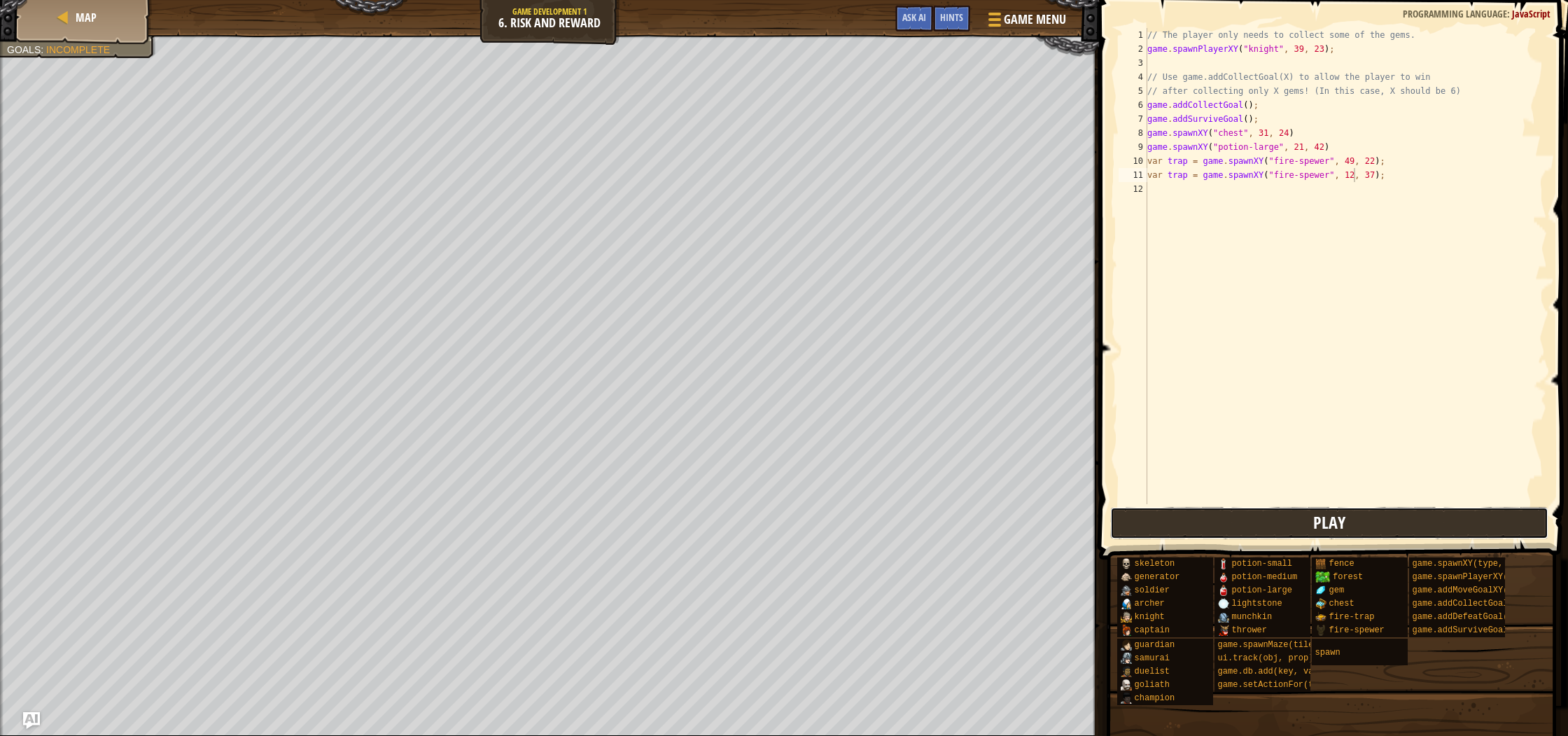
click at [1012, 501] on div "Map Game Development 1 6. Risk and Reward Game Menu Done Hints Ask AI 1 ההההההה…" at bounding box center [784, 368] width 1568 height 736
click at [1080, 514] on div "Map Game Development 1 6. Risk and Reward Game Menu Done Hints Ask AI 1 ההההההה…" at bounding box center [784, 368] width 1568 height 736
click at [1087, 509] on div "Map Game Development 1 6. Risk and Reward Game Menu Done Hints Ask AI 1 ההההההה…" at bounding box center [784, 368] width 1568 height 736
drag, startPoint x: 1203, startPoint y: 528, endPoint x: 1102, endPoint y: 528, distance: 101.0
click at [1186, 532] on button "Play" at bounding box center [1329, 523] width 438 height 32
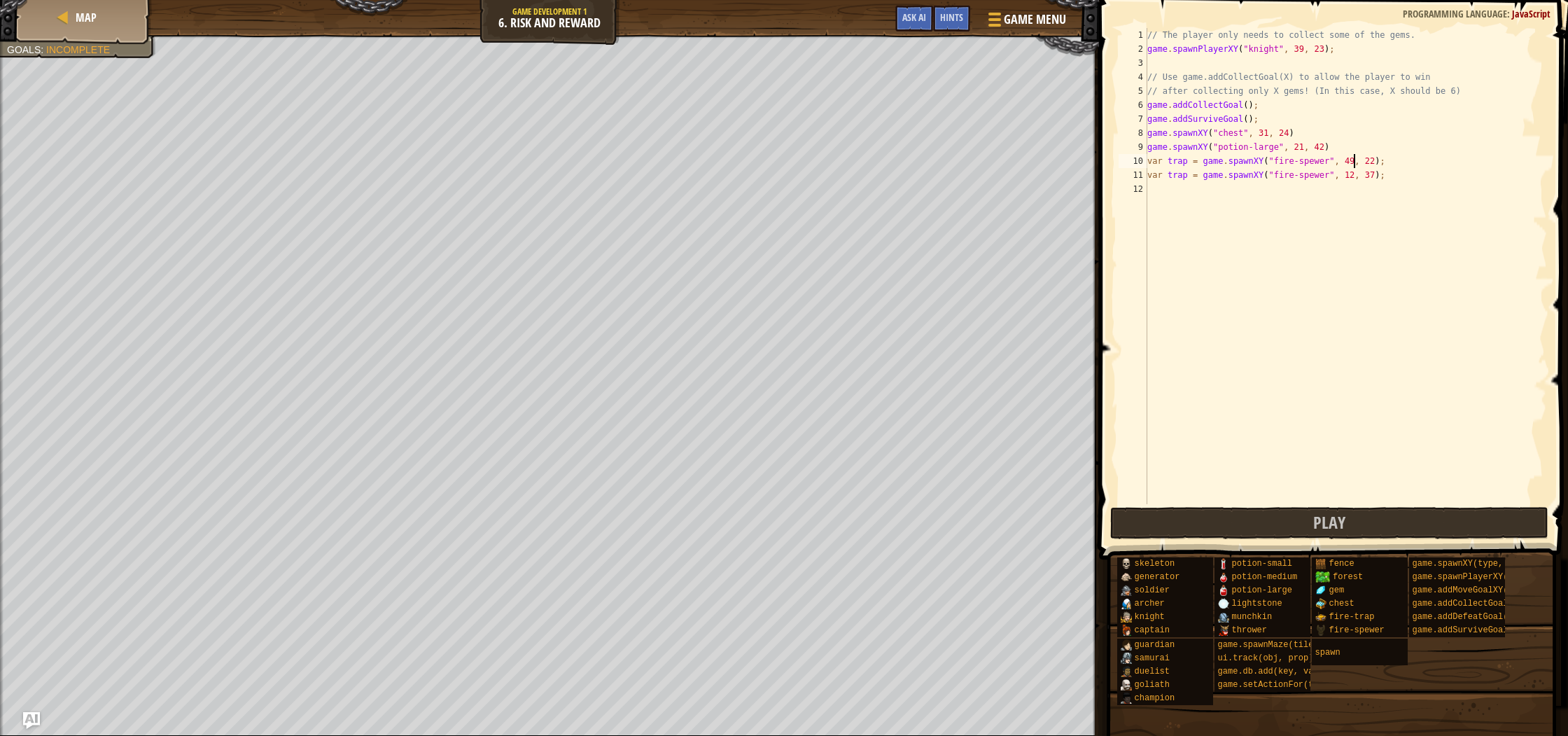
click at [1354, 164] on div "// The player only needs to collect some of the gems. game . spawnPlayerXY ( "k…" at bounding box center [1345, 279] width 403 height 504
drag, startPoint x: 1272, startPoint y: 523, endPoint x: 1146, endPoint y: 507, distance: 127.0
click at [1264, 522] on button "Play" at bounding box center [1329, 523] width 438 height 32
drag, startPoint x: 1373, startPoint y: 173, endPoint x: 1371, endPoint y: 206, distance: 33.1
click at [1373, 174] on div "// The player only needs to collect some of the gems. game . spawnPlayerXY ( "k…" at bounding box center [1345, 279] width 403 height 504
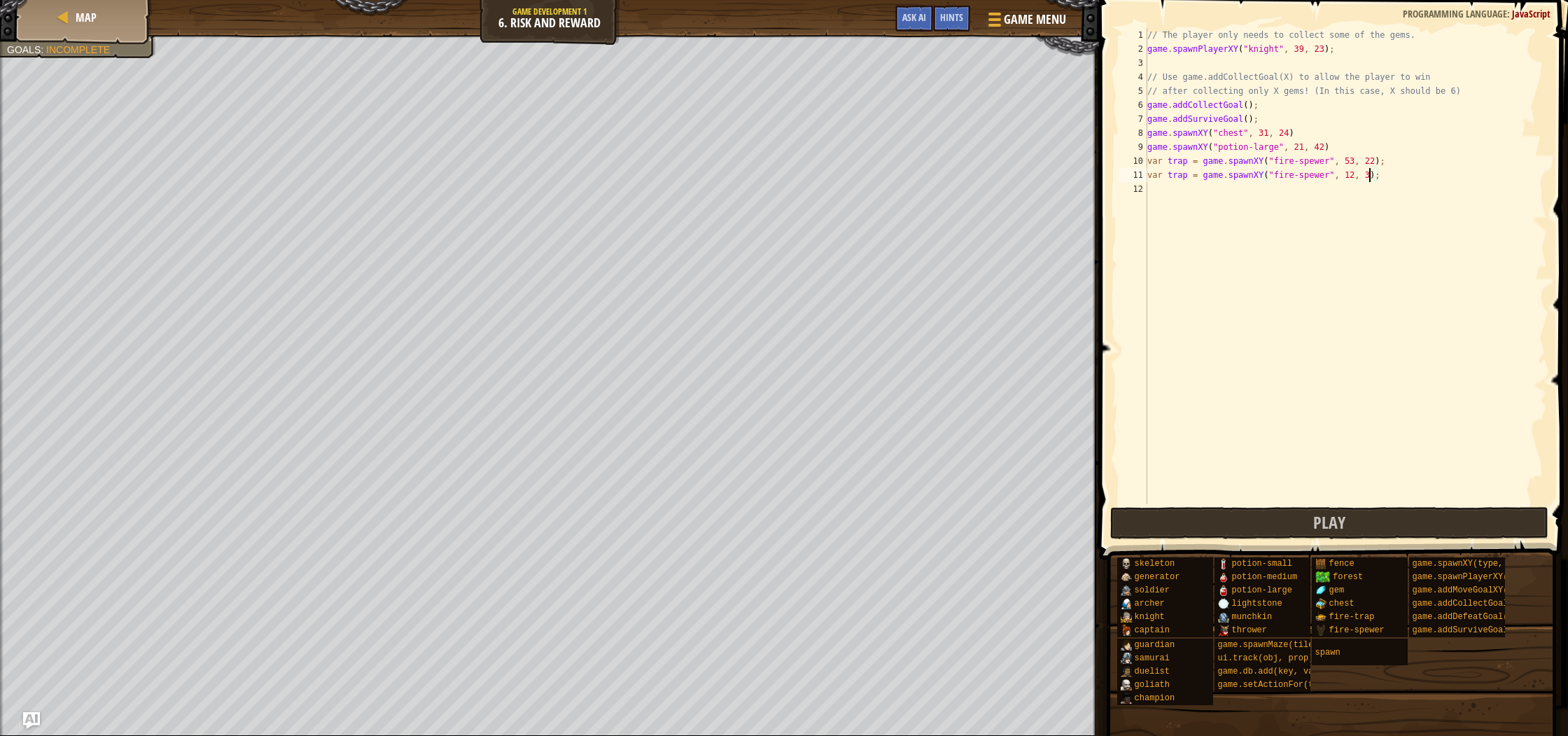
scroll to position [7, 18]
click at [1375, 161] on div "// The player only needs to collect some of the gems. game . spawnPlayerXY ( "k…" at bounding box center [1345, 279] width 403 height 504
click at [1357, 175] on div "// The player only needs to collect some of the gems. game . spawnPlayerXY ( "k…" at bounding box center [1345, 279] width 403 height 504
drag, startPoint x: 1352, startPoint y: 175, endPoint x: 1353, endPoint y: 193, distance: 18.0
click at [1353, 178] on div "// The player only needs to collect some of the gems. game . spawnPlayerXY ( "k…" at bounding box center [1345, 279] width 403 height 504
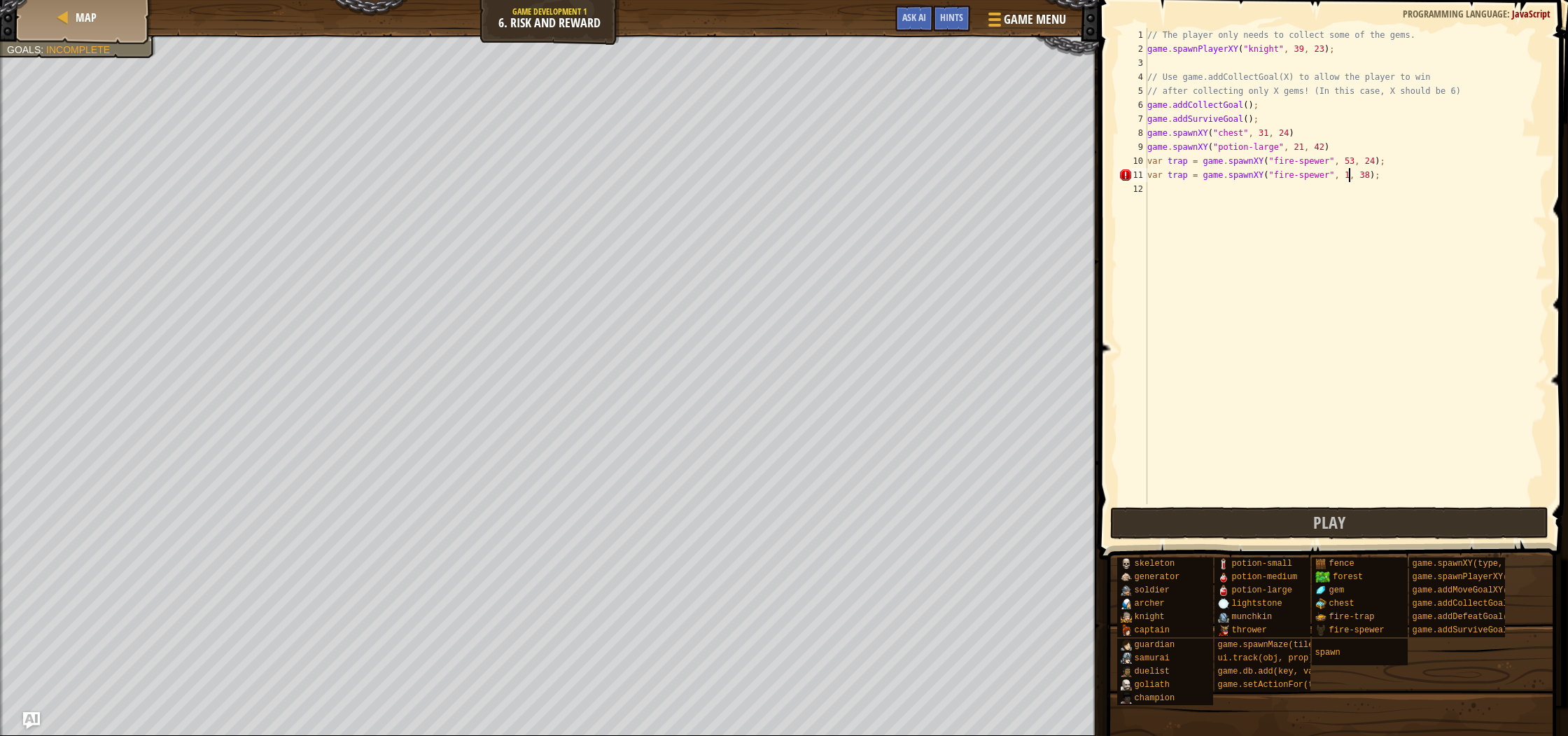
scroll to position [7, 17]
click at [1354, 160] on div "// The player only needs to collect some of the gems. game . spawnPlayerXY ( "k…" at bounding box center [1345, 279] width 403 height 504
type textarea "var trap = game.spawnXY("fire-spewer", 59, 24);"
drag, startPoint x: 1183, startPoint y: 515, endPoint x: 1217, endPoint y: 518, distance: 34.1
click at [1198, 515] on button "Play" at bounding box center [1329, 523] width 438 height 32
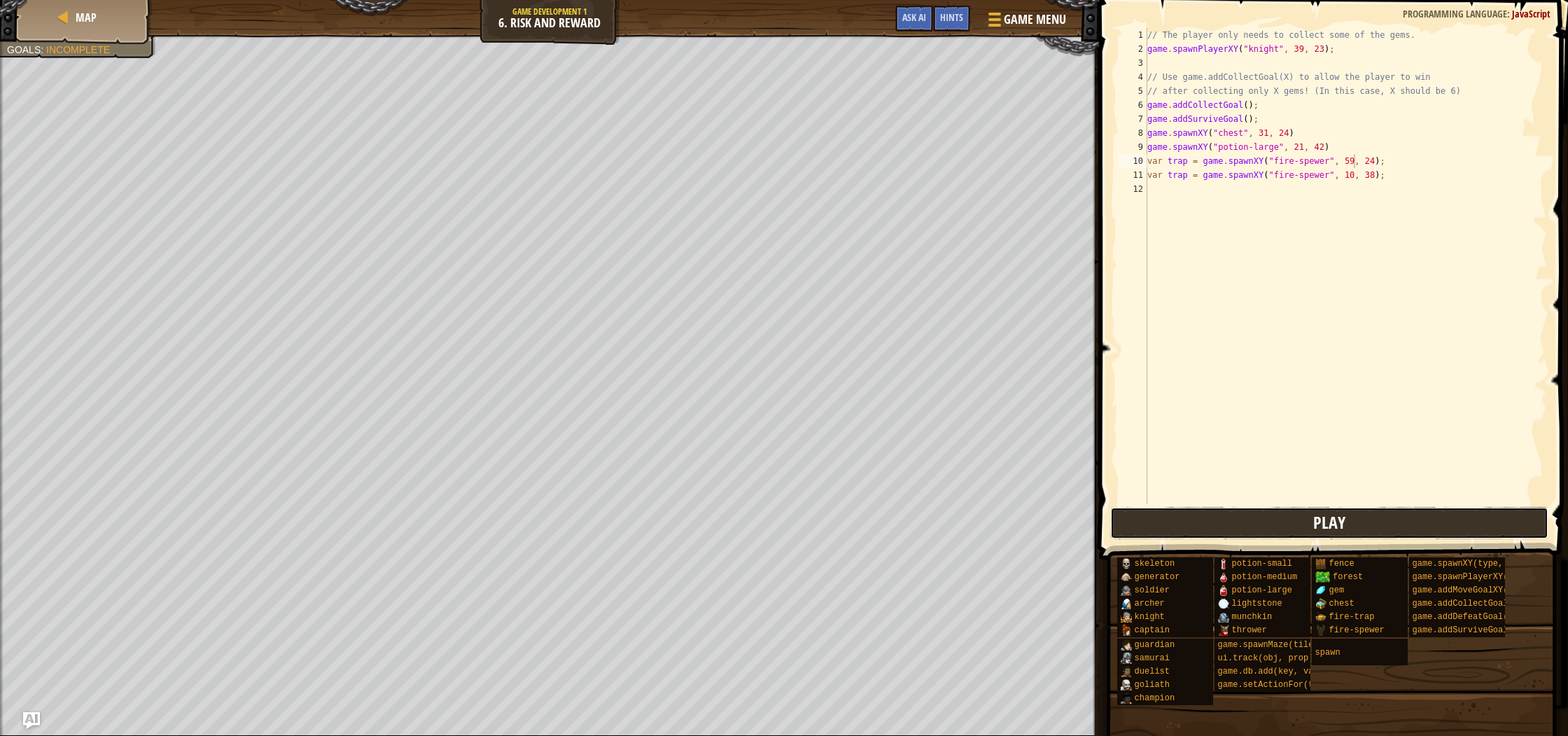
click at [1142, 508] on button "Play" at bounding box center [1329, 523] width 438 height 32
drag, startPoint x: 1325, startPoint y: 532, endPoint x: 1210, endPoint y: 540, distance: 115.3
click at [1312, 535] on button "Play" at bounding box center [1329, 523] width 438 height 32
click at [1247, 519] on button "Play" at bounding box center [1329, 523] width 438 height 32
drag, startPoint x: 1220, startPoint y: 519, endPoint x: 1140, endPoint y: 539, distance: 82.5
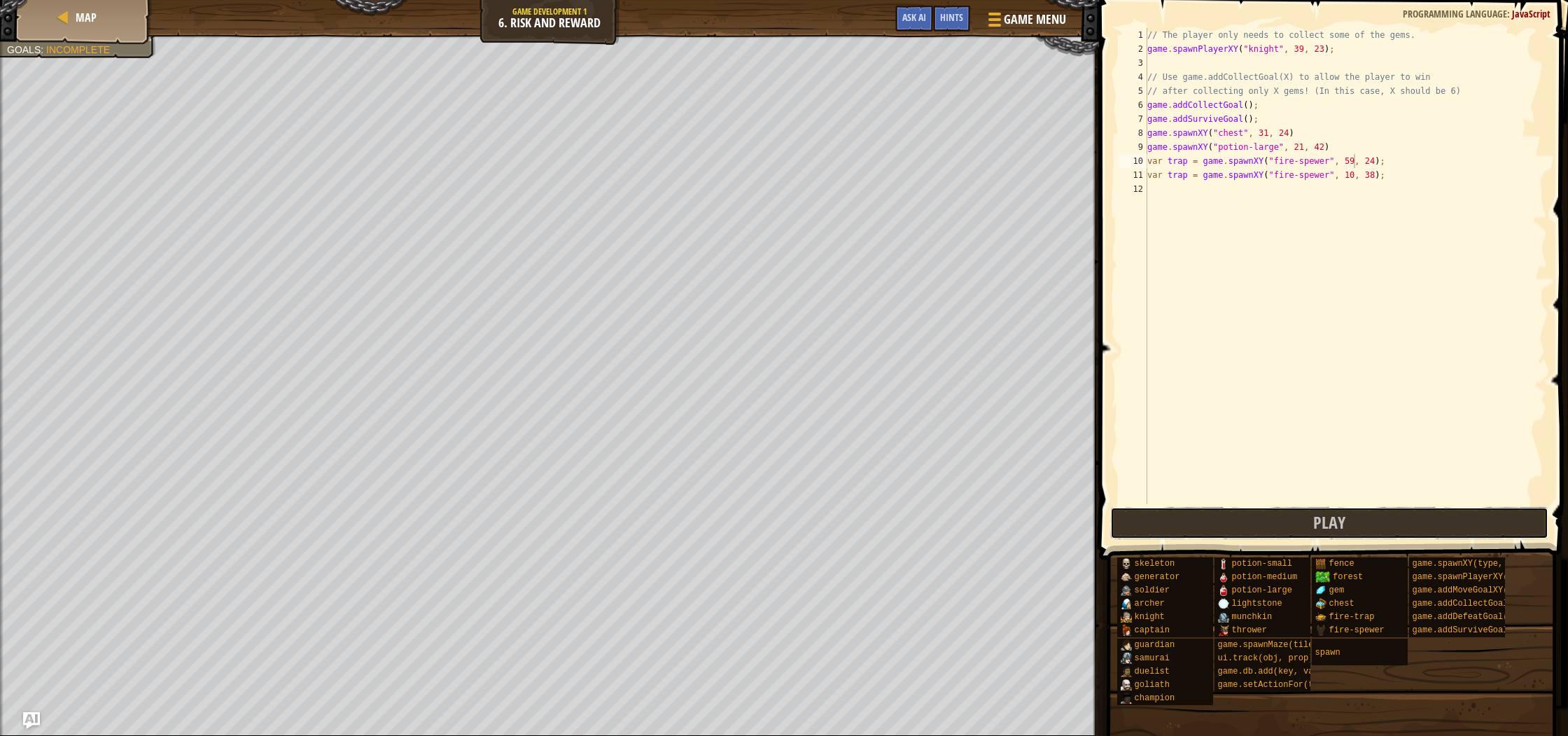
click at [1219, 519] on button "Play" at bounding box center [1329, 523] width 438 height 32
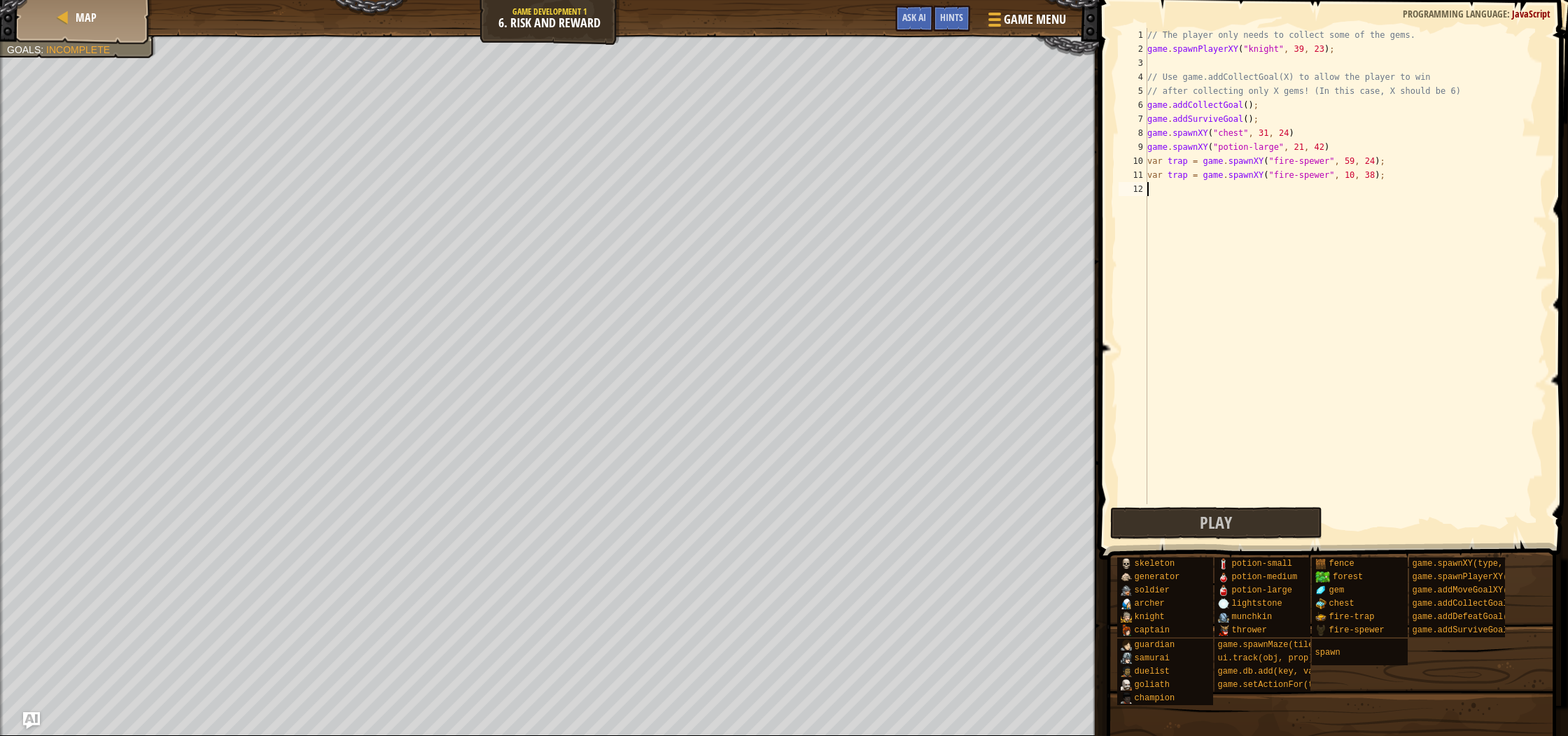
scroll to position [7, 0]
click at [1157, 190] on div "// The player only needs to collect some of the gems. game . spawnPlayerXY ( "k…" at bounding box center [1345, 279] width 403 height 504
click at [1248, 108] on div "// The player only needs to collect some of the gems. game . spawnPlayerXY ( "k…" at bounding box center [1345, 279] width 403 height 504
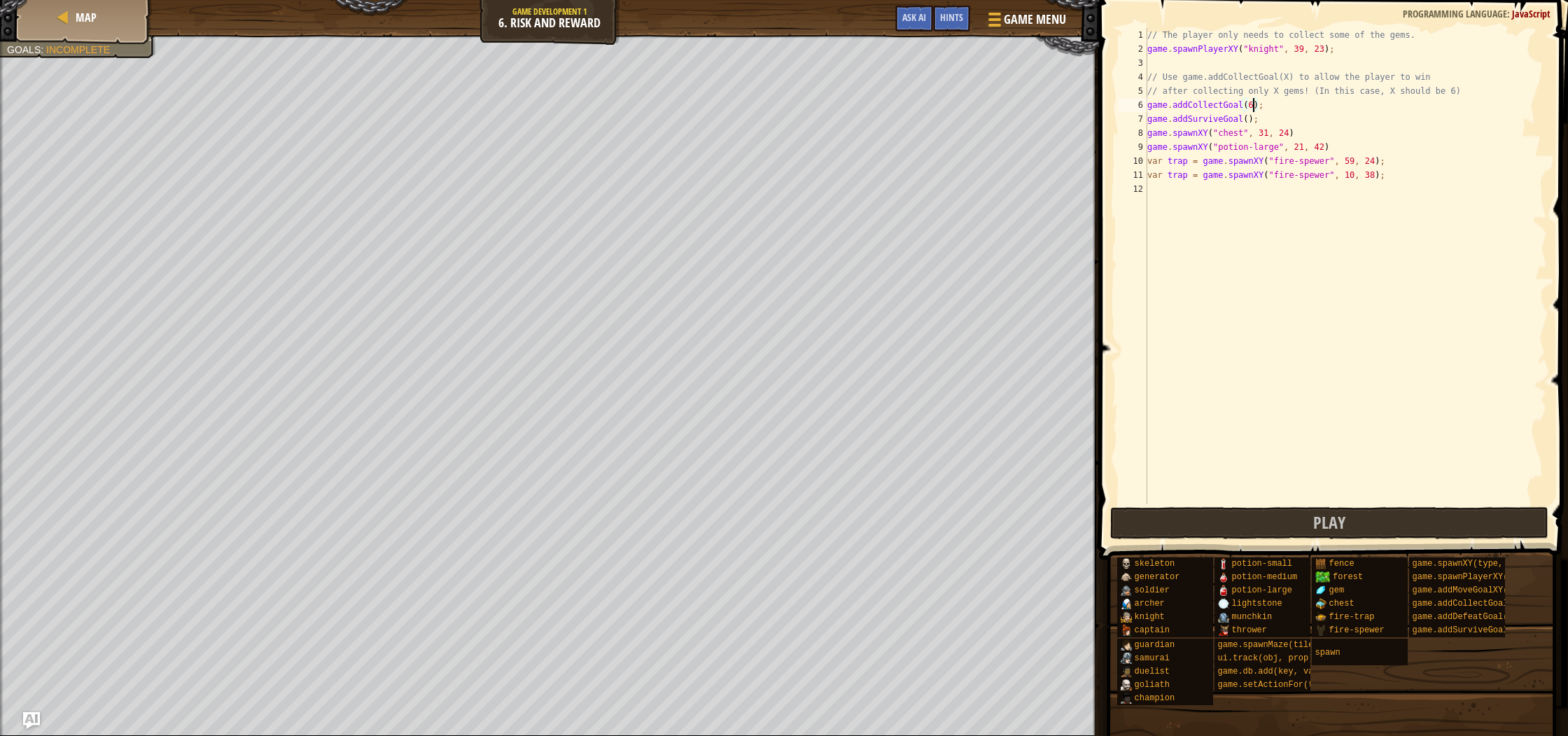
scroll to position [7, 9]
type textarea "game.addCollectGoal(6);"
click at [1247, 527] on button "Play" at bounding box center [1329, 523] width 438 height 32
drag, startPoint x: 1241, startPoint y: 513, endPoint x: 1102, endPoint y: 507, distance: 139.1
click at [1218, 511] on button "Play" at bounding box center [1329, 523] width 438 height 32
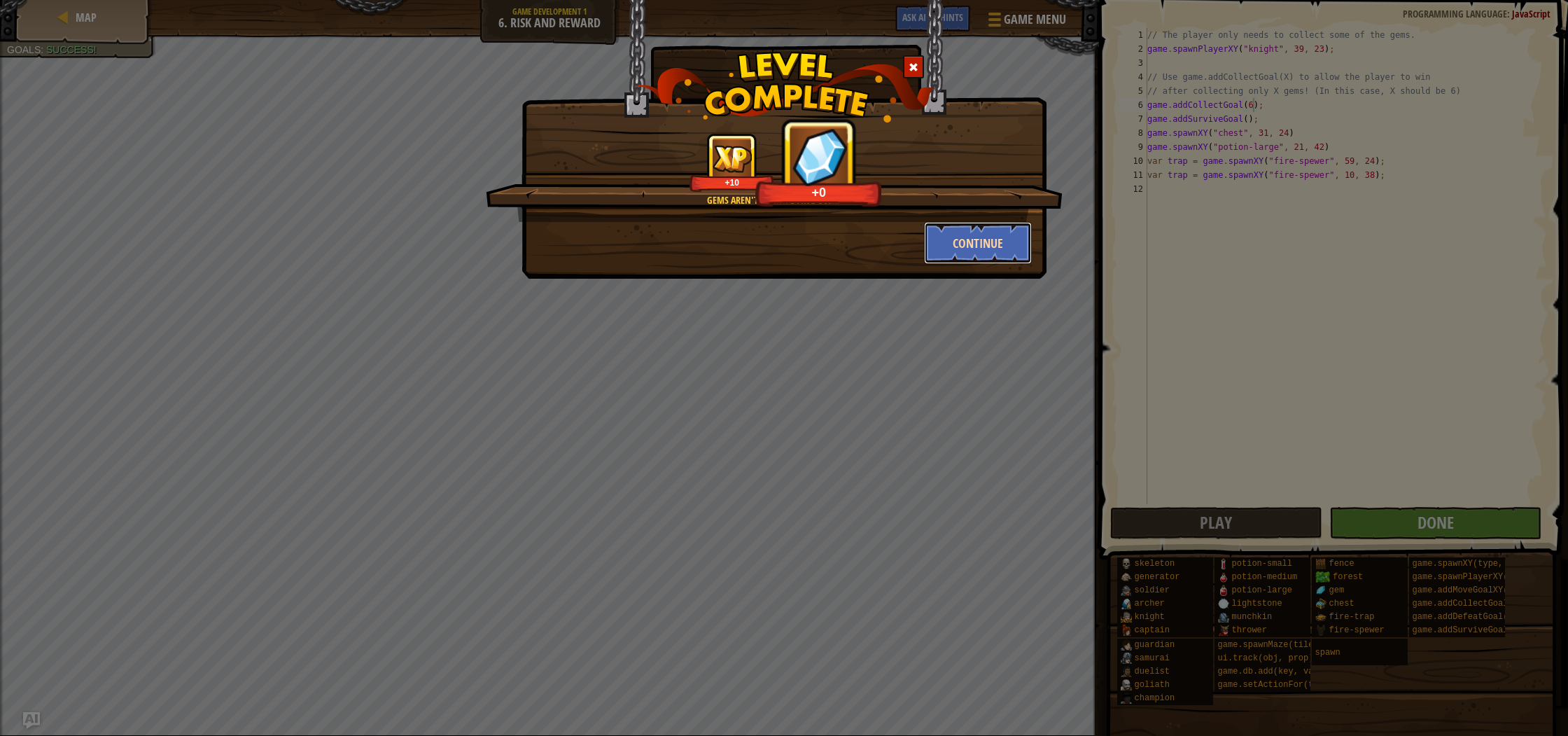
click at [979, 247] on button "Continue" at bounding box center [978, 243] width 109 height 42
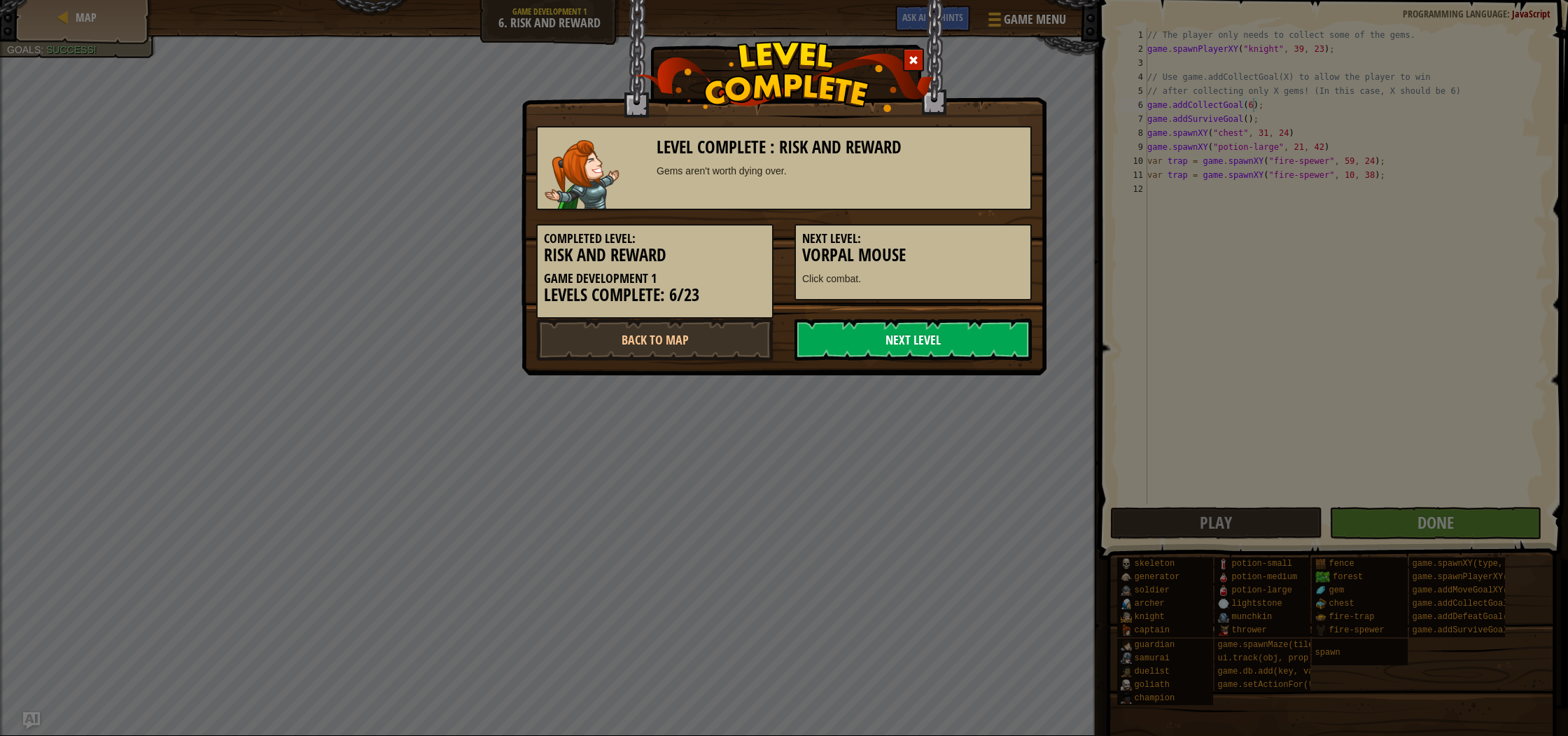
click at [927, 333] on link "Next Level" at bounding box center [912, 339] width 237 height 42
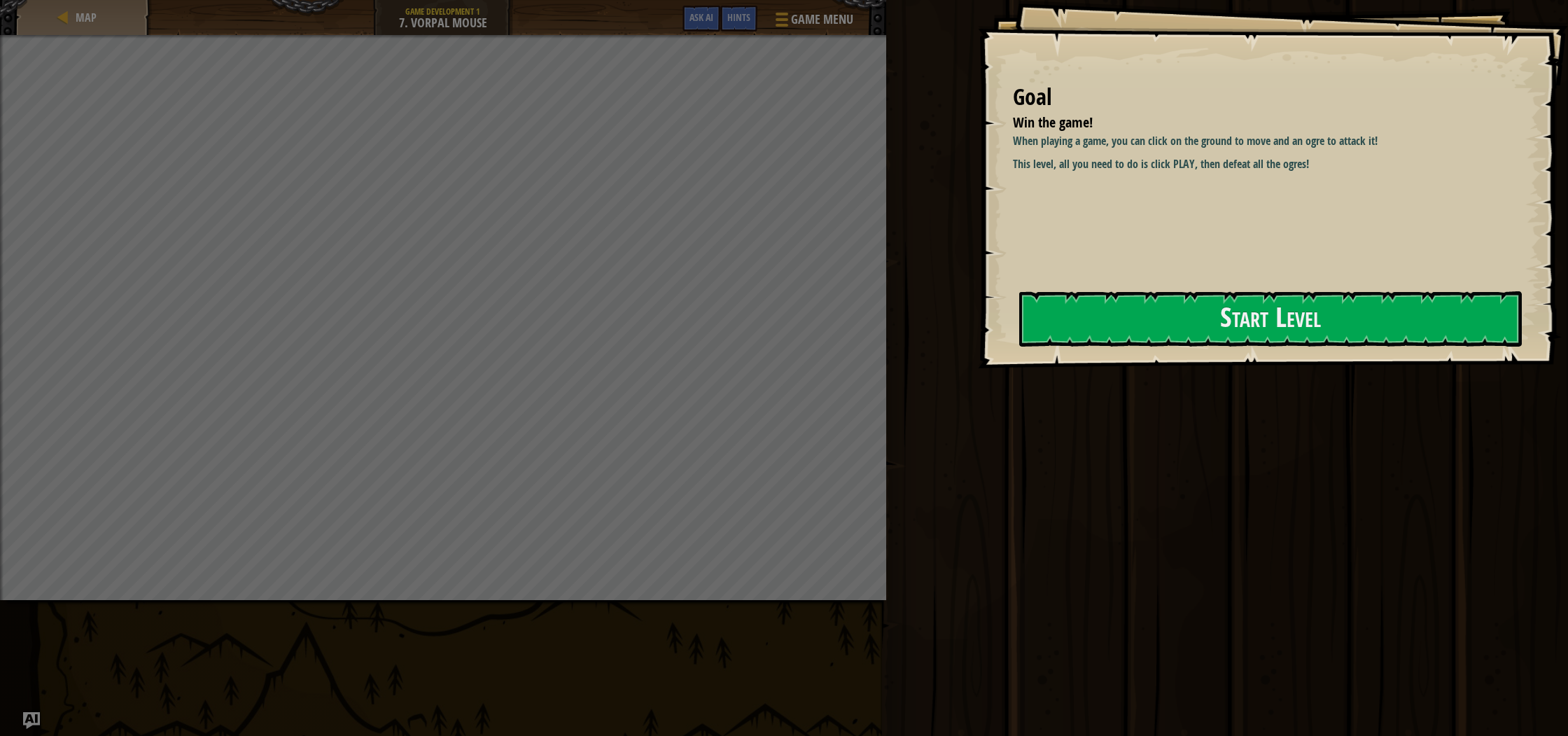
click at [1182, 284] on div "Goal Win the game! When playing a game, you can click on the ground to move and…" at bounding box center [1273, 184] width 590 height 368
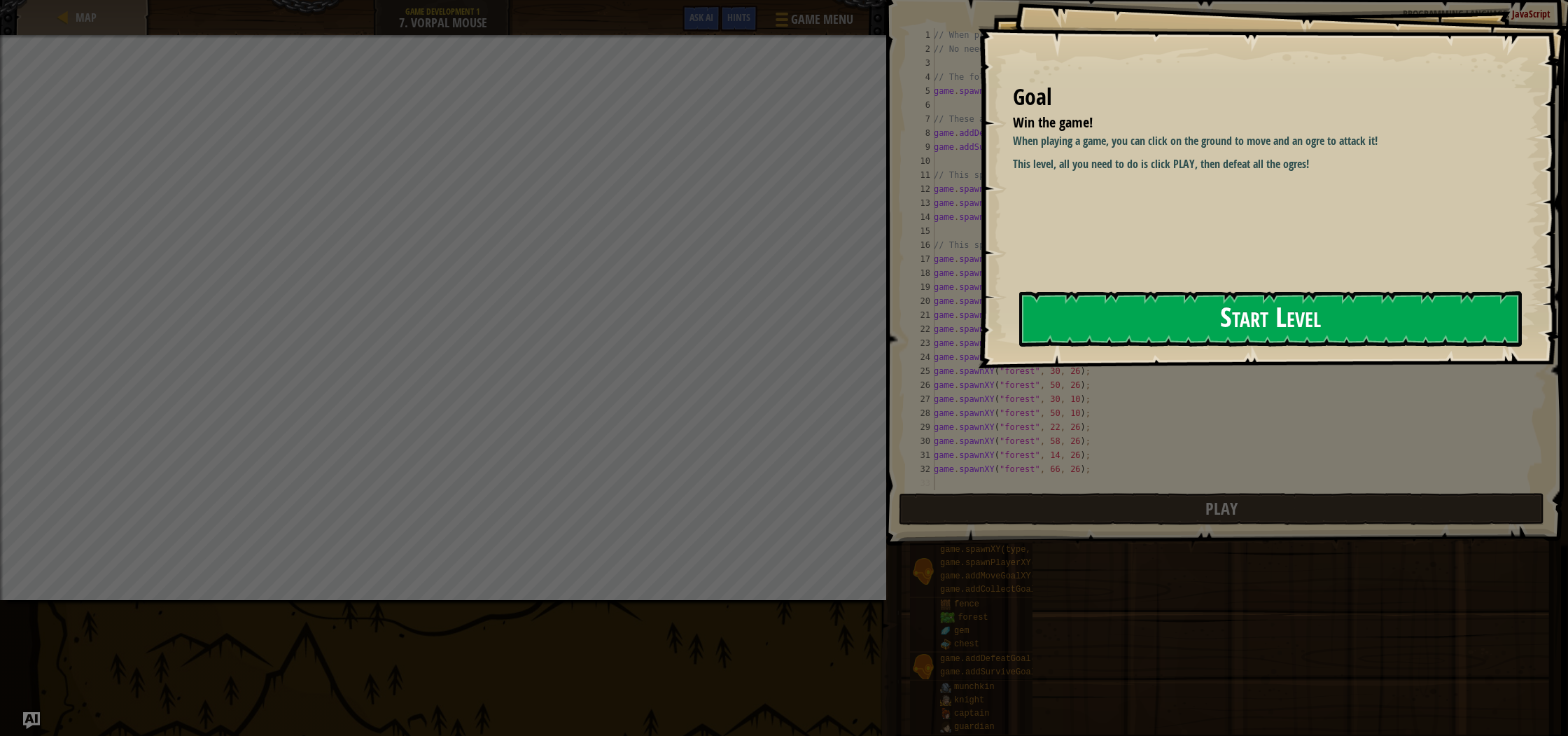
click at [1171, 299] on button "Start Level" at bounding box center [1270, 319] width 503 height 55
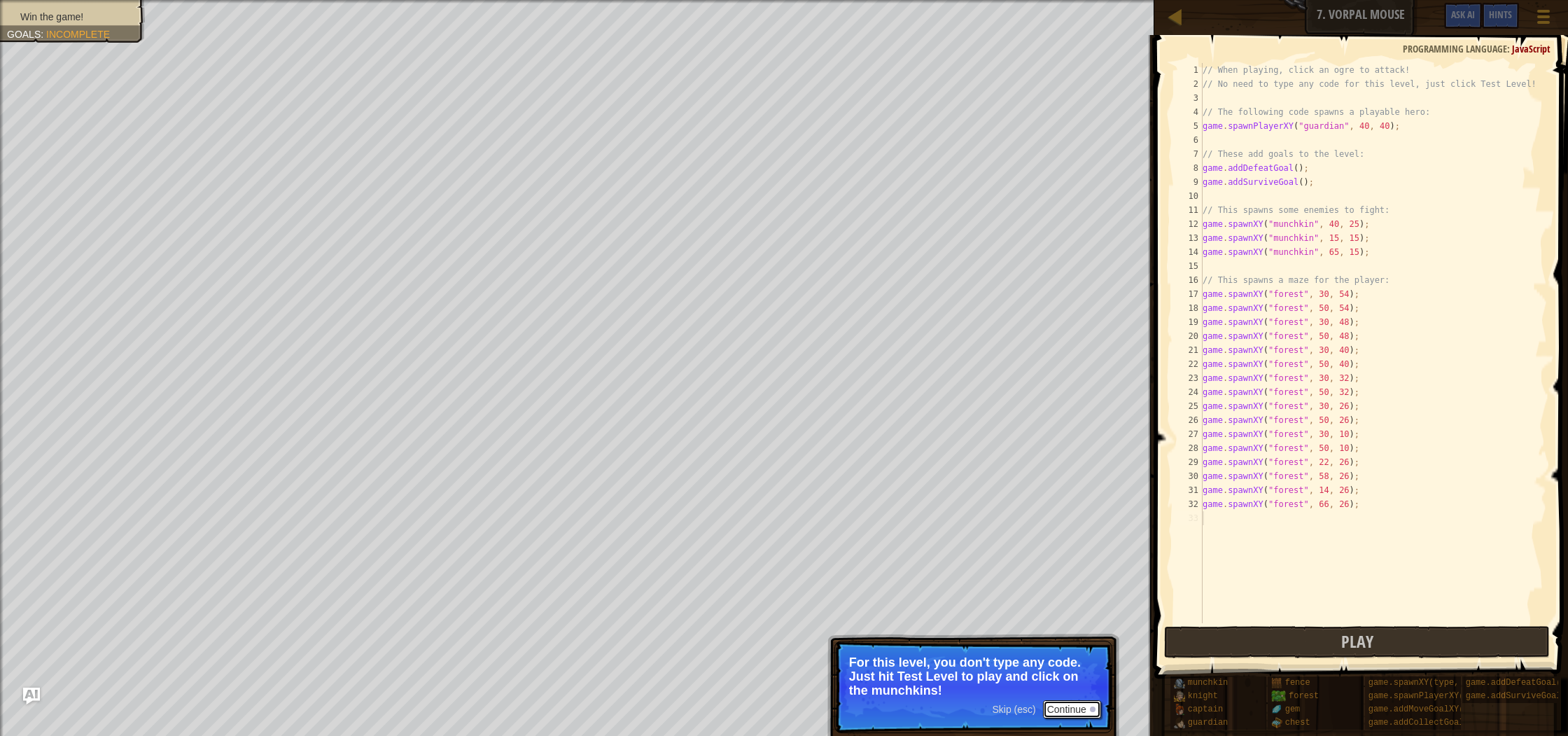
click at [1066, 710] on button "Continue" at bounding box center [1071, 708] width 58 height 18
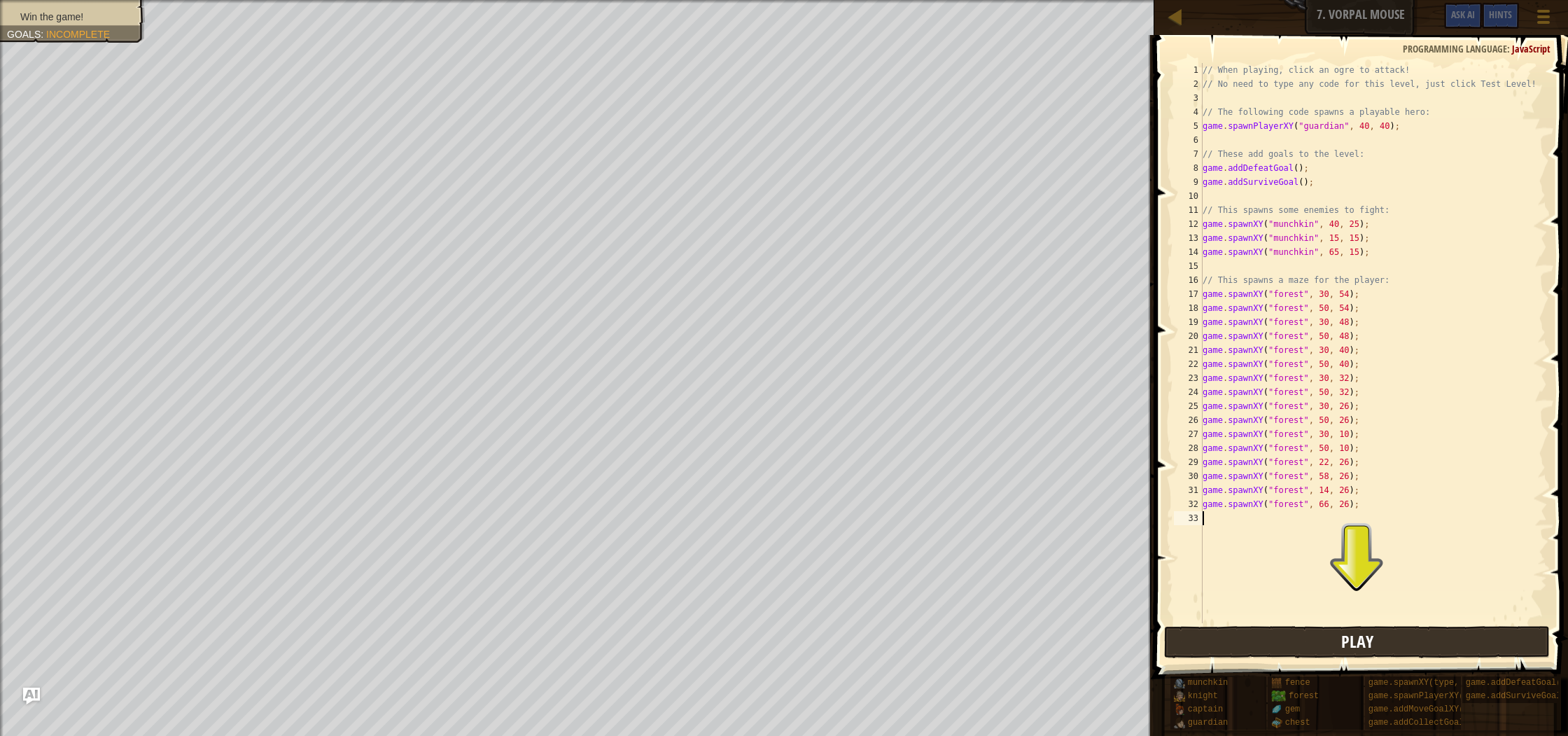
scroll to position [7, 0]
click at [1286, 642] on button "Play" at bounding box center [1356, 642] width 385 height 32
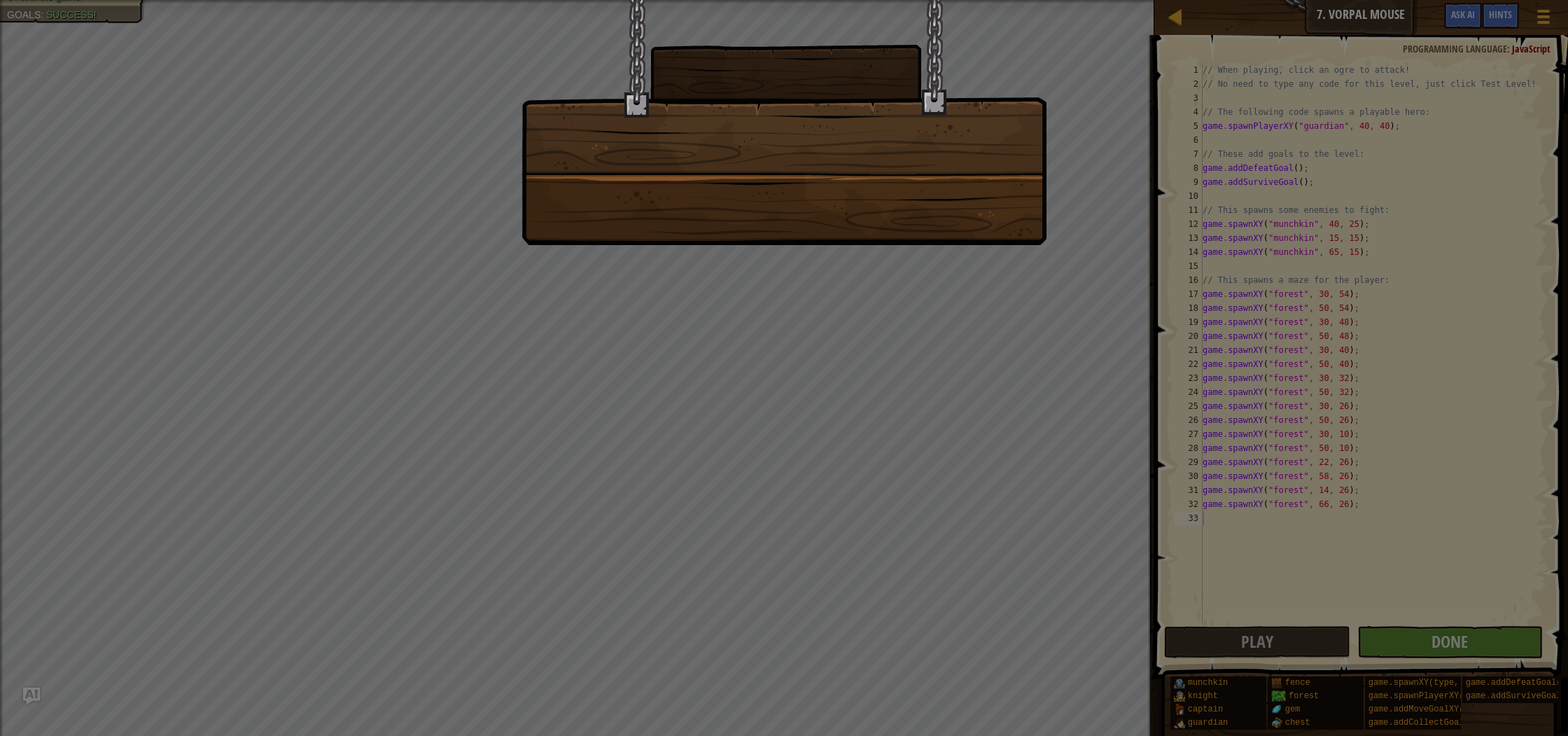
click at [1488, 646] on div at bounding box center [784, 368] width 1568 height 736
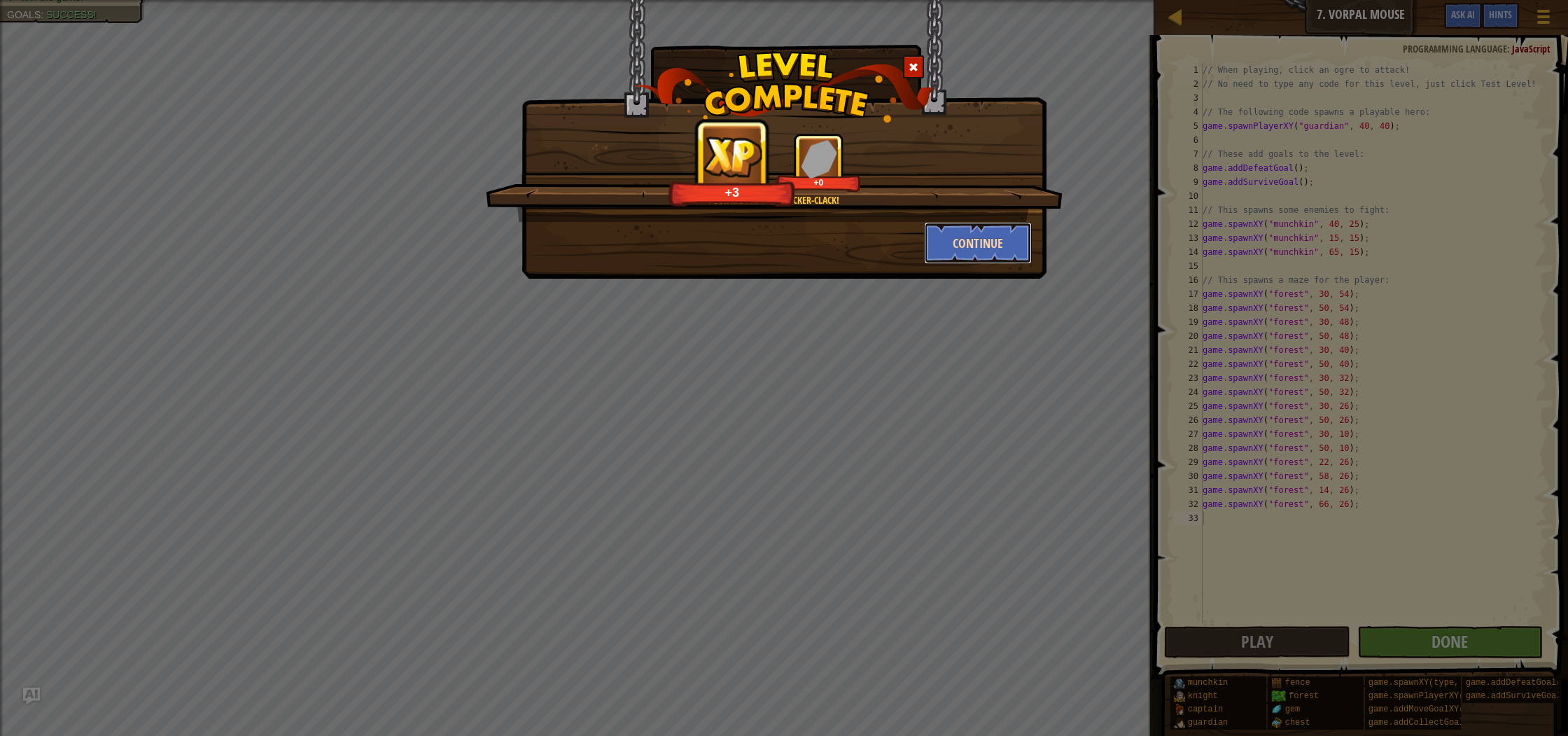
click at [952, 247] on button "Continue" at bounding box center [978, 243] width 109 height 42
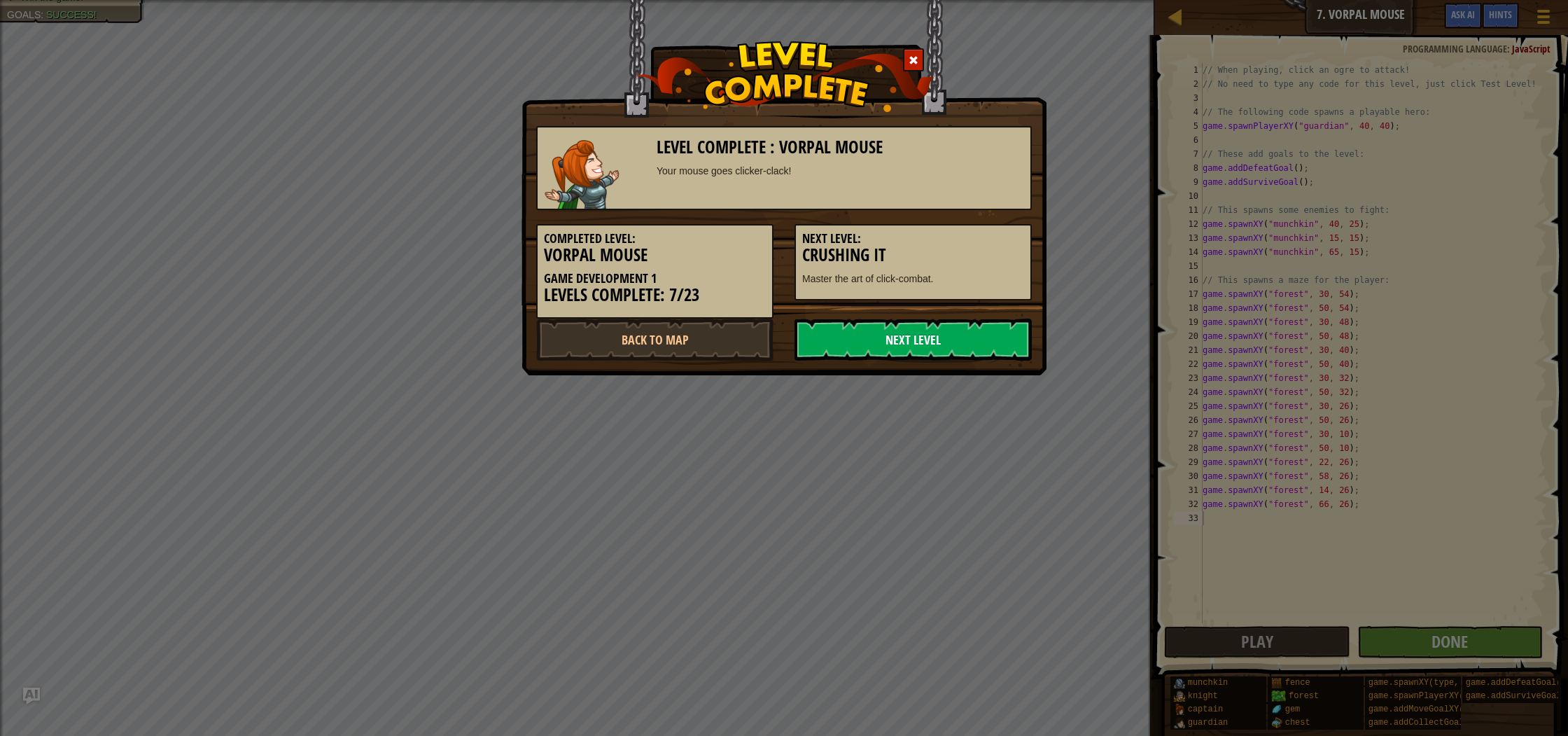
click at [870, 342] on link "Next Level" at bounding box center [912, 339] width 237 height 42
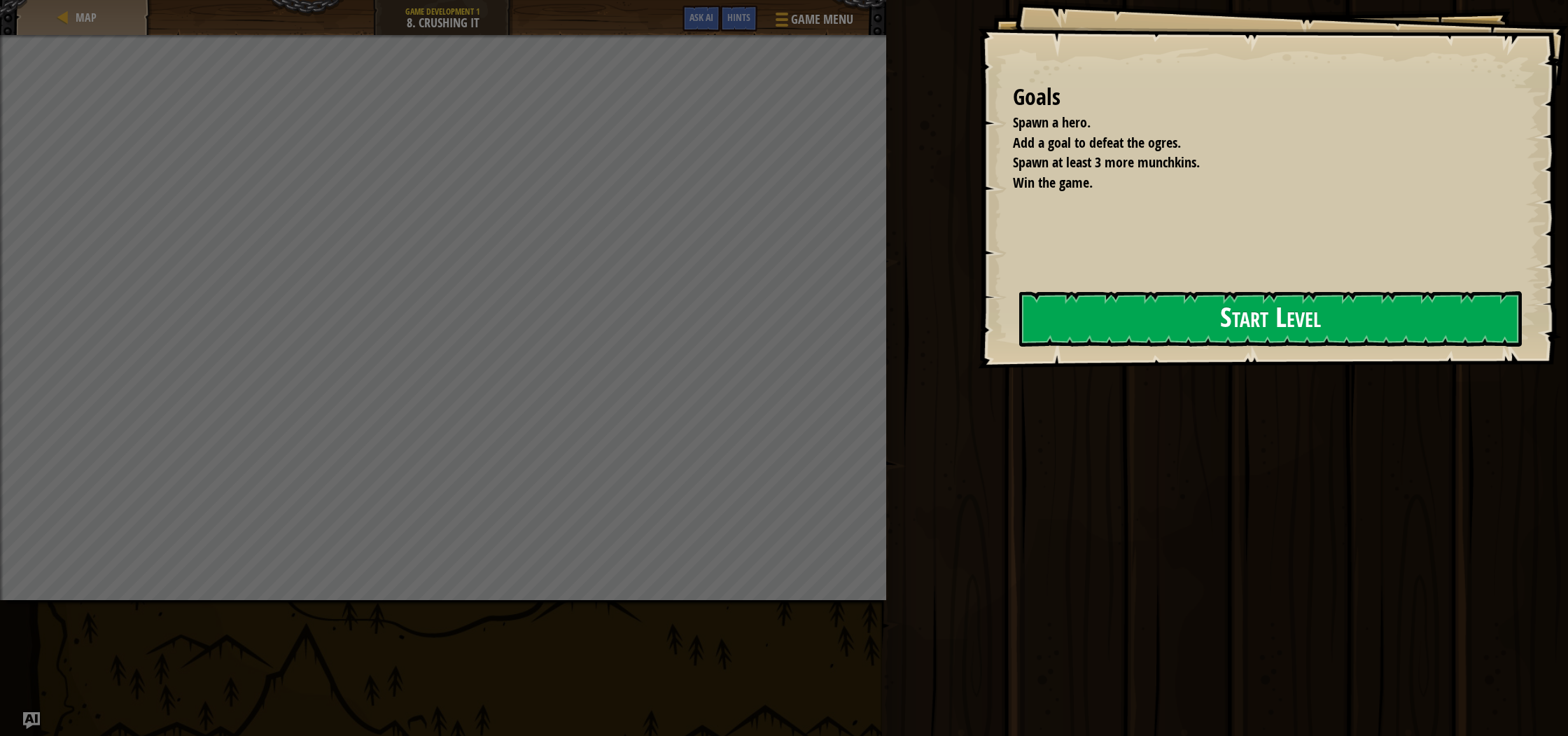
click at [1121, 345] on button "Start Level" at bounding box center [1270, 319] width 503 height 55
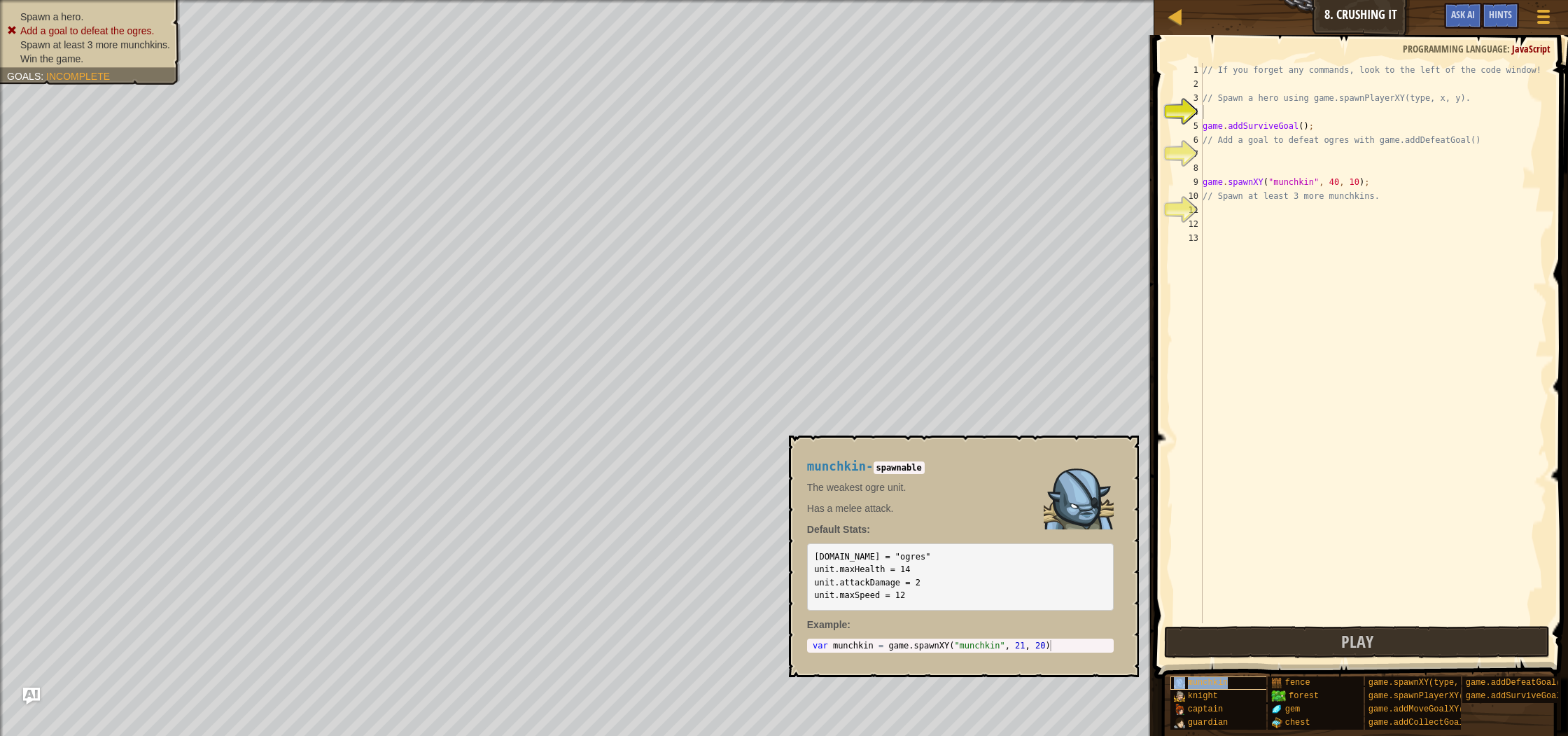
click at [1196, 684] on span "munchkin" at bounding box center [1207, 683] width 41 height 10
type textarea "var munchkin = game.spawnXY("munchkin", 21, 20)"
drag, startPoint x: 813, startPoint y: 646, endPoint x: 1090, endPoint y: 653, distance: 277.1
click at [1090, 653] on div "munchkin - spawnable The weakest ogre unit. Has a melee attack. Default Stats: …" at bounding box center [960, 556] width 327 height 219
click at [1230, 215] on div "// If you forget any commands, look to the left of the code window! // Spawn a …" at bounding box center [1373, 356] width 347 height 587
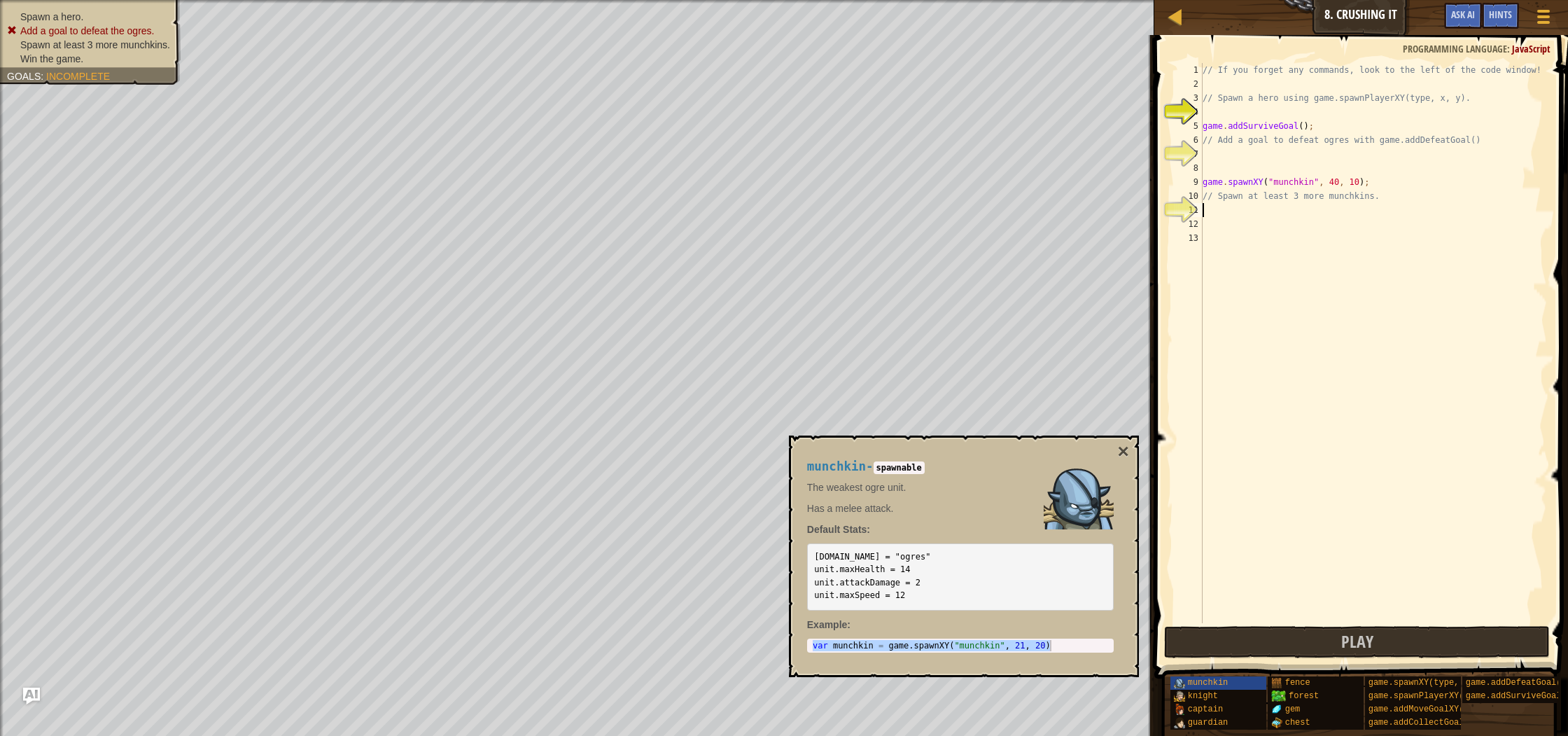
paste textarea "var munchkin = game.spawnXY("munchkin", 21, 20)"
type textarea "var munchkin = game.spawnXY("munchkin", 21, 20)"
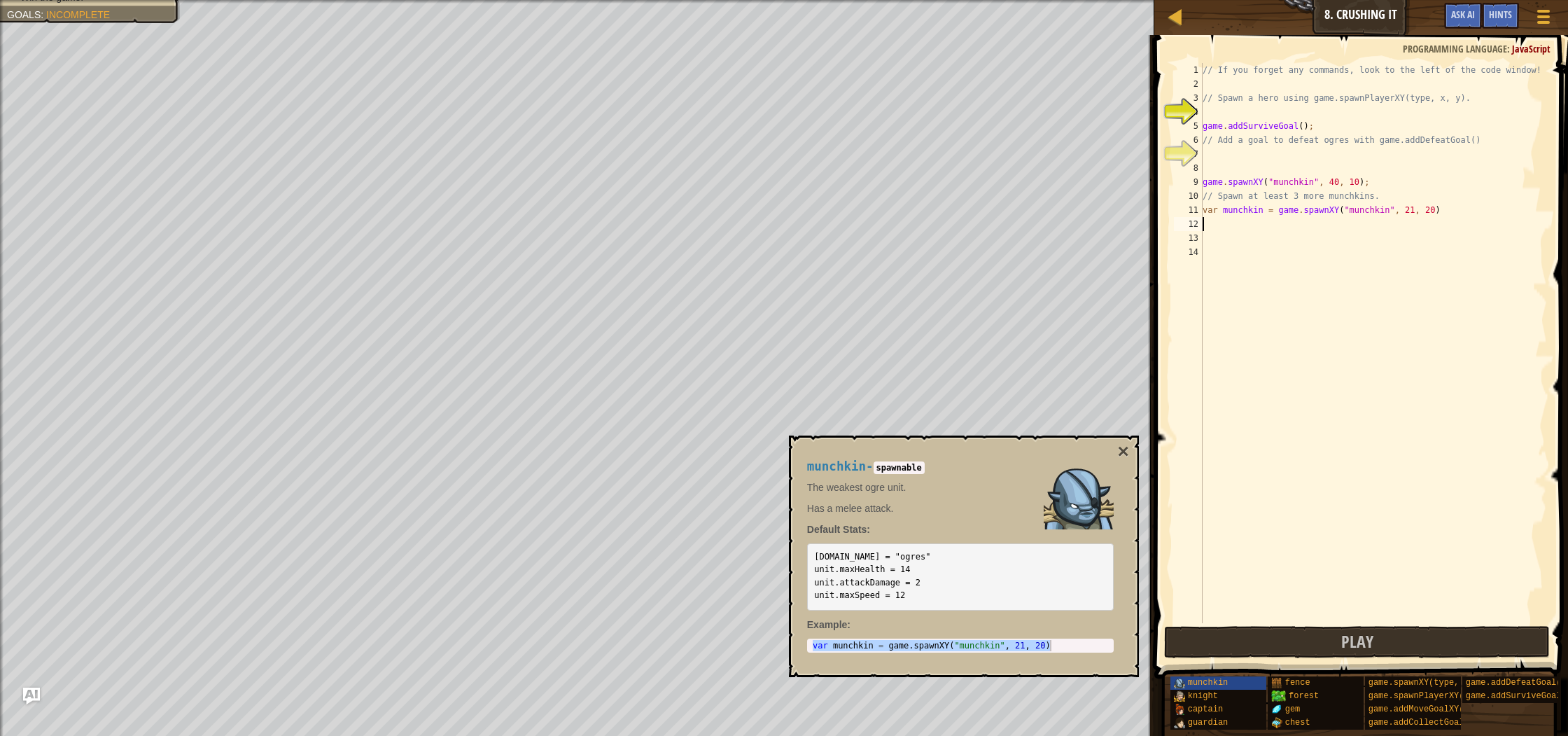
paste textarea "var munchkin = game.spawnXY("munchkin", 21, 20)"
type textarea "var munchkin = game.spawnXY("munchkin", 21, 20)"
paste textarea "var munchkin = game.spawnXY("munchkin", 21, 20)"
type textarea "var munchkin = game.spawnXY("munchkin", 21, 20)"
drag, startPoint x: 1254, startPoint y: 254, endPoint x: 1280, endPoint y: 437, distance: 184.8
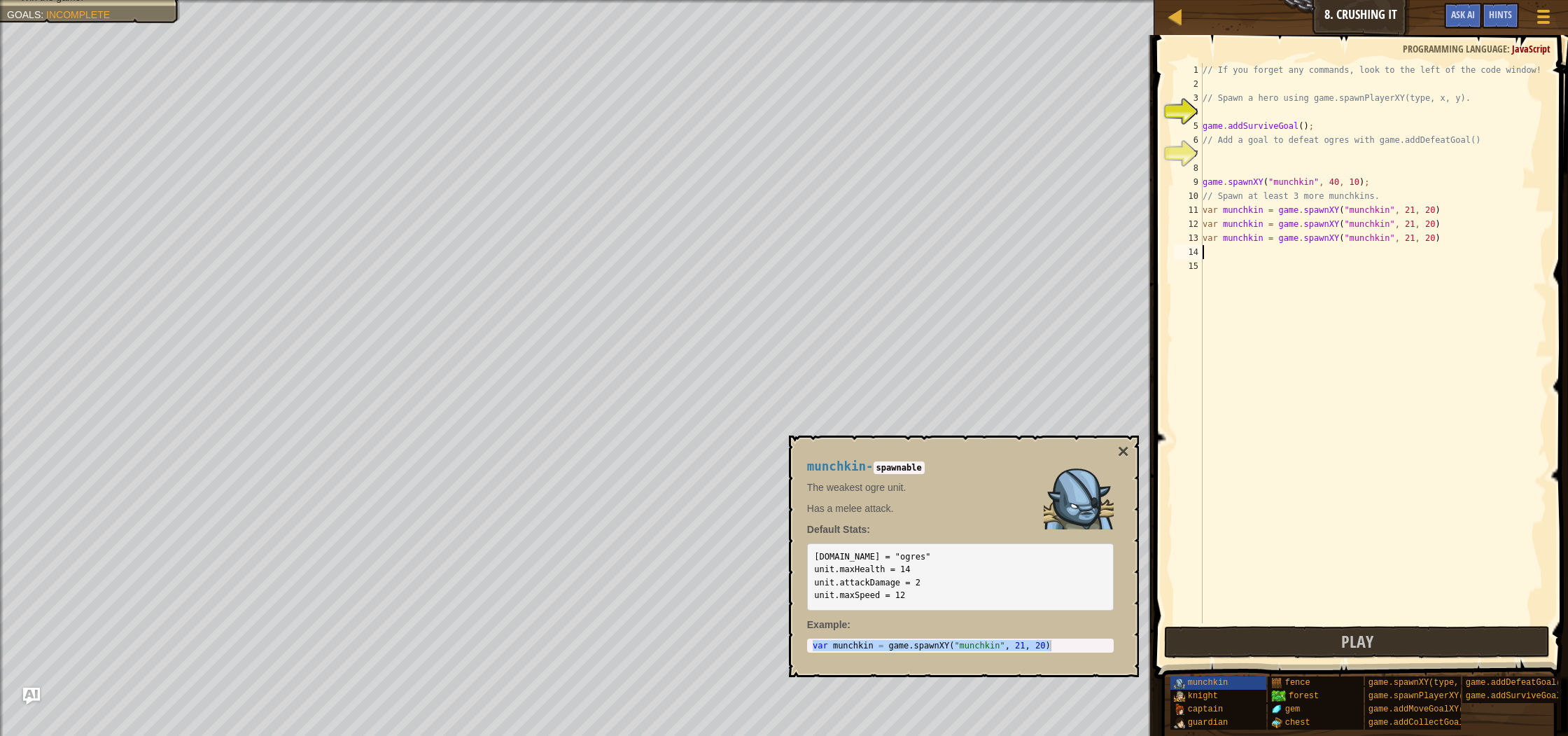
click at [1254, 258] on div "// If you forget any commands, look to the left of the code window! // Spawn a …" at bounding box center [1373, 356] width 347 height 587
click at [1206, 696] on span "knight" at bounding box center [1202, 696] width 30 height 10
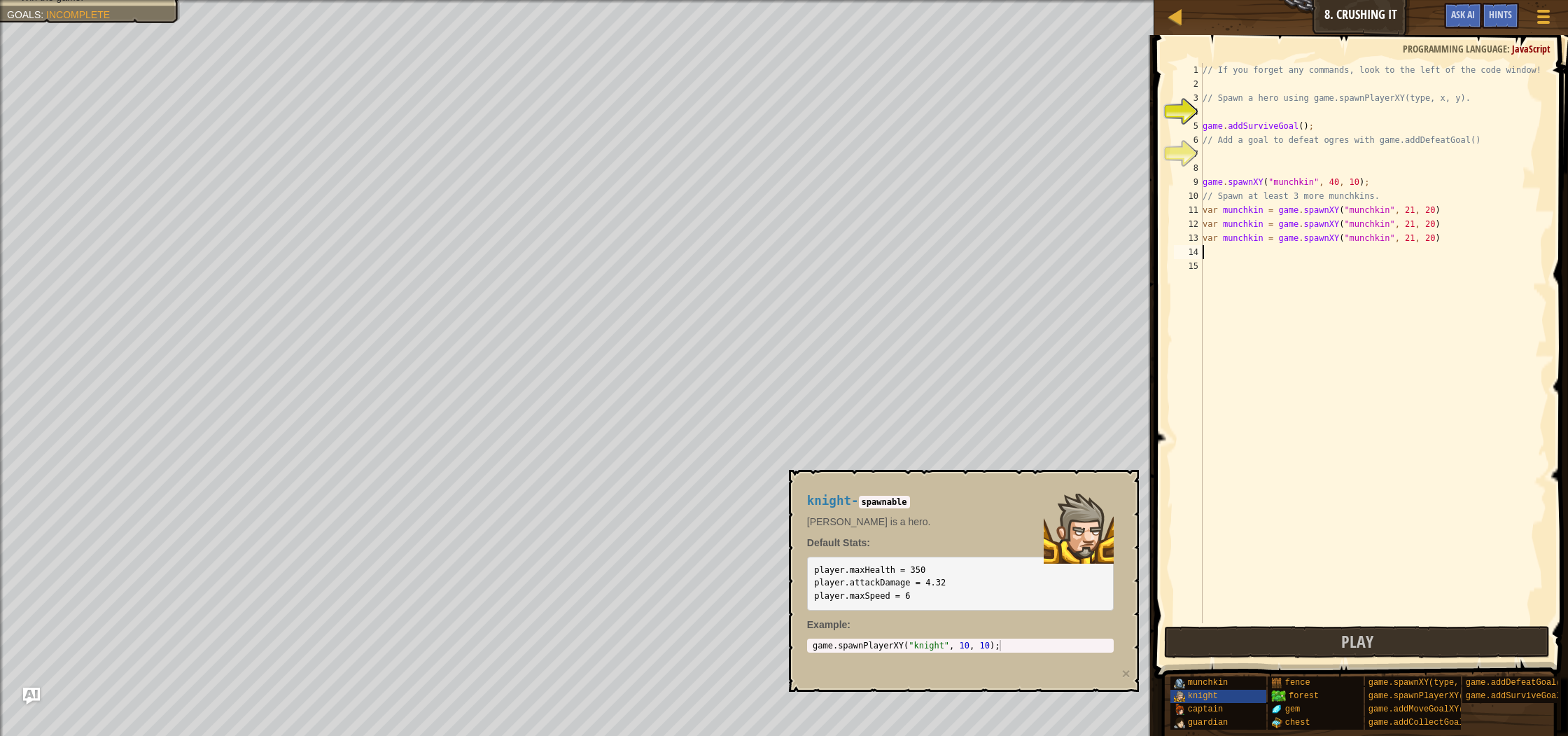
type textarea "game.spawnPlayerXY("knight", 10, 10);"
drag, startPoint x: 815, startPoint y: 646, endPoint x: 902, endPoint y: 644, distance: 87.0
click at [1033, 651] on div "game.spawnPlayerXY("knight", 10, 10); 1 game . spawnPlayerXY ( "knight" , 10 , …" at bounding box center [961, 645] width 307 height 14
drag, startPoint x: 814, startPoint y: 643, endPoint x: 1083, endPoint y: 656, distance: 269.3
click at [1083, 656] on div "knight - spawnable [PERSON_NAME] is a hero. Default Stats: player.maxHealth = 3…" at bounding box center [960, 573] width 327 height 185
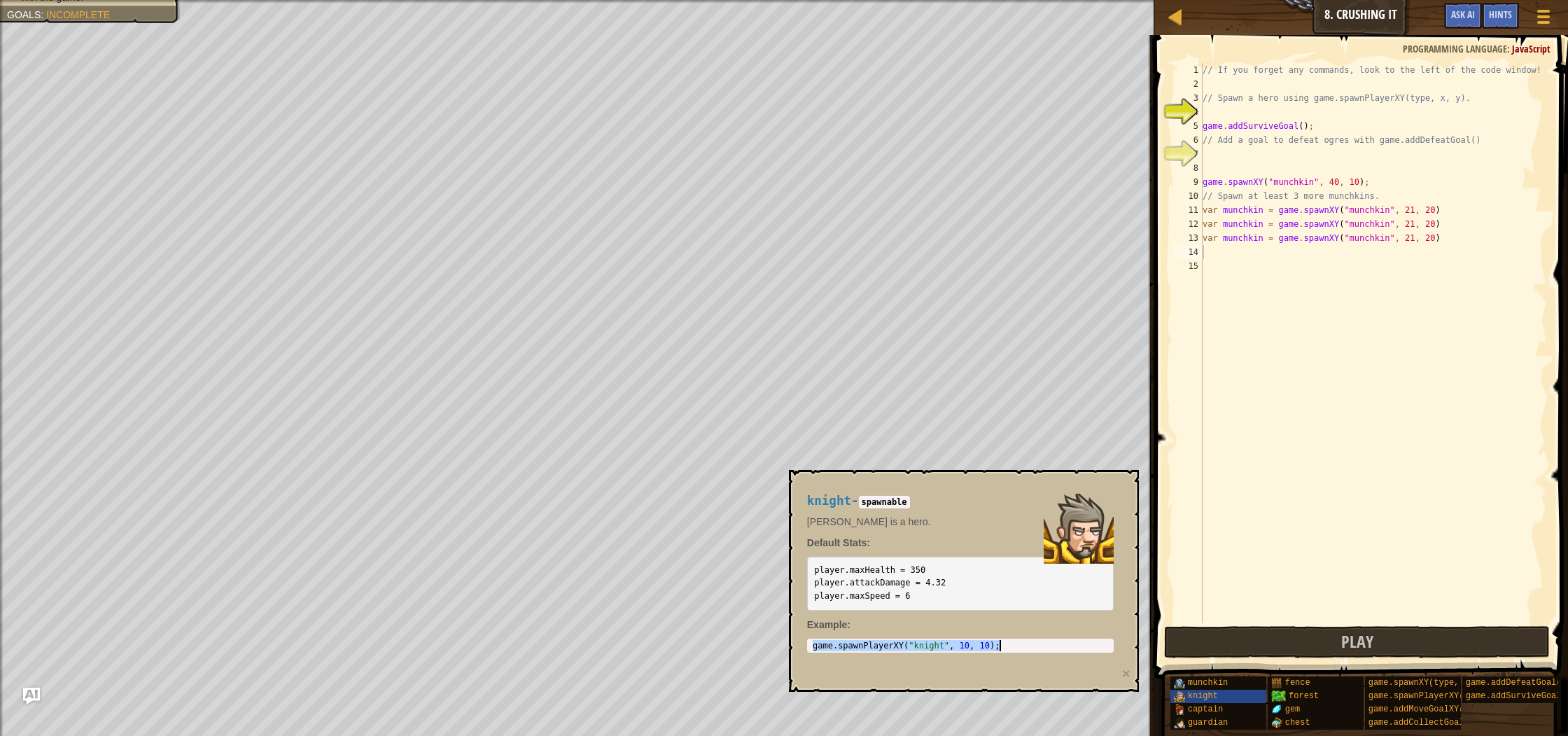
click at [1211, 255] on div "// If you forget any commands, look to the left of the code window! // Spawn a …" at bounding box center [1373, 356] width 347 height 587
paste textarea "game.spawnPlayerXY("knight", 10, 10);"
type textarea "game.spawnPlayerXY("knight", 10, 10);"
drag, startPoint x: 1331, startPoint y: 628, endPoint x: 1188, endPoint y: 604, distance: 145.0
click at [1280, 625] on div "1 2 3 4 5 6 7 8 9 10 11 12 13 14 15 16 // If you forget any commands, look to t…" at bounding box center [1359, 384] width 418 height 685
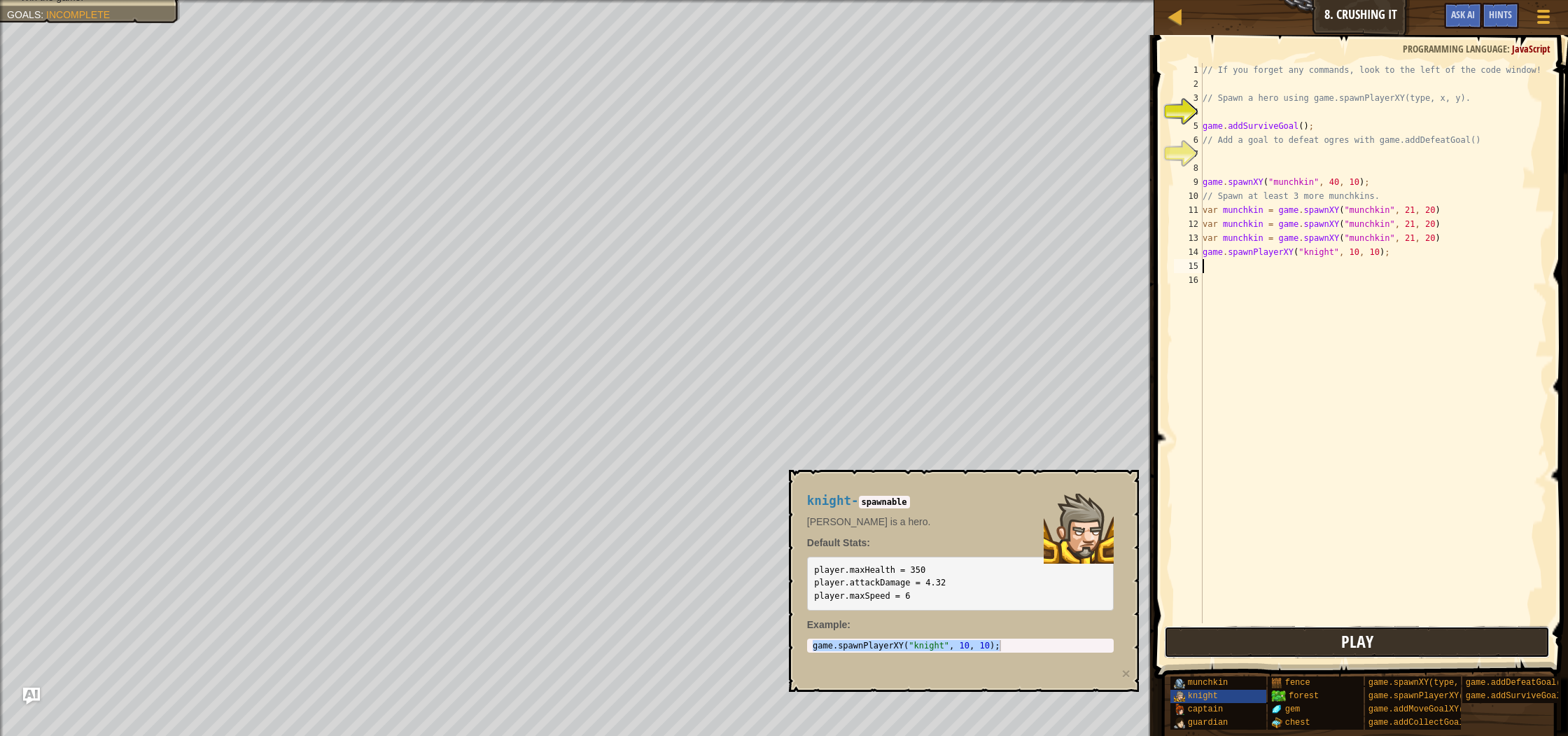
click at [1264, 639] on button "Play" at bounding box center [1356, 642] width 385 height 32
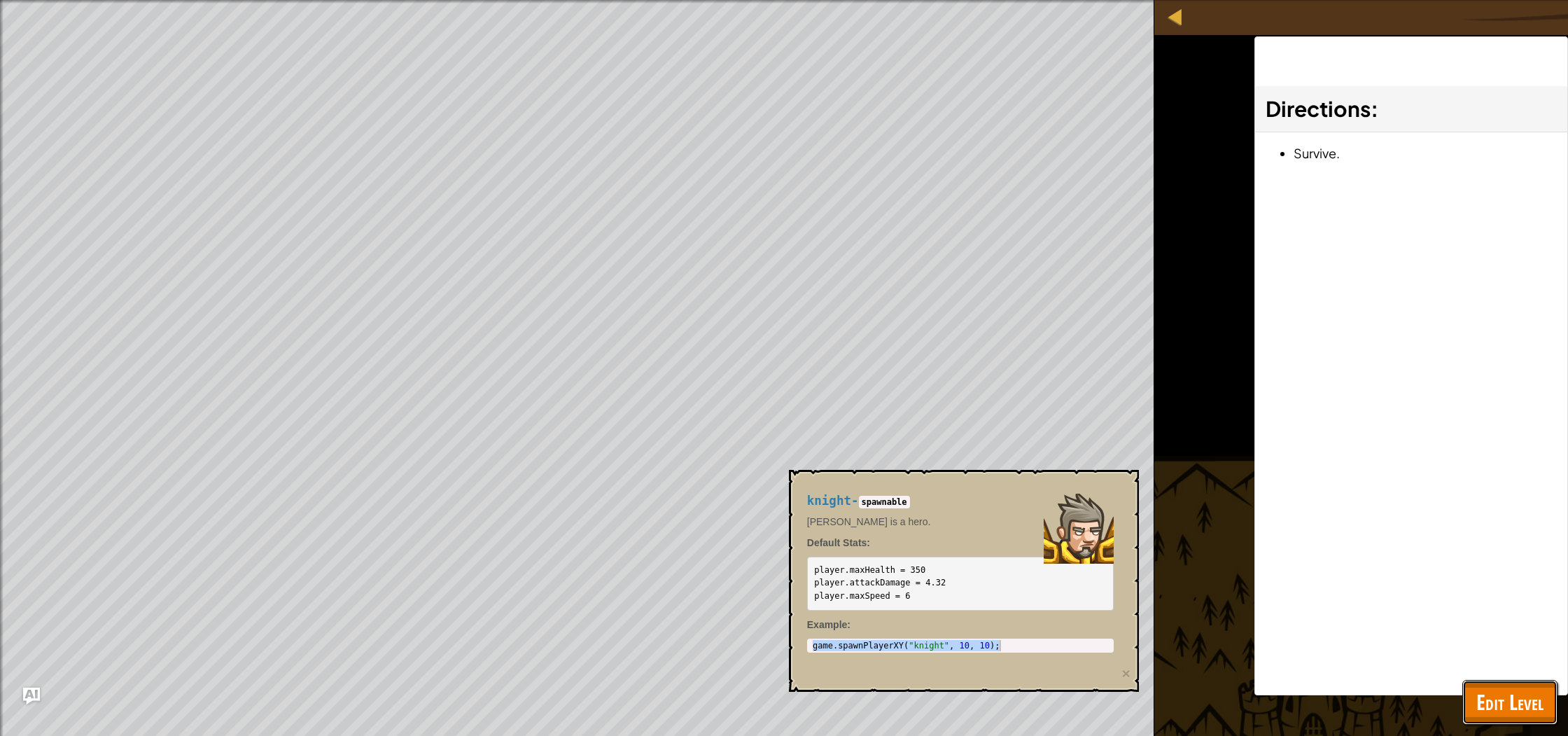
click at [1552, 708] on button "Edit Level" at bounding box center [1510, 702] width 95 height 45
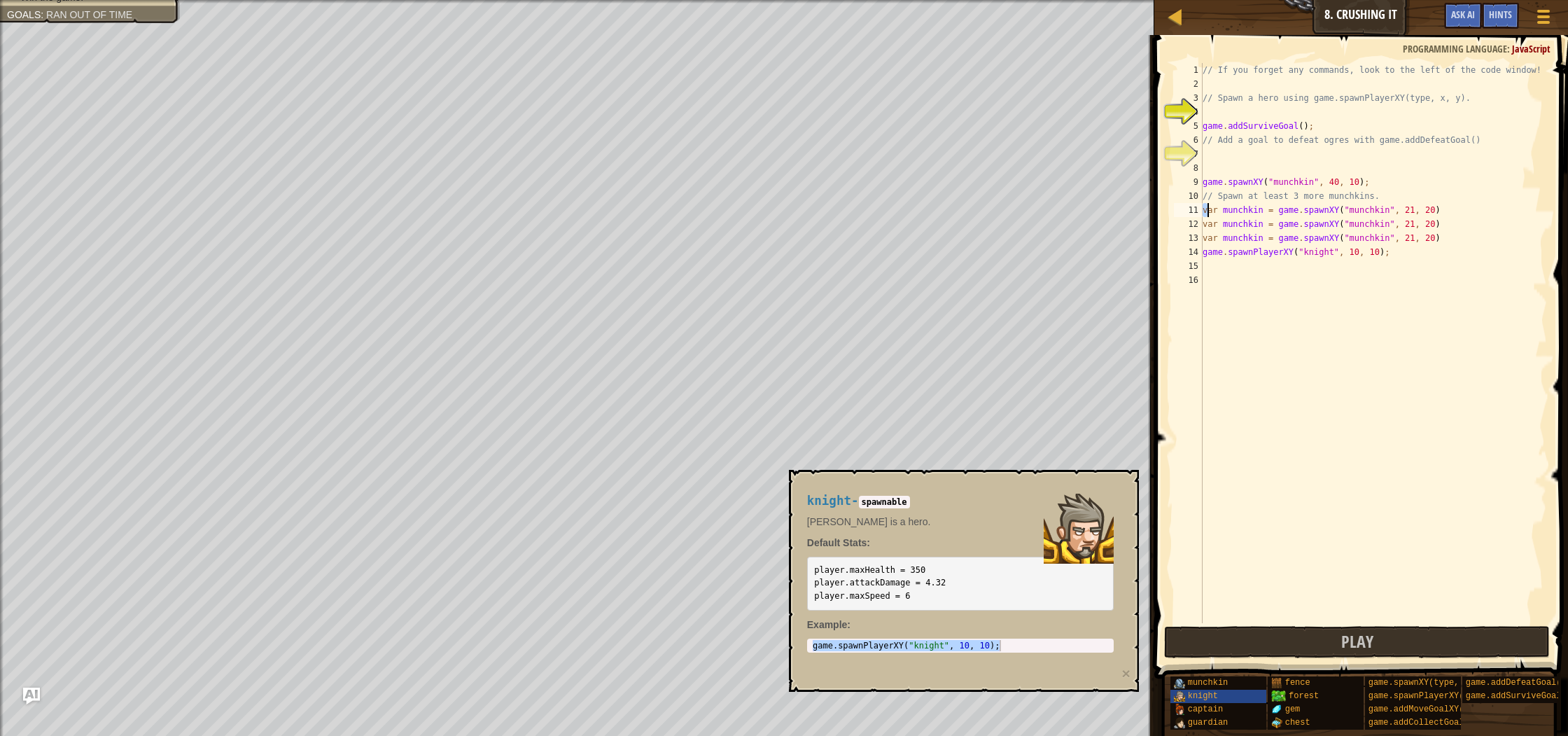
click at [1206, 209] on div "// If you forget any commands, look to the left of the code window! // Spawn a …" at bounding box center [1373, 356] width 347 height 587
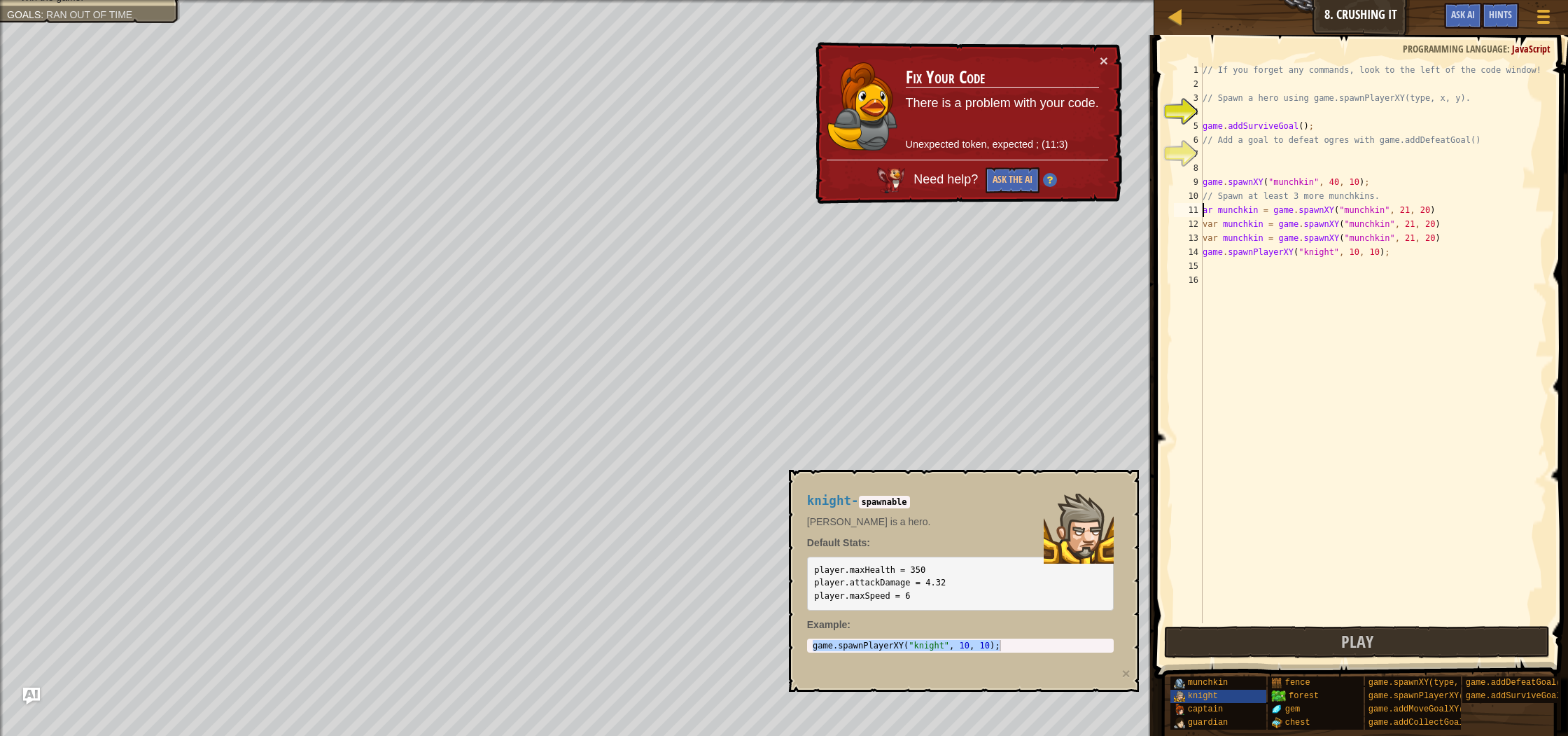
type textarea "var munchkin = game.spawnXY("munchkin", 21, 20)"
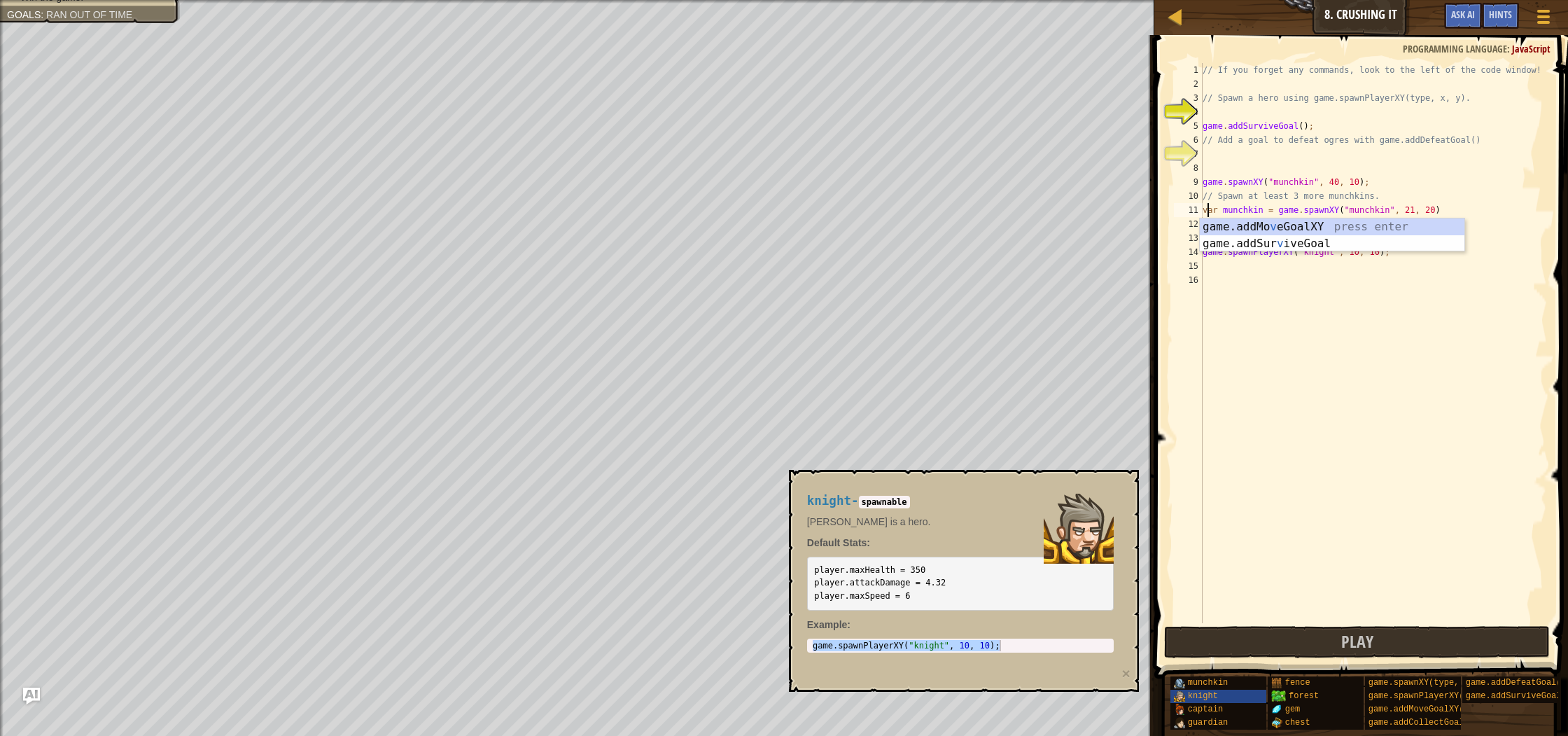
scroll to position [7, 0]
click at [1291, 304] on div "// If you forget any commands, look to the left of the code window! // Spawn a …" at bounding box center [1373, 356] width 347 height 587
click at [1418, 641] on button "Play" at bounding box center [1356, 642] width 385 height 32
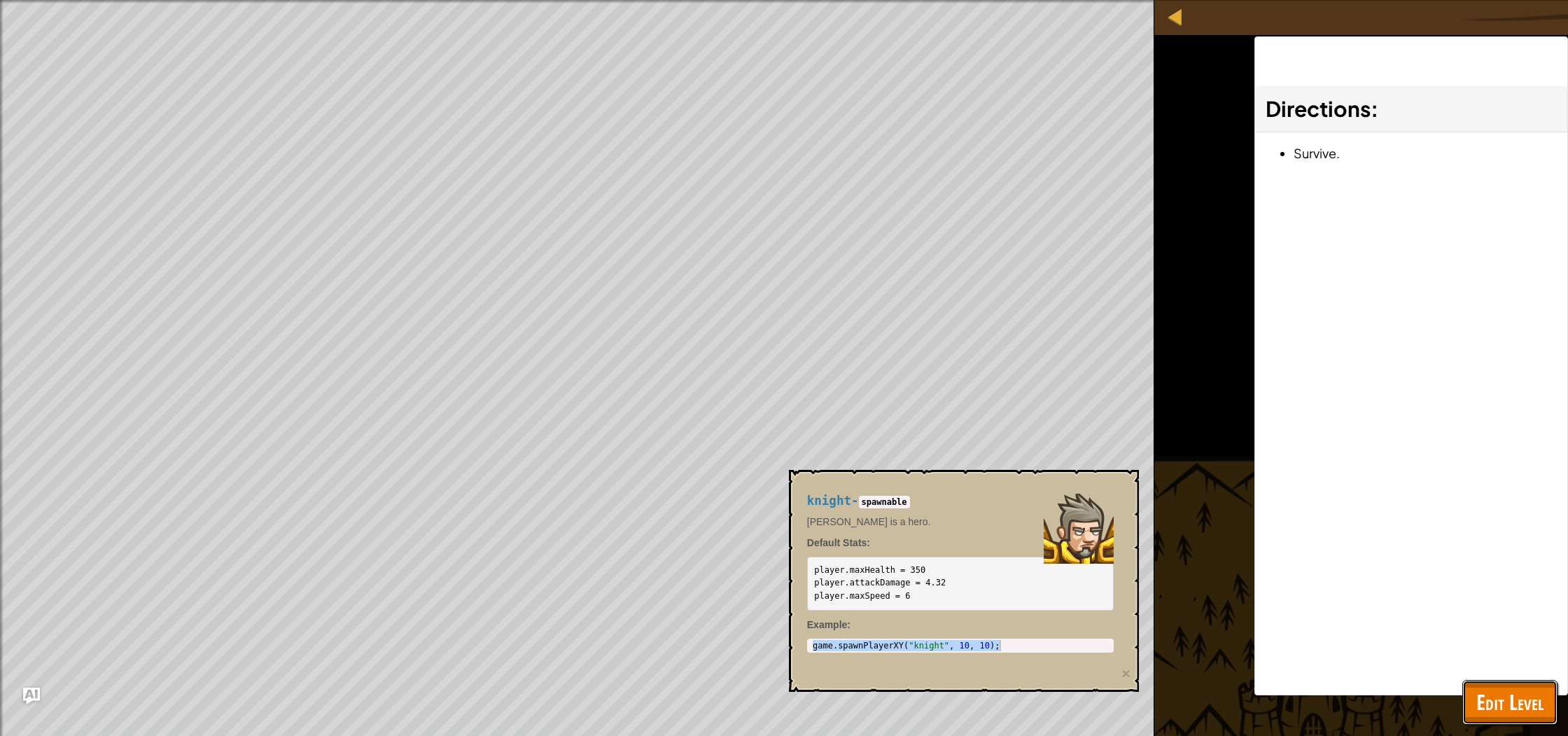
drag, startPoint x: 1555, startPoint y: 712, endPoint x: 1541, endPoint y: 706, distance: 15.2
click at [1552, 712] on button "Edit Level" at bounding box center [1510, 702] width 95 height 45
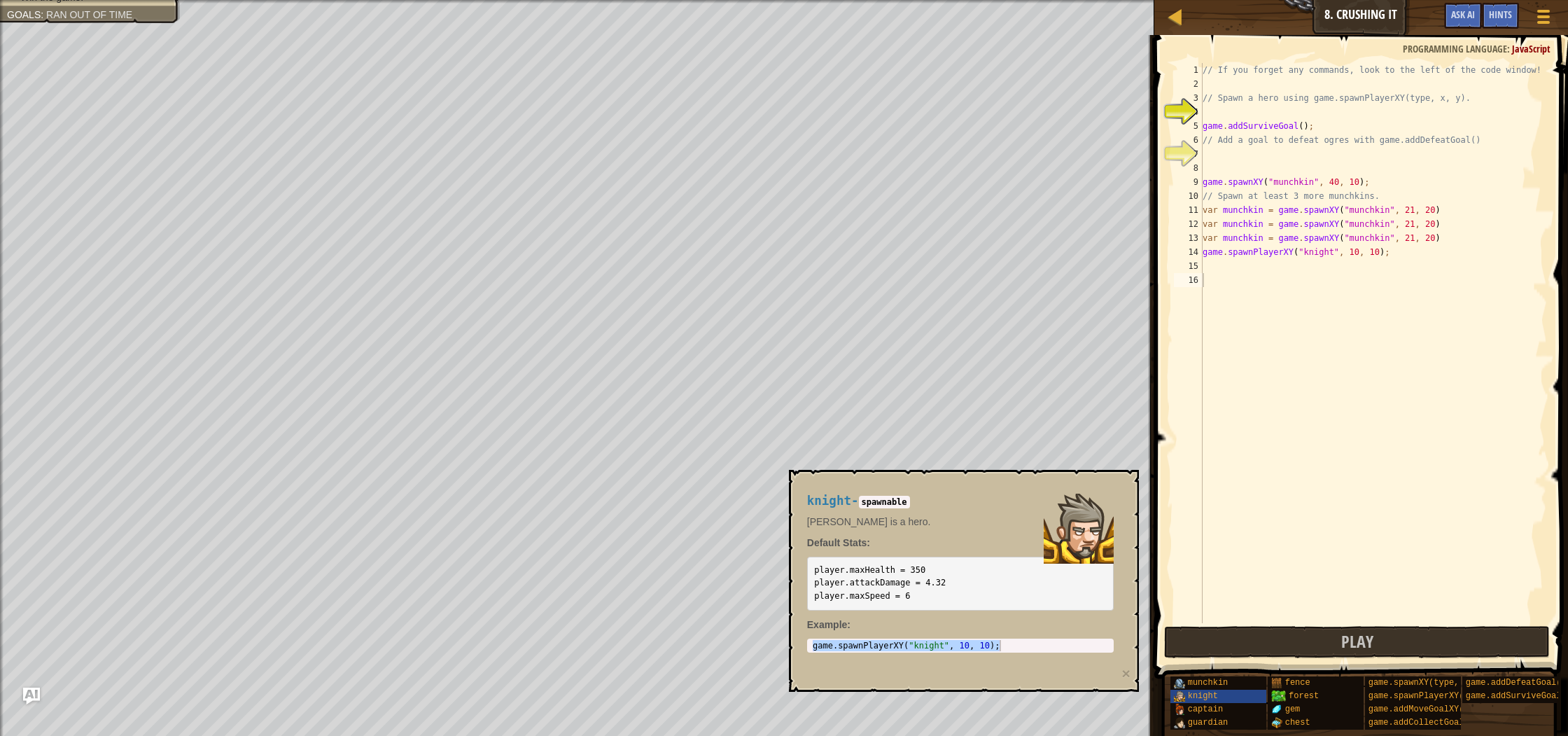
type textarea "var munchkin = game.spawnXY("munchkin", 21, 20)"
drag, startPoint x: 1203, startPoint y: 210, endPoint x: 1445, endPoint y: 209, distance: 242.0
click at [1445, 209] on div "// If you forget any commands, look to the left of the code window! // Spawn a …" at bounding box center [1373, 356] width 347 height 587
click at [1212, 276] on div "// If you forget any commands, look to the left of the code window! // Spawn a …" at bounding box center [1373, 356] width 347 height 587
click at [1202, 258] on div "// If you forget any commands, look to the left of the code window! // Spawn a …" at bounding box center [1373, 356] width 347 height 587
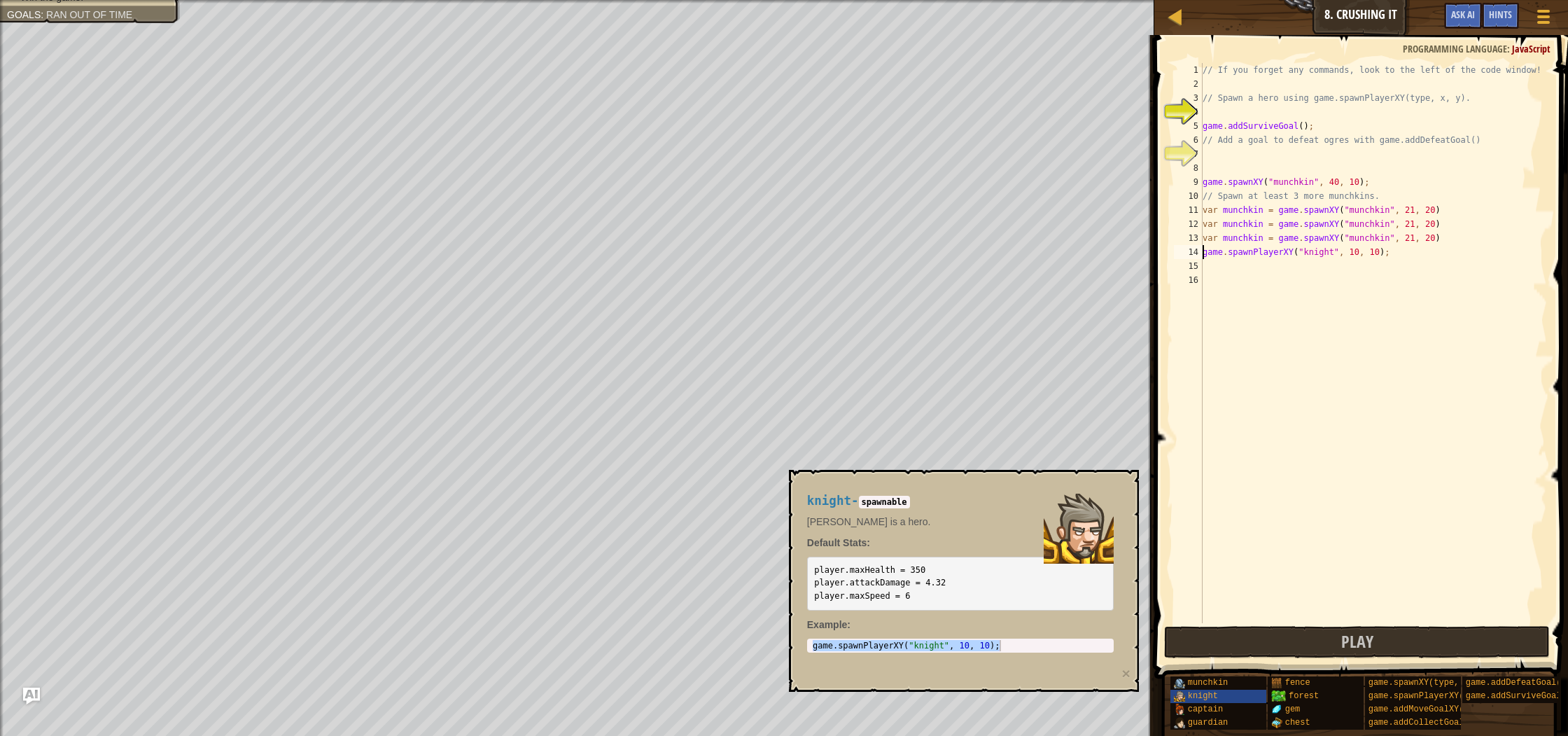
type textarea "game.spawnPlayerXY("knight", 10, 10);"
click at [1206, 273] on div "// If you forget any commands, look to the left of the code window! // Spawn a …" at bounding box center [1373, 356] width 347 height 587
paste textarea "var munchkin = game.spawnXY("munchkin", 21, 20)"
type textarea "var munchkin = game.spawnXY("munchkin", 21, 20)"
paste textarea "var munchkin = game.spawnXY("munchkin", 21, 20)"
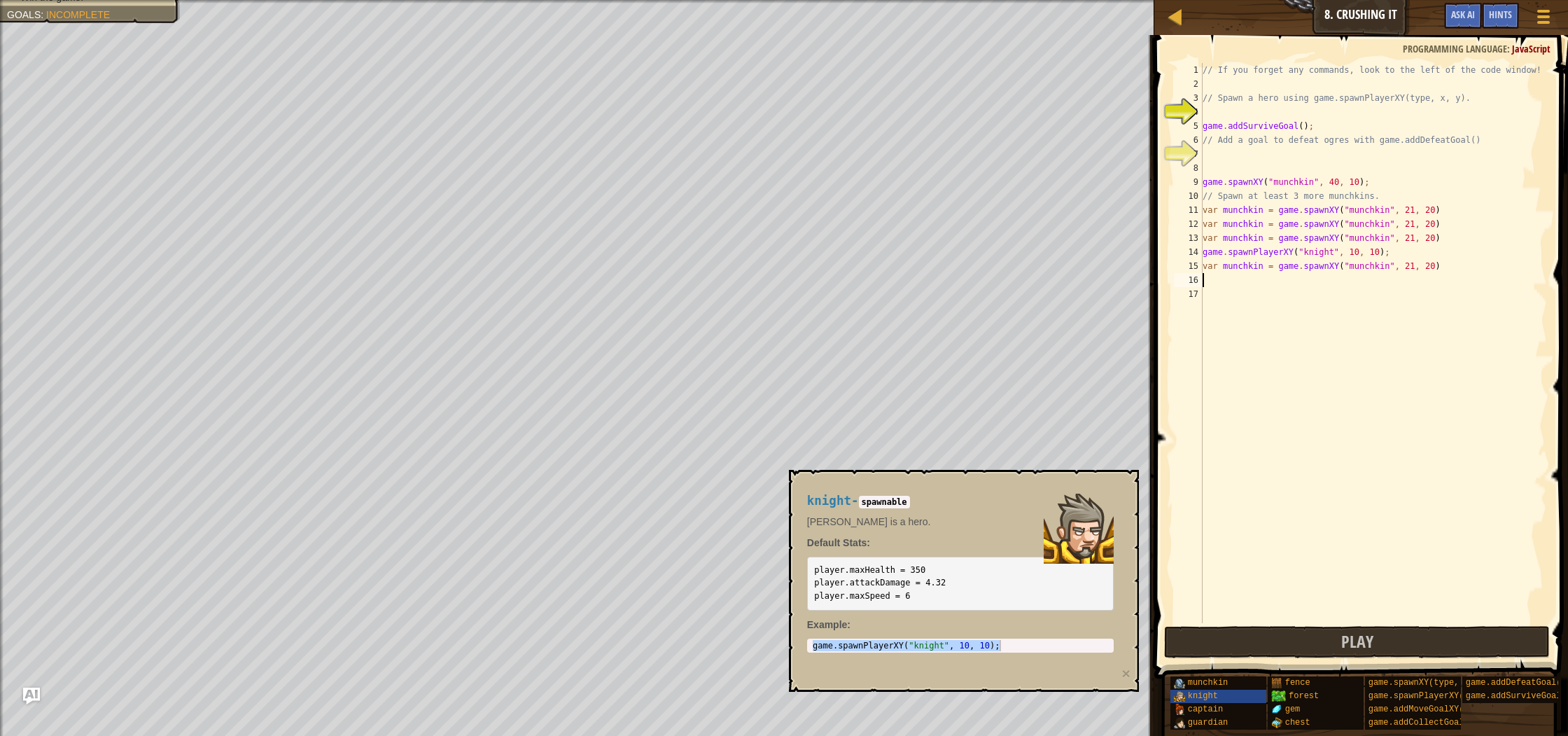
type textarea "var munchkin = game.spawnXY("munchkin", 21, 20)"
paste textarea "var munchkin = game.spawnXY("munchkin", 21, 20)"
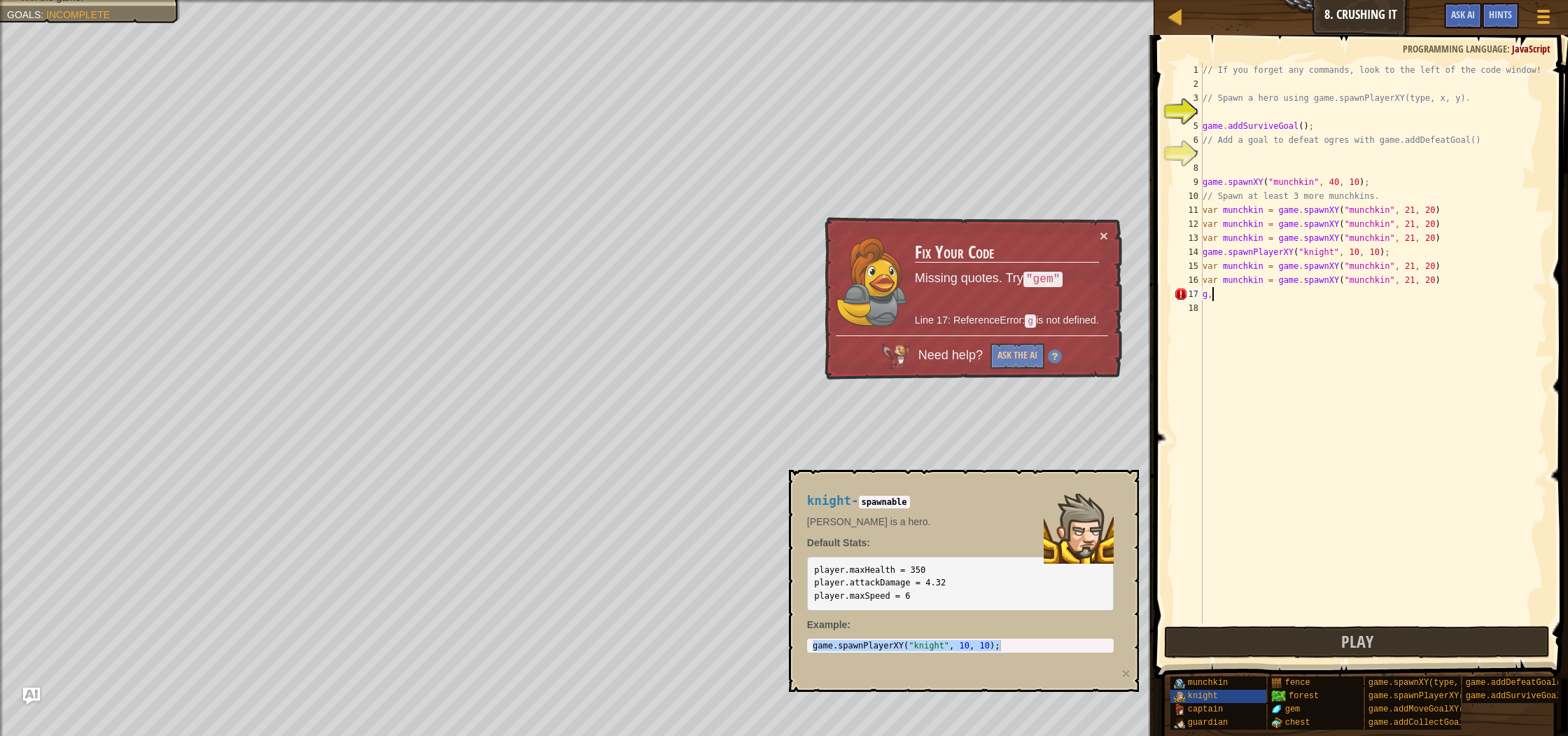
type textarea "g"
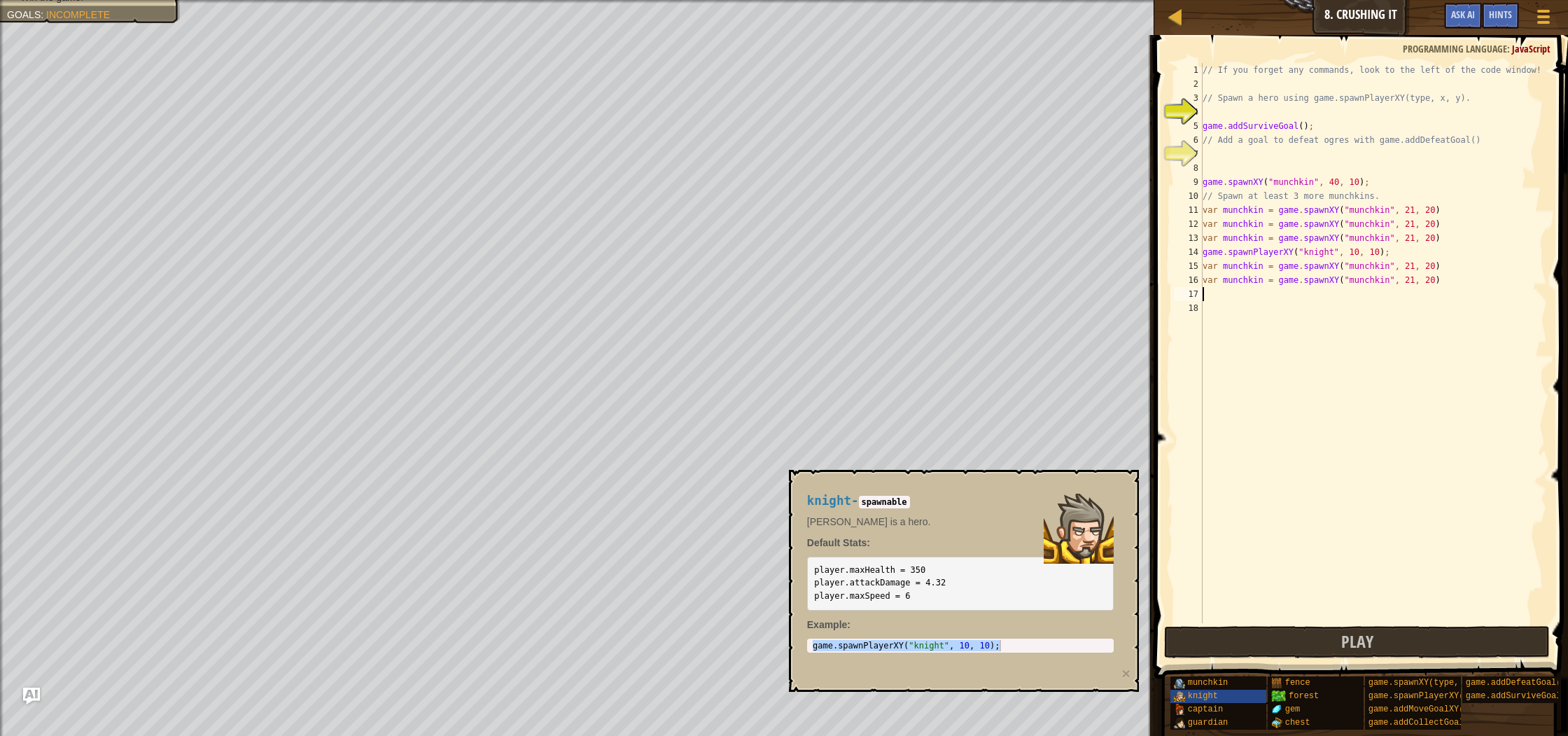
paste textarea "var munchkin = game.spawnXY("munchkin", 21, 20)"
type textarea "var munchkin = game.spawnXY("munchkin", 21, 20)"
paste textarea "var munchkin = game.spawnXY("munchkin", 21, 20)"
type textarea "var munchkin = game.spawnXY("munchkin", 21, 20)"
paste textarea "var munchkin = game.spawnXY("munchkin", 21, 20)"
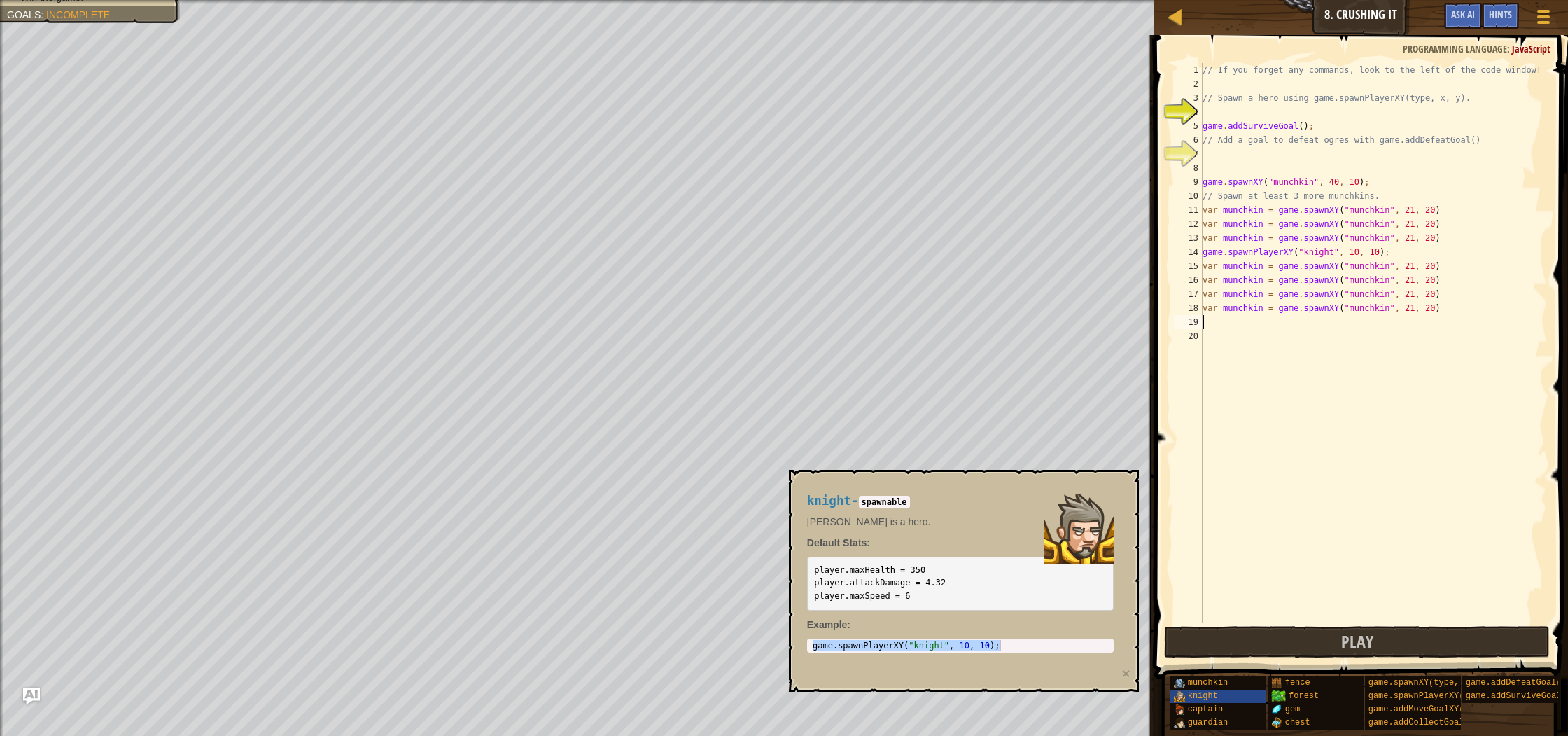
type textarea "var munchkin = game.spawnXY("munchkin", 21, 20)"
paste textarea "var munchkin = game.spawnXY("munchkin", 21, 20)"
type textarea "var munchkin = game.spawnXY("munchkin", 21, 20)"
paste textarea "var munchkin = game.spawnXY("munchkin", 21, 20)"
type textarea "var munchkin = game.spawnXY("munchkin", 21, 20)"
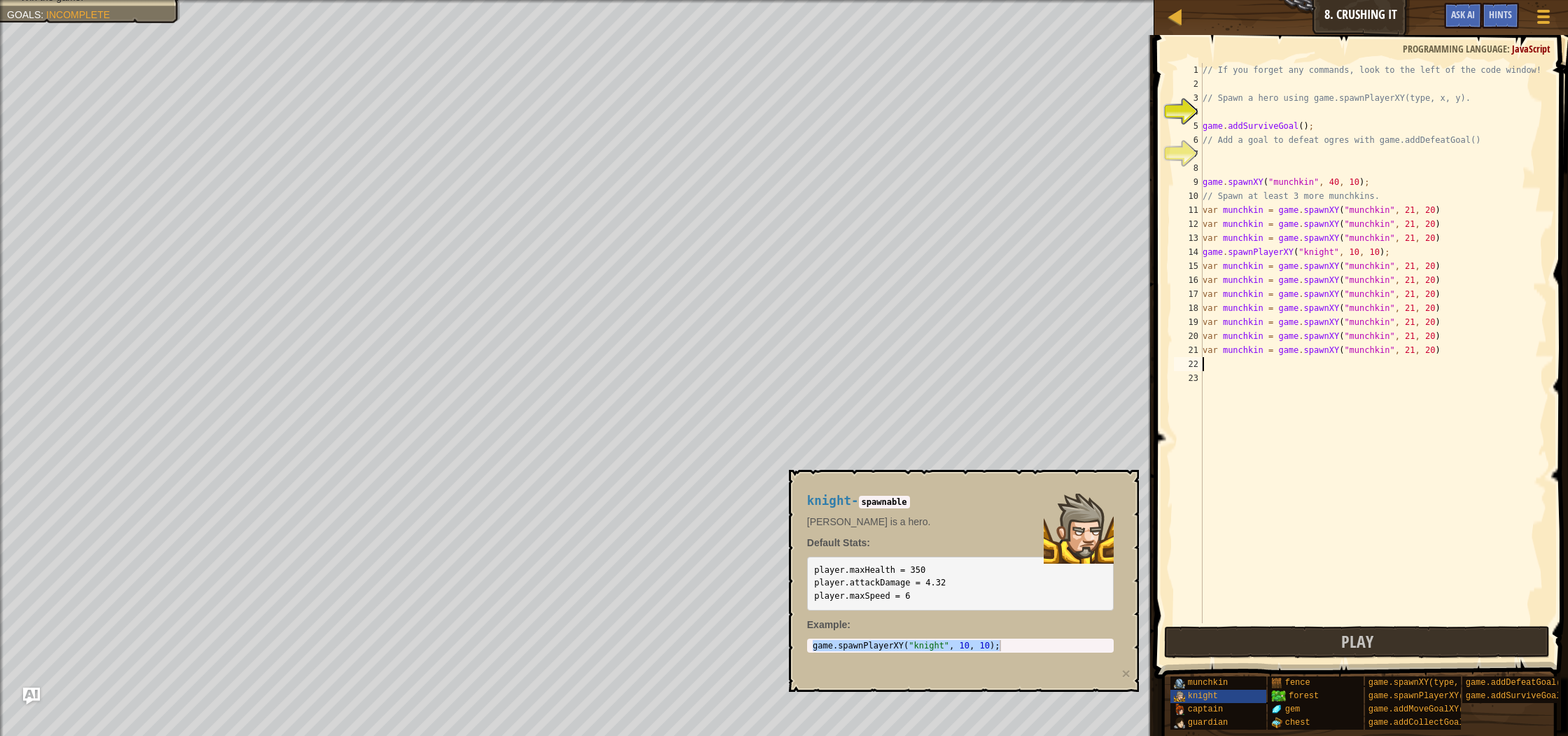
paste textarea "var munchkin = game.spawnXY("munchkin", 21, 20)"
type textarea "var munchkin = game.spawnXY("munchkin", 21, 20)"
paste textarea "var munchkin = game.spawnXY("munchkin", 21, 20)"
type textarea "var munchkin = game.spawnXY("munchkin", 21, 20)"
paste textarea "var munchkin = game.spawnXY("munchkin", 21, 20)"
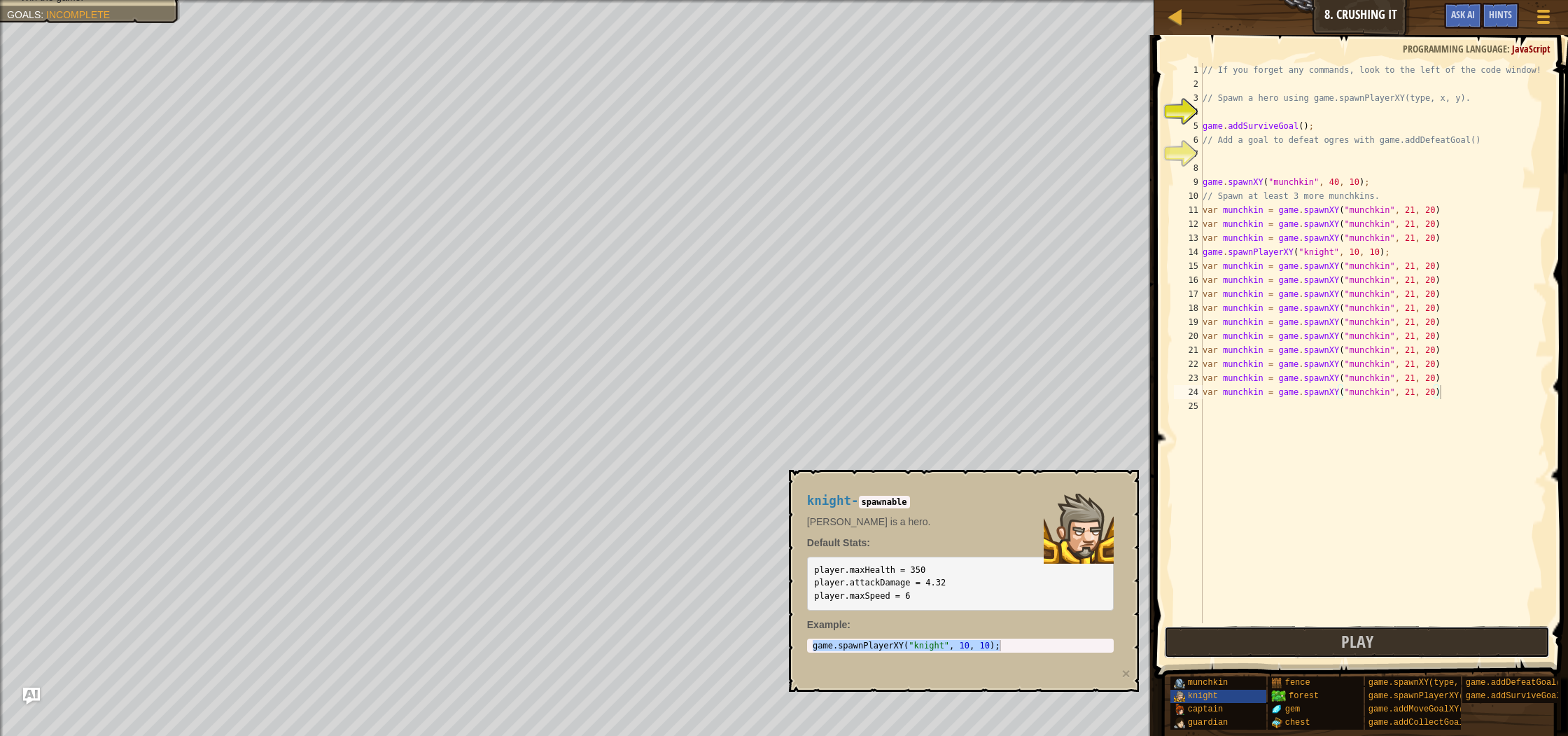
drag, startPoint x: 1321, startPoint y: 647, endPoint x: 1002, endPoint y: 600, distance: 322.4
click at [1320, 646] on button "Play" at bounding box center [1356, 642] width 385 height 32
click at [1288, 635] on button "Play" at bounding box center [1256, 642] width 186 height 32
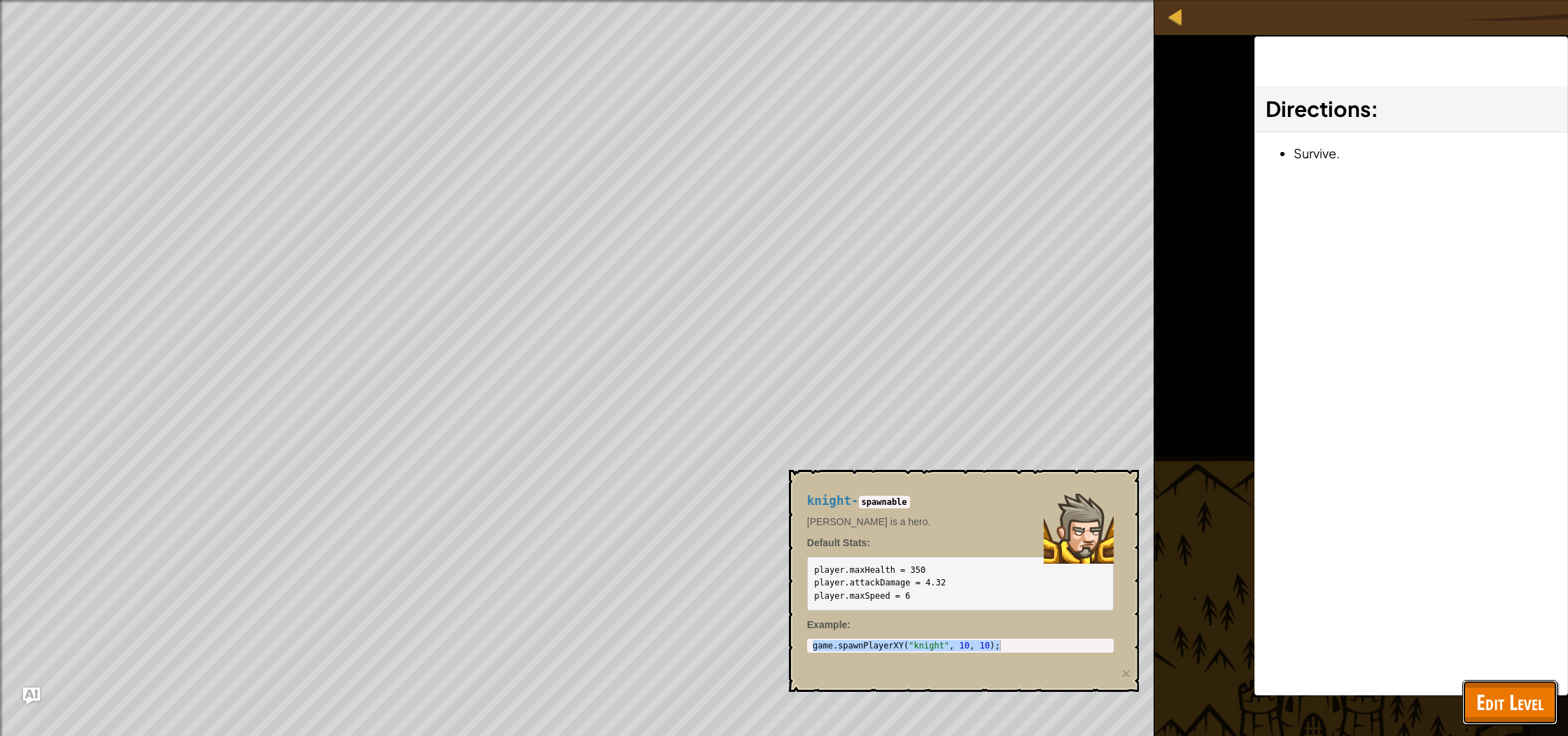
click at [1507, 696] on span "Edit Level" at bounding box center [1509, 702] width 68 height 29
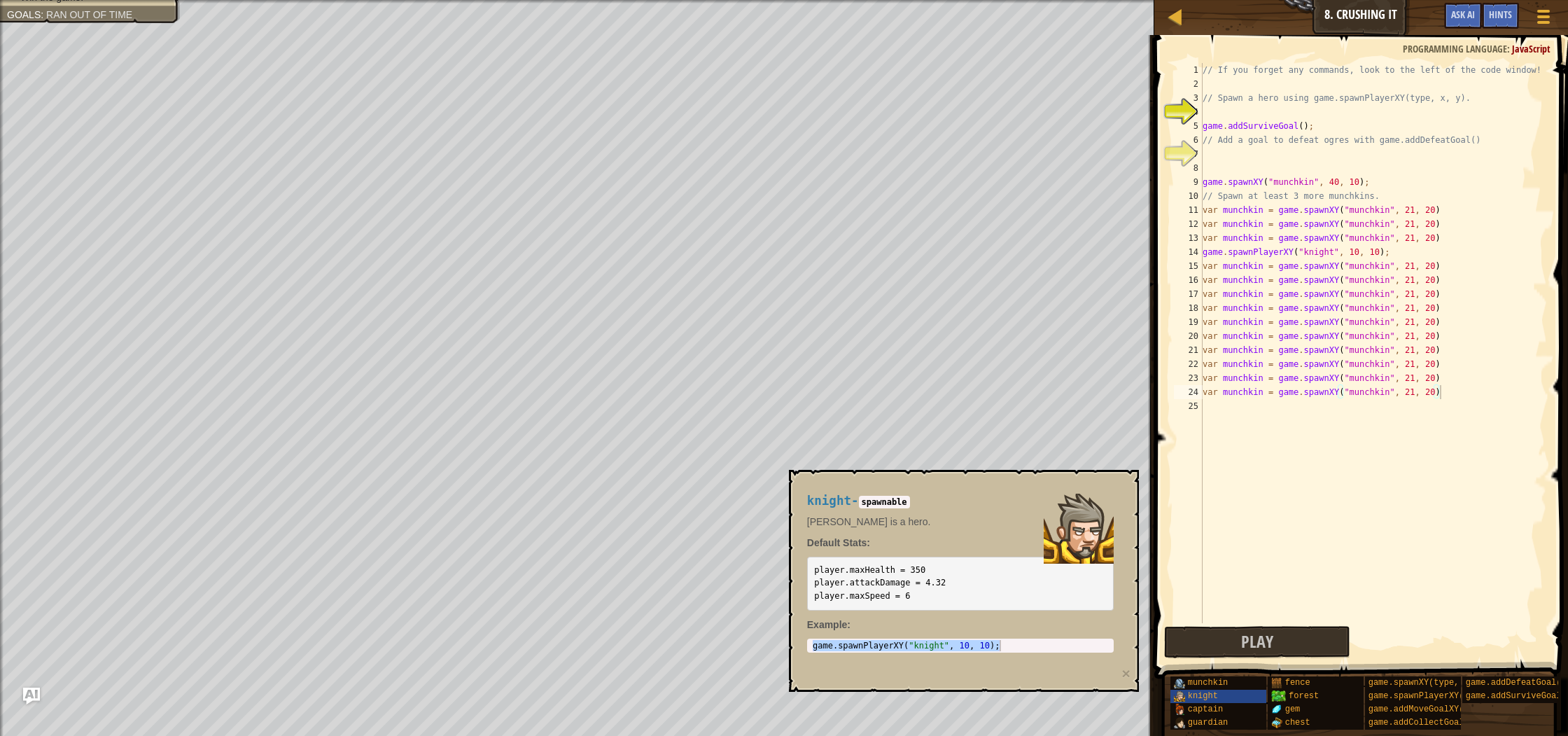
type textarea "game.spawnPlayerXY("knight", 10, 10);"
drag, startPoint x: 1203, startPoint y: 250, endPoint x: 1394, endPoint y: 251, distance: 191.0
click at [1394, 251] on div "// If you forget any commands, look to the left of the code window! // Spawn a …" at bounding box center [1373, 356] width 347 height 587
click at [1215, 406] on div "// If you forget any commands, look to the left of the code window! // Spawn a …" at bounding box center [1373, 356] width 347 height 587
paste textarea "game.spawnPlayerXY("knight", 10, 10);"
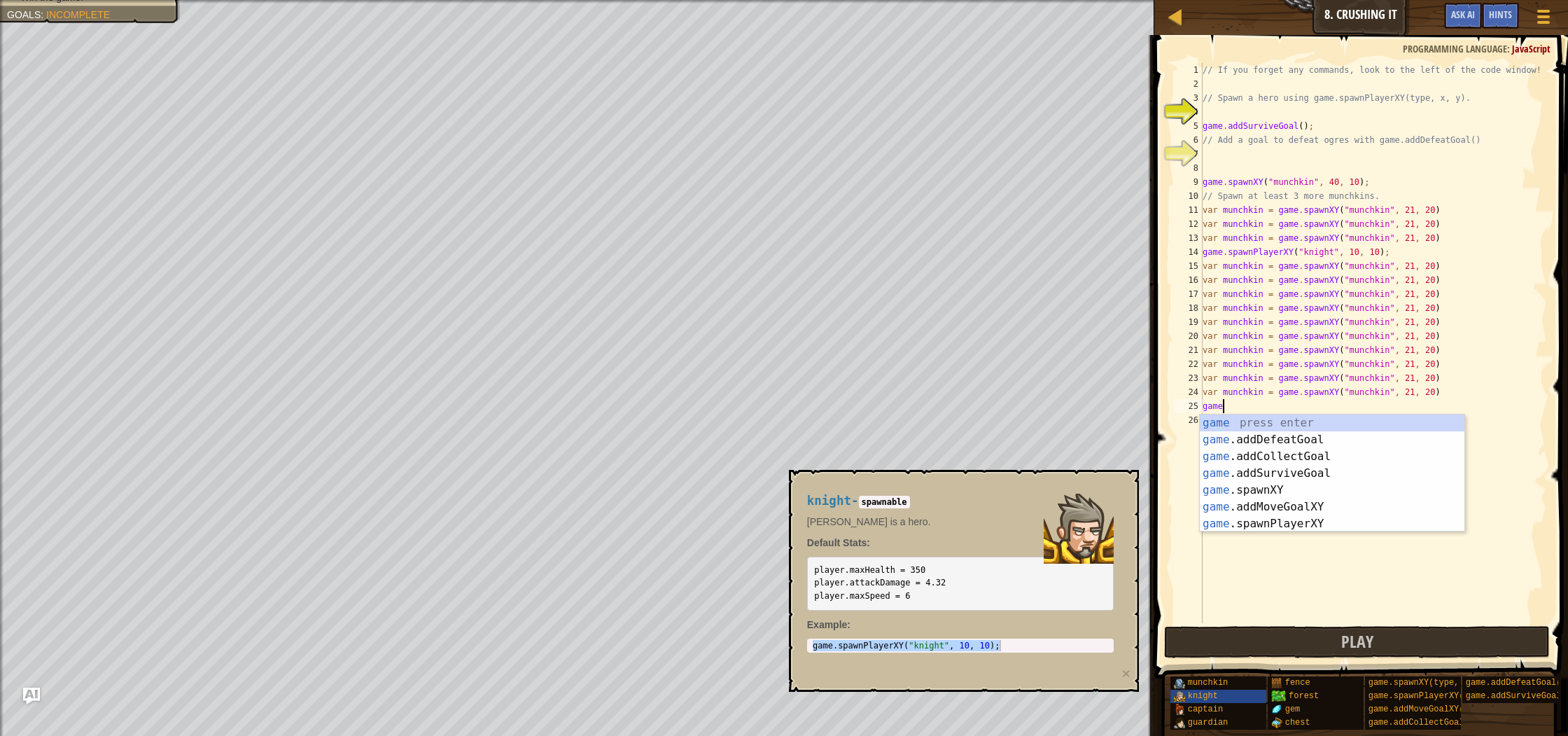
type textarea "g"
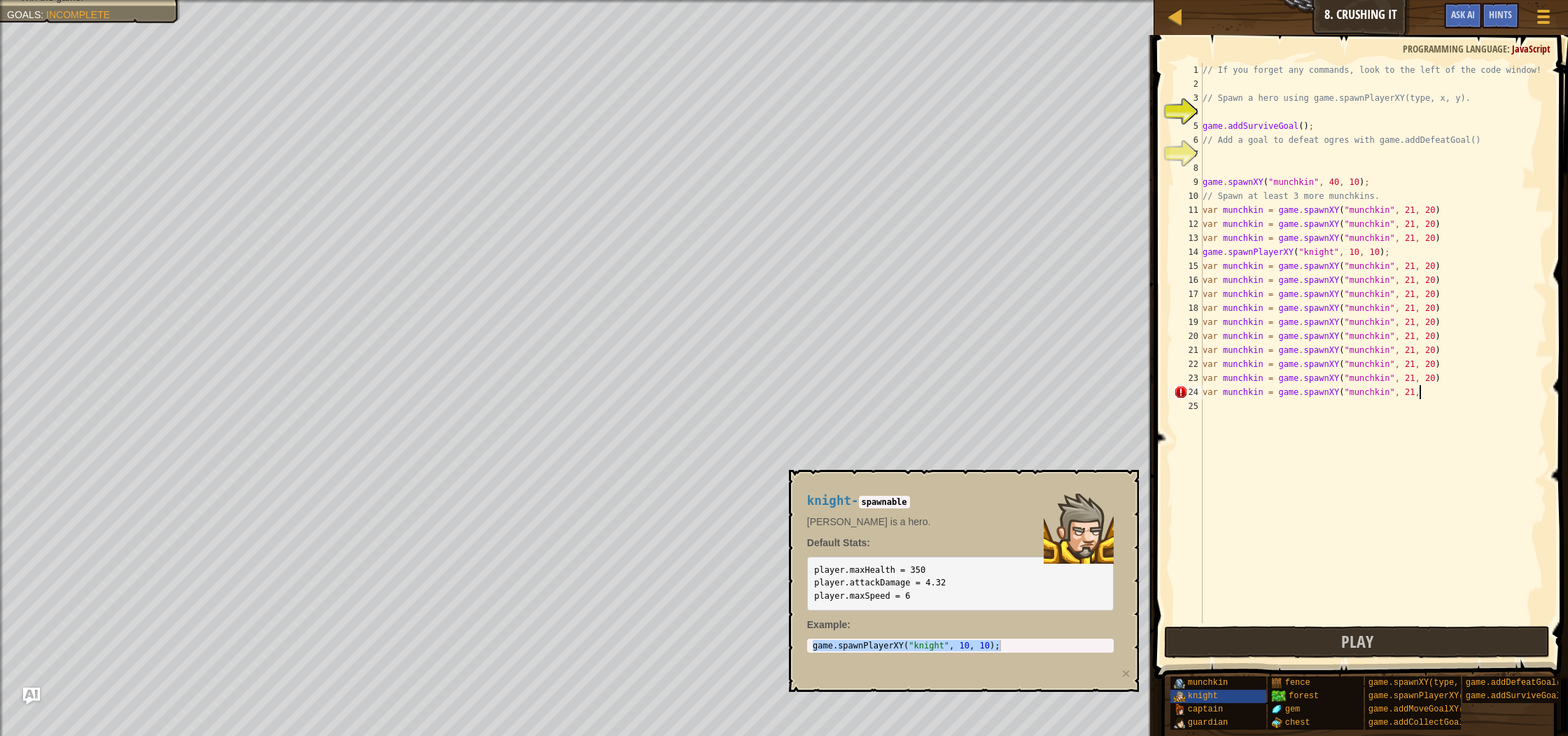
paste textarea "game.spawnPlayerXY("knight", 10, 10);"
type textarea "v"
type textarea "var munchkin = game.spawnXY("munchkin", 21, 20)"
paste textarea "game.spawnPlayerXY("knight", 10, 10);"
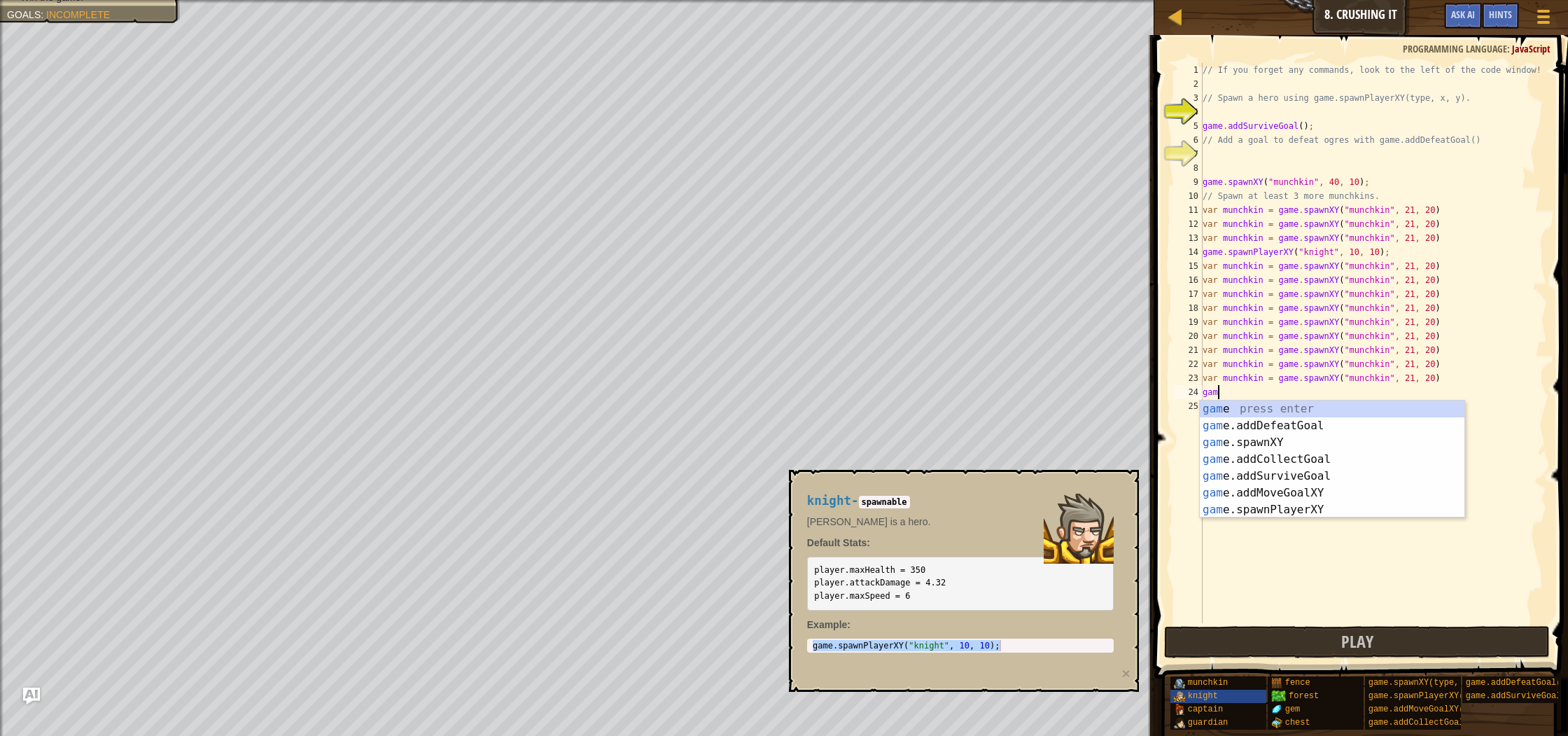
type textarea "g"
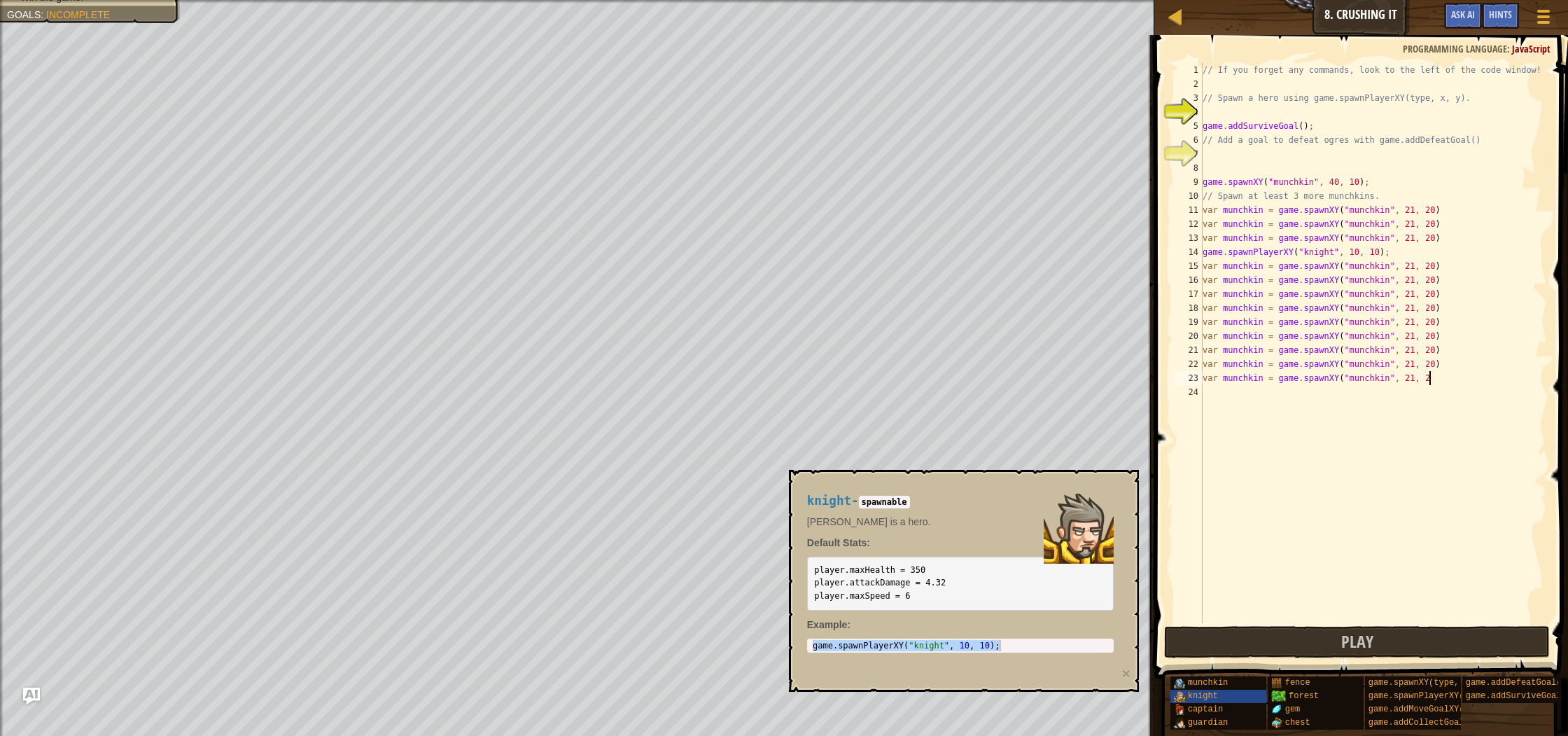
scroll to position [7, 18]
type textarea "var munchkin = game.spawnXY("munchkin", 21, 20)"
click at [1220, 398] on div "// If you forget any commands, look to the left of the code window! // Spawn a …" at bounding box center [1373, 356] width 347 height 587
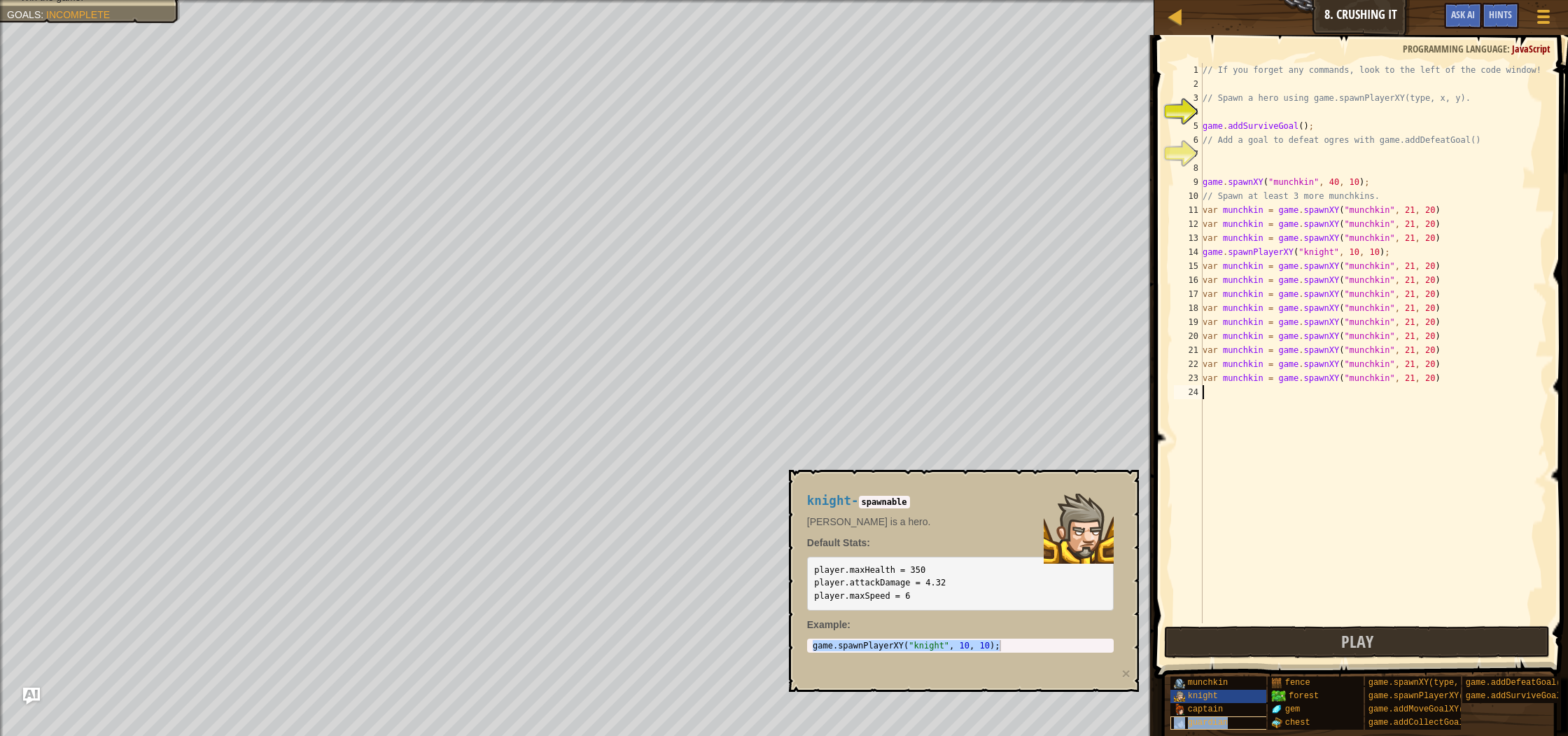
click at [1206, 725] on span "guardian" at bounding box center [1207, 722] width 41 height 10
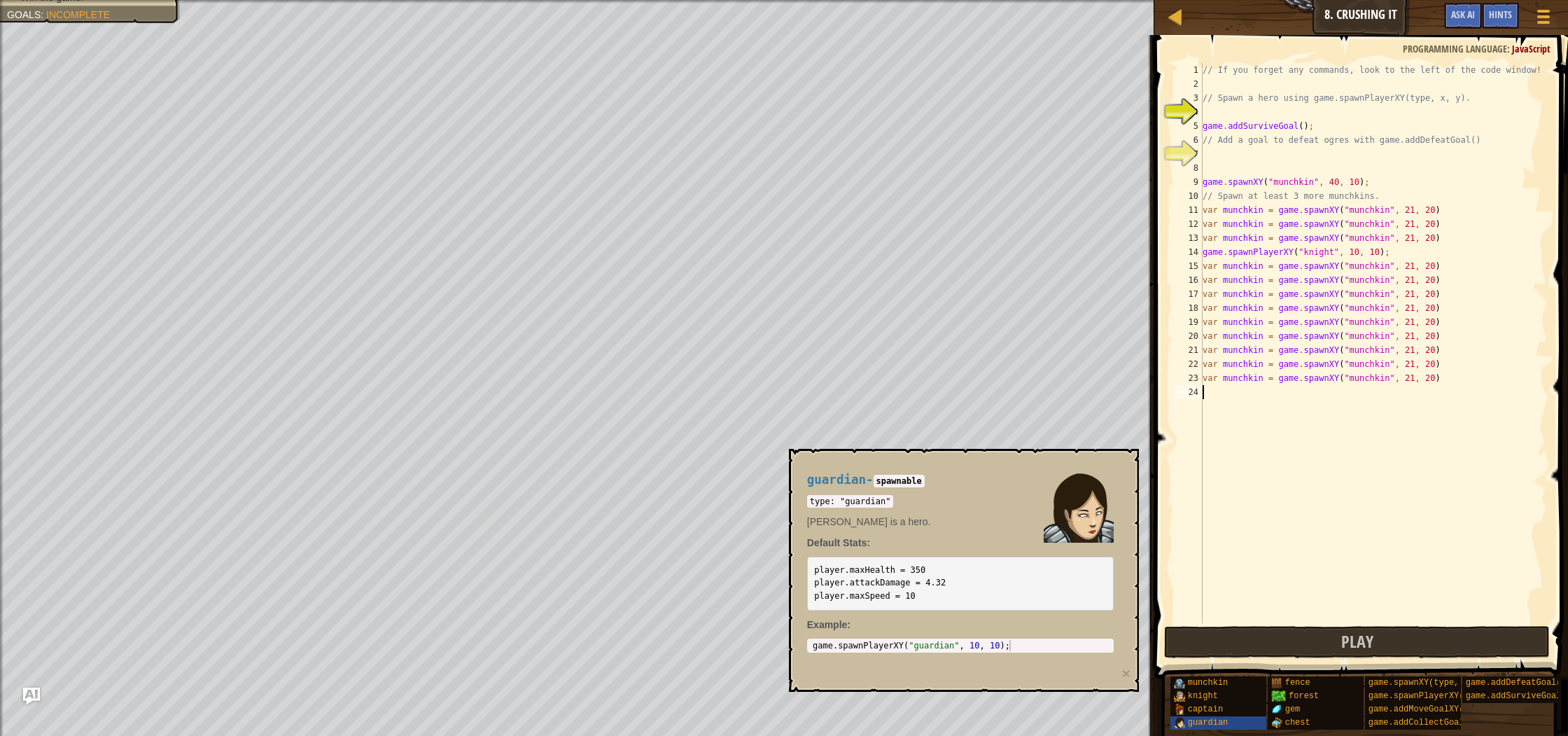
type textarea "game.spawnPlayerXY("guardian", 10, 10);"
drag, startPoint x: 815, startPoint y: 646, endPoint x: 1062, endPoint y: 642, distance: 247.0
click at [1062, 642] on div "game . spawnPlayerXY ( "guardian" , 10 , 10 ) ;" at bounding box center [961, 656] width 301 height 33
click at [1214, 399] on div "// If you forget any commands, look to the left of the code window! // Spawn a …" at bounding box center [1373, 356] width 347 height 587
paste textarea "game.spawnPlayerXY("guardian", 10, 10);"
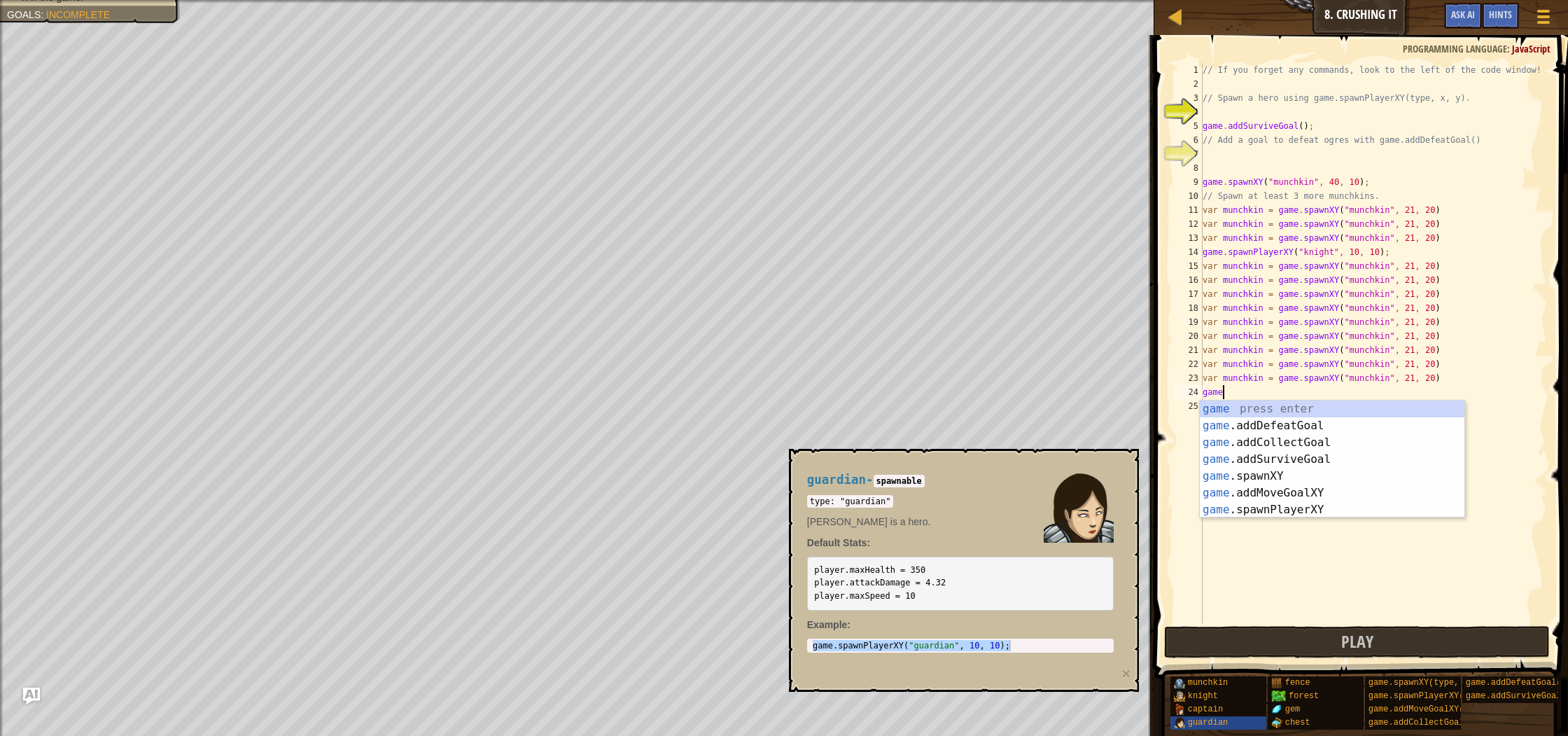
type textarea "g"
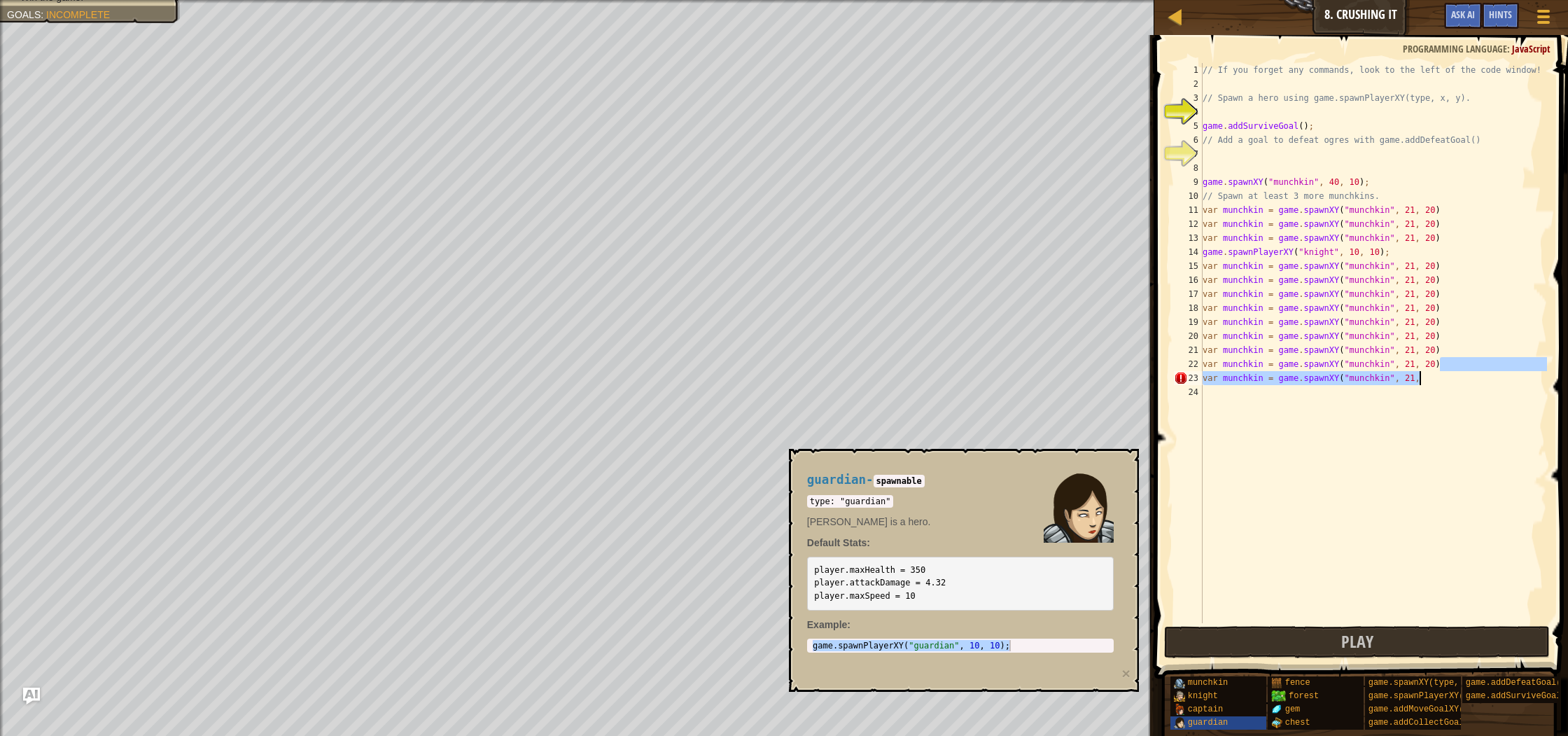
drag, startPoint x: 1460, startPoint y: 357, endPoint x: 1439, endPoint y: 385, distance: 35.0
click at [1439, 385] on div "// If you forget any commands, look to the left of the code window! // Spawn a …" at bounding box center [1373, 356] width 347 height 587
click at [1391, 646] on button "Play" at bounding box center [1356, 642] width 385 height 32
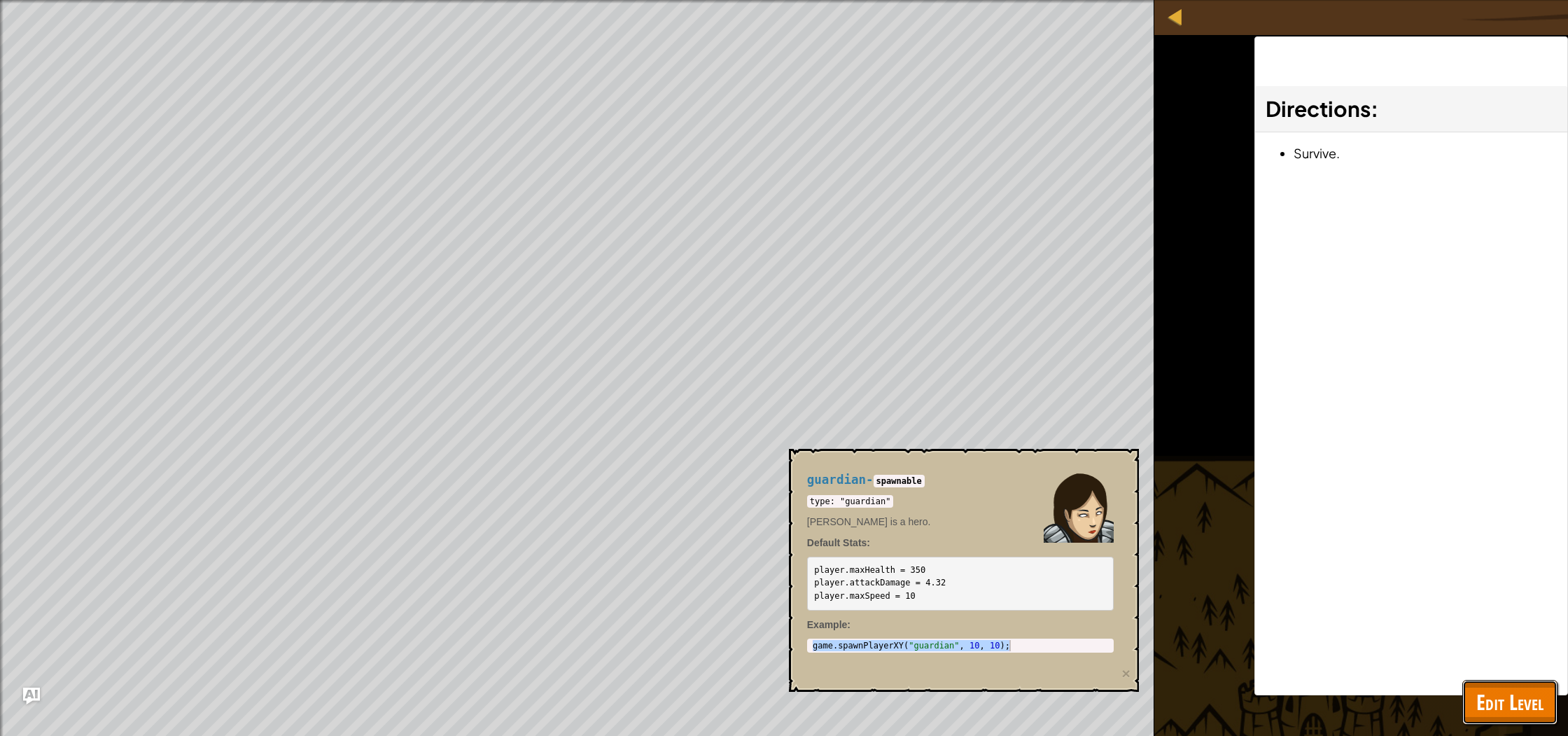
click at [1506, 695] on span "Edit Level" at bounding box center [1509, 702] width 68 height 29
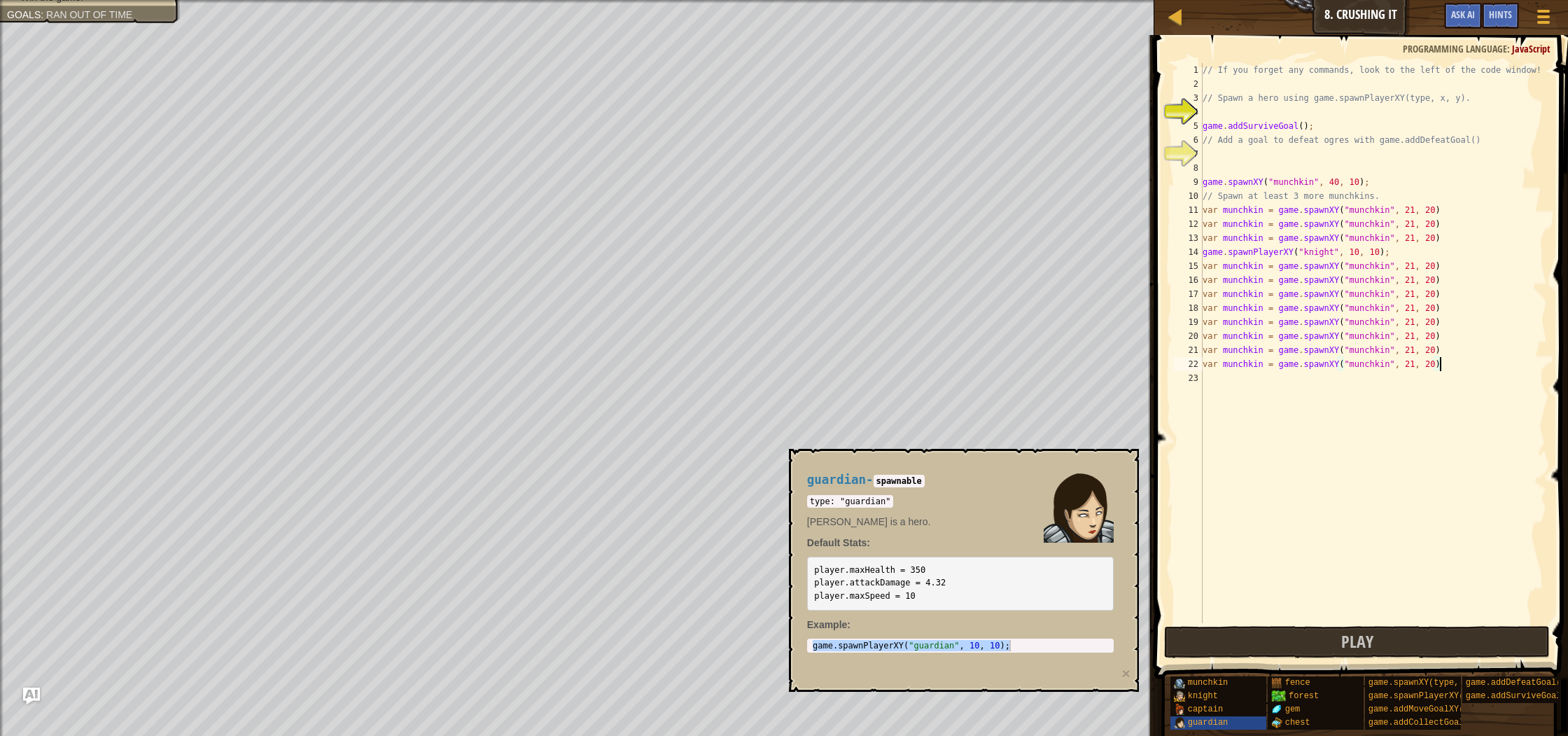
click at [1302, 128] on div "// If you forget any commands, look to the left of the code window! // Spawn a …" at bounding box center [1373, 356] width 347 height 587
drag, startPoint x: 1284, startPoint y: 637, endPoint x: 818, endPoint y: 533, distance: 477.5
click at [1259, 634] on button "Play" at bounding box center [1356, 642] width 385 height 32
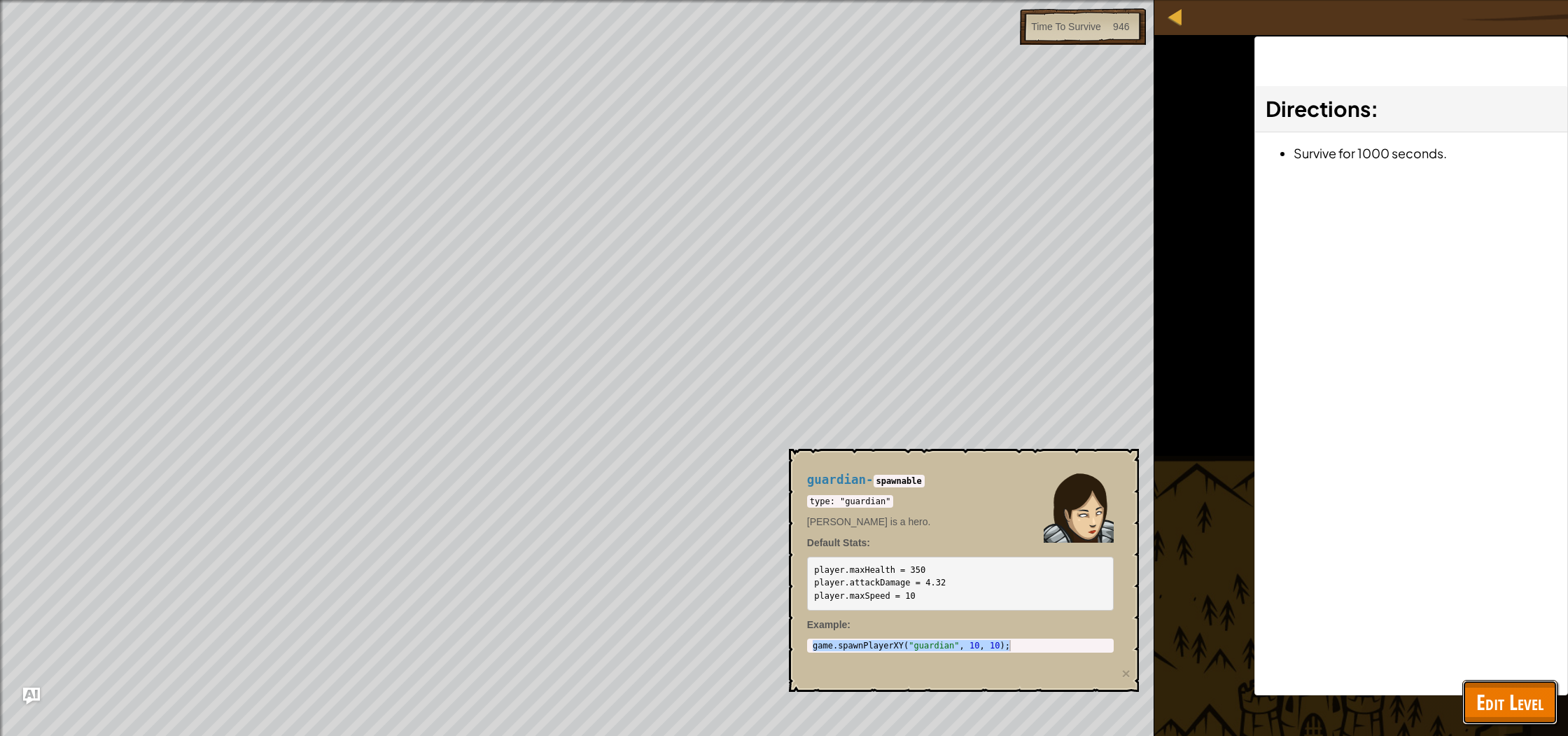
click at [1520, 691] on span "Edit Level" at bounding box center [1509, 702] width 68 height 29
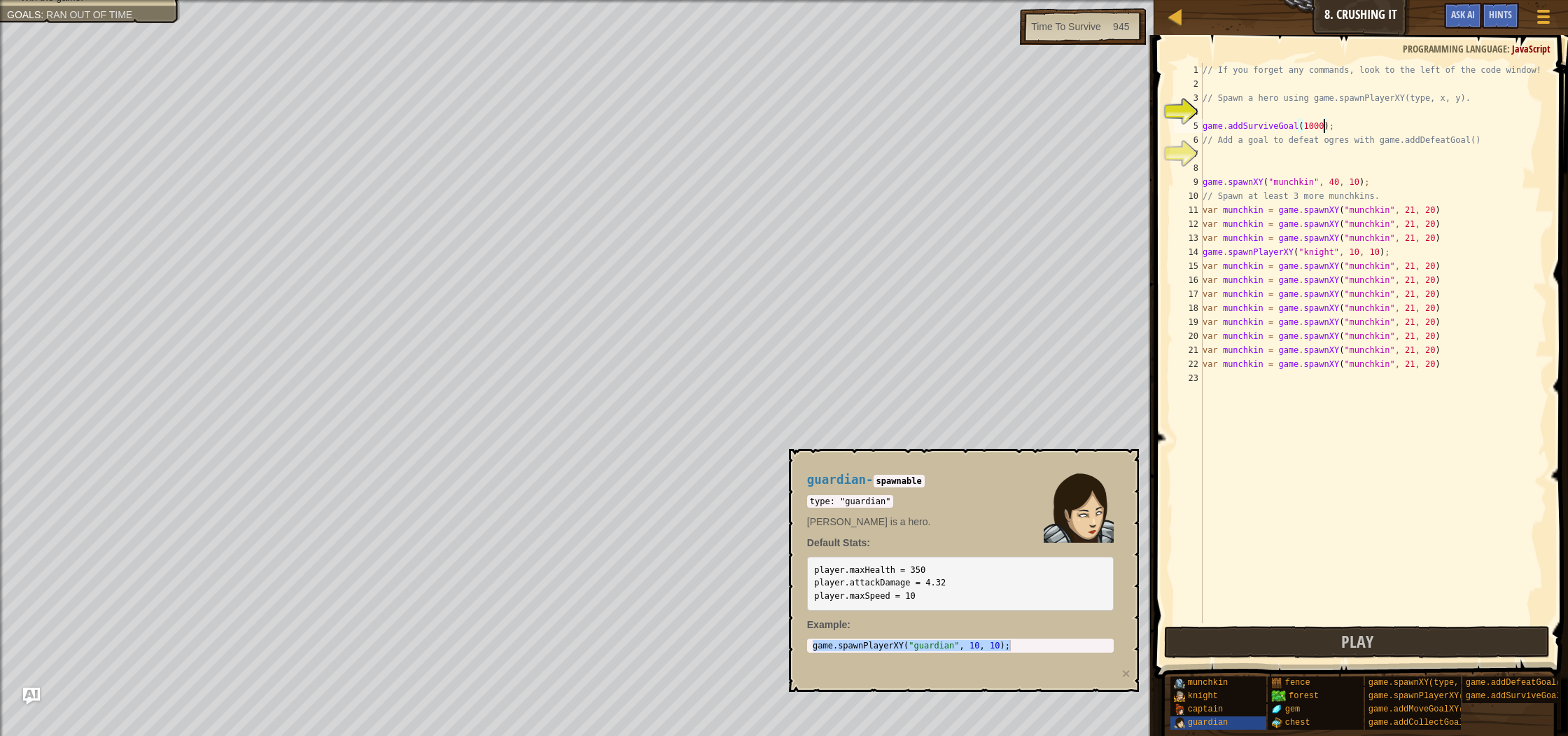
click at [1325, 122] on div "// If you forget any commands, look to the left of the code window! // Spawn a …" at bounding box center [1373, 356] width 347 height 587
type textarea "game.addSurviveGoal(1);"
click at [1419, 633] on button "Play" at bounding box center [1356, 642] width 385 height 32
click at [1249, 165] on div "// If you forget any commands, look to the left of the code window! // Spawn a …" at bounding box center [1373, 356] width 347 height 587
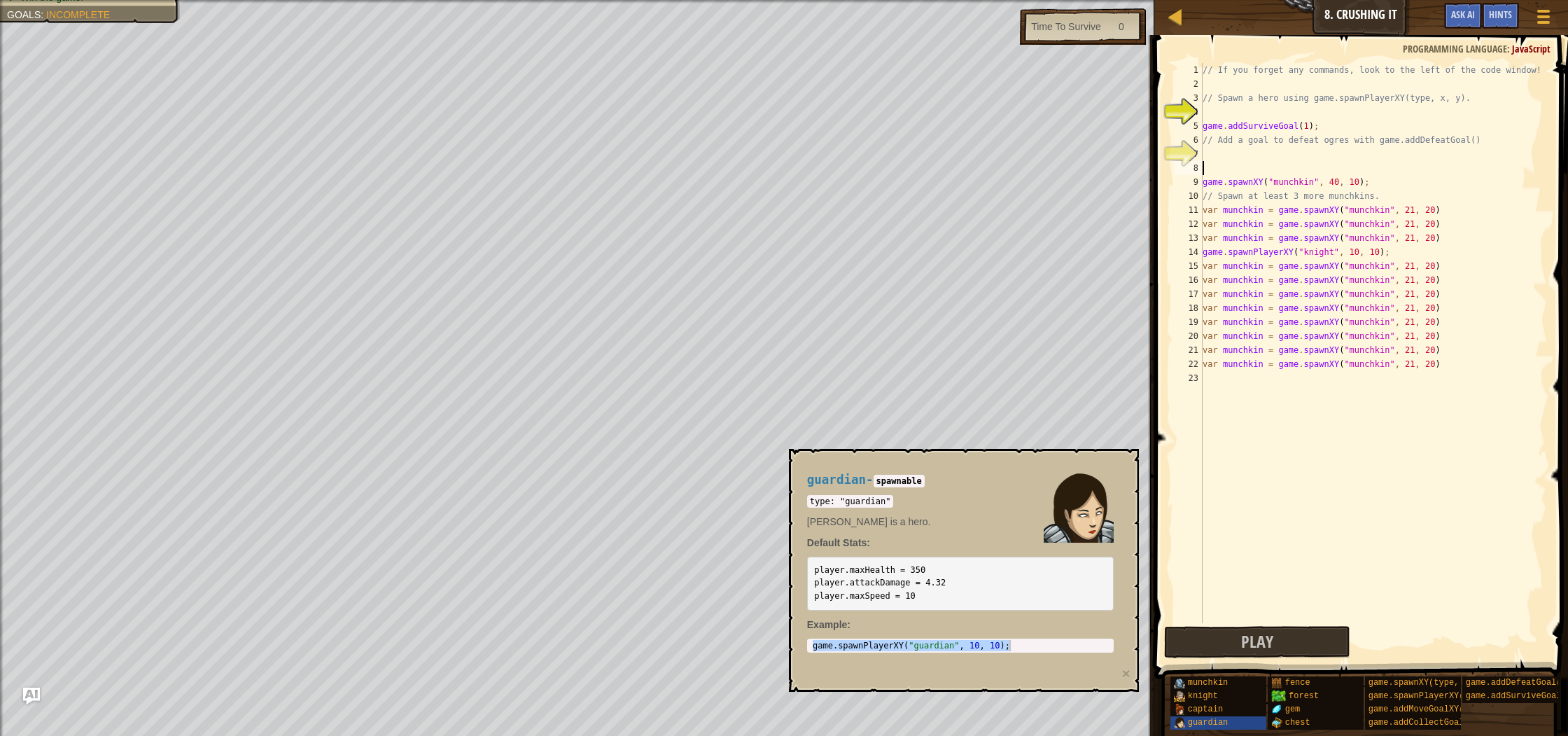
scroll to position [7, 0]
type textarea "g"
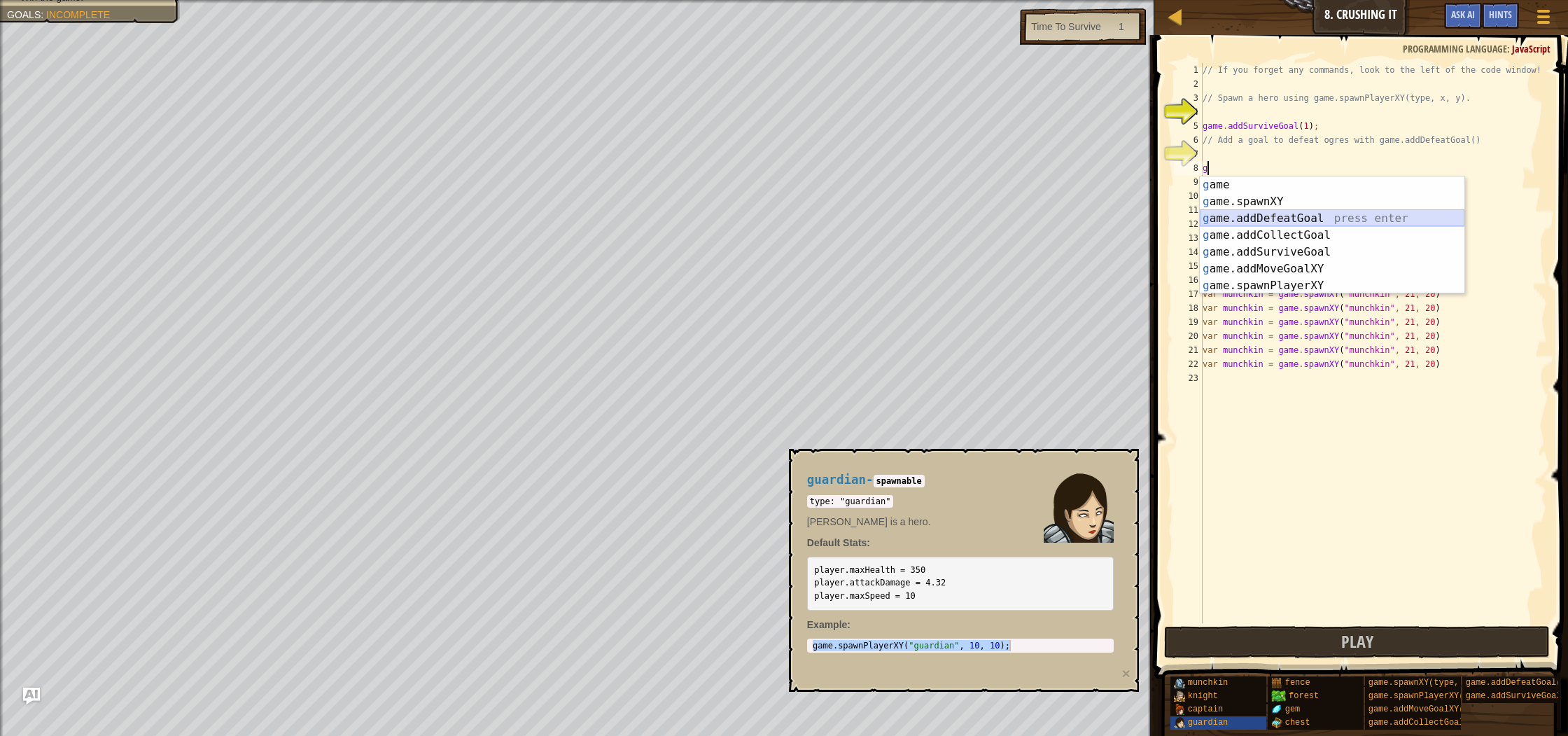
click at [1311, 226] on div "g ame press enter g ame.spawnXY press enter g ame.addDefeatGoal press enter g a…" at bounding box center [1332, 251] width 265 height 151
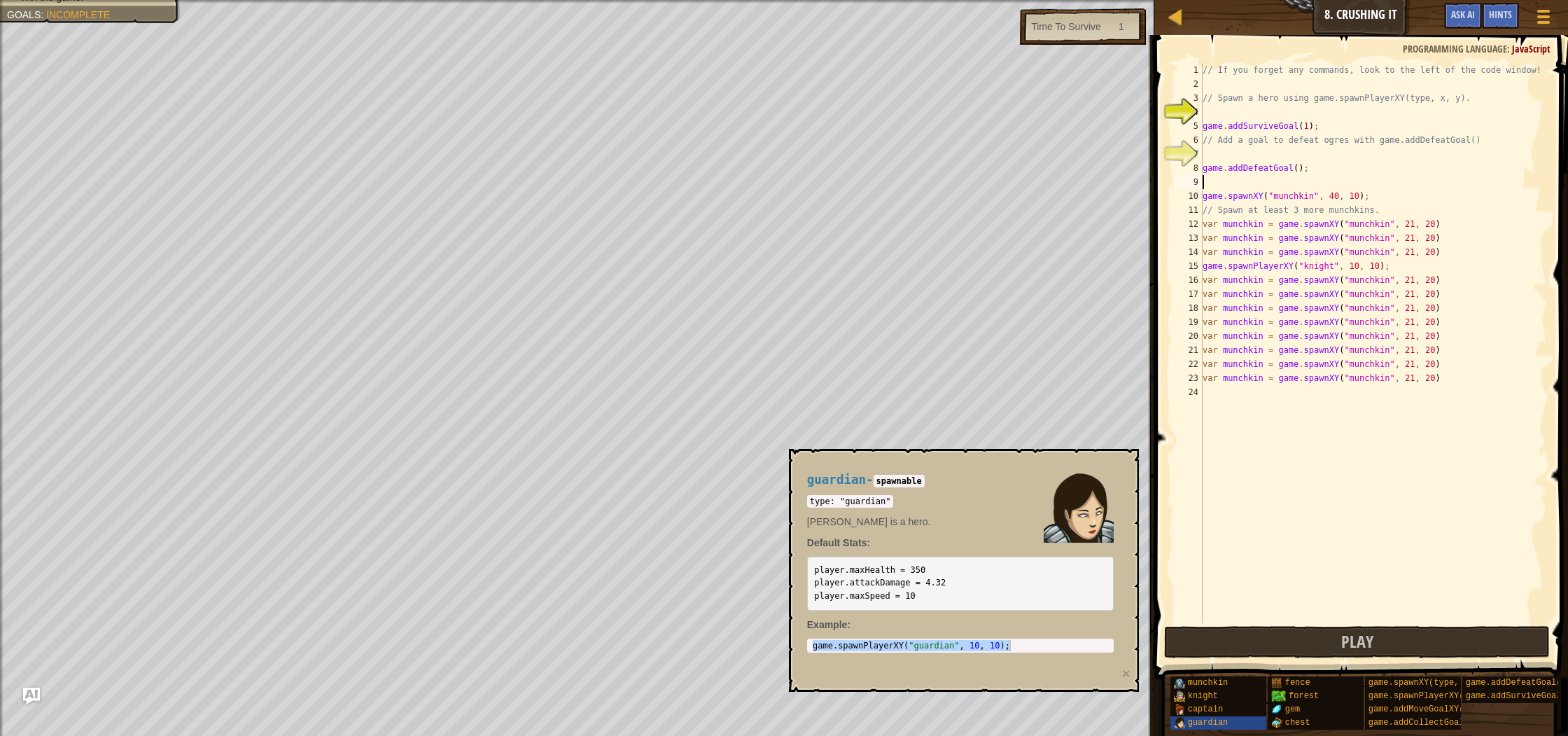
click at [1300, 170] on div "// If you forget any commands, look to the left of the code window! // Spawn a …" at bounding box center [1373, 356] width 347 height 587
type textarea "game.addDefeatGoal(11);"
drag, startPoint x: 1354, startPoint y: 646, endPoint x: 852, endPoint y: 493, distance: 524.8
click at [1354, 646] on span "Play" at bounding box center [1357, 642] width 32 height 23
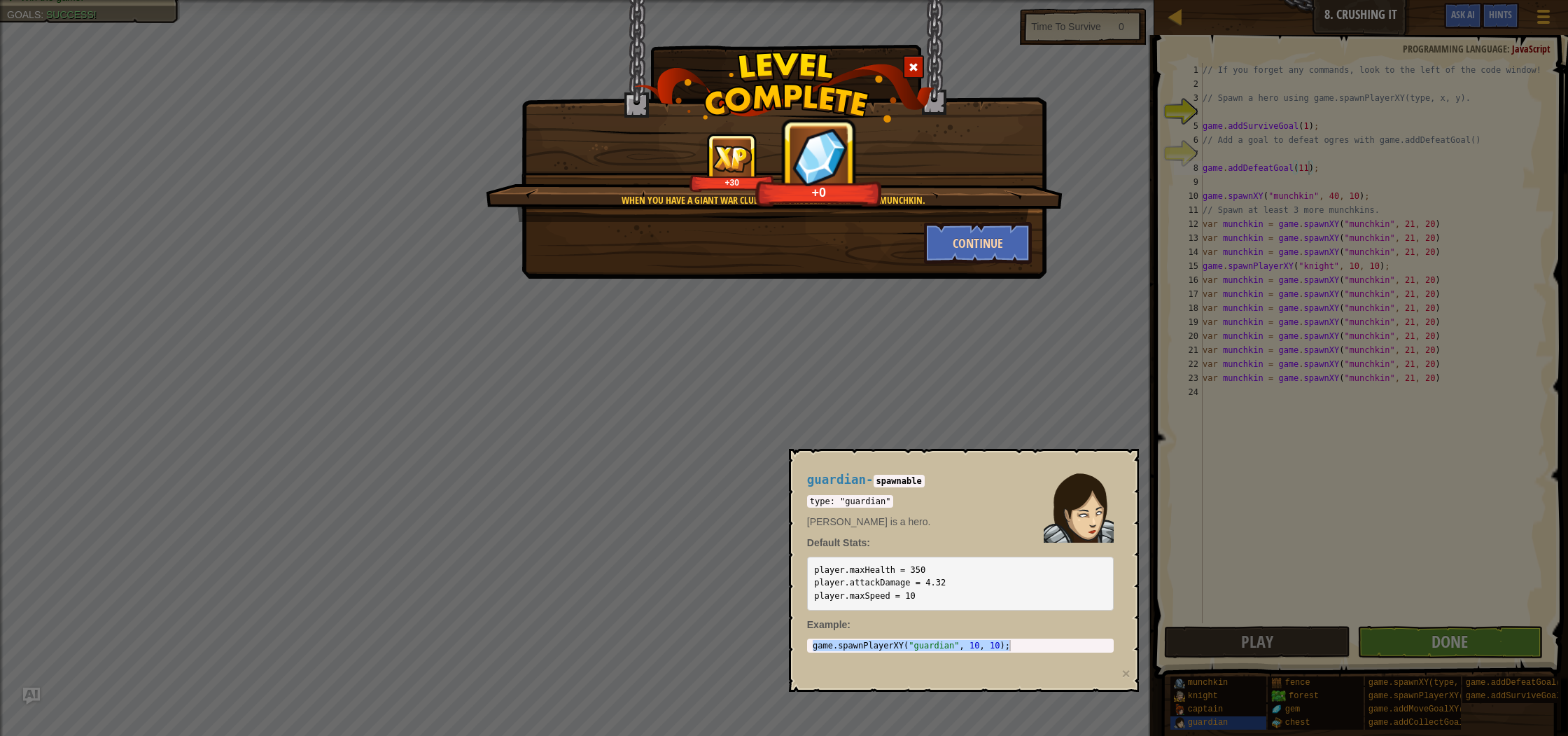
drag, startPoint x: 977, startPoint y: 265, endPoint x: 976, endPoint y: 252, distance: 13.0
click at [976, 264] on div "When you have a giant war club, every problem looks like a munchkin. +30 +0 Con…" at bounding box center [784, 139] width 525 height 279
click at [973, 254] on button "Continue" at bounding box center [978, 243] width 109 height 42
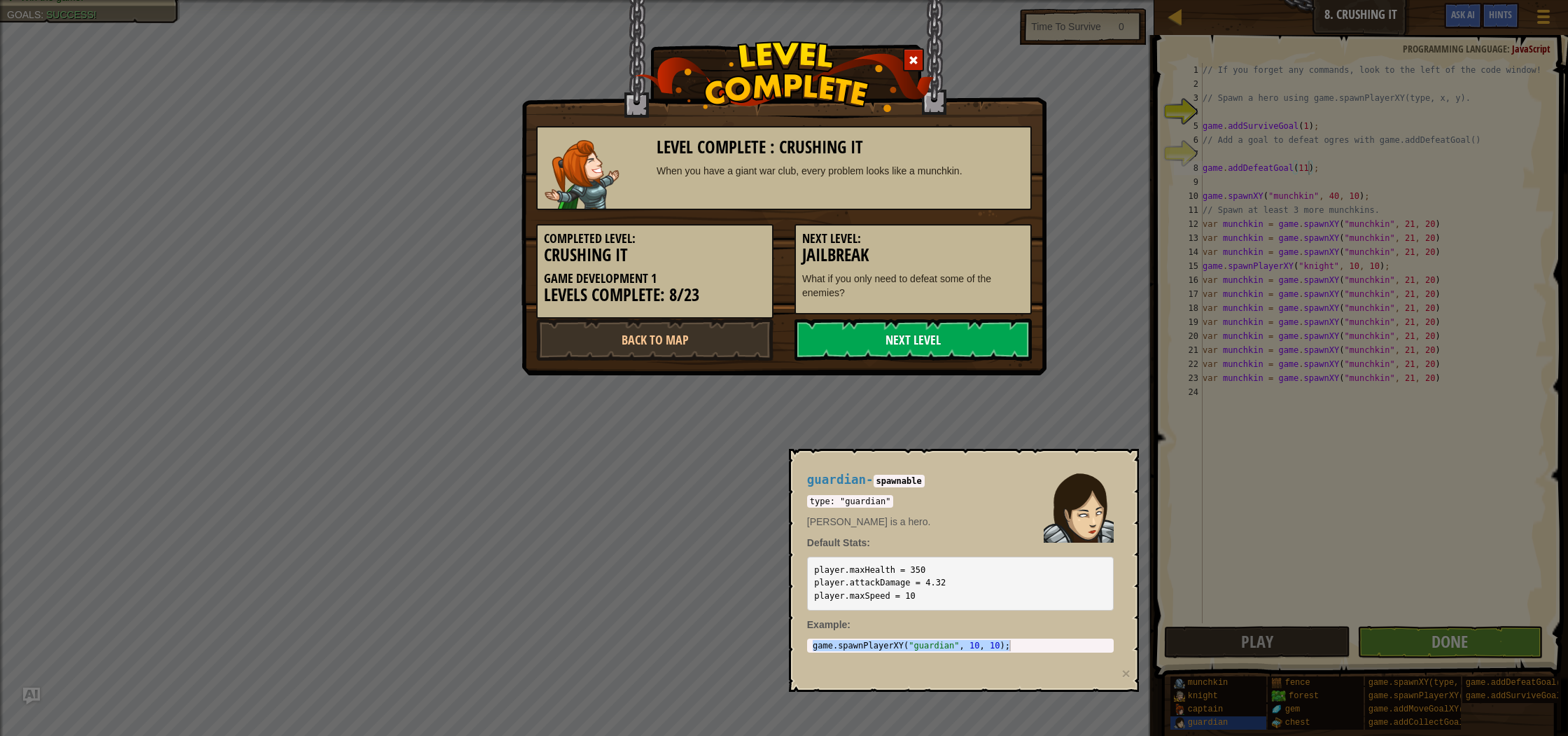
click at [950, 326] on link "Next Level" at bounding box center [912, 339] width 237 height 42
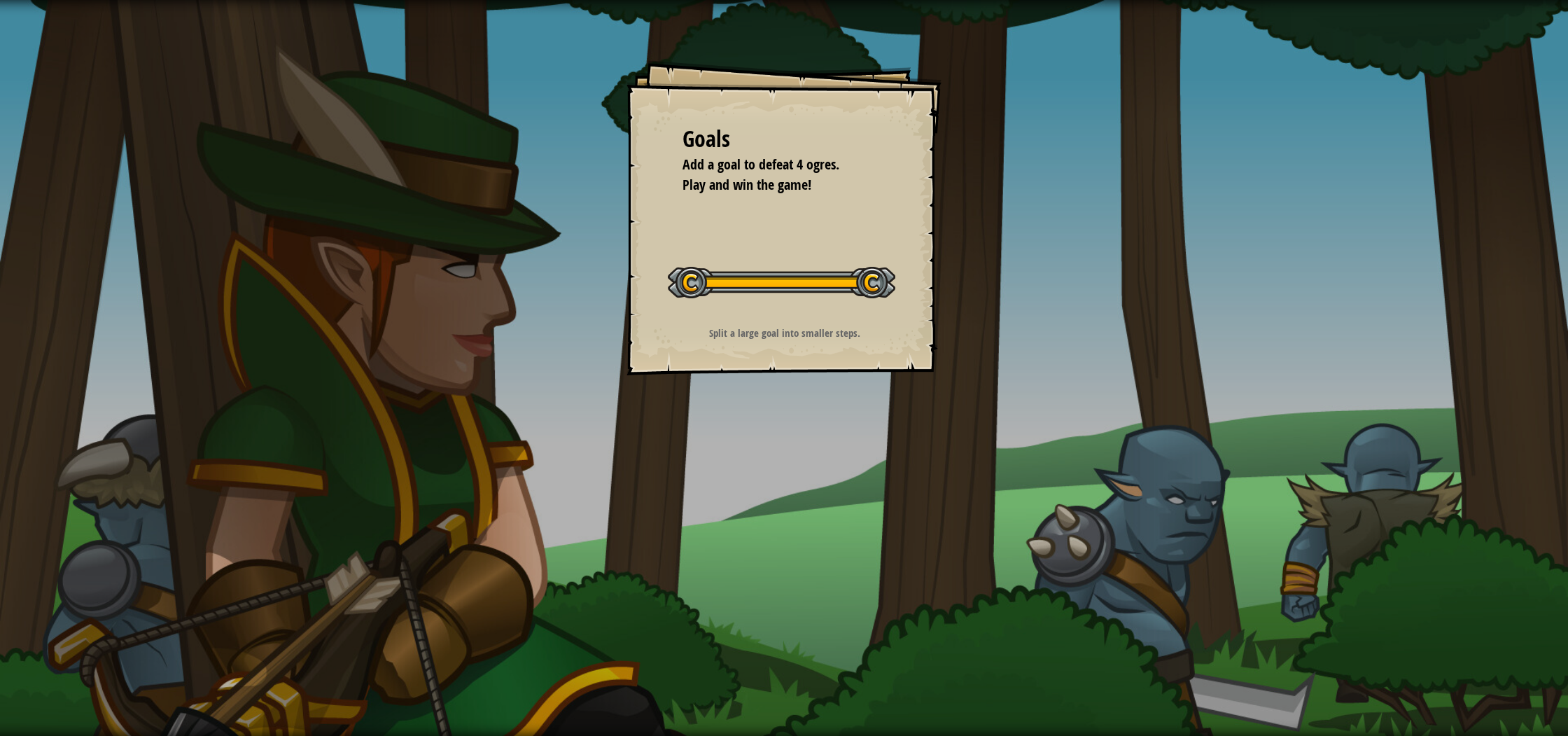
click at [917, 307] on div "Goals Add a goal to defeat 4 ogres. Play and win the game! Start Level Error lo…" at bounding box center [784, 217] width 315 height 315
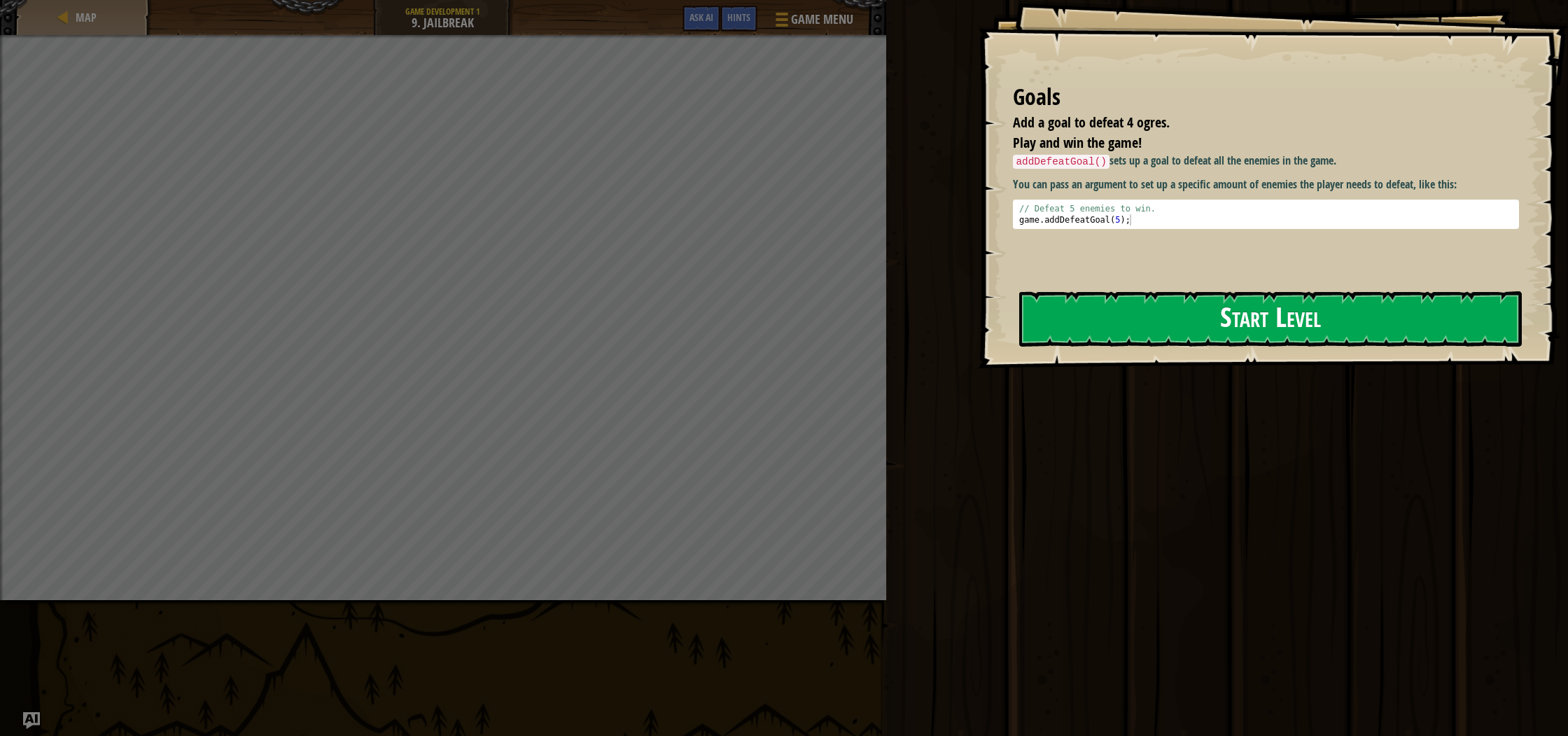
click at [1274, 318] on button "Start Level" at bounding box center [1270, 319] width 503 height 55
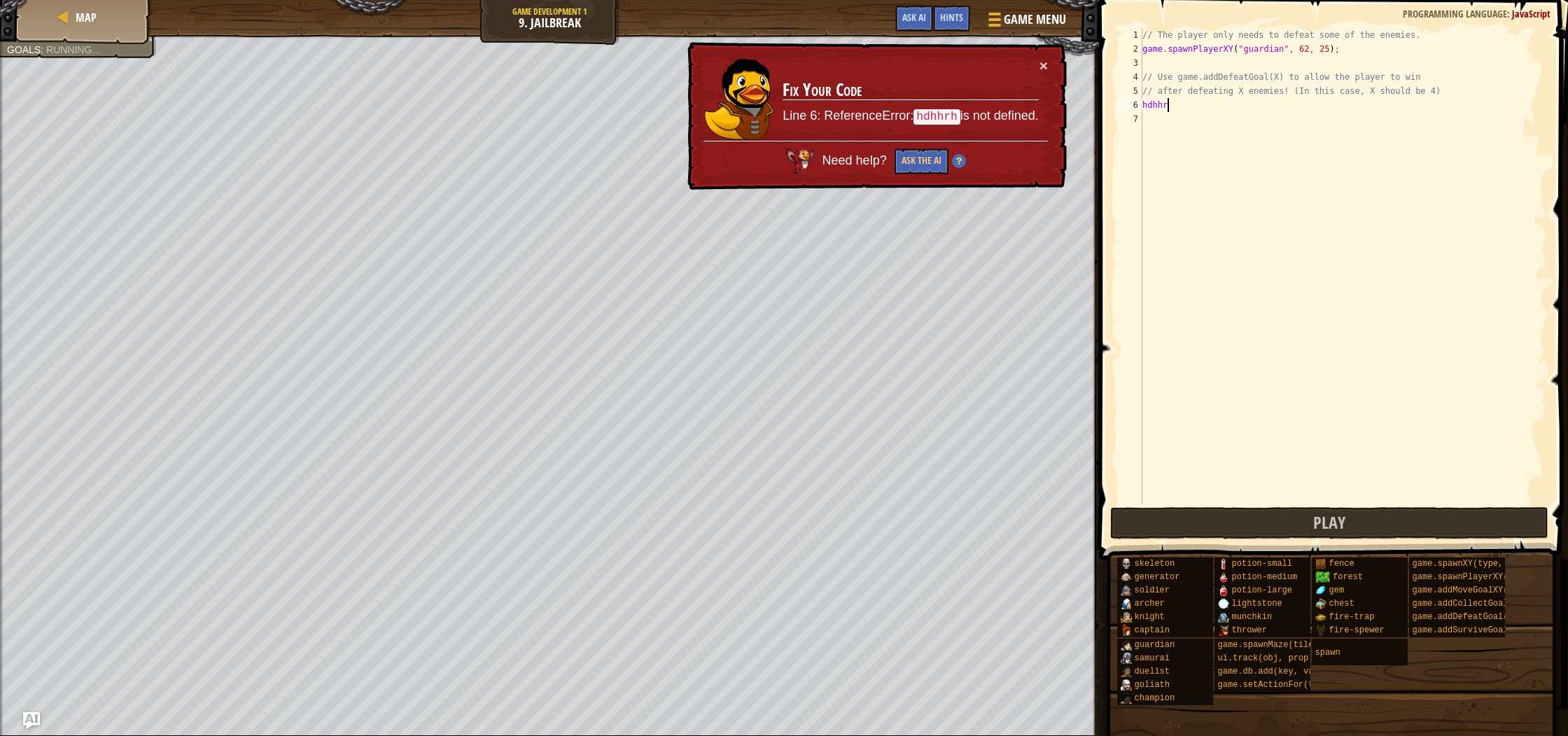
scroll to position [7, 1]
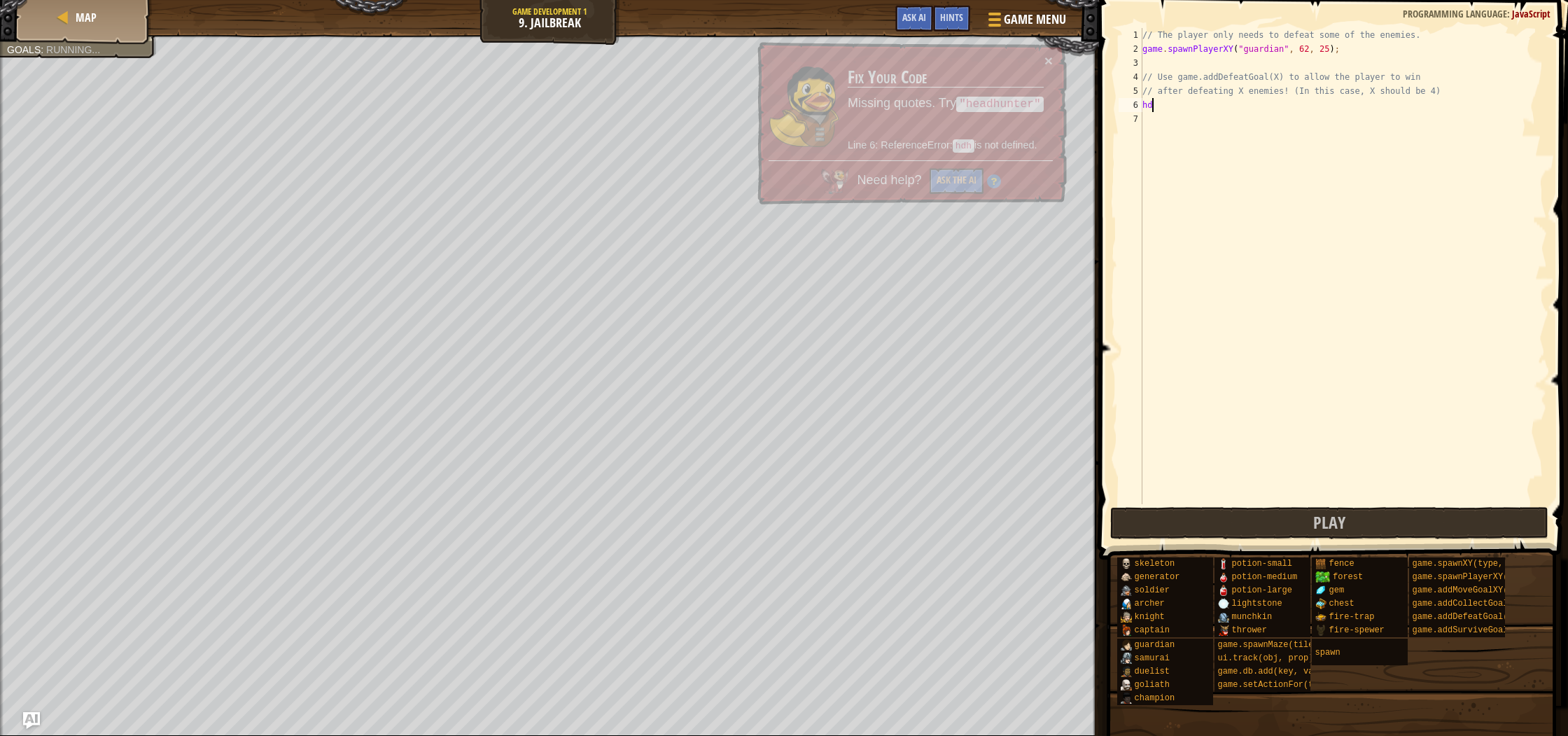
type textarea "h"
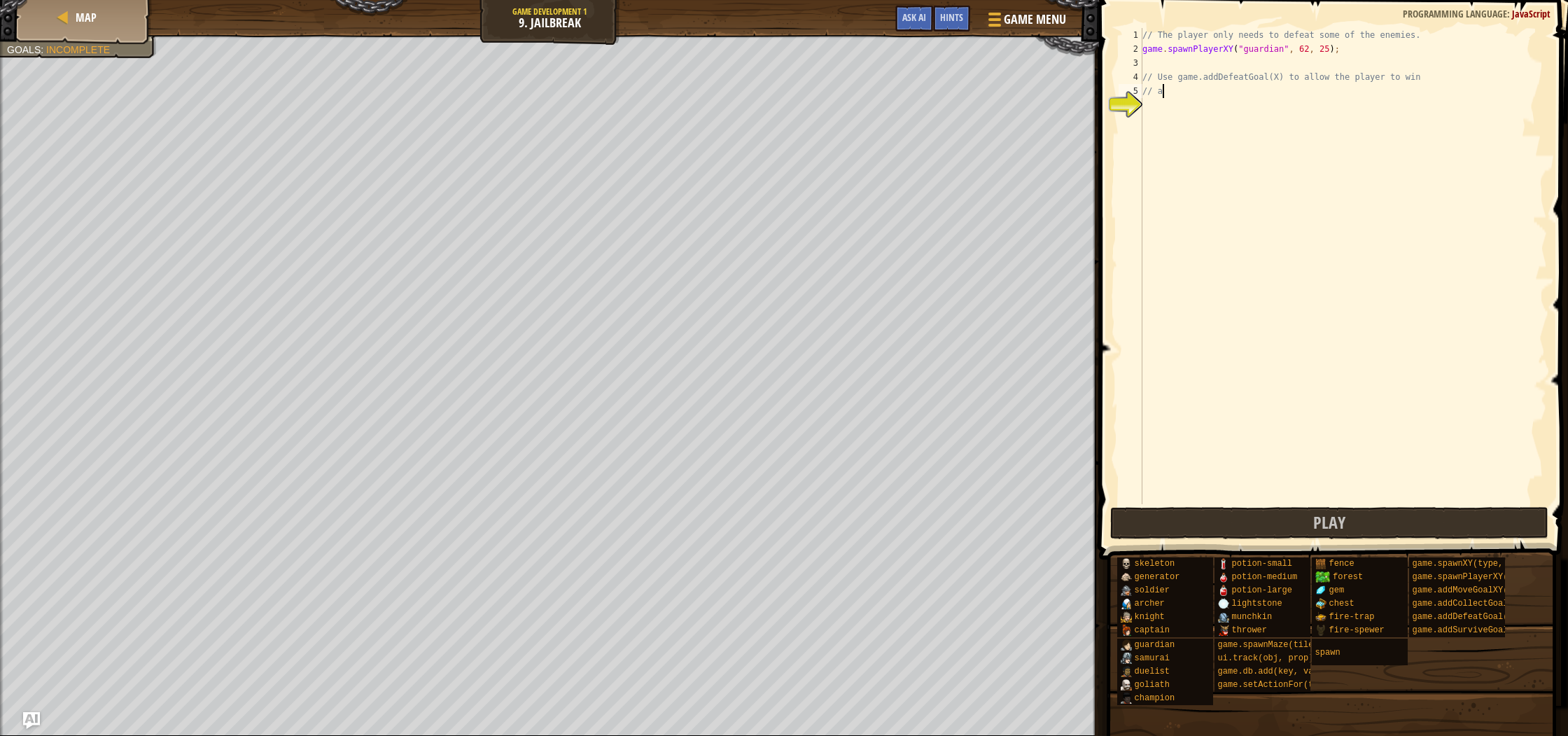
type textarea "/"
type textarea "g"
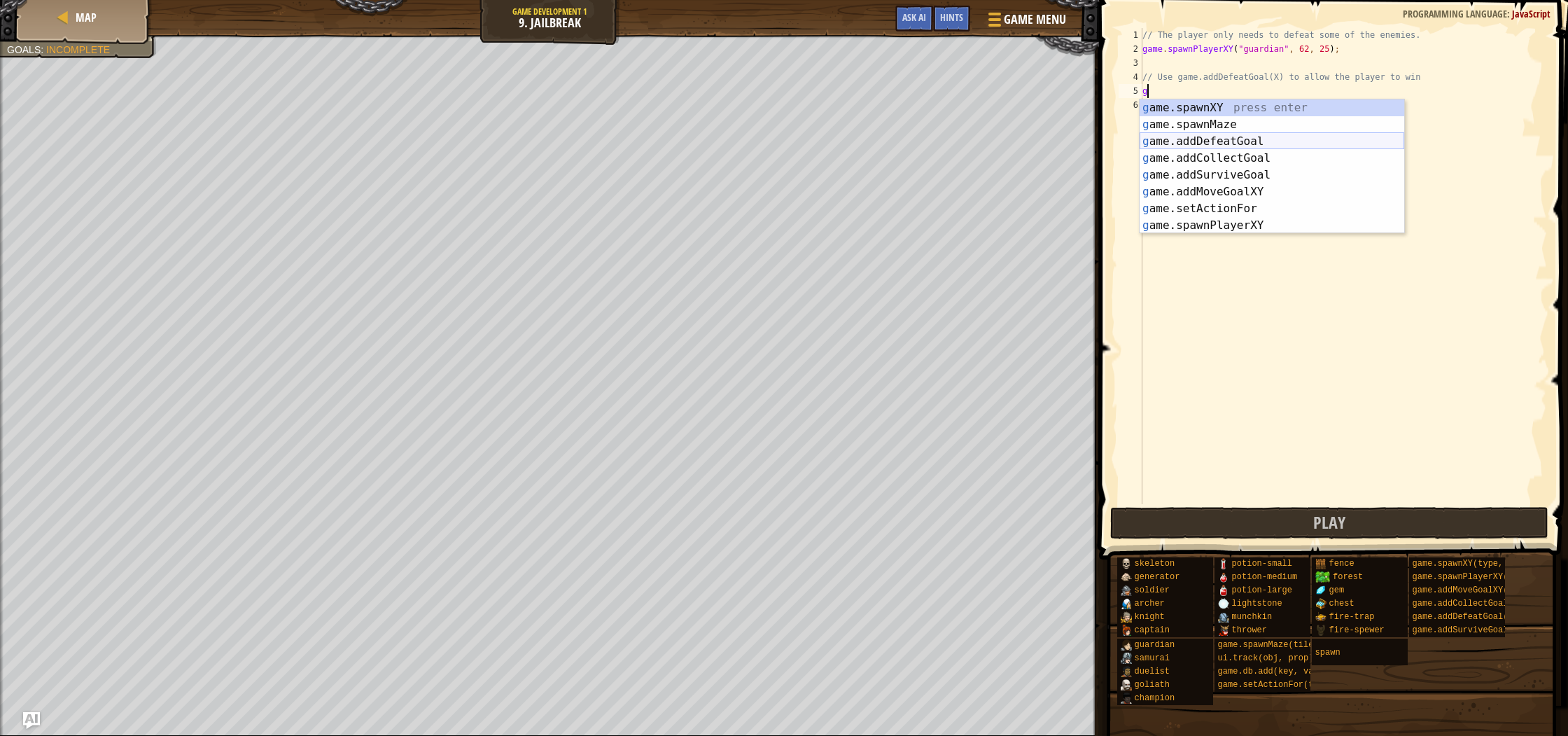
click at [1271, 141] on div "g ame.spawnXY press enter g ame.spawnMaze press enter g ame.addDefeatGoal press…" at bounding box center [1272, 183] width 265 height 168
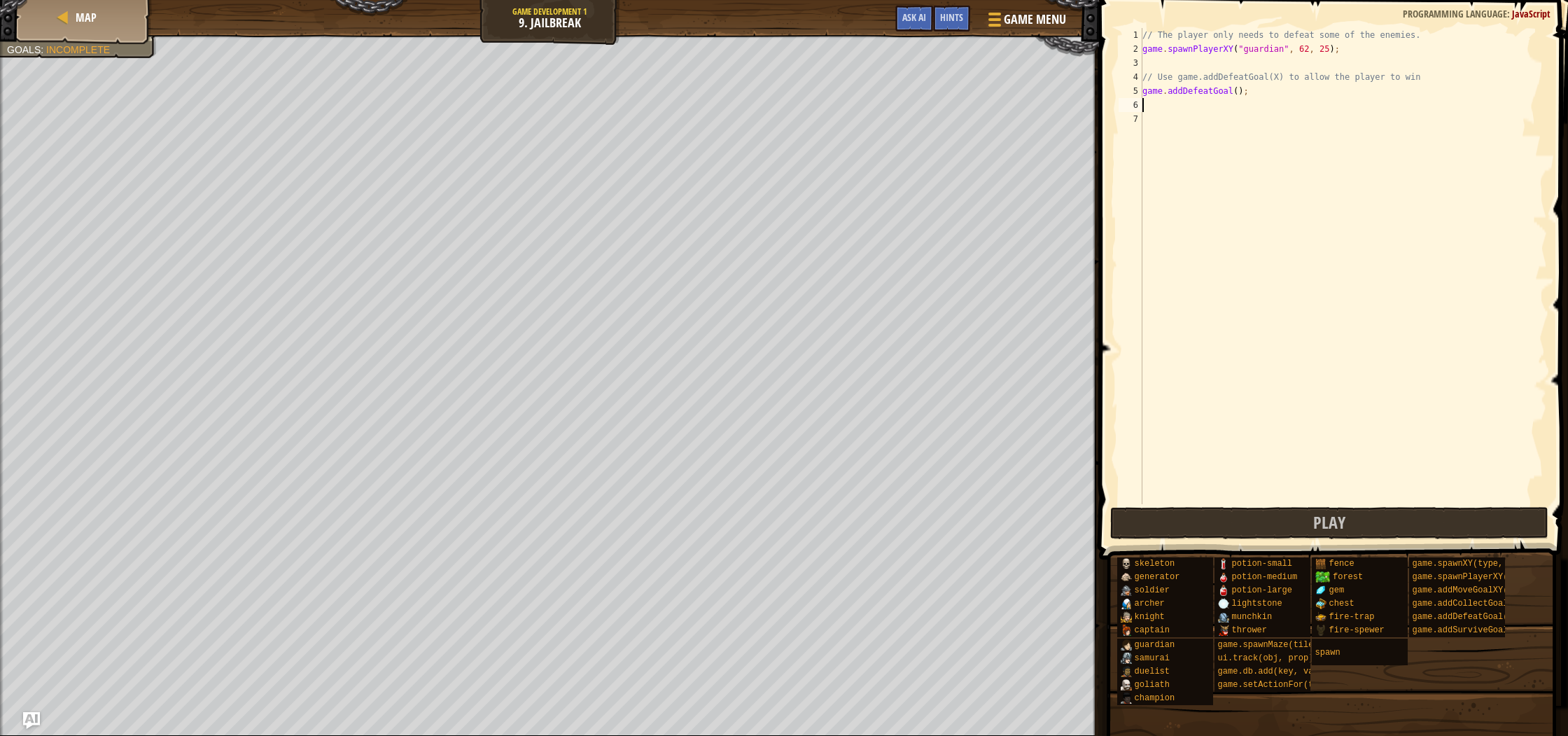
click at [1241, 91] on div "// The player only needs to defeat some of the enemies. game . spawnPlayerXY ( …" at bounding box center [1343, 279] width 407 height 504
type textarea "game.addDefeatGoal(2);"
click at [1159, 107] on div "// The player only needs to defeat some of the enemies. game . spawnPlayerXY ( …" at bounding box center [1343, 279] width 407 height 504
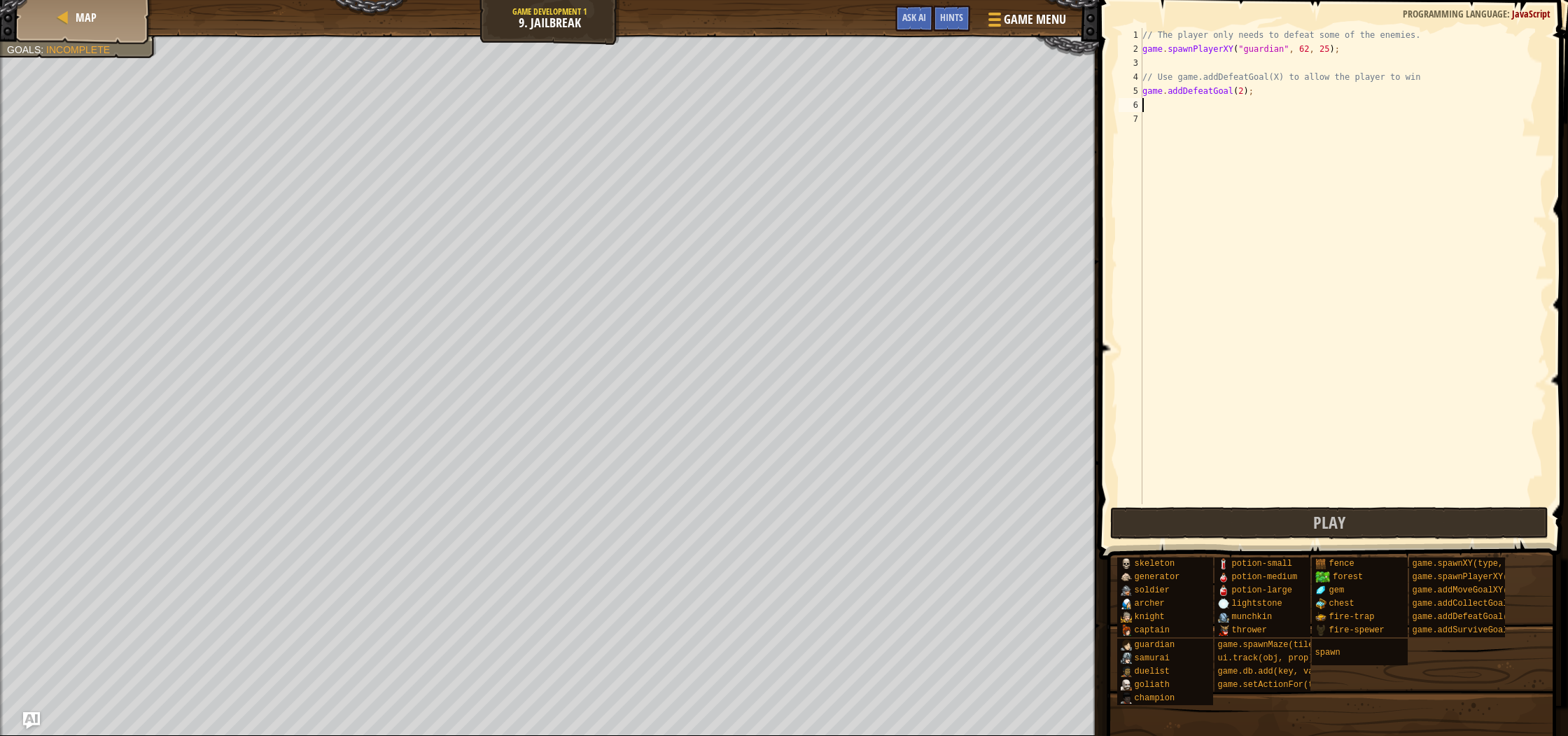
type textarea "g"
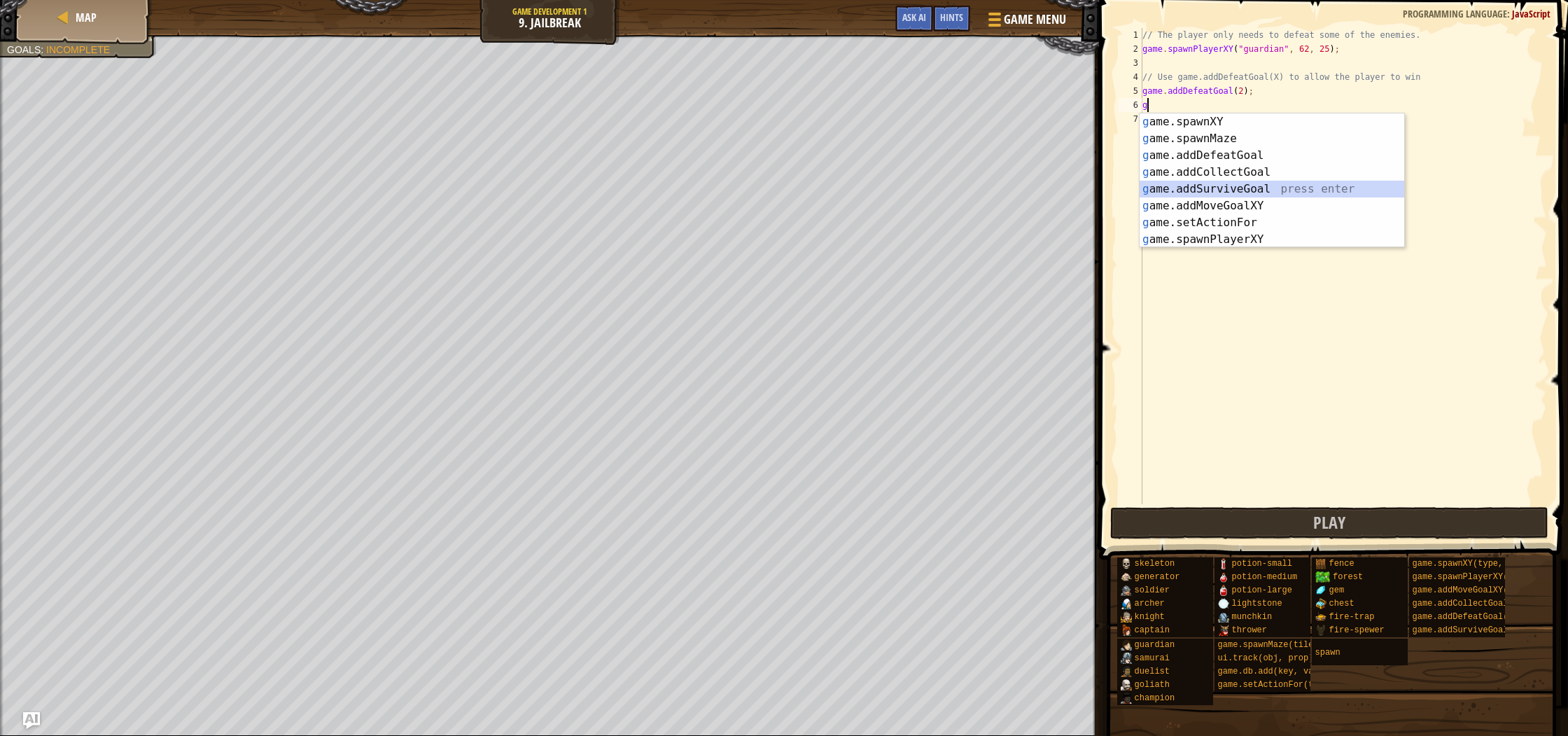
click at [1261, 195] on div "g ame.spawnXY press enter g ame.spawnMaze press enter g ame.addDefeatGoal press…" at bounding box center [1272, 197] width 265 height 168
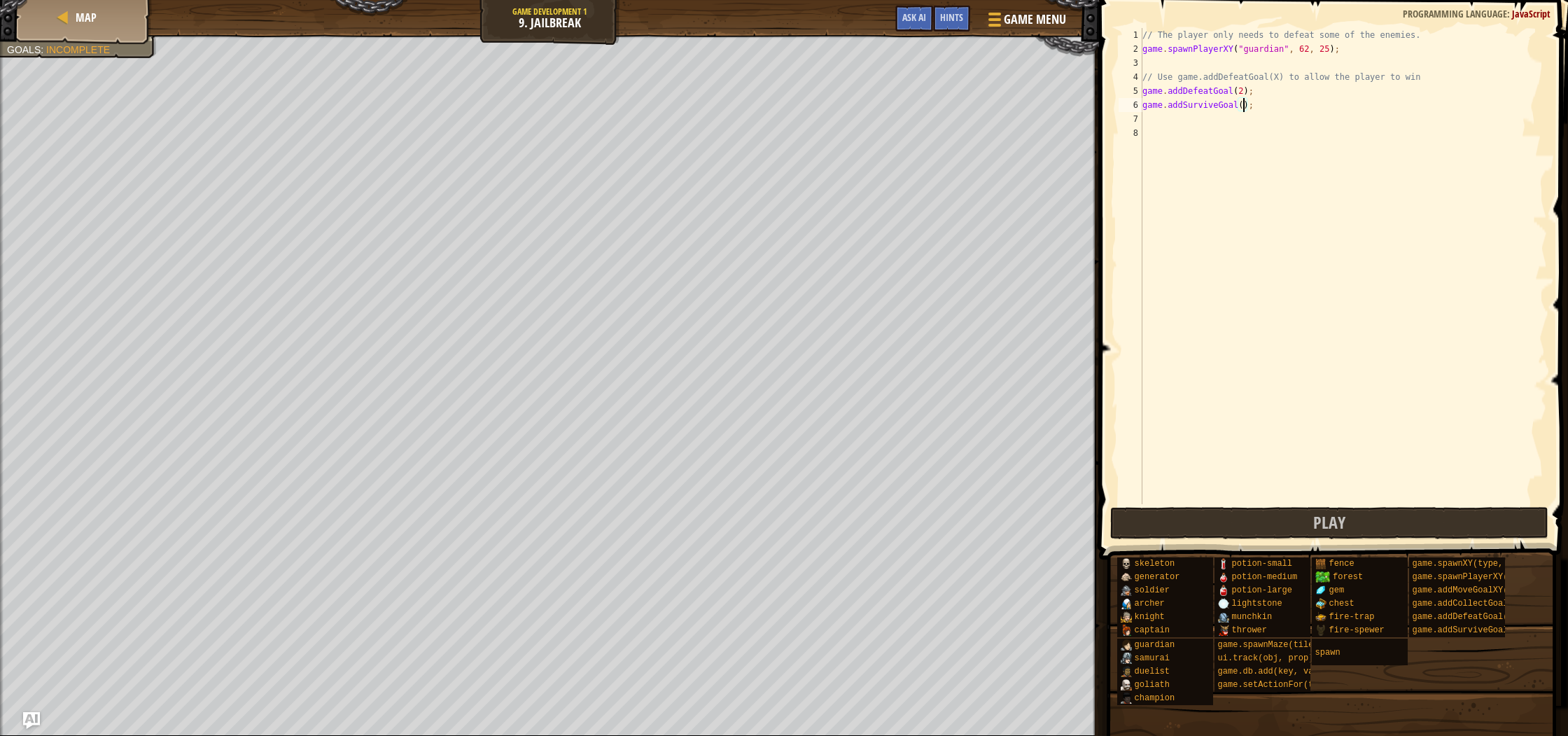
click at [1243, 104] on div "// The player only needs to defeat some of the enemies. game . spawnPlayerXY ( …" at bounding box center [1343, 279] width 407 height 504
click at [1378, 518] on button "Play" at bounding box center [1329, 523] width 438 height 32
click at [1245, 94] on div "// The player only needs to defeat some of the enemies. game . spawnPlayerXY ( …" at bounding box center [1343, 279] width 407 height 504
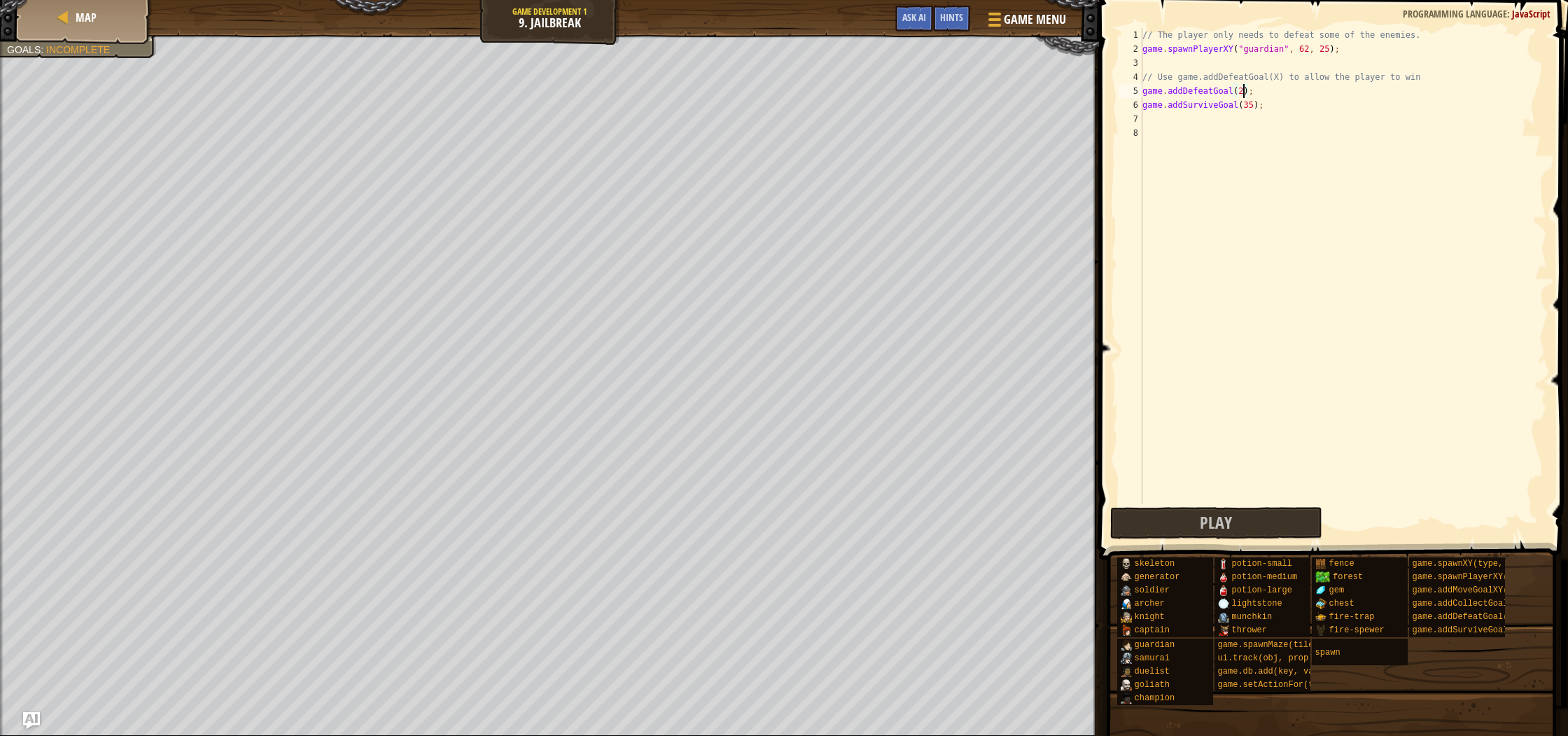
scroll to position [7, 8]
type textarea "game.addDefeatGoal(4);"
drag, startPoint x: 1375, startPoint y: 532, endPoint x: 1222, endPoint y: 463, distance: 167.8
click at [1374, 532] on button "Play" at bounding box center [1329, 523] width 438 height 32
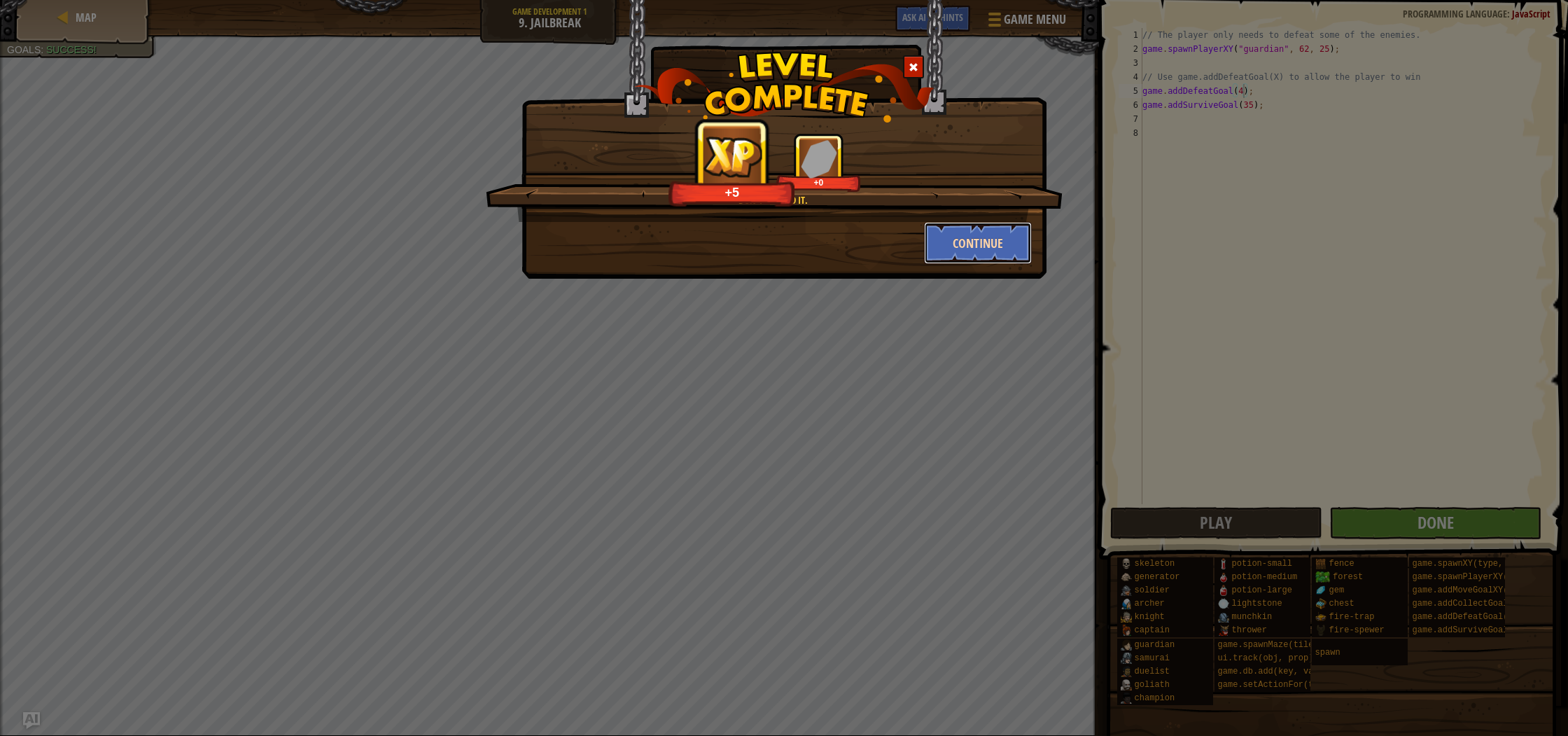
click at [979, 256] on button "Continue" at bounding box center [978, 243] width 109 height 42
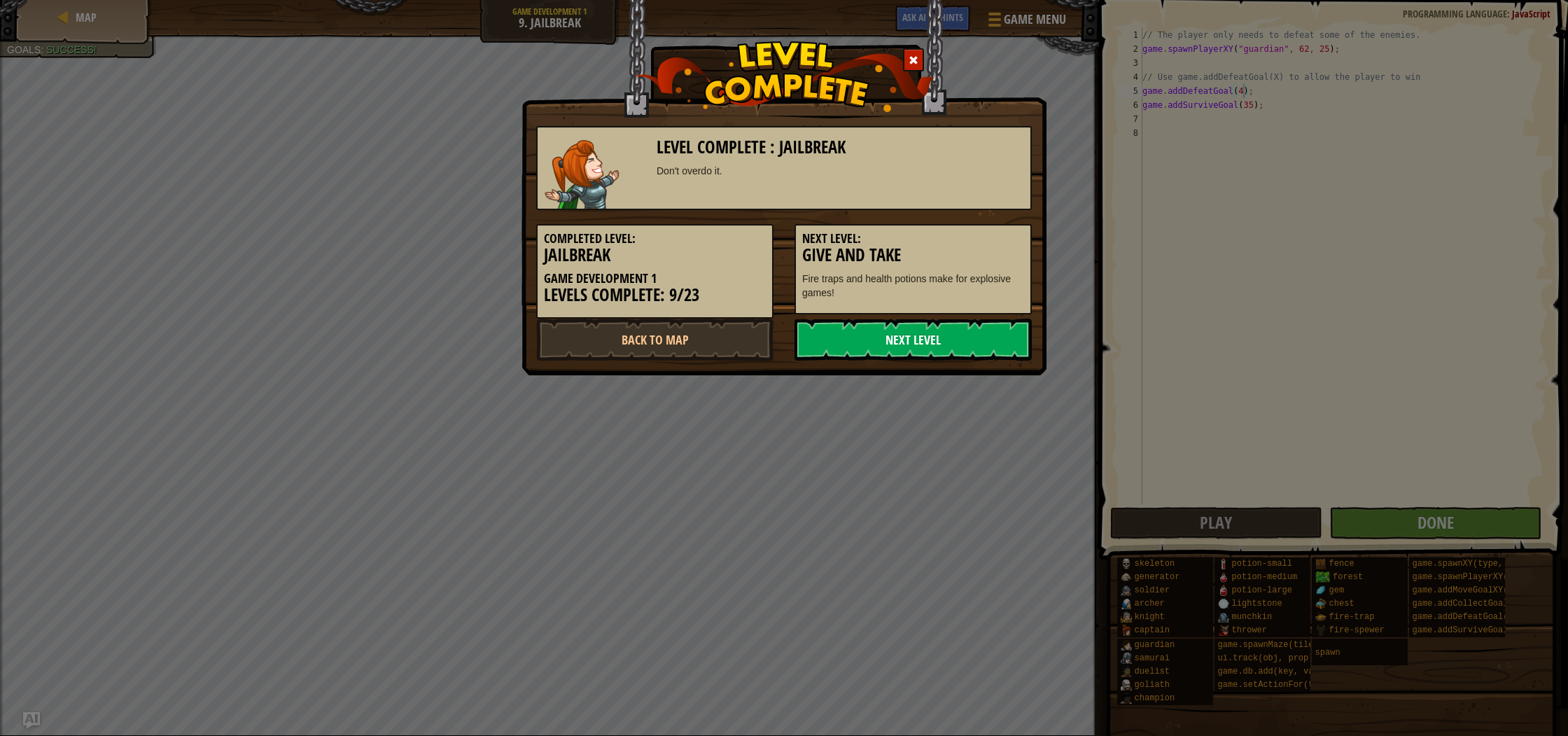
click at [974, 327] on link "Next Level" at bounding box center [912, 339] width 237 height 42
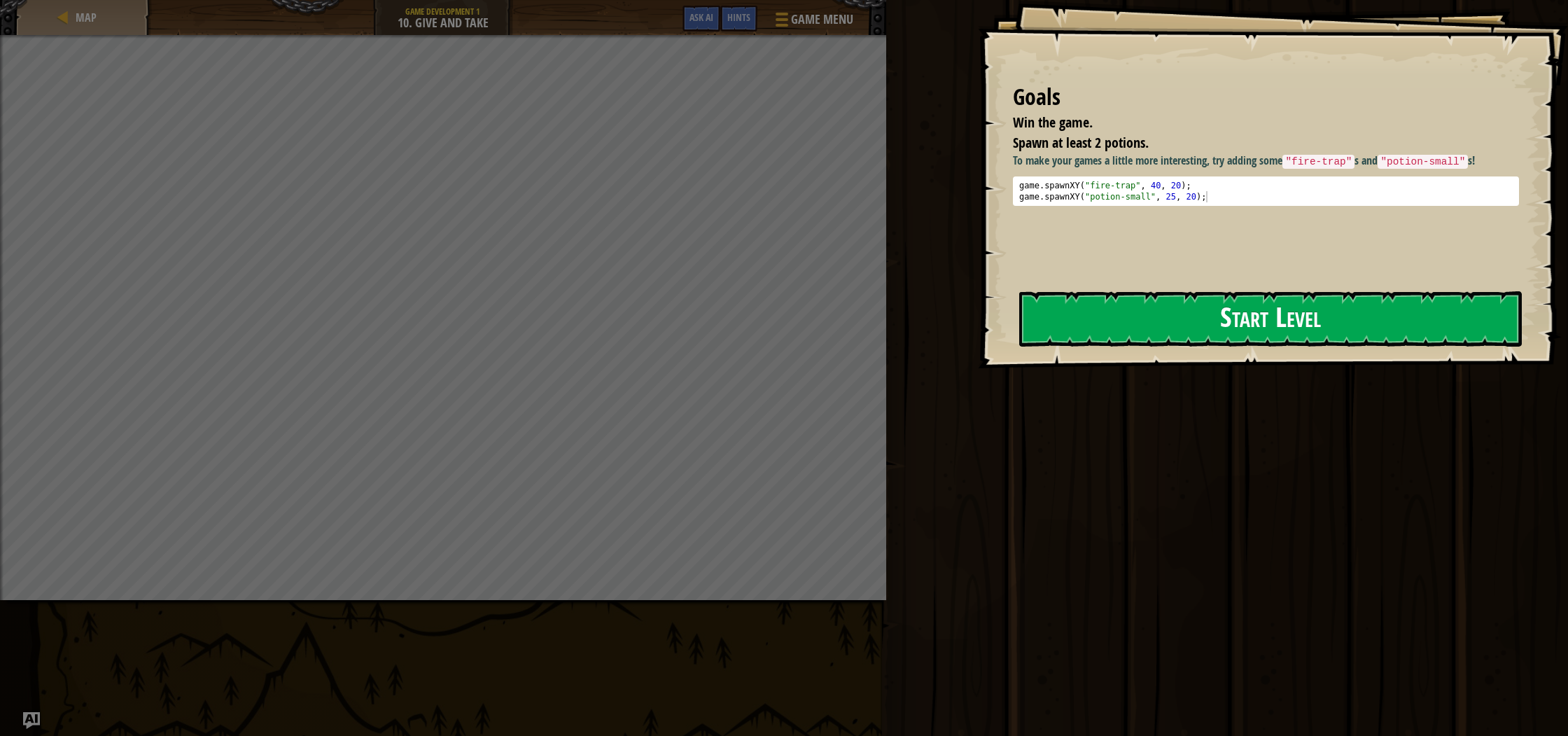
drag, startPoint x: 1114, startPoint y: 301, endPoint x: 1089, endPoint y: 303, distance: 25.1
click at [1110, 304] on button "Start Level" at bounding box center [1270, 319] width 503 height 55
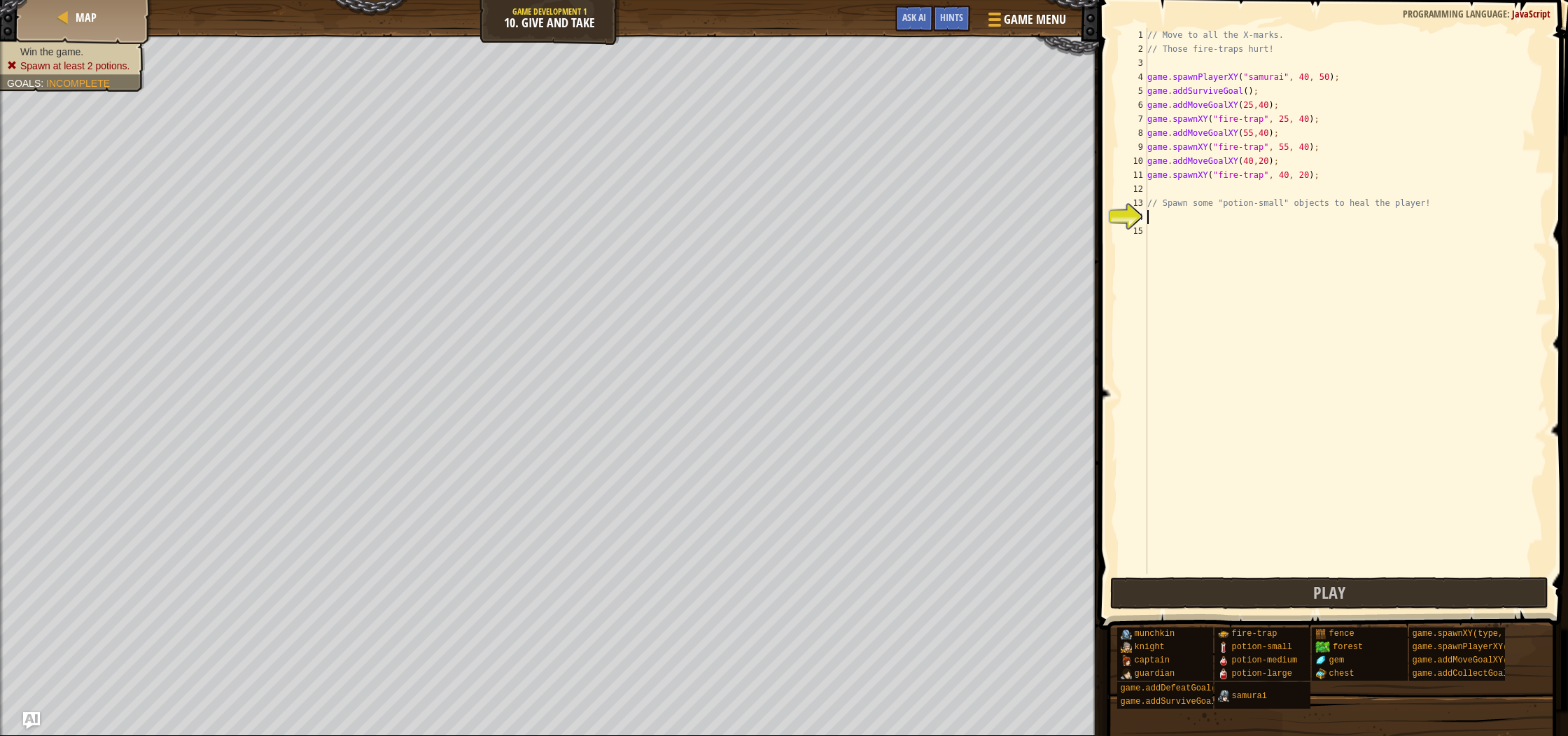
drag, startPoint x: 1197, startPoint y: 191, endPoint x: 1201, endPoint y: 200, distance: 9.8
click at [1198, 194] on div "// Move to all the X-marks. // Those fire-traps hurt! game . spawnPlayerXY ( "s…" at bounding box center [1345, 314] width 403 height 574
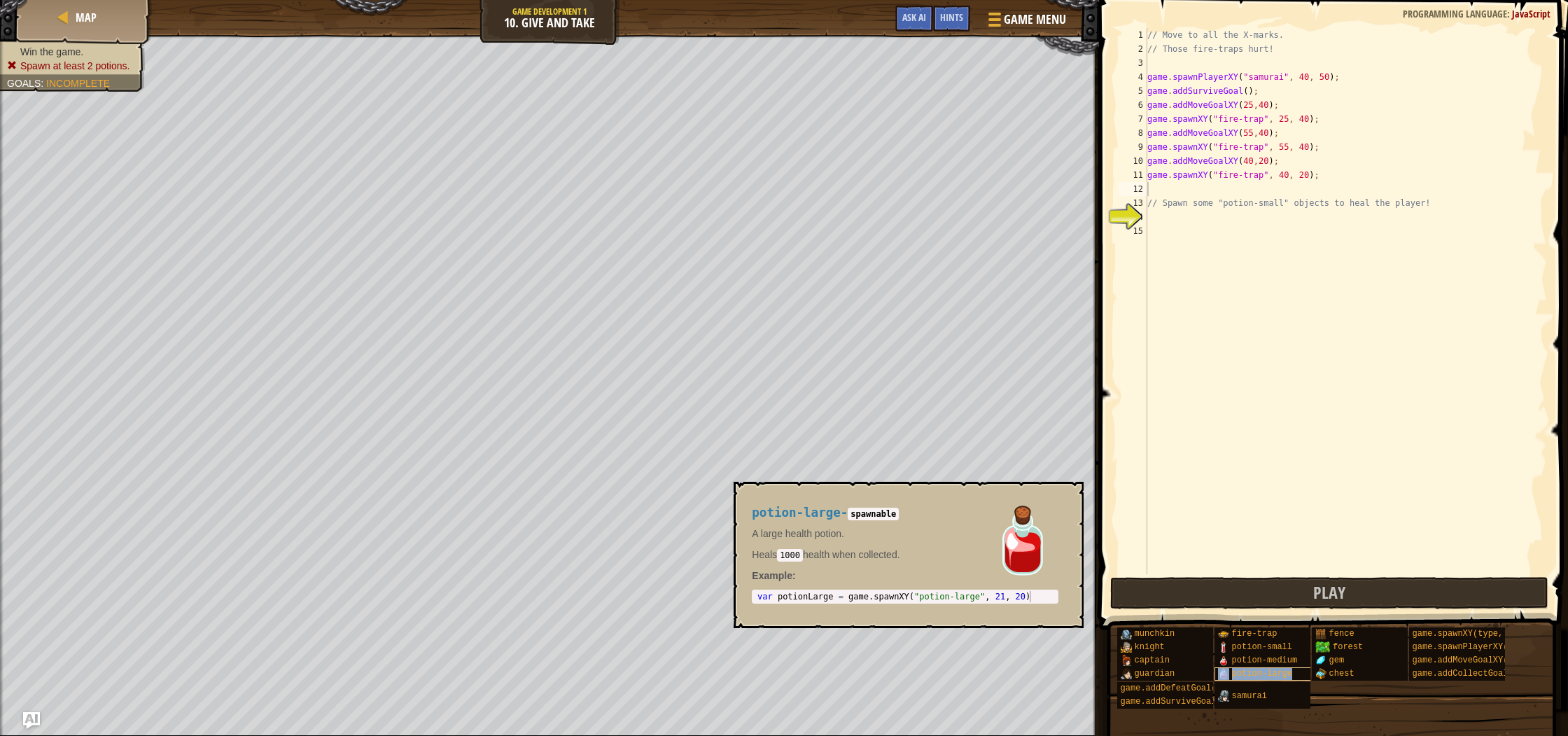
click at [1291, 672] on span "potion-large" at bounding box center [1261, 673] width 60 height 10
type textarea "var potionLarge = game.spawnXY("potion-large", 21, 20)"
drag, startPoint x: 757, startPoint y: 593, endPoint x: 1044, endPoint y: 602, distance: 287.1
click at [1042, 603] on div "var potionLarge = game.spawnXY("potion-large", 21, 20) 1 var potionLarge = game…" at bounding box center [904, 596] width 307 height 14
click at [1169, 215] on div "// Move to all the X-marks. // Those fire-traps hurt! game . spawnPlayerXY ( "s…" at bounding box center [1345, 314] width 403 height 574
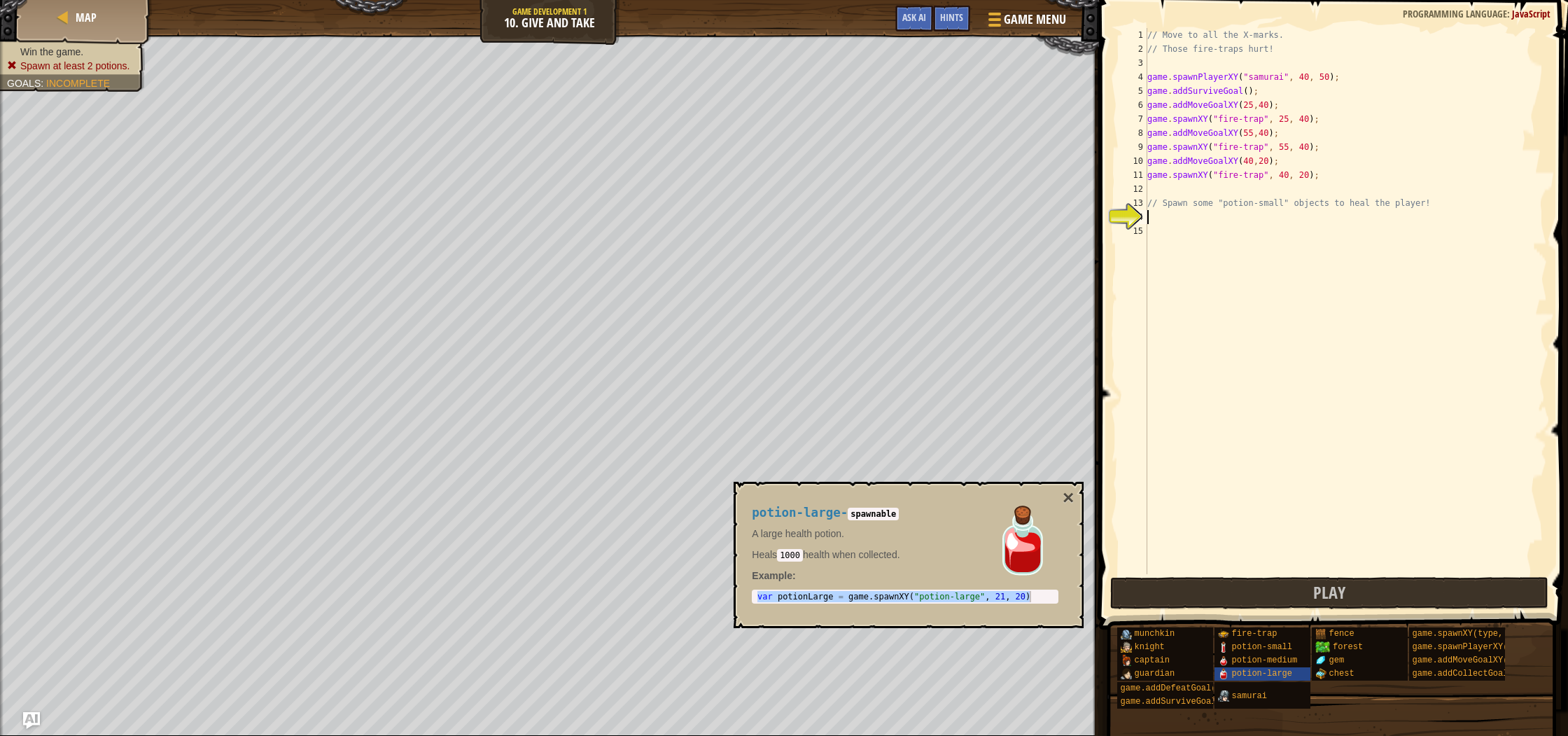
paste textarea "var potionLarge = game.spawnXY("potion-large", 21, 20)"
type textarea "var potionLarge = game.spawnXY("potion-large", 21, 20)"
paste textarea "var potionLarge = game.spawnXY("potion-large", 21, 20)"
type textarea "var potionLarge = game.spawnXY("potion-large", 21, 20)"
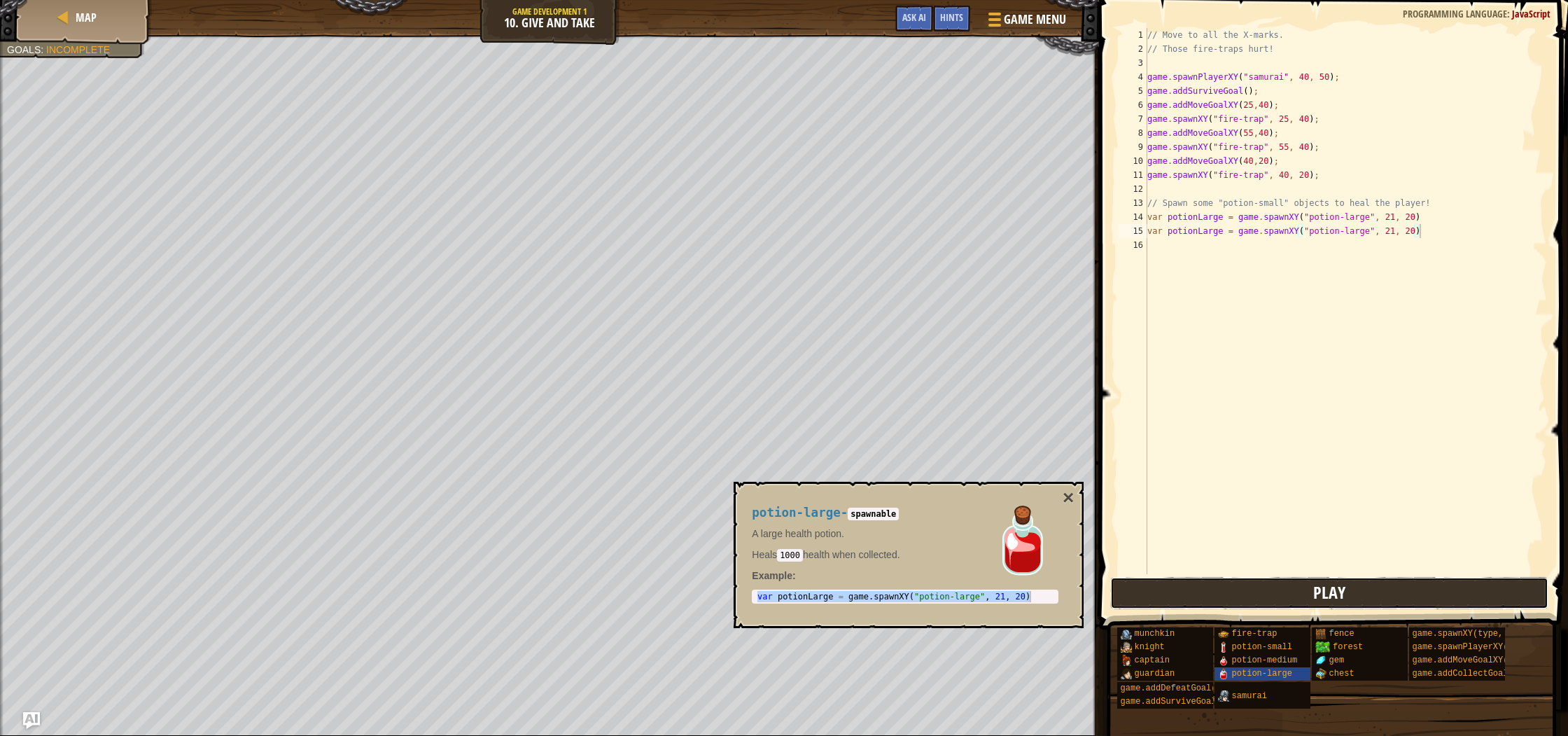
click at [1378, 595] on button "Play" at bounding box center [1329, 593] width 438 height 32
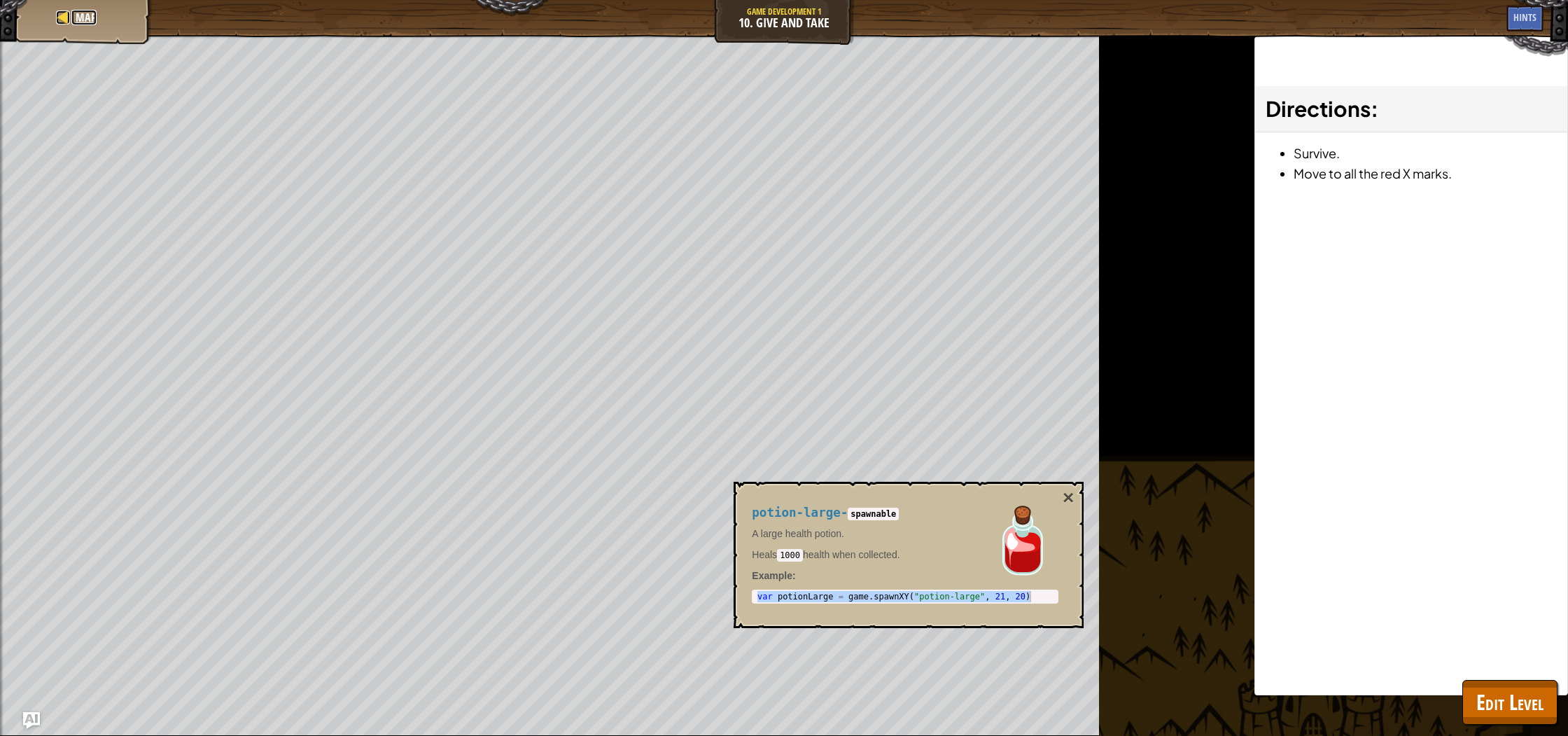
click at [75, 23] on span "Map" at bounding box center [86, 17] width 21 height 15
